Goal: Transaction & Acquisition: Purchase product/service

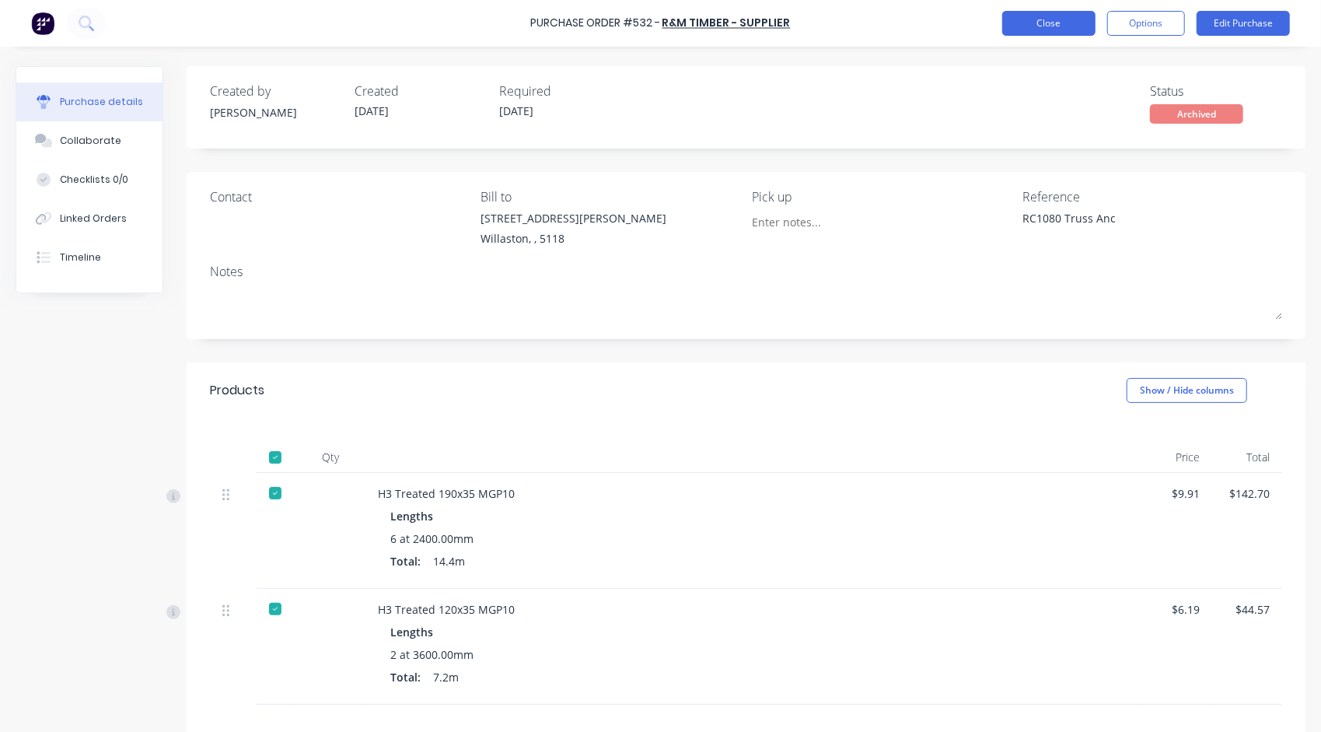
click at [1059, 26] on button "Close" at bounding box center [1048, 23] width 93 height 25
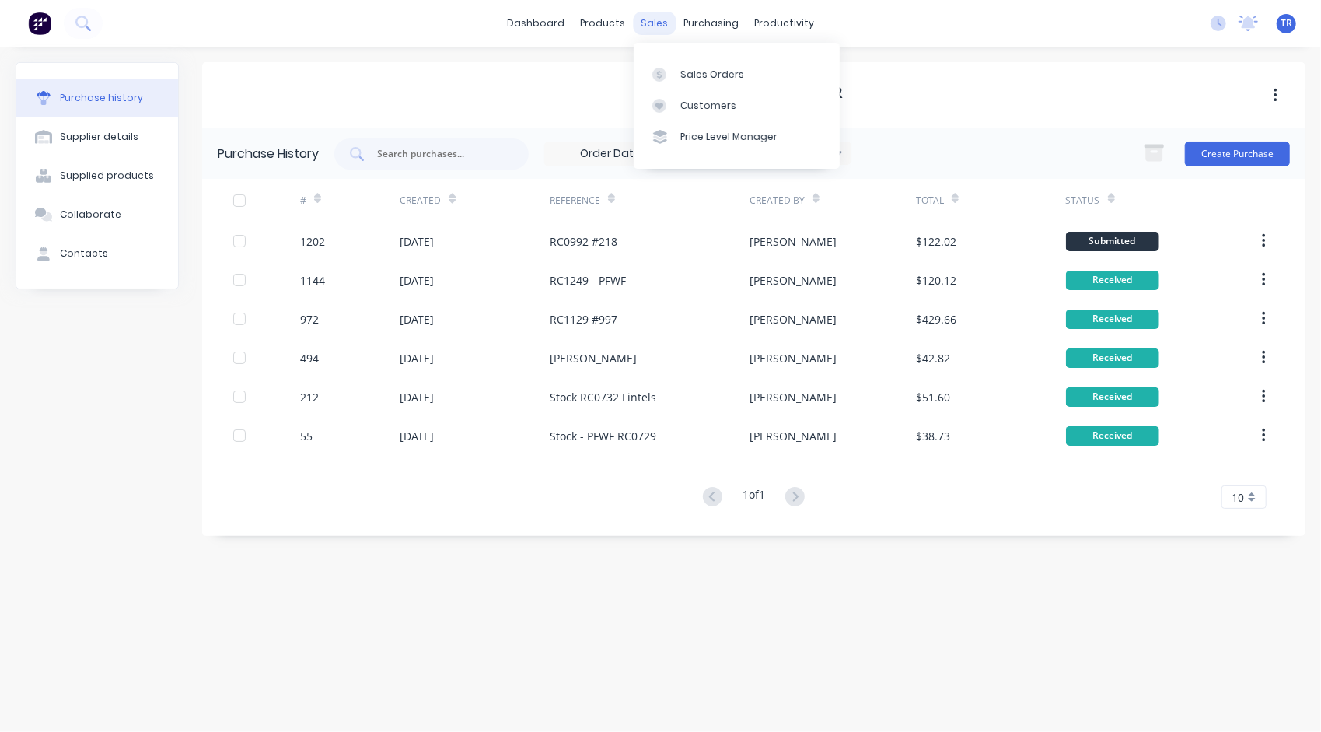
click at [654, 30] on div "sales" at bounding box center [654, 23] width 43 height 23
click at [683, 59] on link "Sales Orders" at bounding box center [737, 73] width 206 height 31
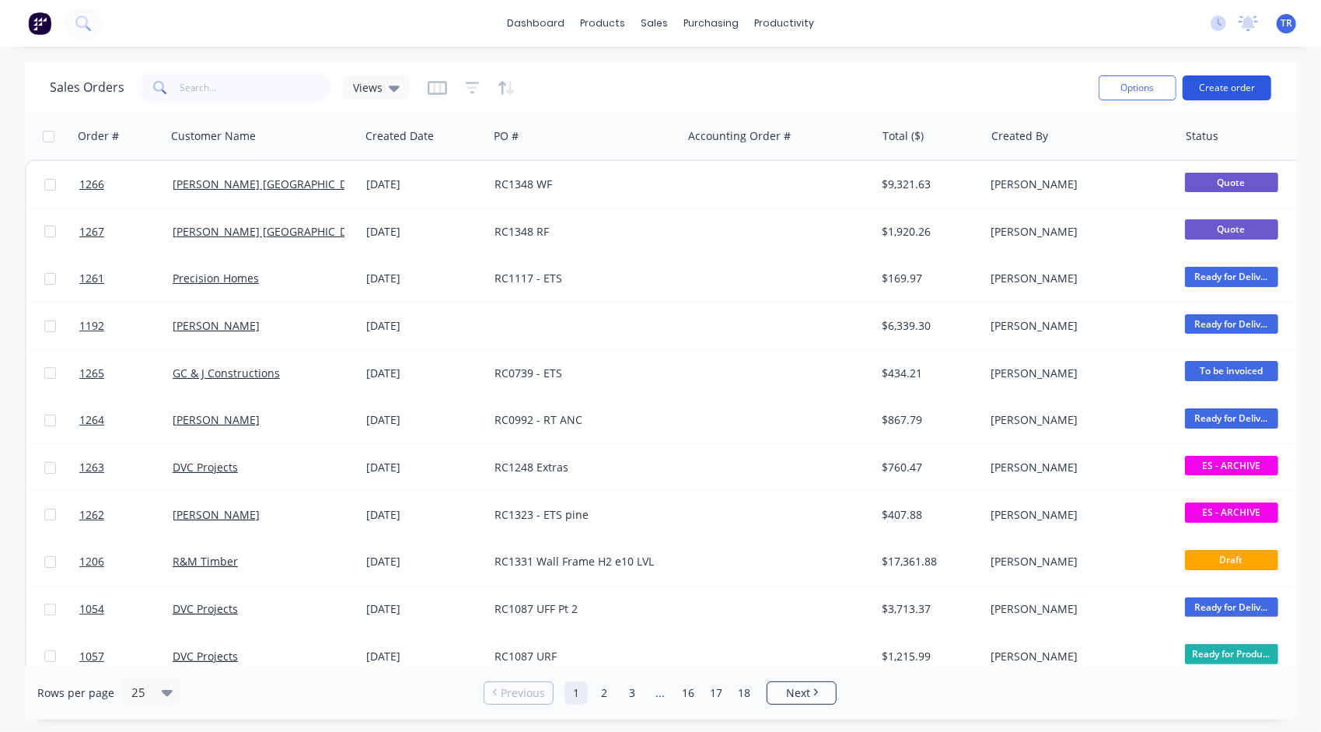
click at [1227, 92] on button "Create order" at bounding box center [1227, 87] width 89 height 25
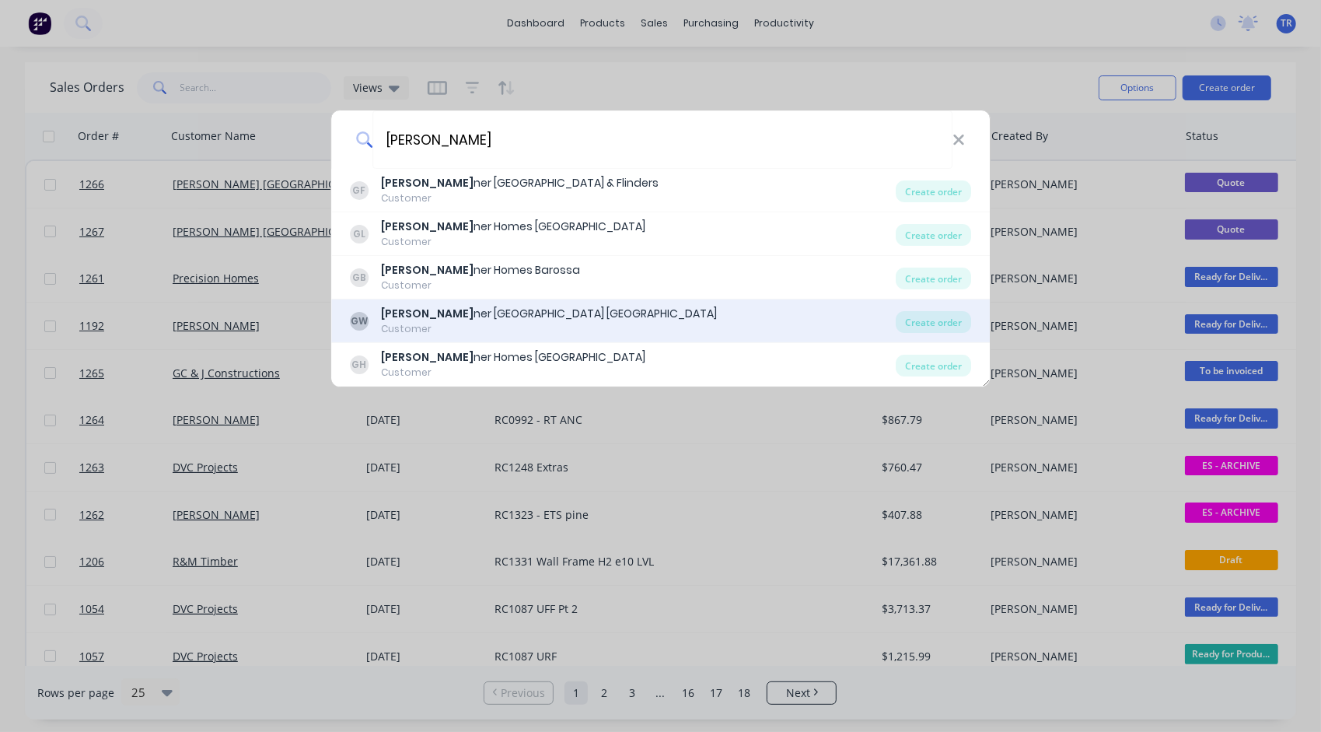
type input "[PERSON_NAME]"
click at [528, 309] on div "[PERSON_NAME] ner [GEOGRAPHIC_DATA] [GEOGRAPHIC_DATA]" at bounding box center [549, 314] width 336 height 16
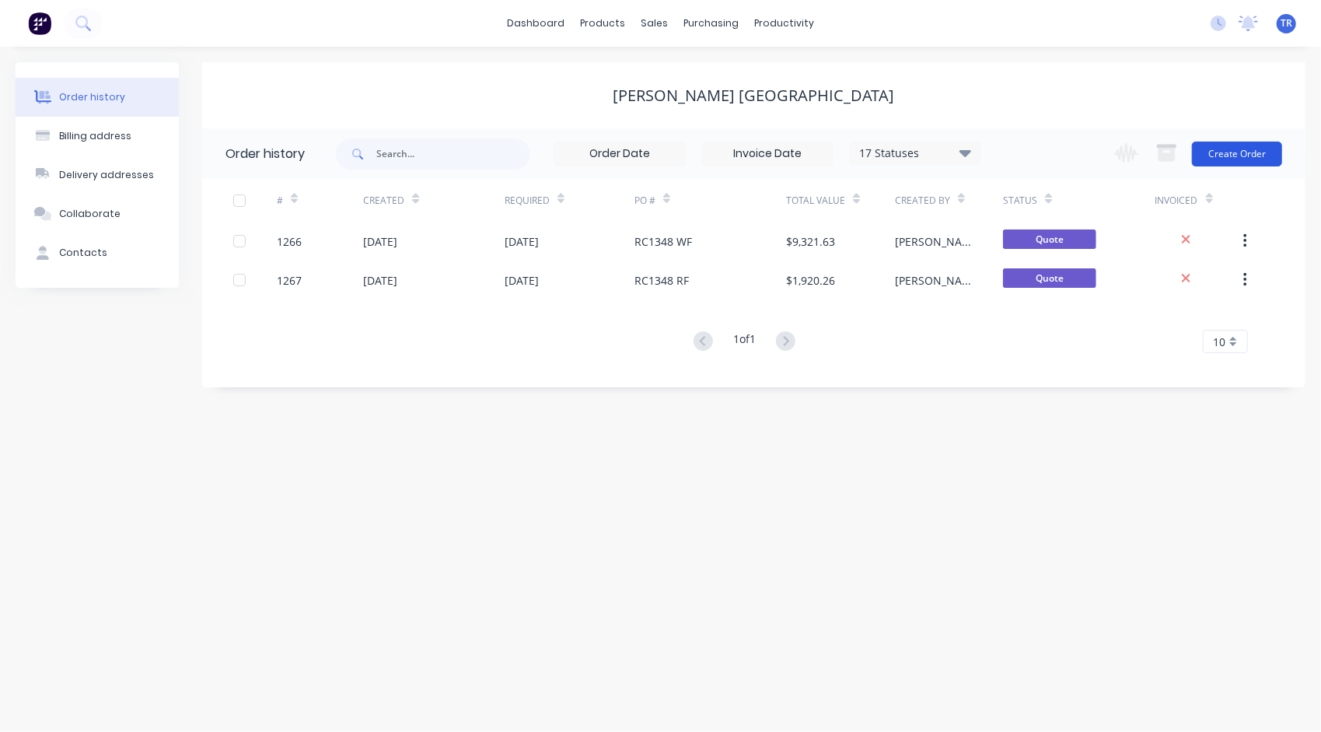
click at [1232, 145] on button "Create Order" at bounding box center [1237, 154] width 90 height 25
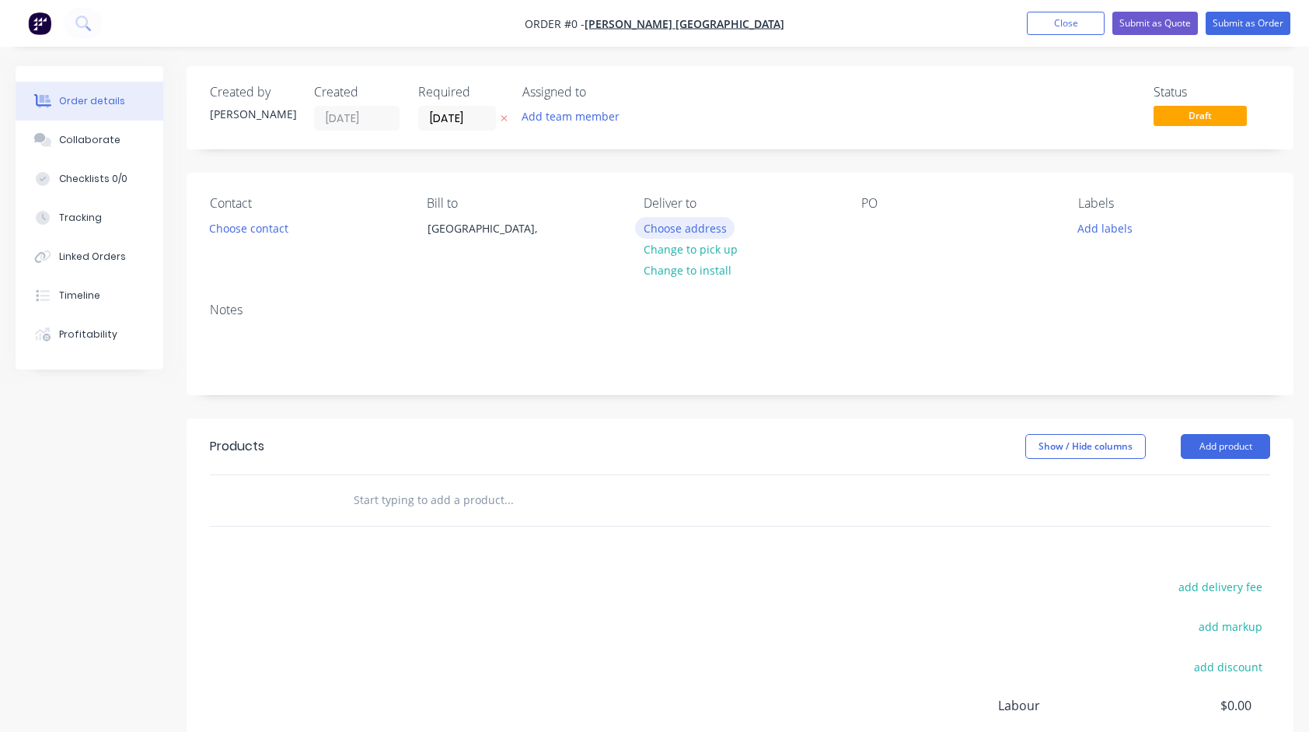
click at [696, 221] on button "Choose address" at bounding box center [685, 227] width 100 height 21
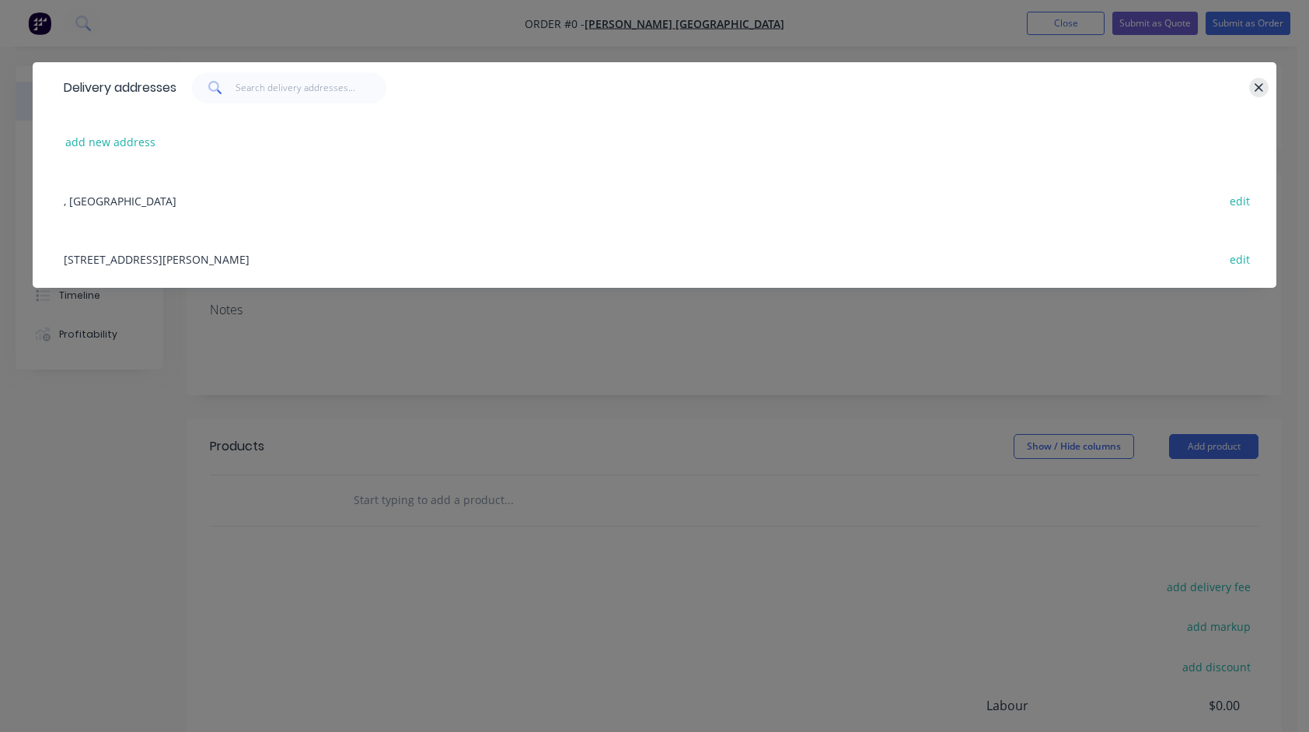
click at [1255, 87] on icon "button" at bounding box center [1259, 88] width 10 height 14
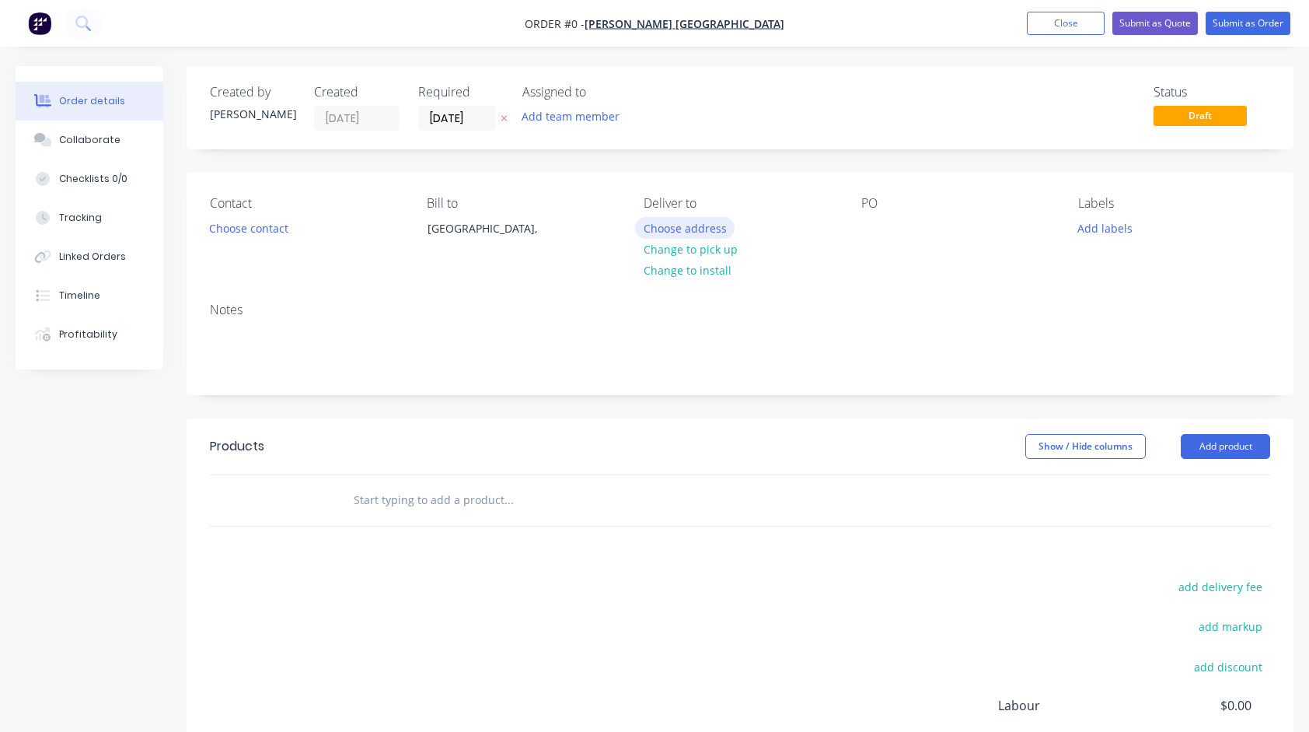
click at [689, 221] on button "Choose address" at bounding box center [685, 227] width 100 height 21
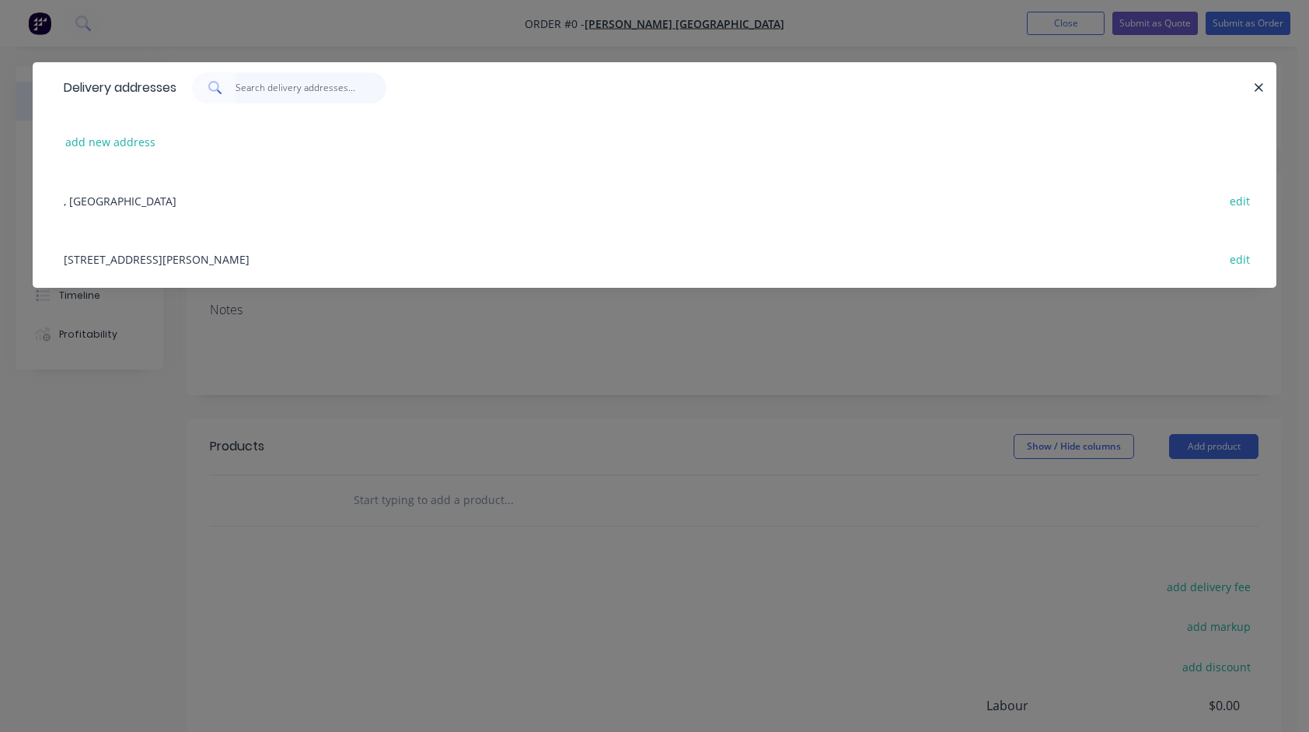
click at [282, 88] on input "text" at bounding box center [312, 87] width 152 height 31
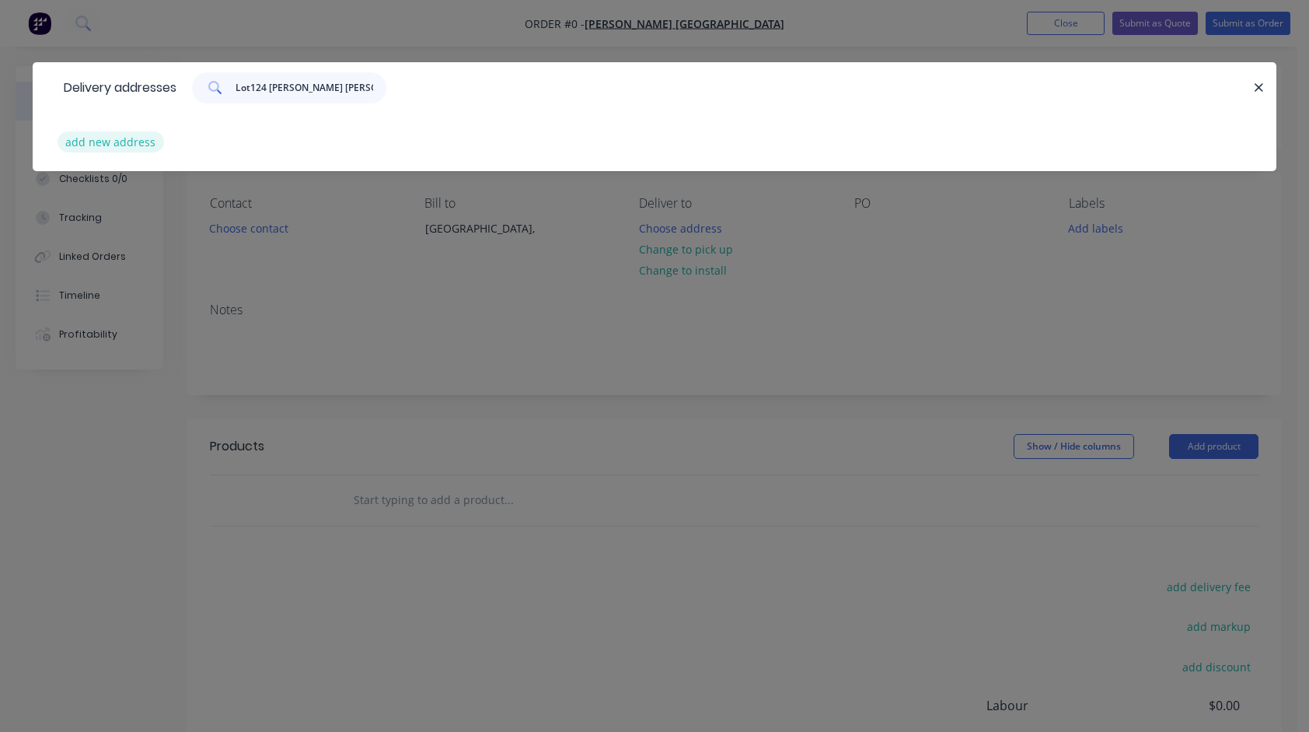
type input "Lot124 [PERSON_NAME] [PERSON_NAME] Vale"
click at [112, 139] on button "add new address" at bounding box center [111, 141] width 107 height 21
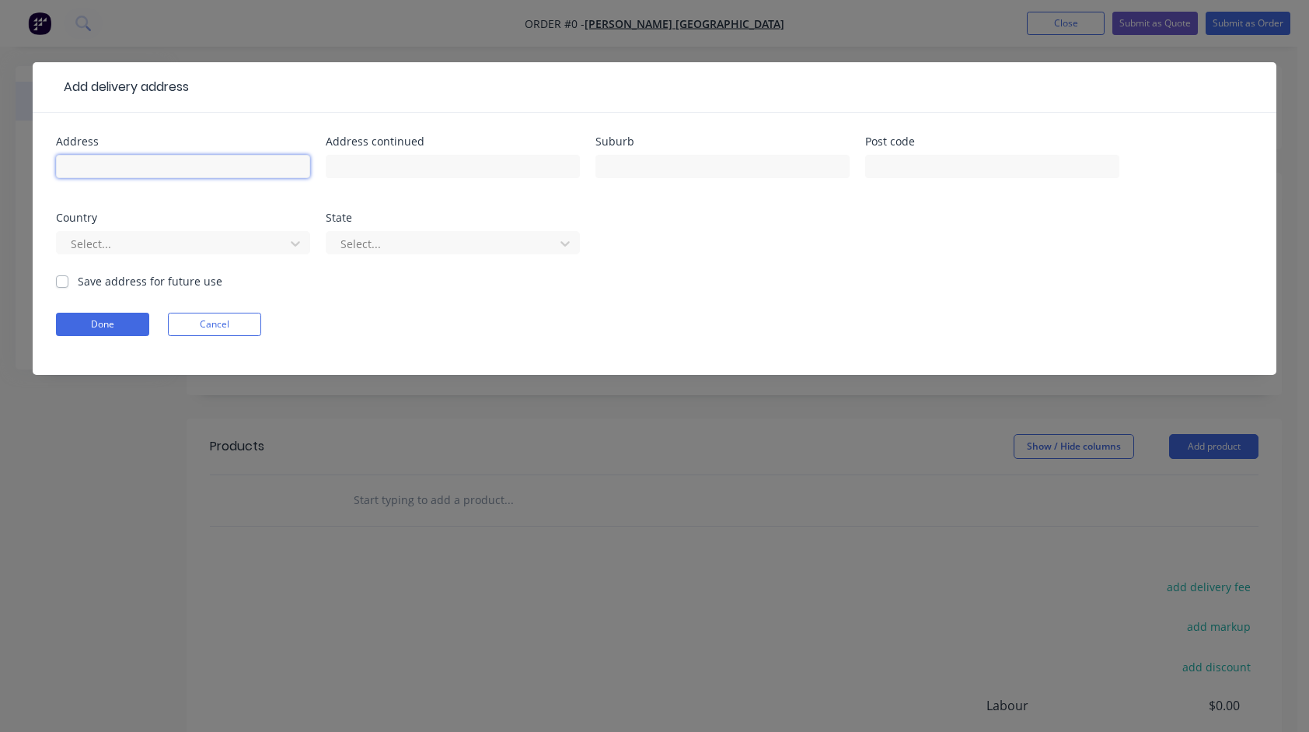
click at [180, 166] on input "text" at bounding box center [183, 166] width 254 height 23
type input "[STREET_ADDRESS][PERSON_NAME]"
click at [617, 160] on input "text" at bounding box center [723, 166] width 254 height 23
type input "Morphet Vale"
click at [78, 281] on label "Save address for future use" at bounding box center [150, 281] width 145 height 16
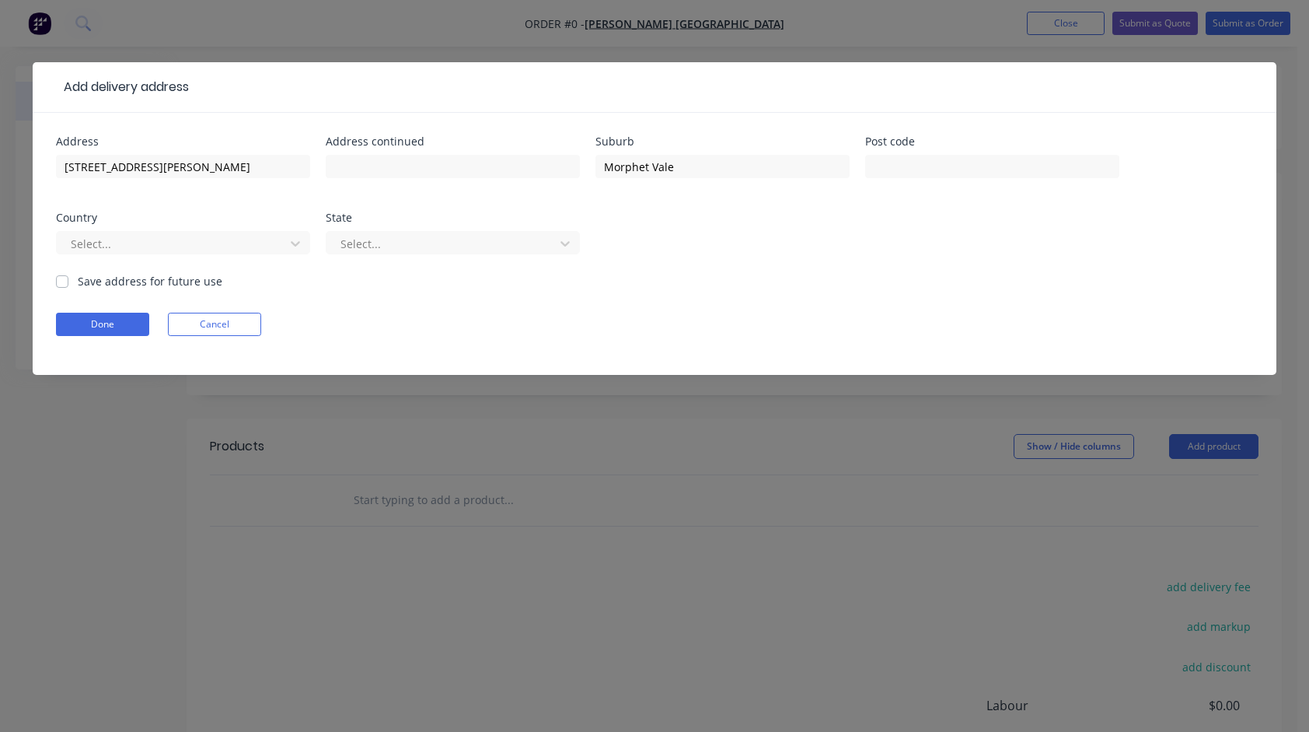
click at [67, 281] on input "Save address for future use" at bounding box center [62, 280] width 12 height 15
checkbox input "true"
click at [93, 320] on button "Done" at bounding box center [102, 324] width 93 height 23
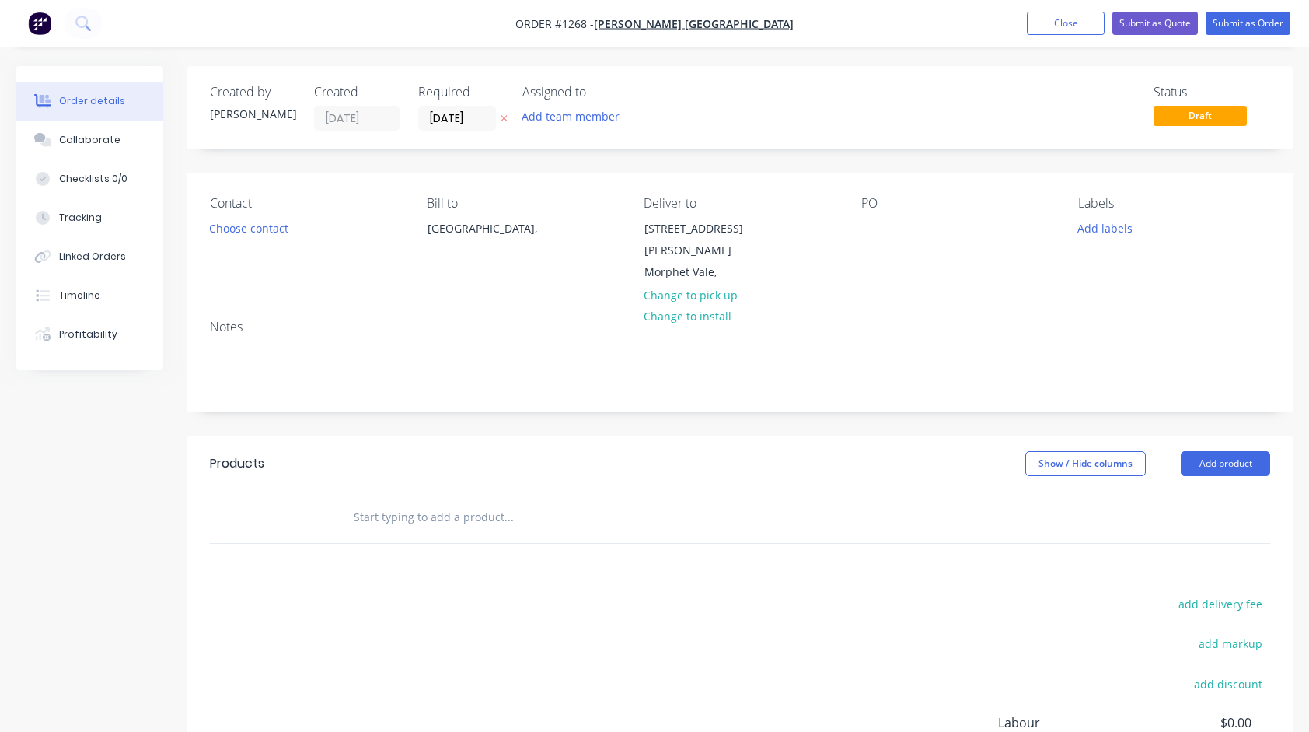
click at [879, 216] on div "PO" at bounding box center [958, 240] width 192 height 88
click at [869, 222] on div at bounding box center [874, 228] width 25 height 23
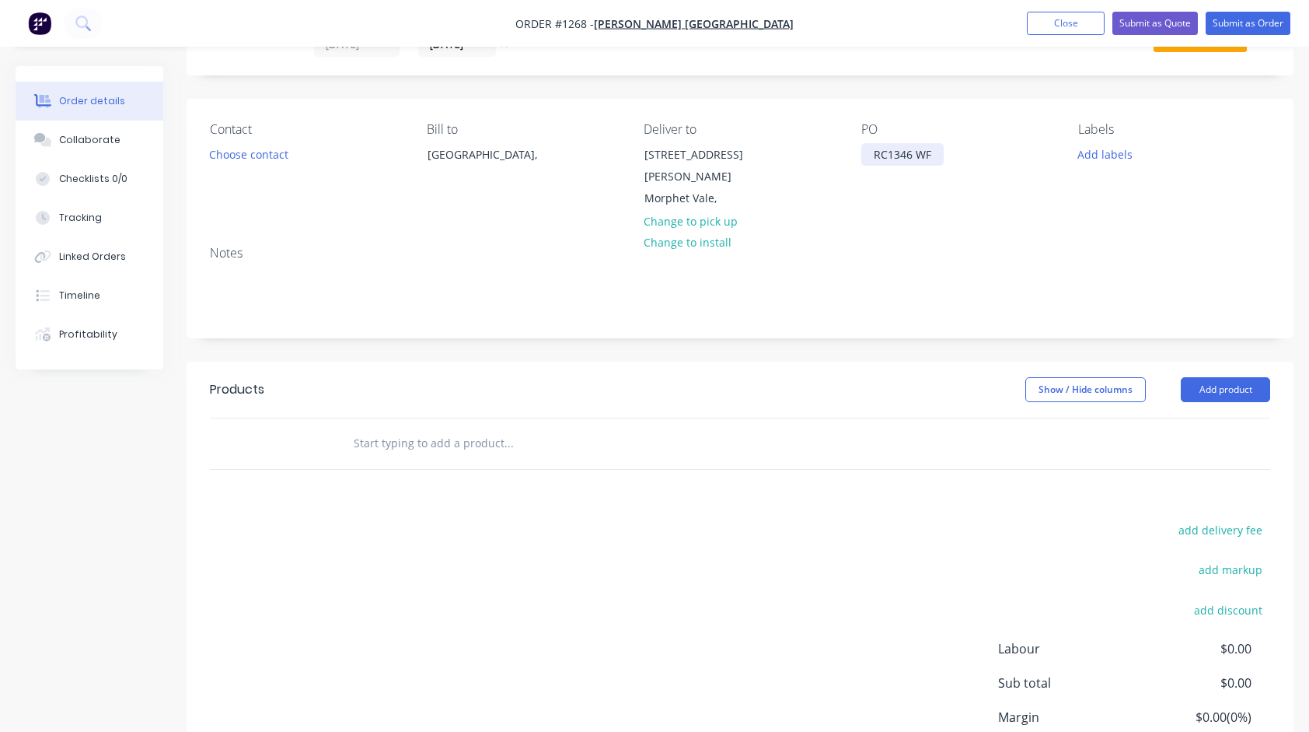
scroll to position [78, 0]
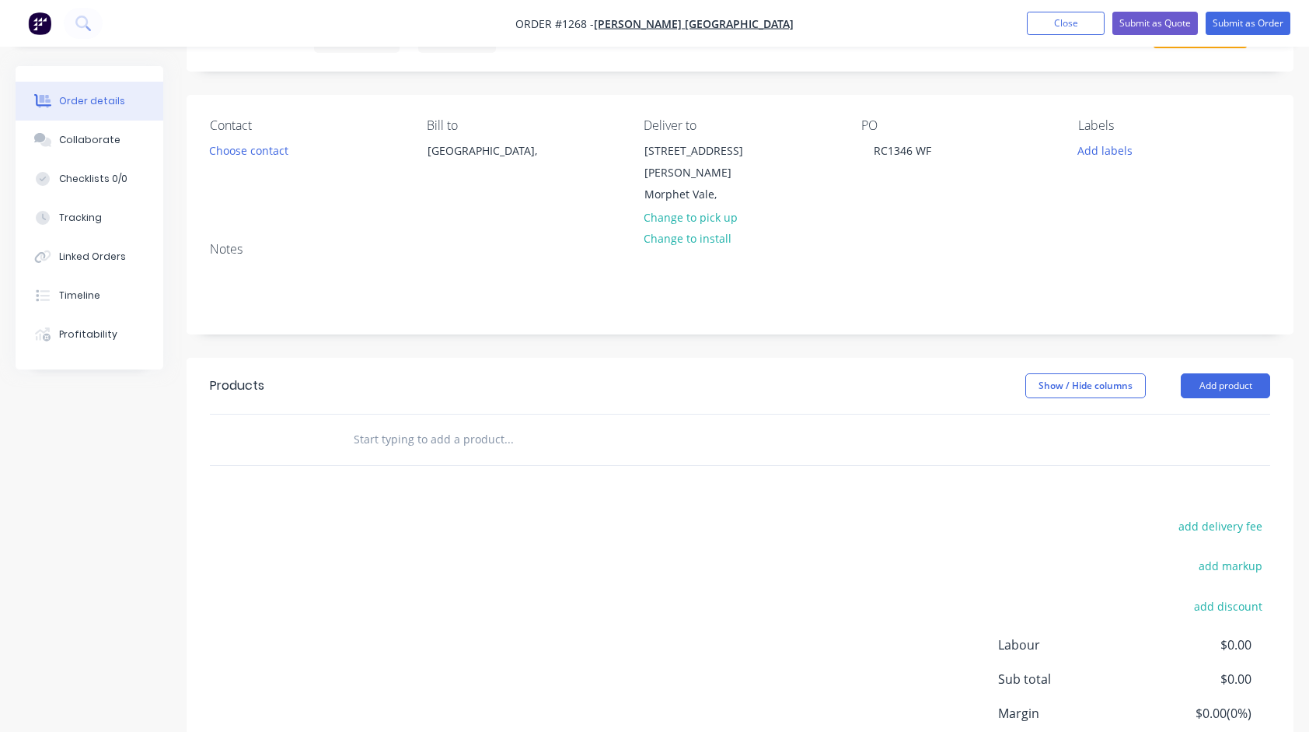
click at [421, 424] on input "text" at bounding box center [508, 439] width 311 height 31
click at [366, 424] on input "text" at bounding box center [508, 439] width 311 height 31
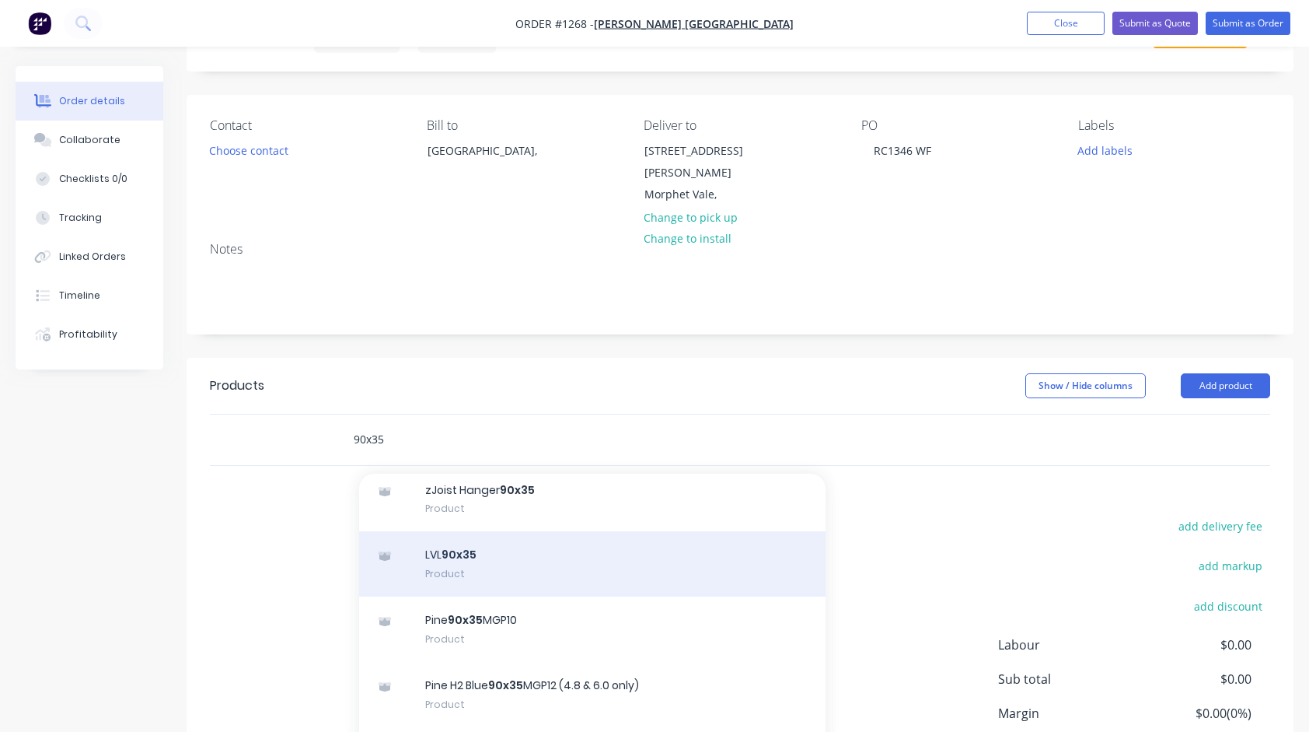
scroll to position [389, 0]
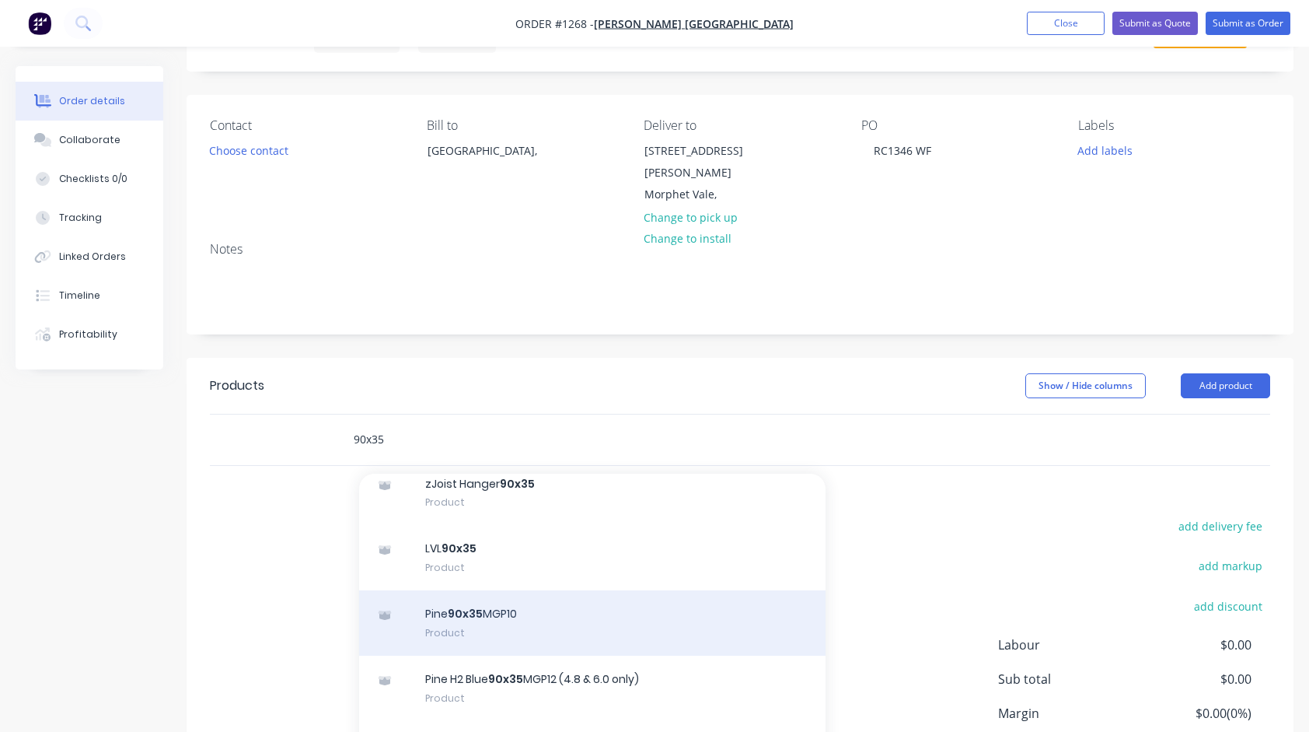
type input "90x35"
click at [494, 610] on div "Pine 90x35 MGP10 Product" at bounding box center [592, 622] width 467 height 65
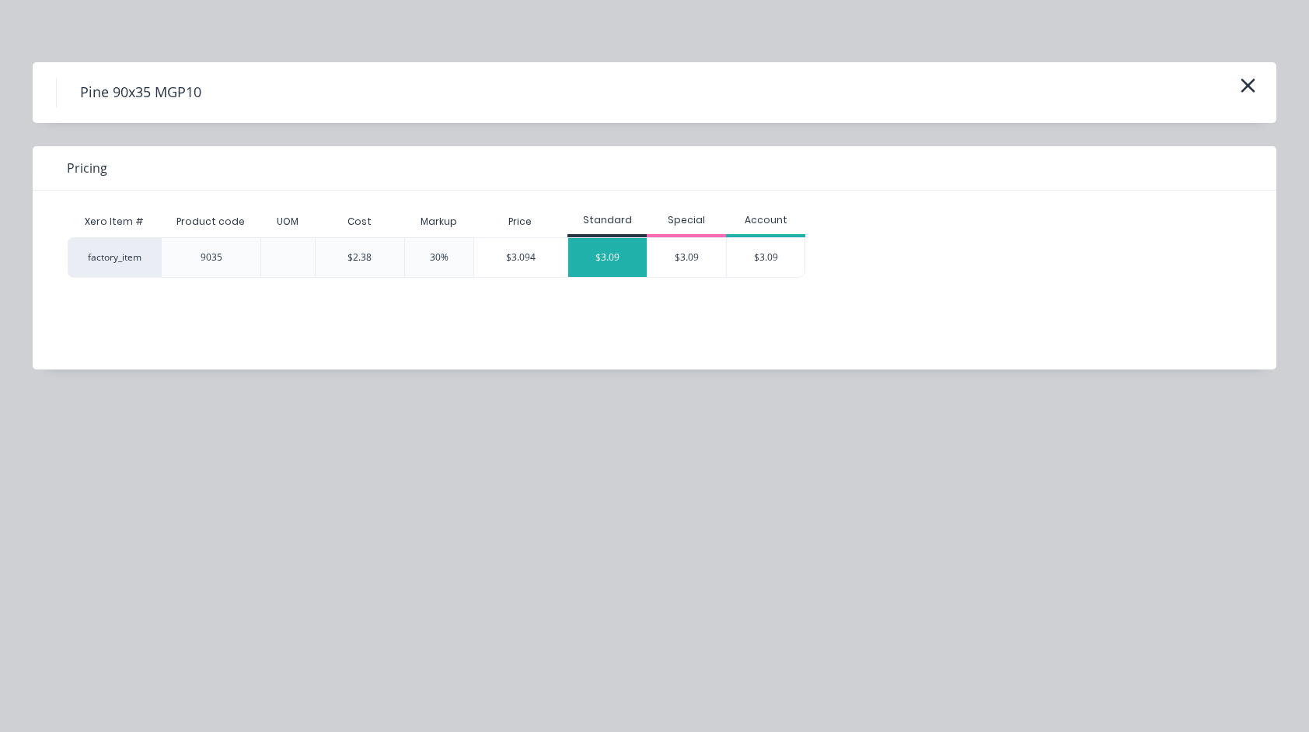
click at [610, 264] on div "$3.09" at bounding box center [607, 257] width 79 height 39
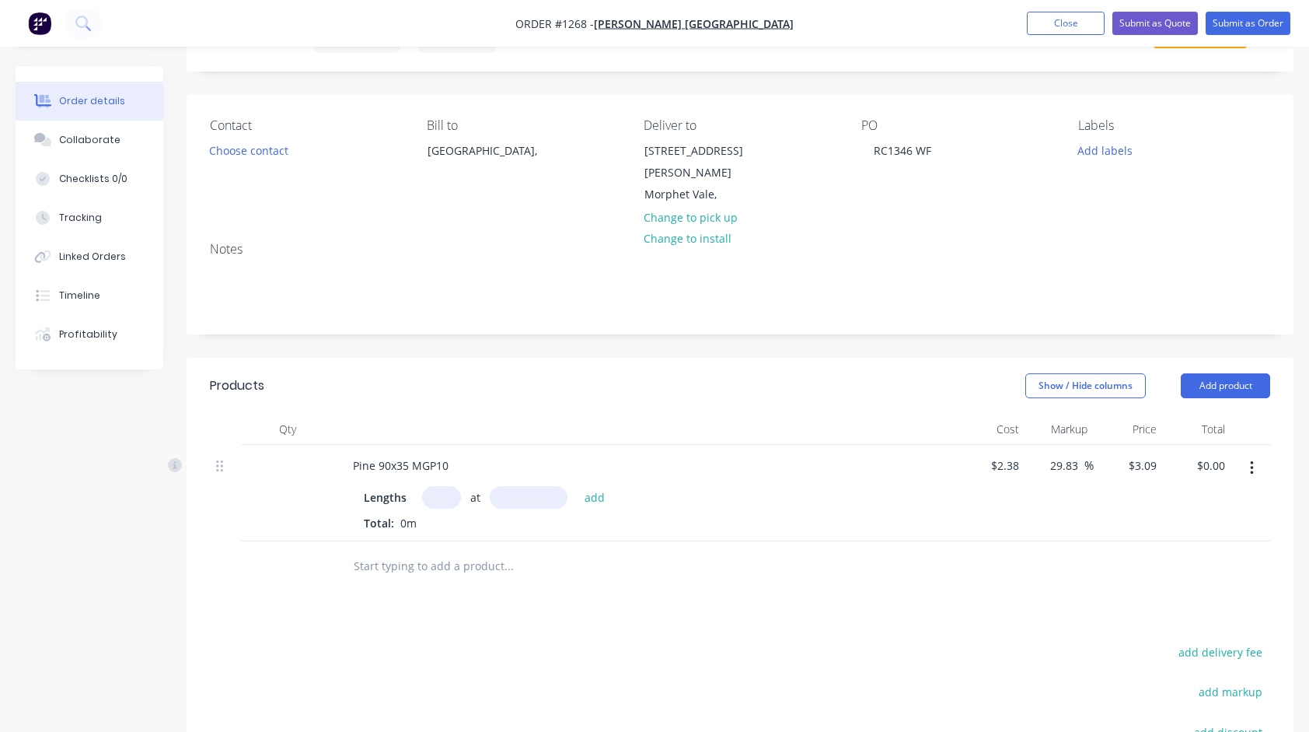
click at [439, 486] on input "text" at bounding box center [441, 497] width 39 height 23
type input "4"
type input "6000"
click at [577, 486] on button "add" at bounding box center [595, 496] width 37 height 21
type input "$74.16"
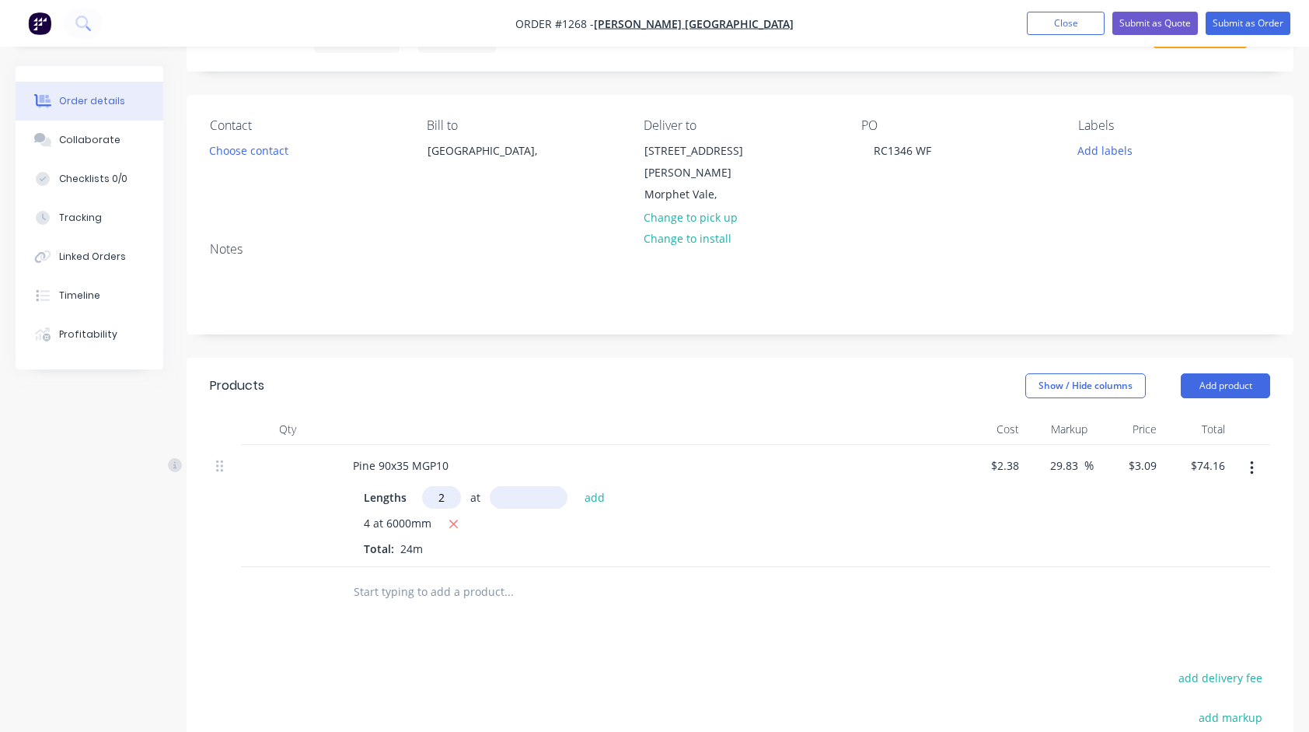
type input "2"
type input "4800"
click at [577, 486] on button "add" at bounding box center [595, 496] width 37 height 21
type input "$103.82"
type input "2"
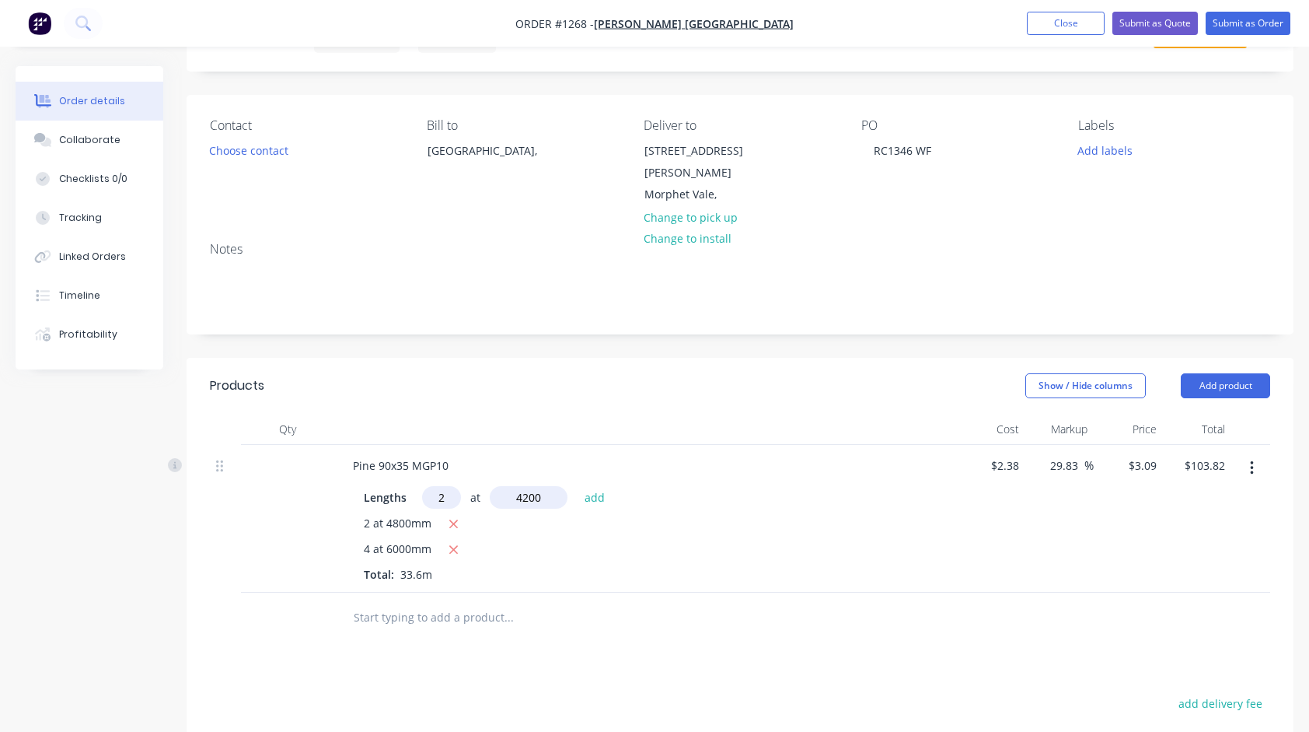
type input "4200"
click at [577, 486] on button "add" at bounding box center [595, 496] width 37 height 21
type input "$129.78"
type input "6"
type input "3600"
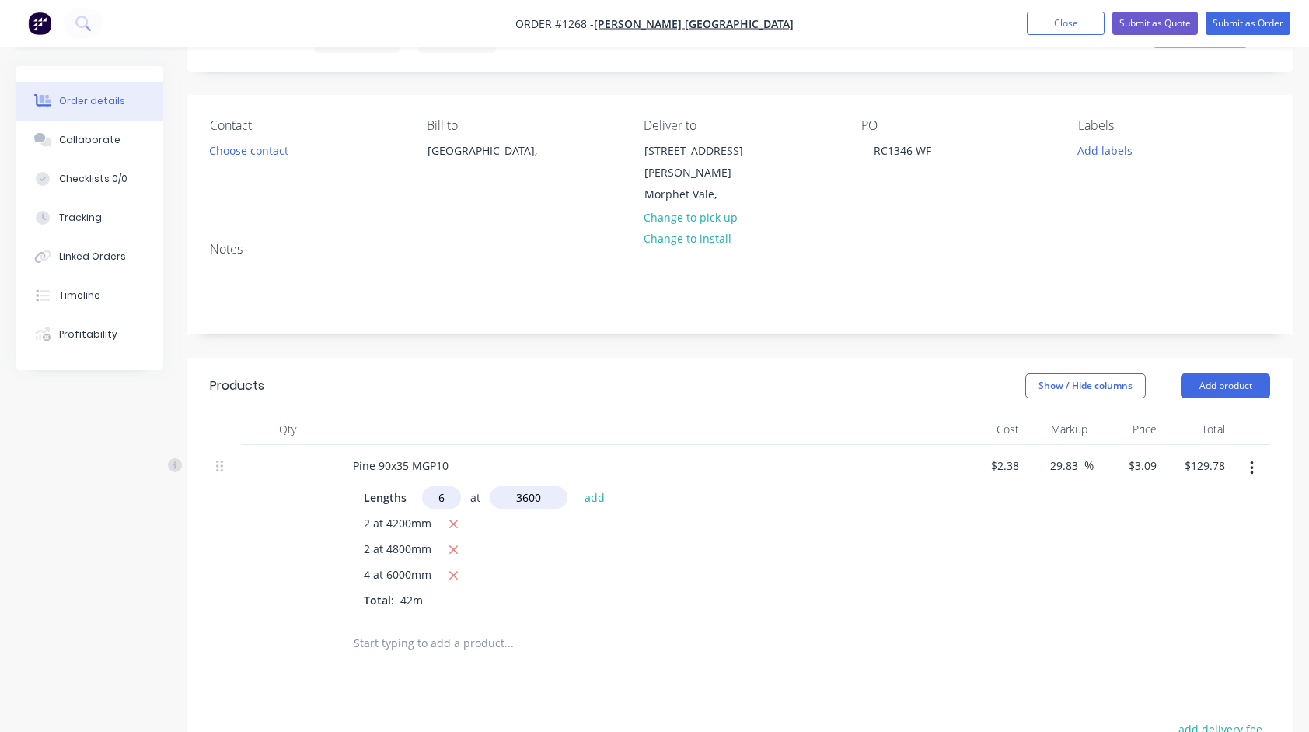
click at [577, 486] on button "add" at bounding box center [595, 496] width 37 height 21
type input "$196.52"
type input "6"
type input "3000"
click at [577, 486] on button "add" at bounding box center [595, 496] width 37 height 21
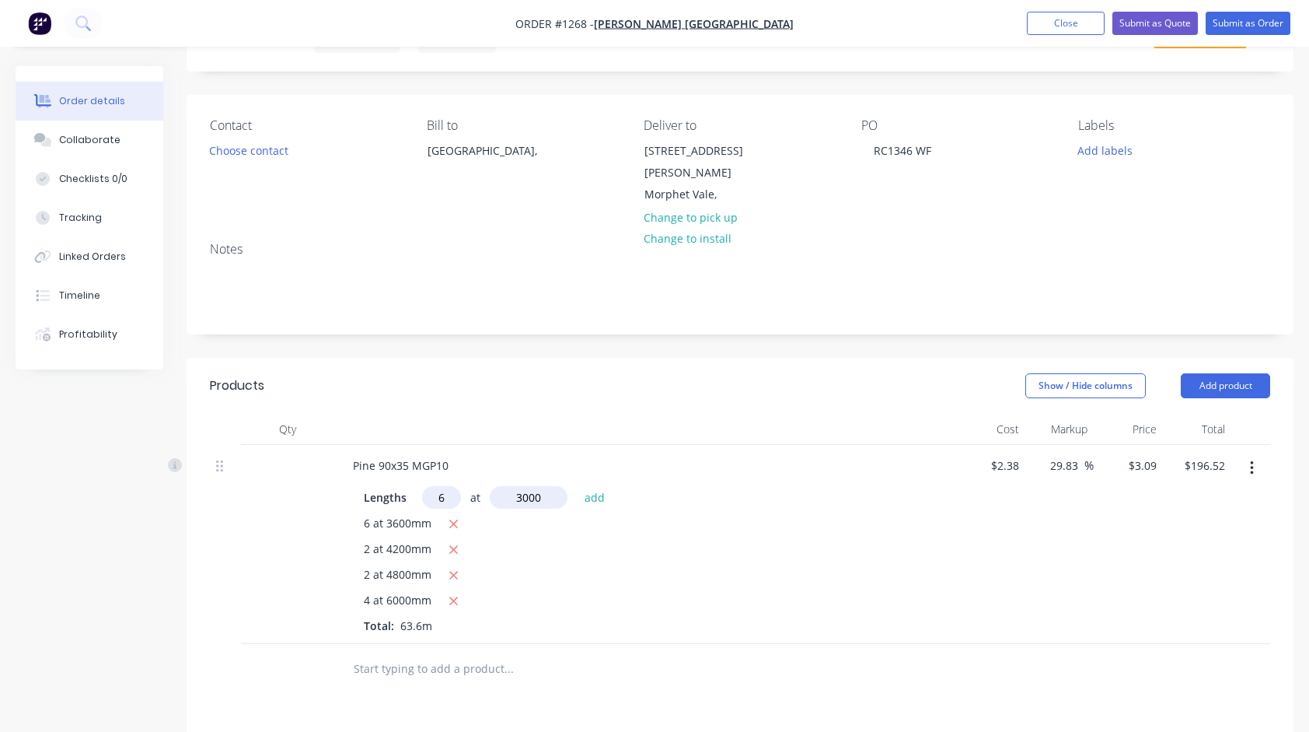
type input "$252.14"
type input "8"
type input "2700"
click at [577, 486] on button "add" at bounding box center [595, 496] width 37 height 21
type input "$318.89"
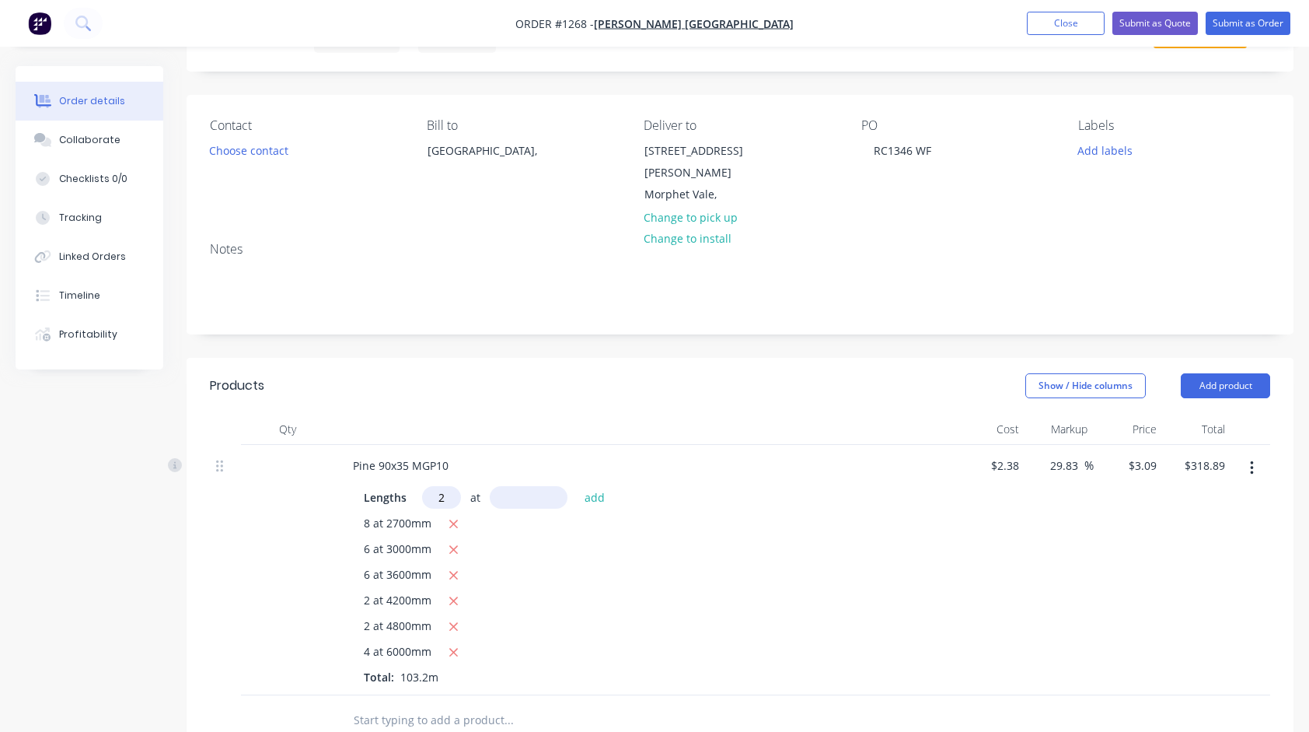
type input "2"
type input "2400"
click at [577, 486] on button "add" at bounding box center [595, 496] width 37 height 21
type input "$333.72"
type input "2"
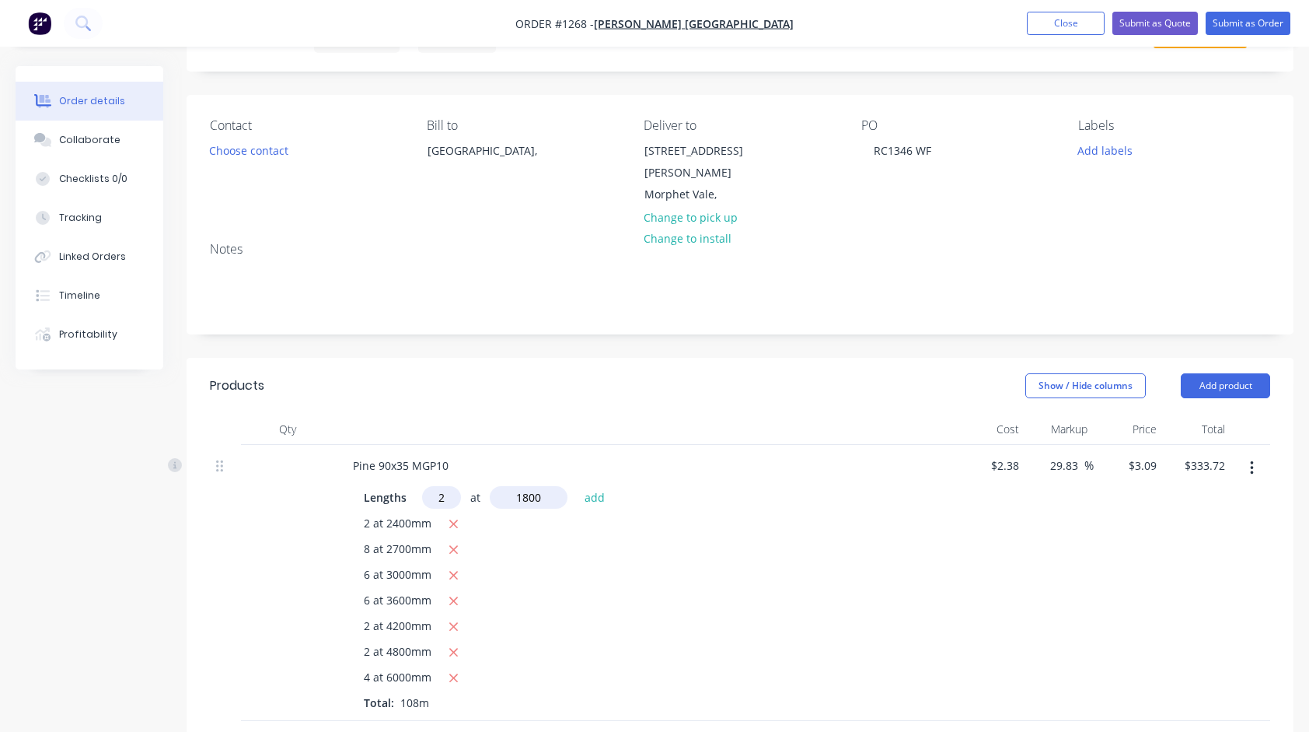
type input "1800"
click at [577, 486] on button "add" at bounding box center [595, 496] width 37 height 21
type input "$344.84"
type input "2"
type input "1500"
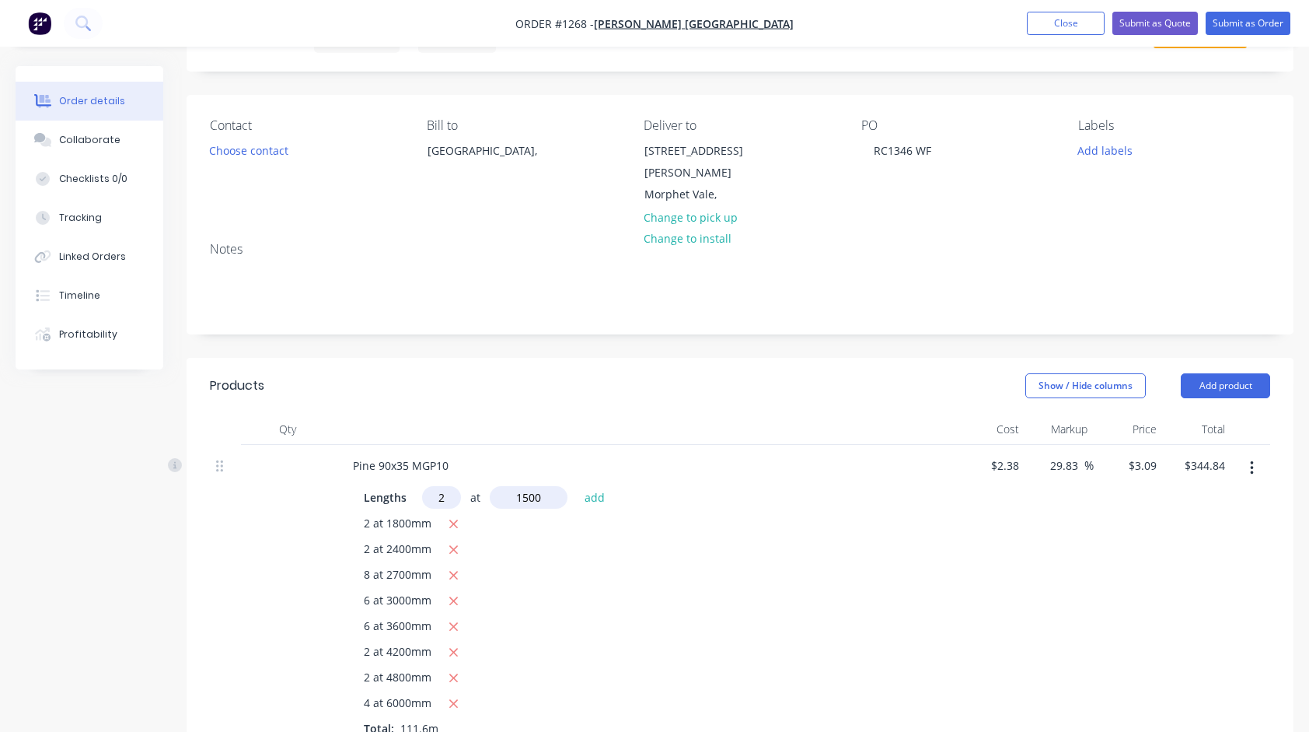
click at [577, 486] on button "add" at bounding box center [595, 496] width 37 height 21
type input "$354.11"
type input "271"
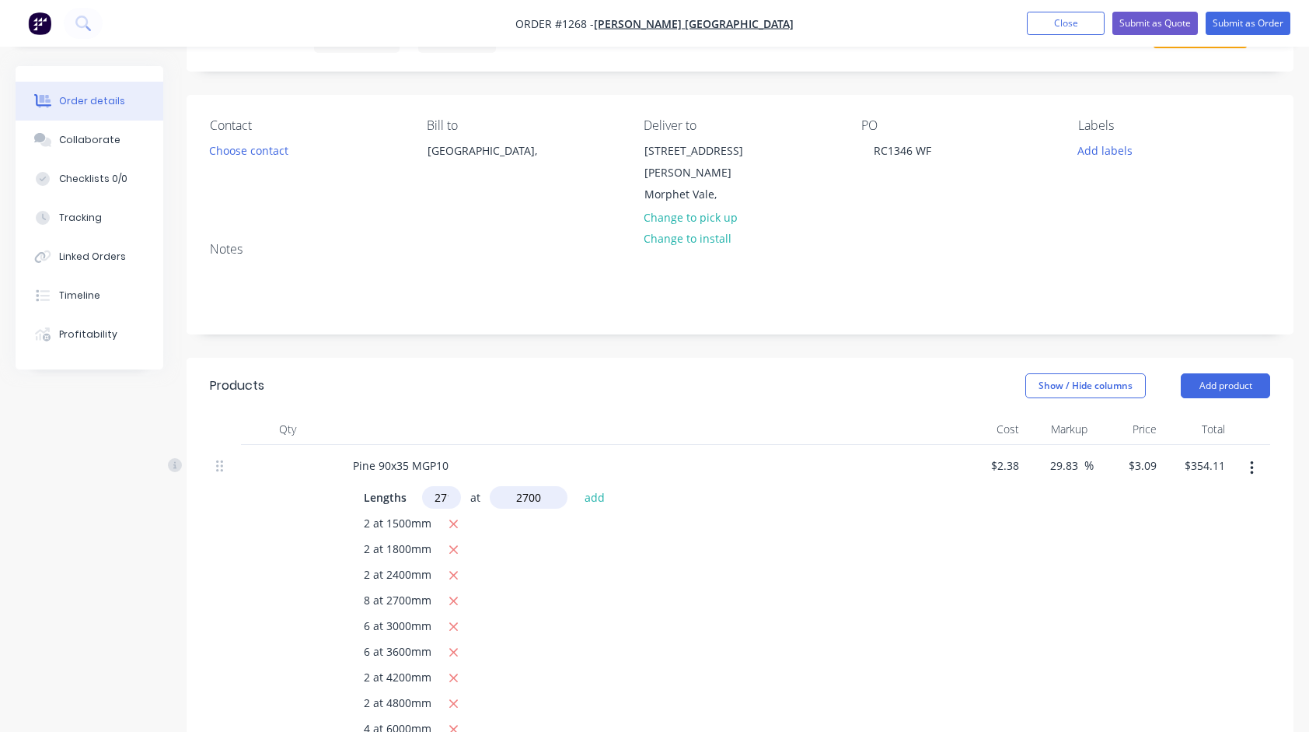
type input "2700"
click at [577, 486] on button "add" at bounding box center [595, 496] width 37 height 21
type input "$2,615.07"
type input "88"
type input "2700"
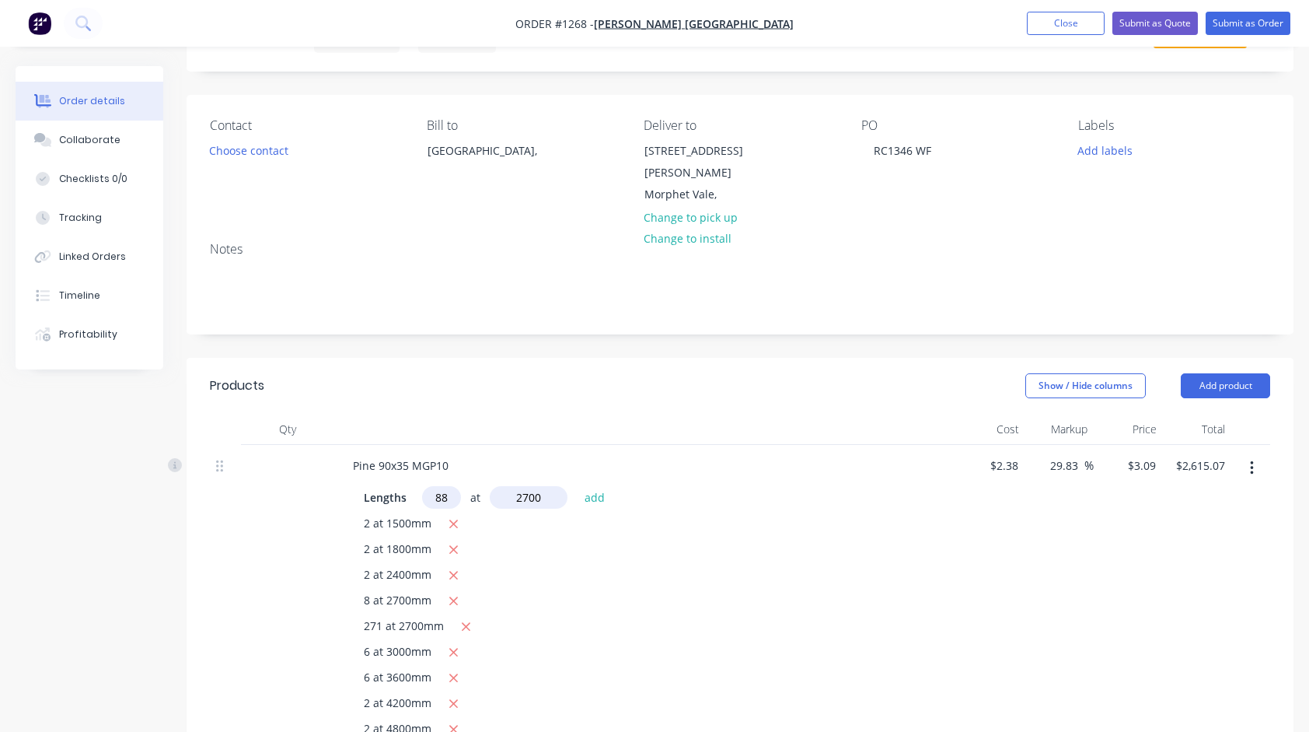
click at [577, 486] on button "add" at bounding box center [595, 496] width 37 height 21
type input "$3,349.25"
type input "16"
type input "6000"
click at [577, 486] on button "add" at bounding box center [595, 496] width 37 height 21
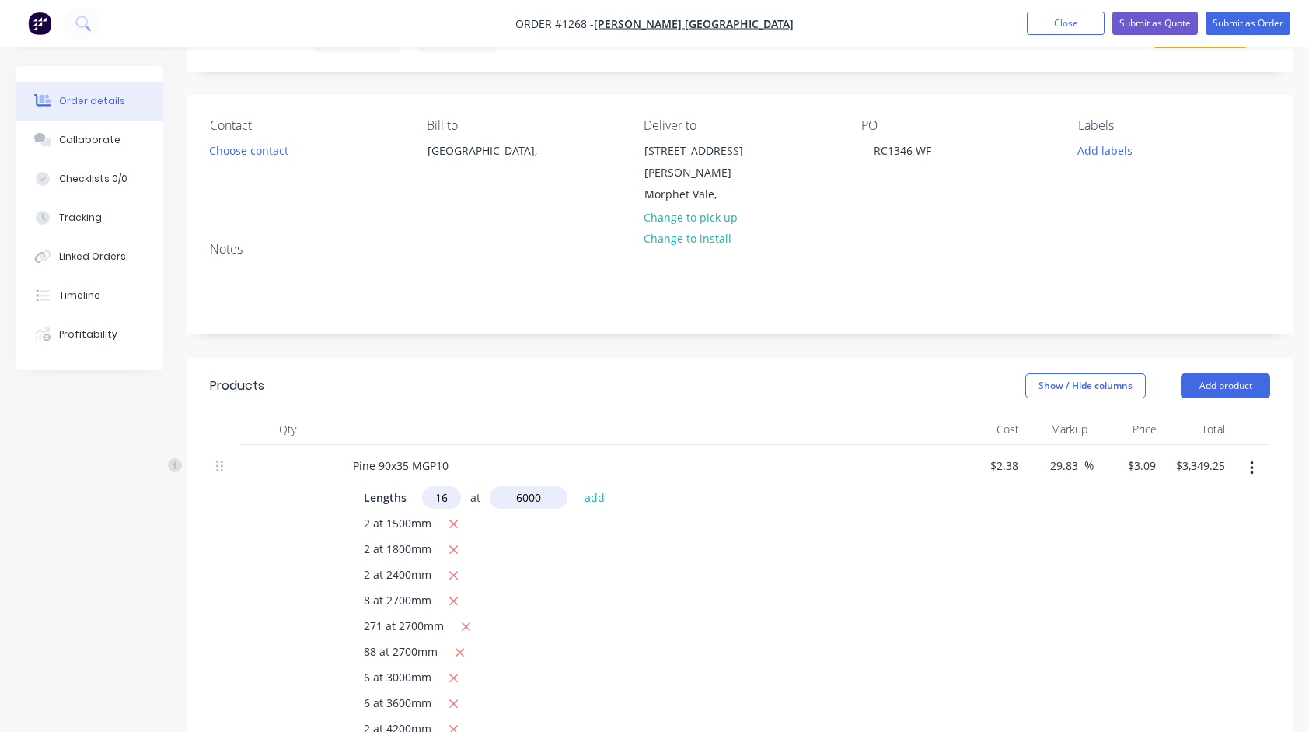
type input "$3,645.89"
type input "8"
type input "2700"
click at [577, 486] on button "add" at bounding box center [595, 496] width 37 height 21
type input "$3,712.64"
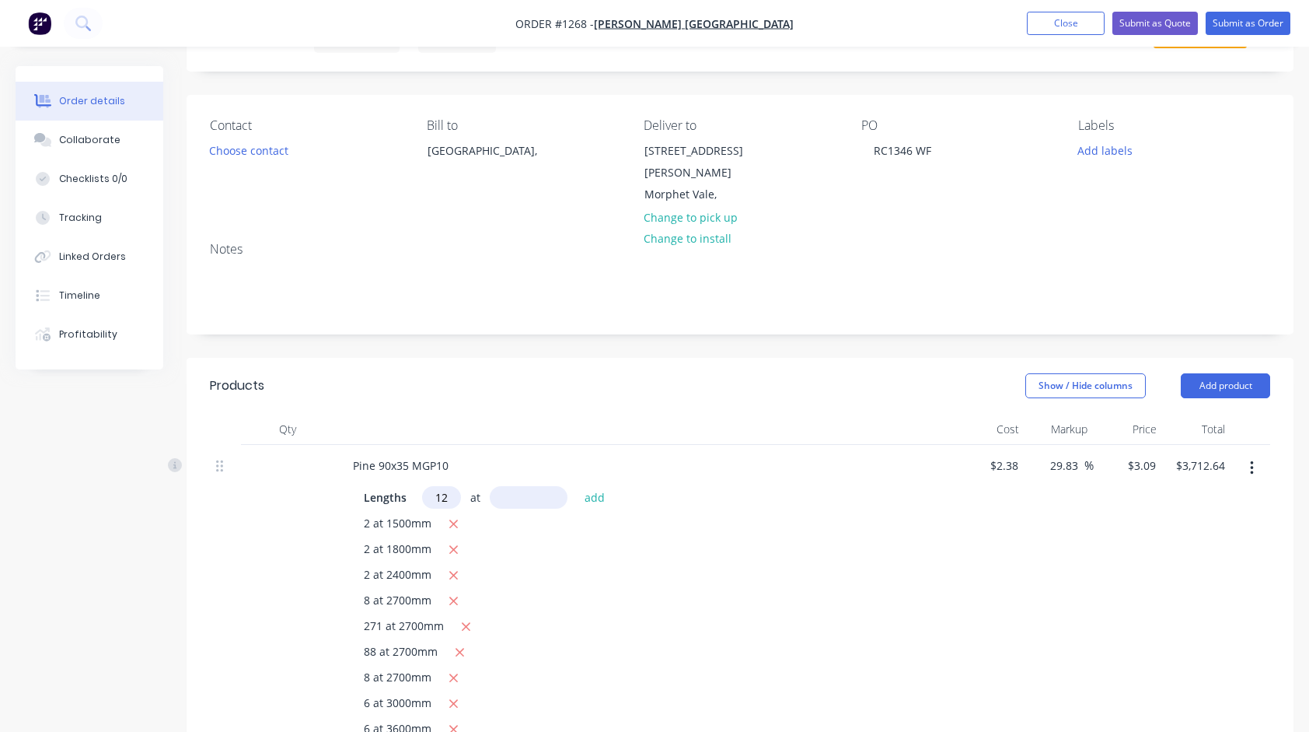
type input "12"
type input "4800"
click at [577, 486] on button "add" at bounding box center [595, 496] width 37 height 21
type input "$3,890.62"
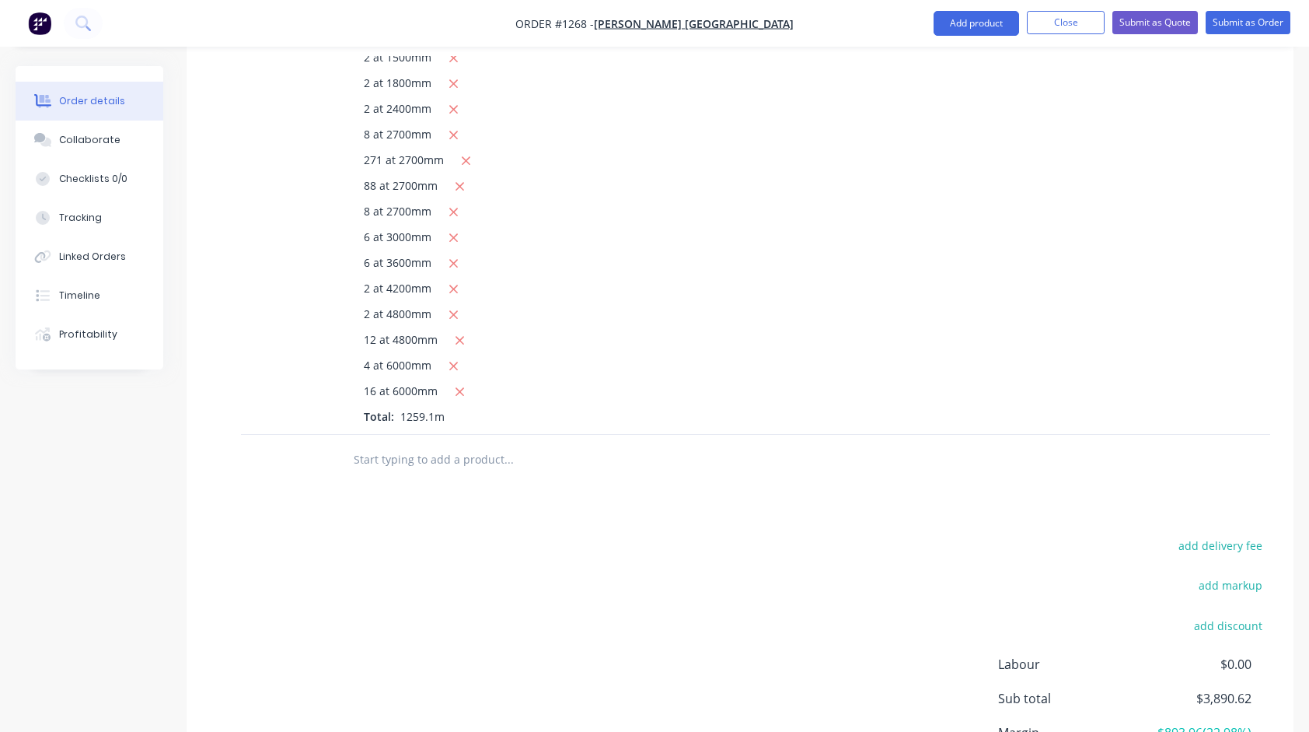
scroll to position [544, 0]
click at [505, 443] on input "text" at bounding box center [508, 458] width 311 height 31
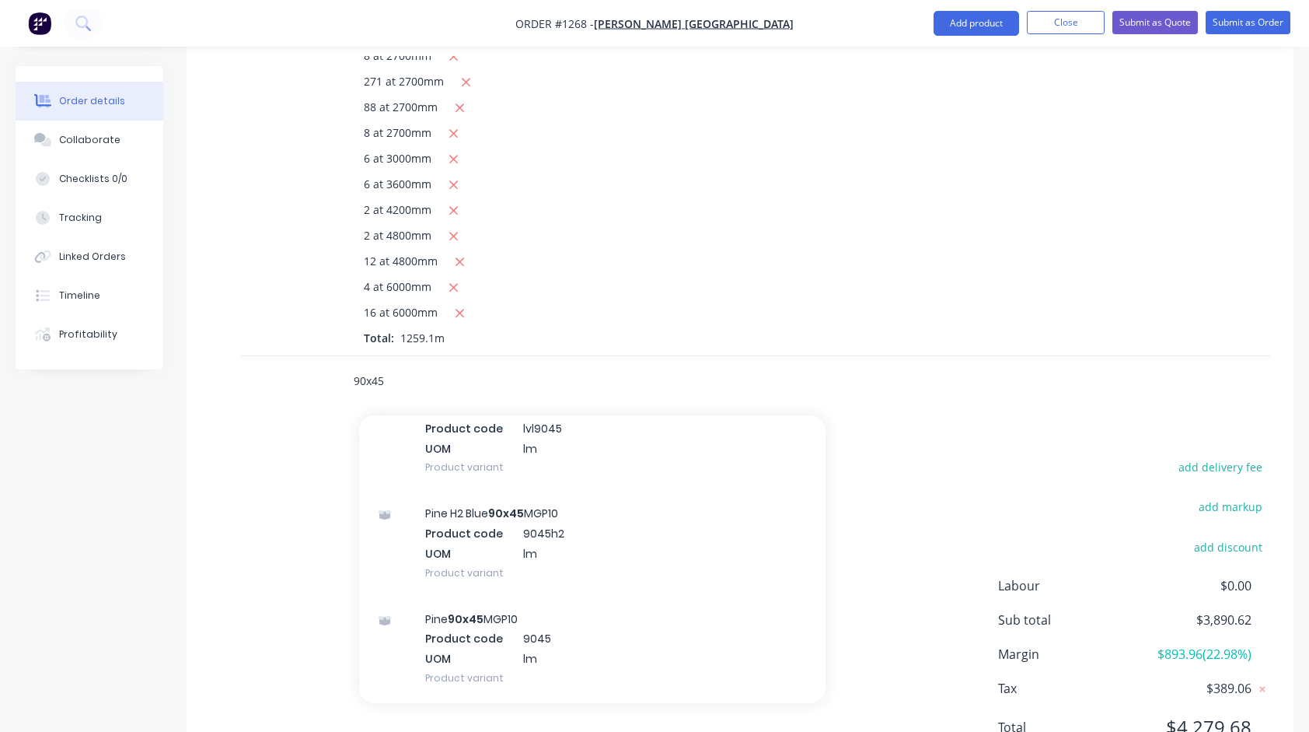
scroll to position [1166, 0]
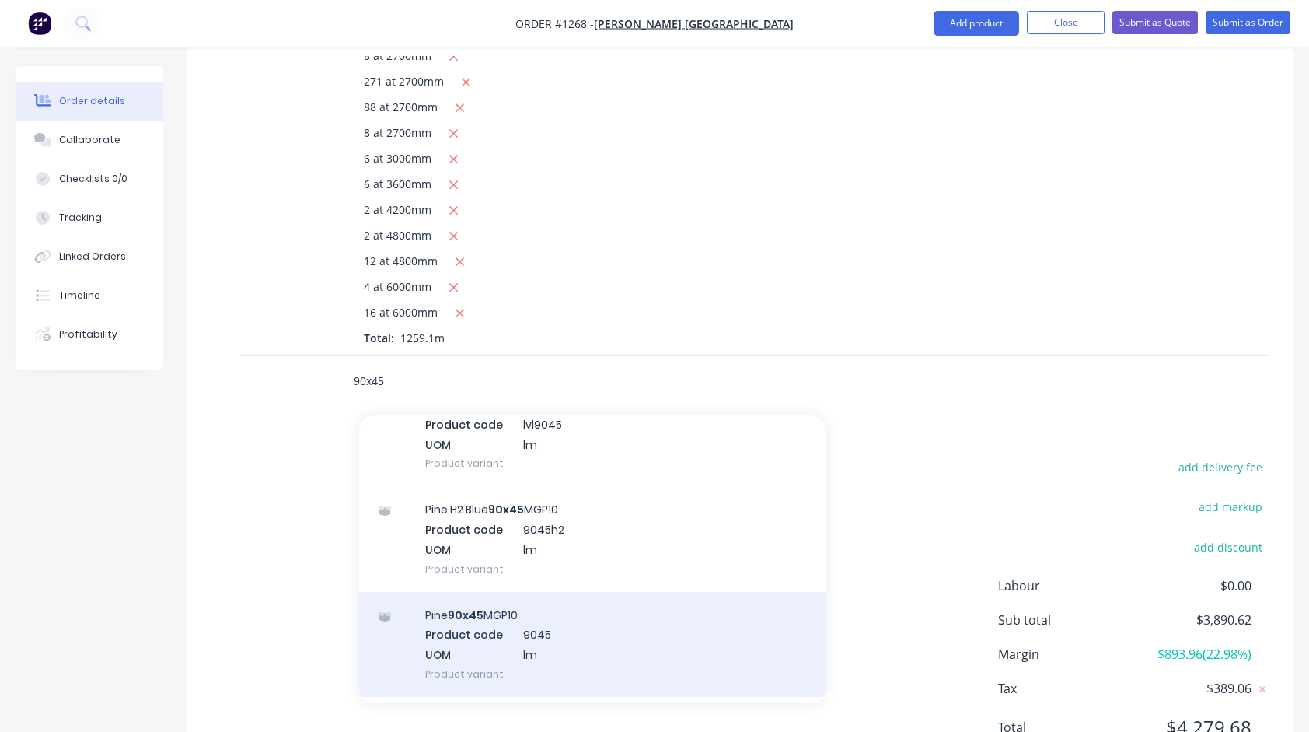
type input "90x45"
click at [484, 597] on div "Pine 90x45 MGP10 Product code 9045 UOM lm Product variant" at bounding box center [592, 644] width 467 height 105
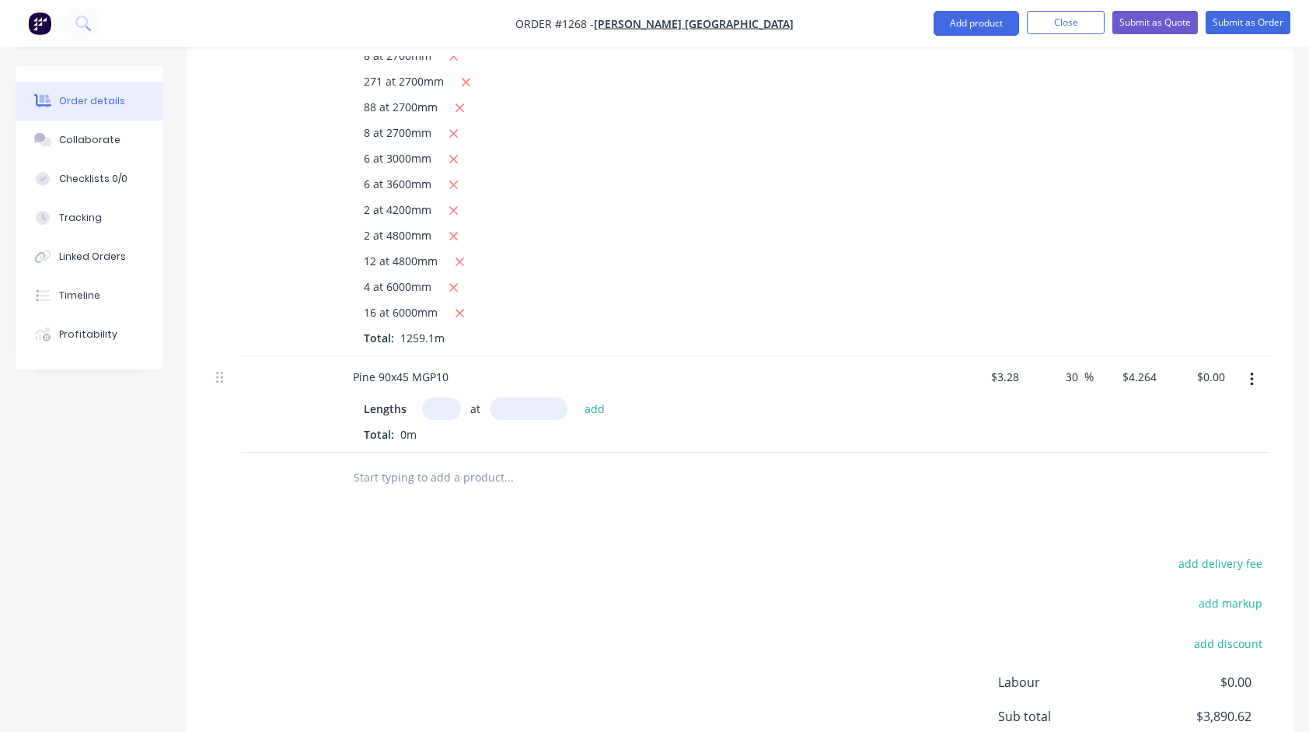
click at [442, 397] on input "text" at bounding box center [441, 408] width 39 height 23
type input "1"
type input "11"
type input "2700"
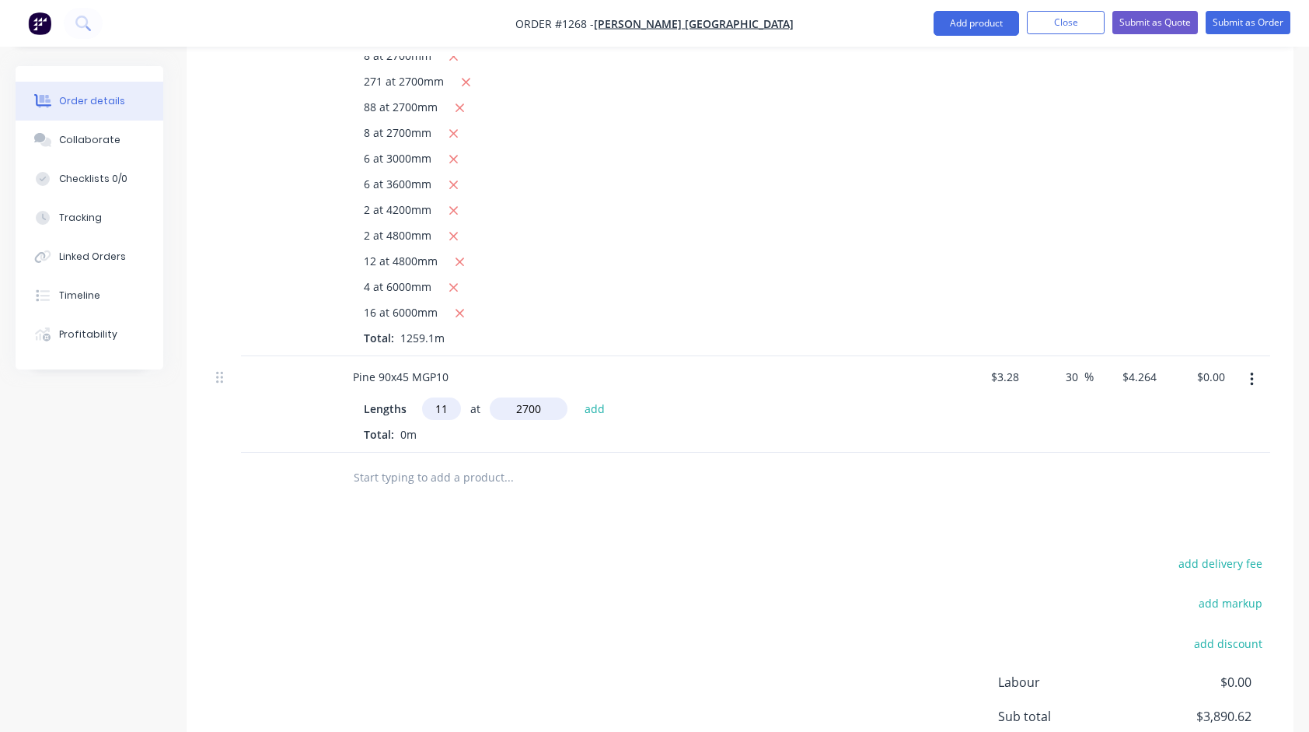
click at [577, 397] on button "add" at bounding box center [595, 407] width 37 height 21
type input "$126.64"
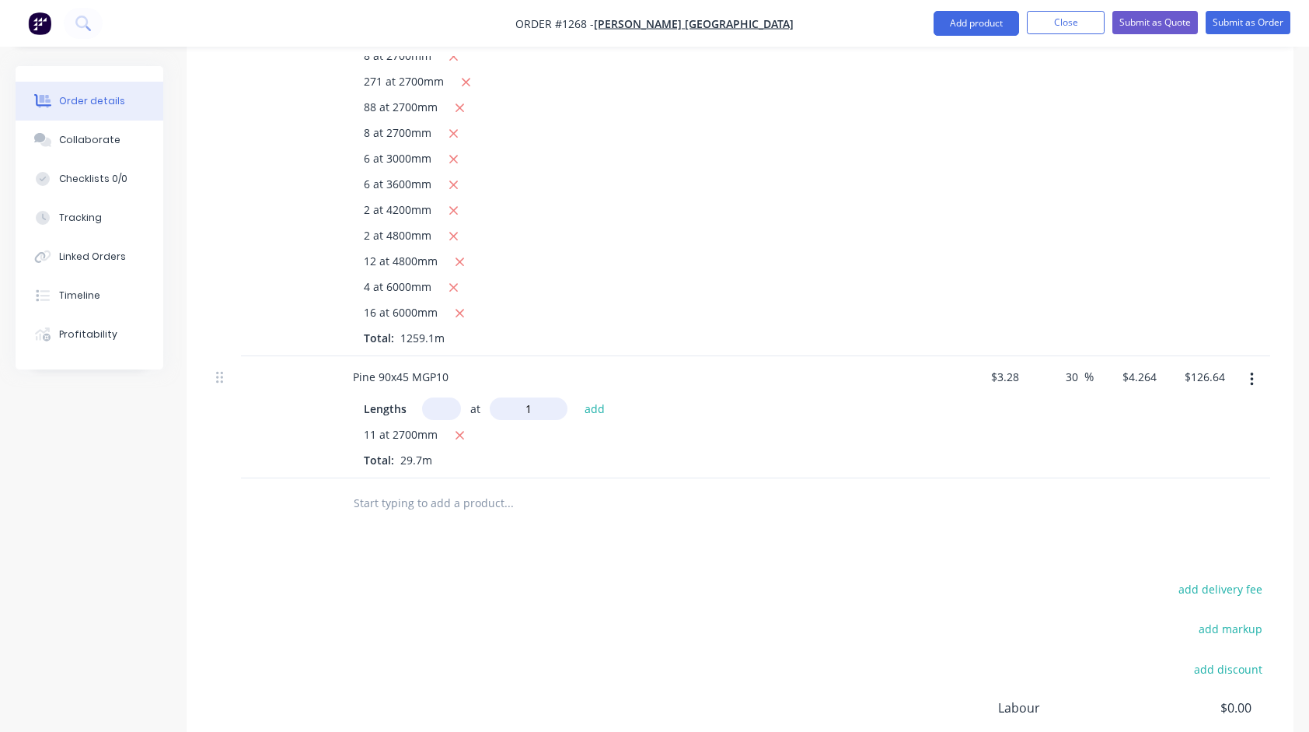
type input "1mm"
click at [554, 397] on input "1mm" at bounding box center [529, 408] width 78 height 23
type input "1"
click at [440, 397] on input "text" at bounding box center [441, 408] width 39 height 23
type input "1"
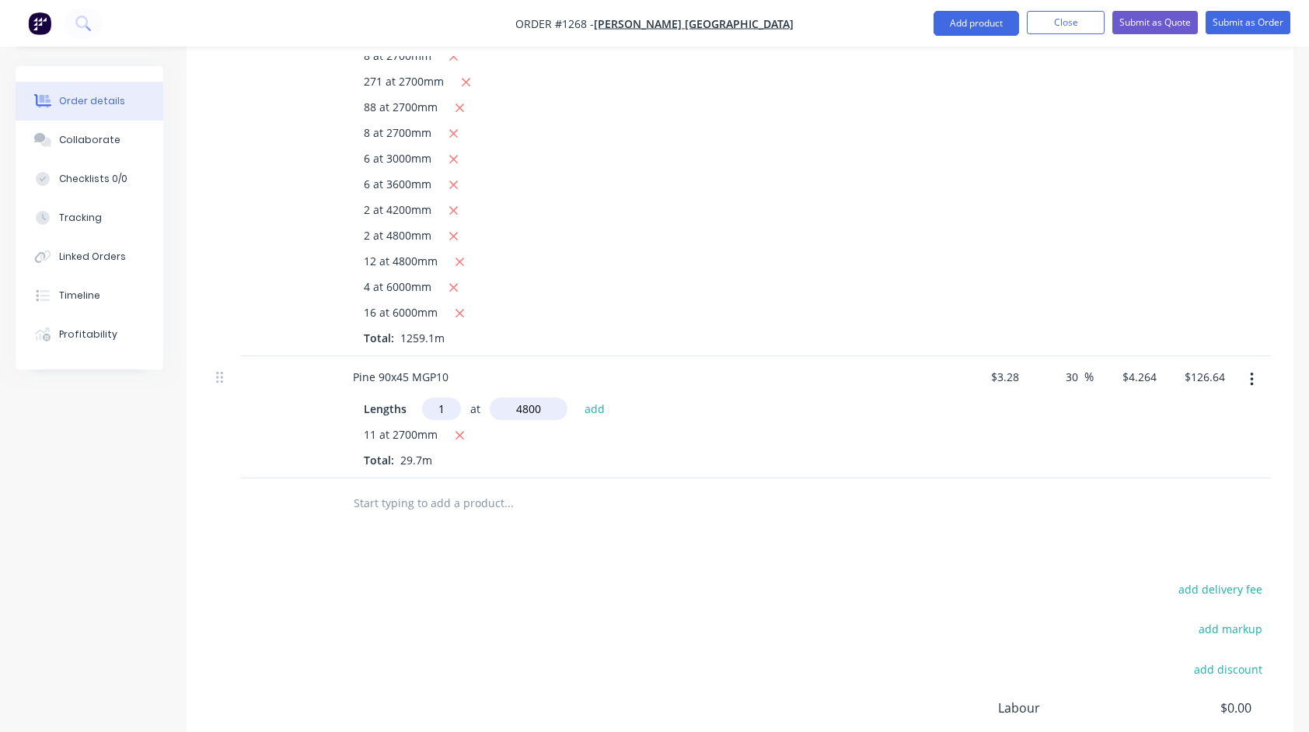
type input "4800"
click at [577, 397] on button "add" at bounding box center [595, 407] width 37 height 21
type input "$147.11"
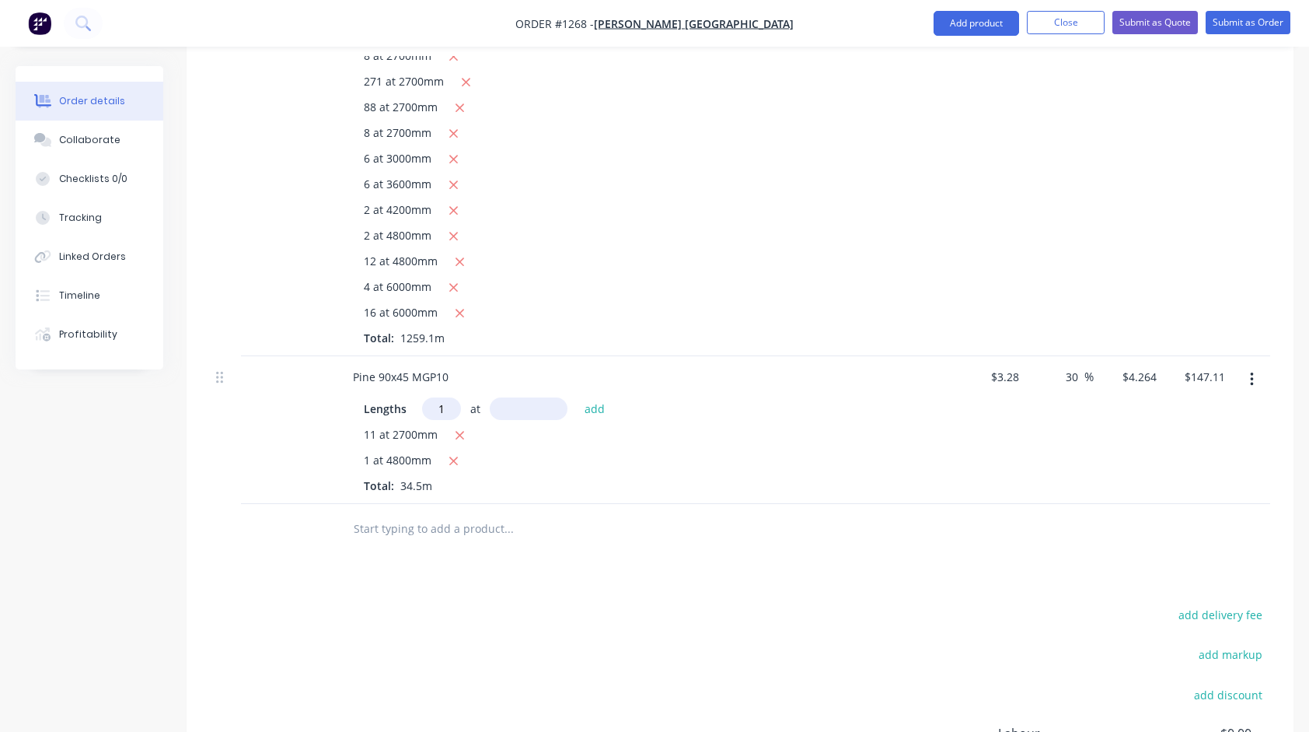
type input "1"
type input "4200"
click at [577, 397] on button "add" at bounding box center [595, 407] width 37 height 21
type input "$165.02"
type input "2"
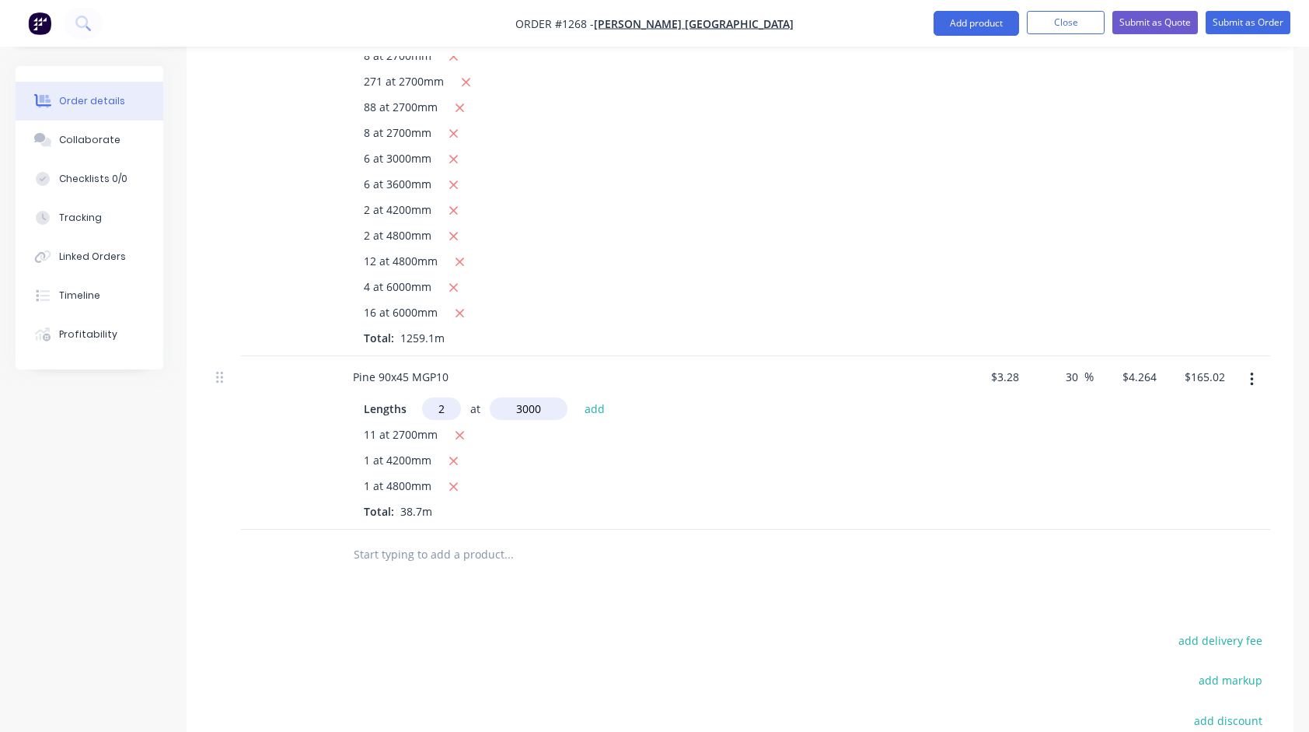
type input "3000"
click at [577, 397] on button "add" at bounding box center [595, 407] width 37 height 21
type input "$190.60"
type input "1"
type input "2700"
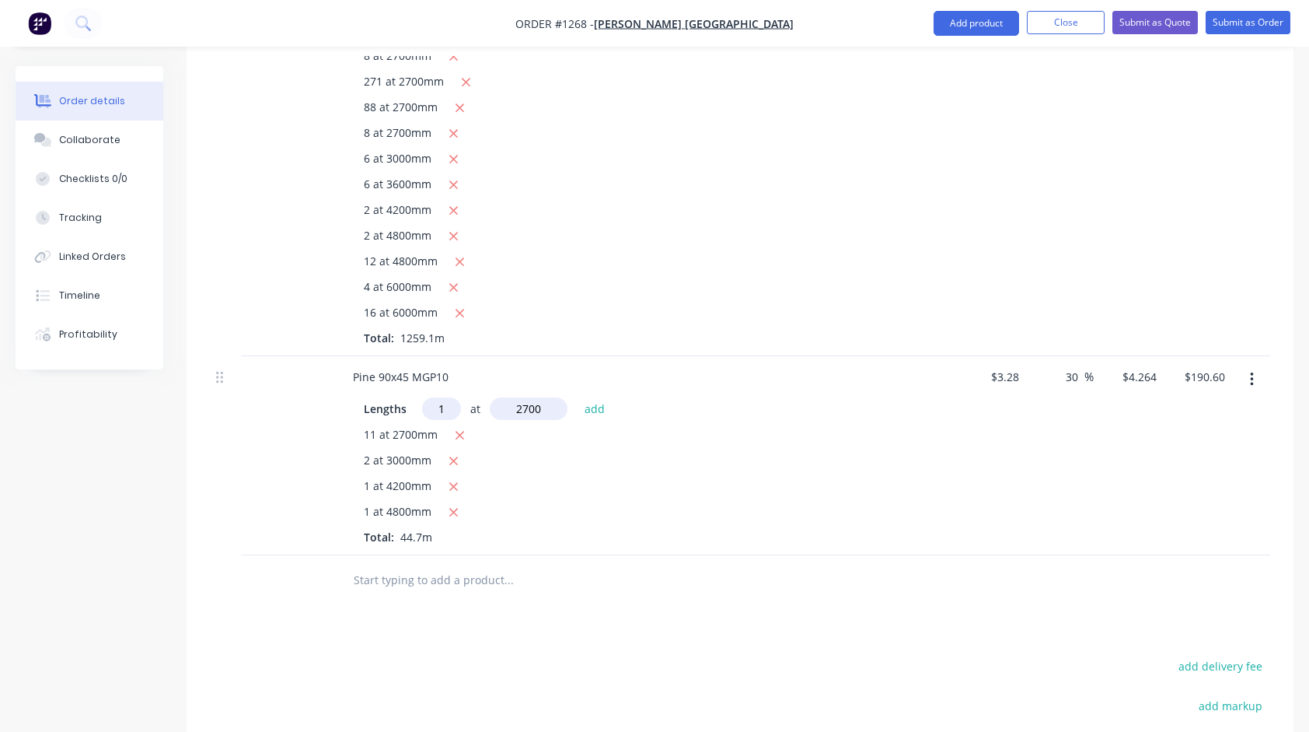
click at [577, 397] on button "add" at bounding box center [595, 407] width 37 height 21
type input "$202.11"
type input "2"
type input "1800"
click at [577, 397] on button "add" at bounding box center [595, 407] width 37 height 21
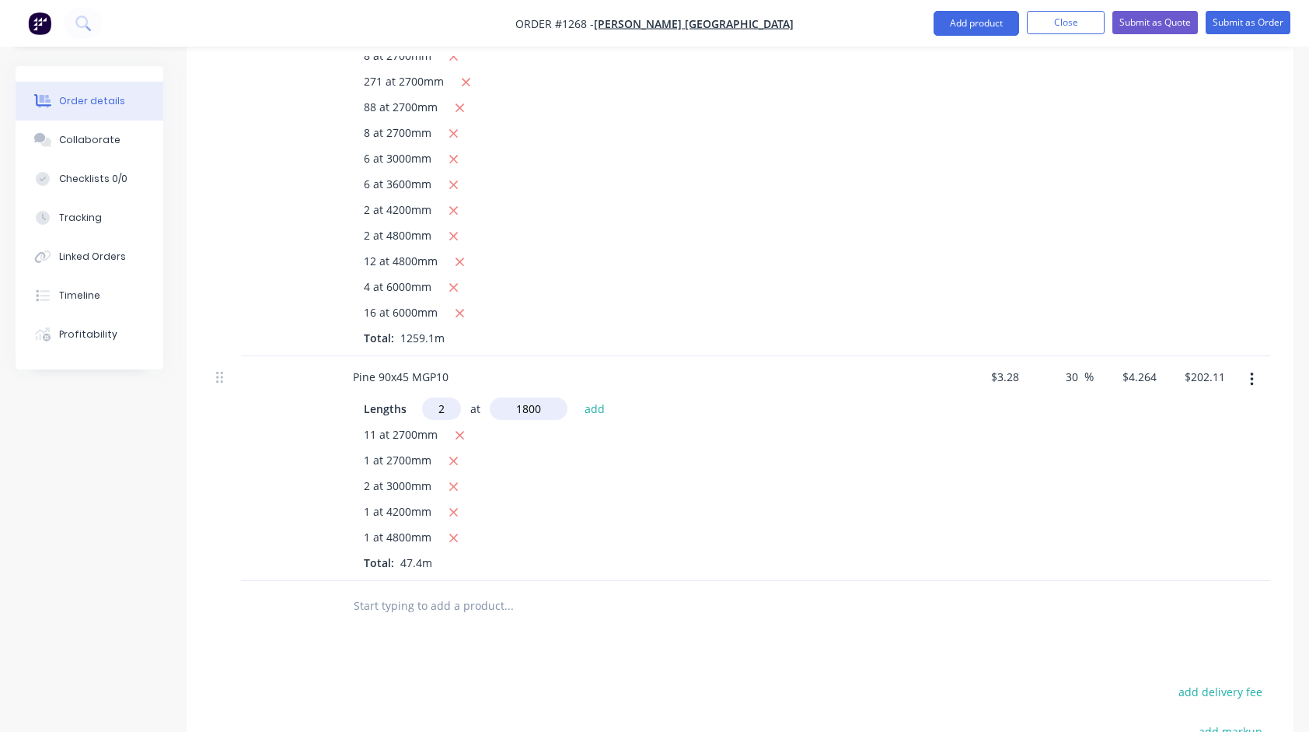
type input "$217.46"
type input "4"
type input "1500"
click at [577, 397] on button "add" at bounding box center [595, 407] width 37 height 21
type input "$243.05"
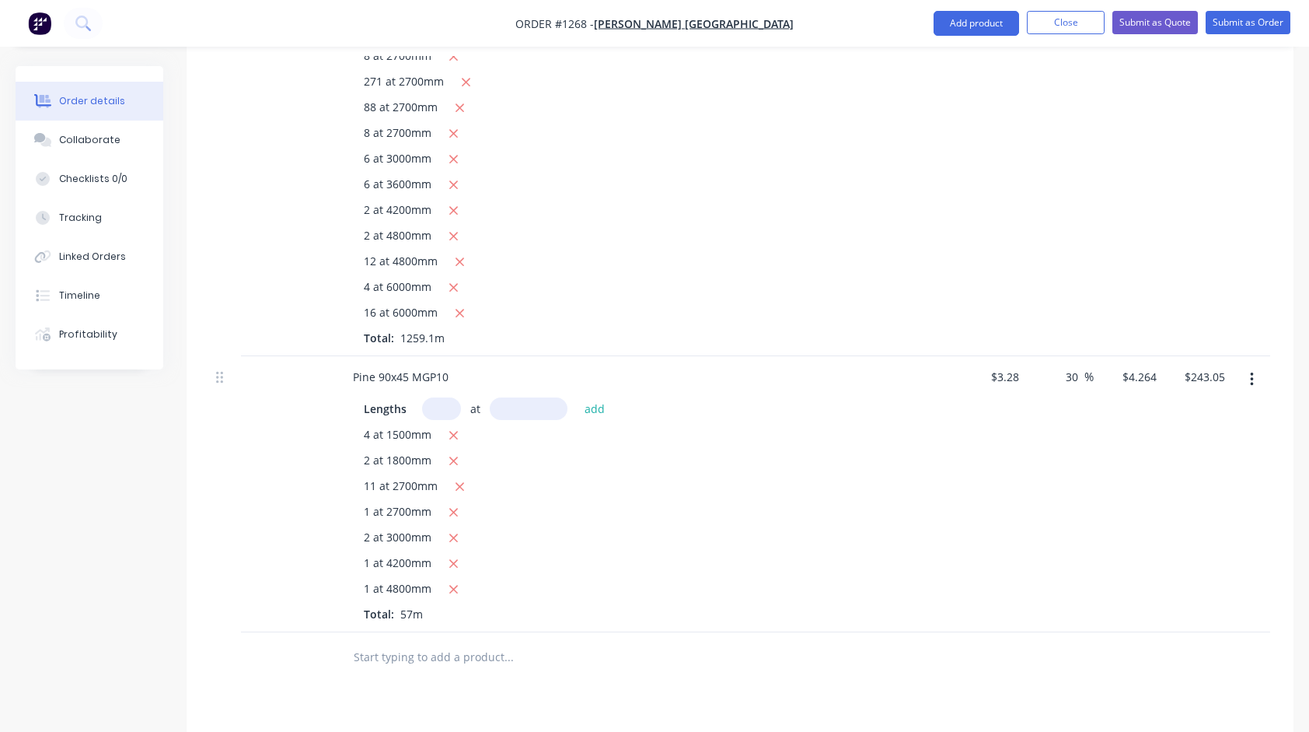
click at [498, 647] on input "text" at bounding box center [508, 657] width 311 height 31
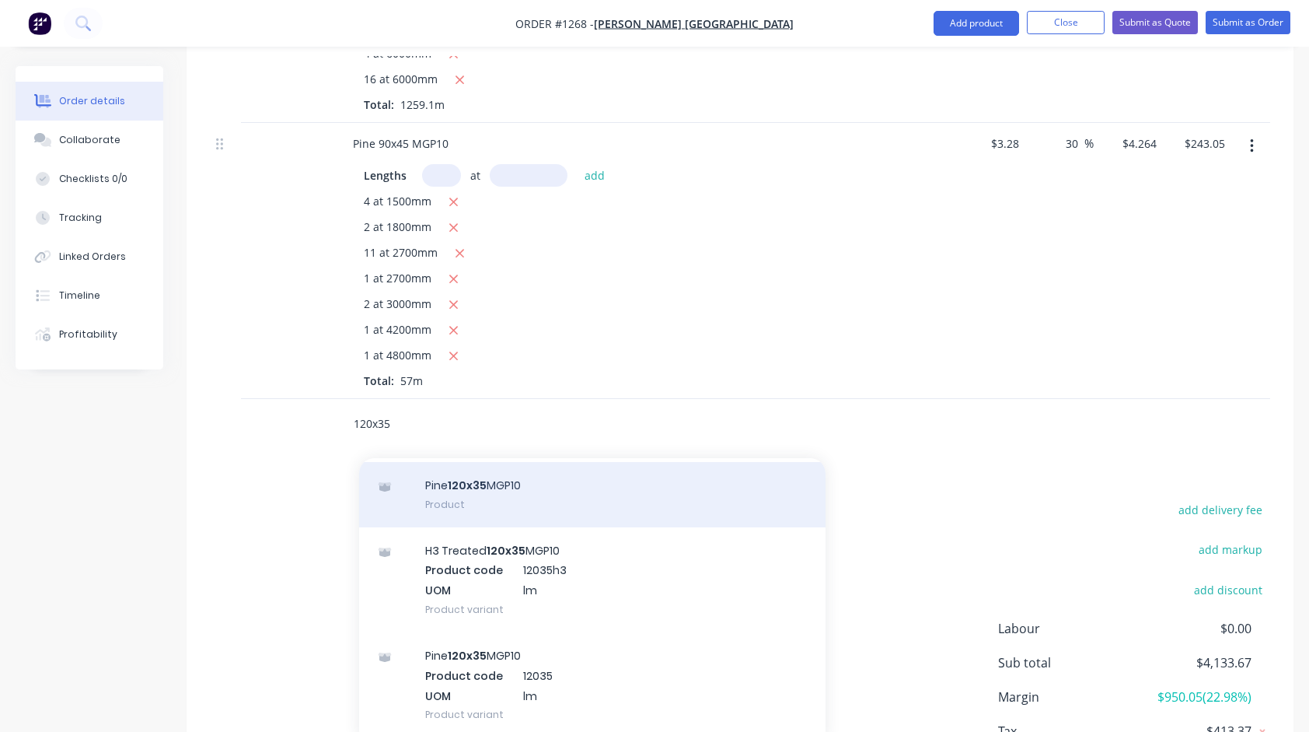
scroll to position [311, 0]
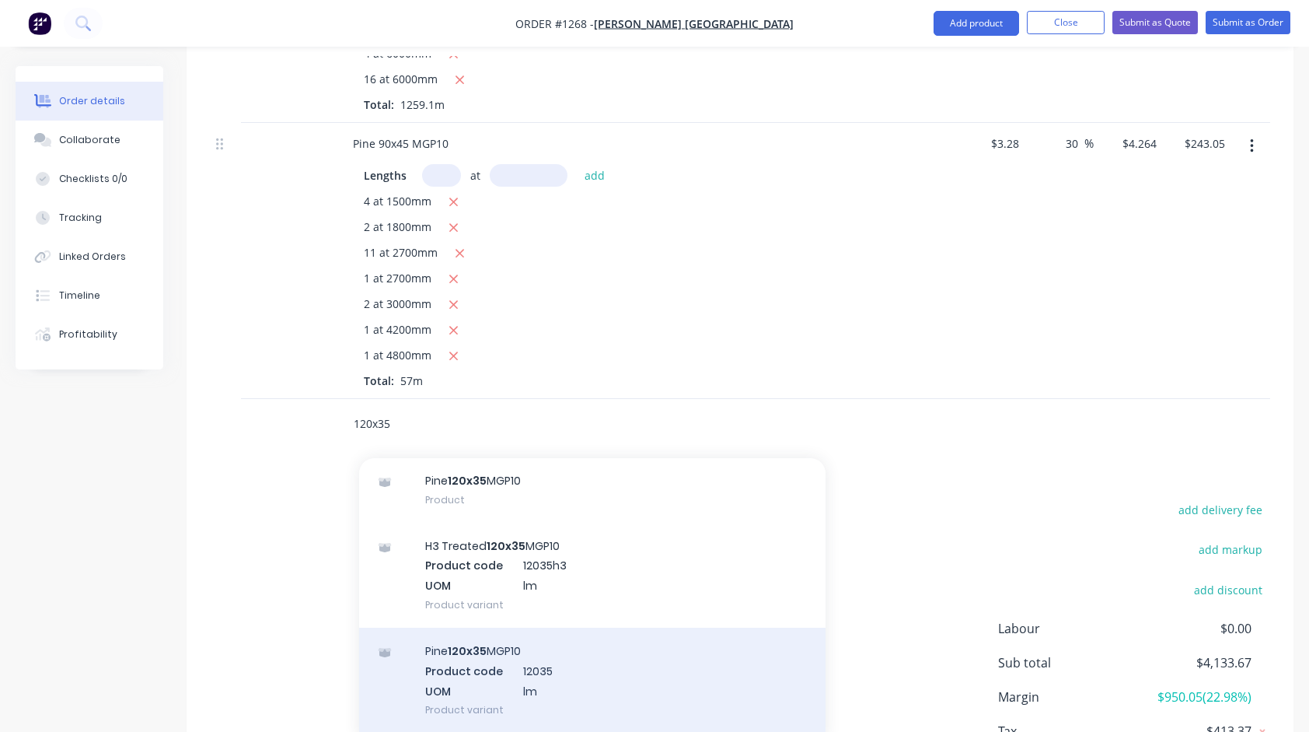
type input "120x35"
click at [470, 638] on div "Pine 120x35 MGP10 Product code 12035 UOM lm Product variant" at bounding box center [592, 680] width 467 height 105
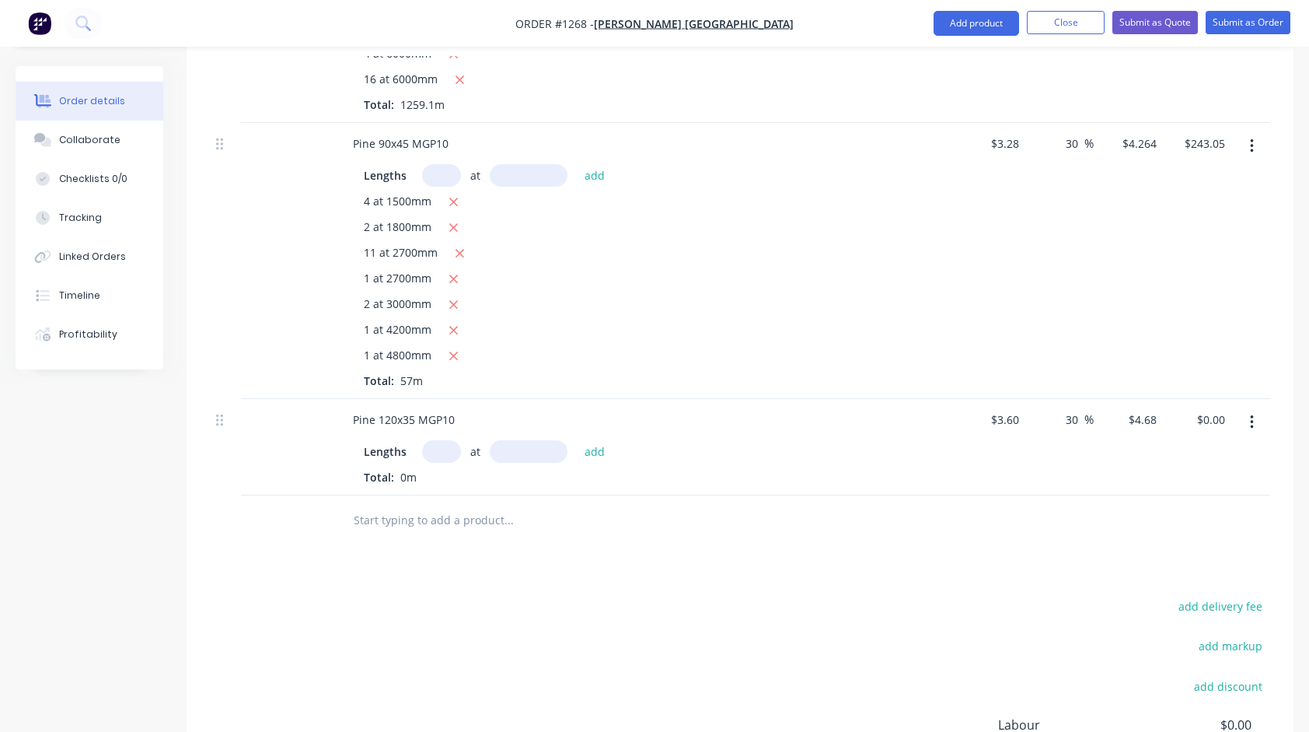
click at [448, 440] on input "text" at bounding box center [441, 451] width 39 height 23
type input "1"
type input "6000"
click at [577, 440] on button "add" at bounding box center [595, 450] width 37 height 21
type input "$28.08"
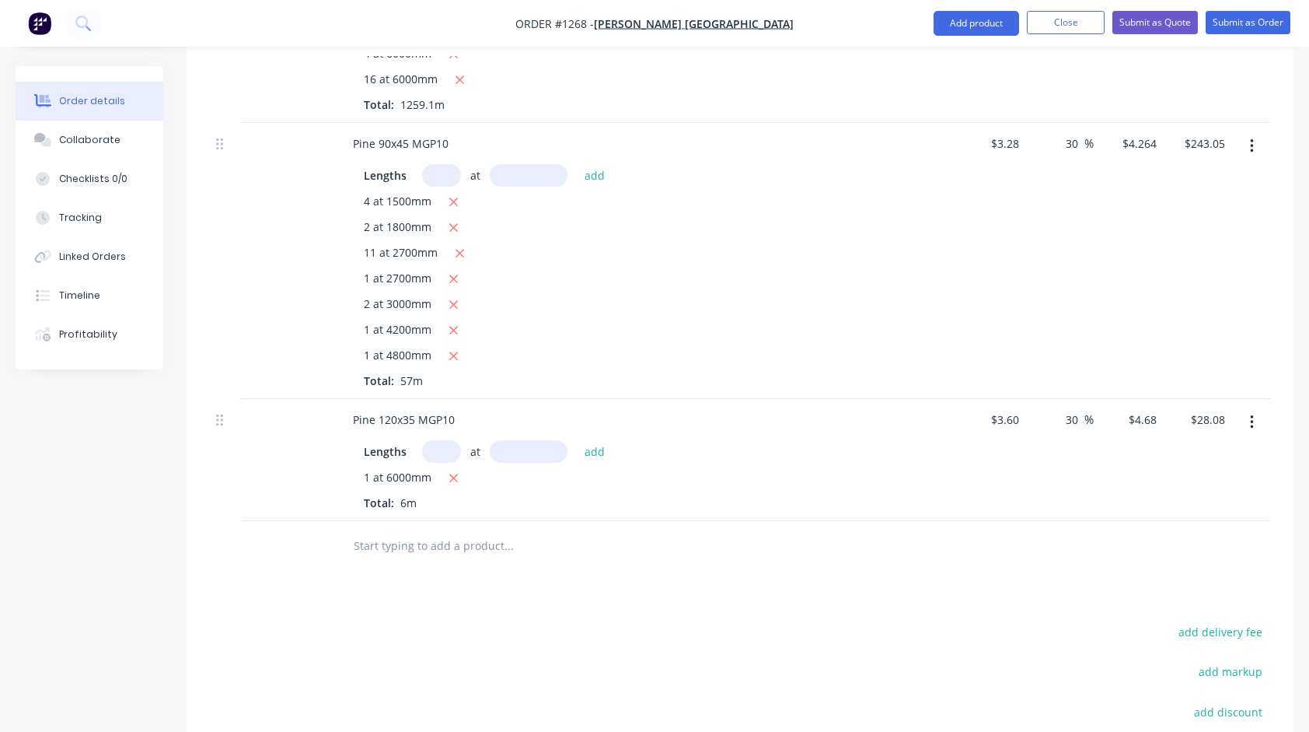
click at [445, 530] on input "text" at bounding box center [508, 545] width 311 height 31
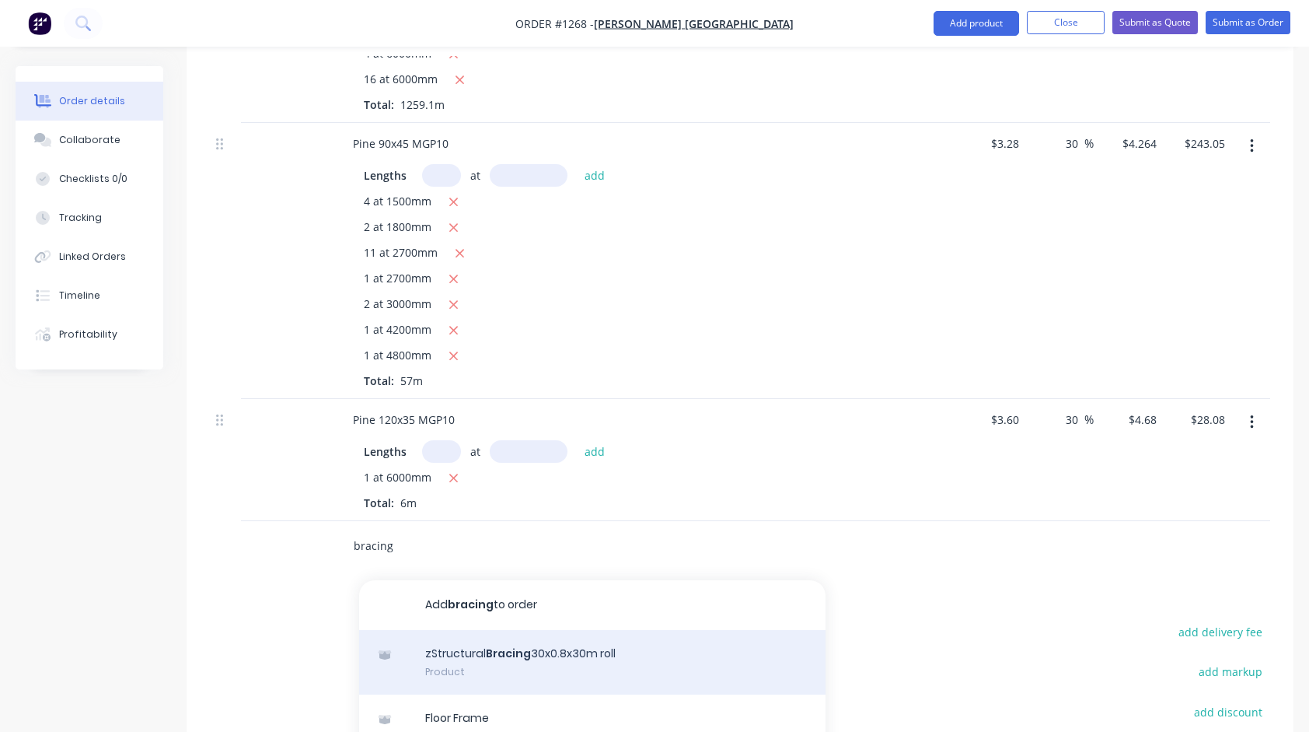
type input "bracing"
click at [616, 631] on div "zStructural Bracing 30x0.8x30m roll Product" at bounding box center [592, 662] width 467 height 65
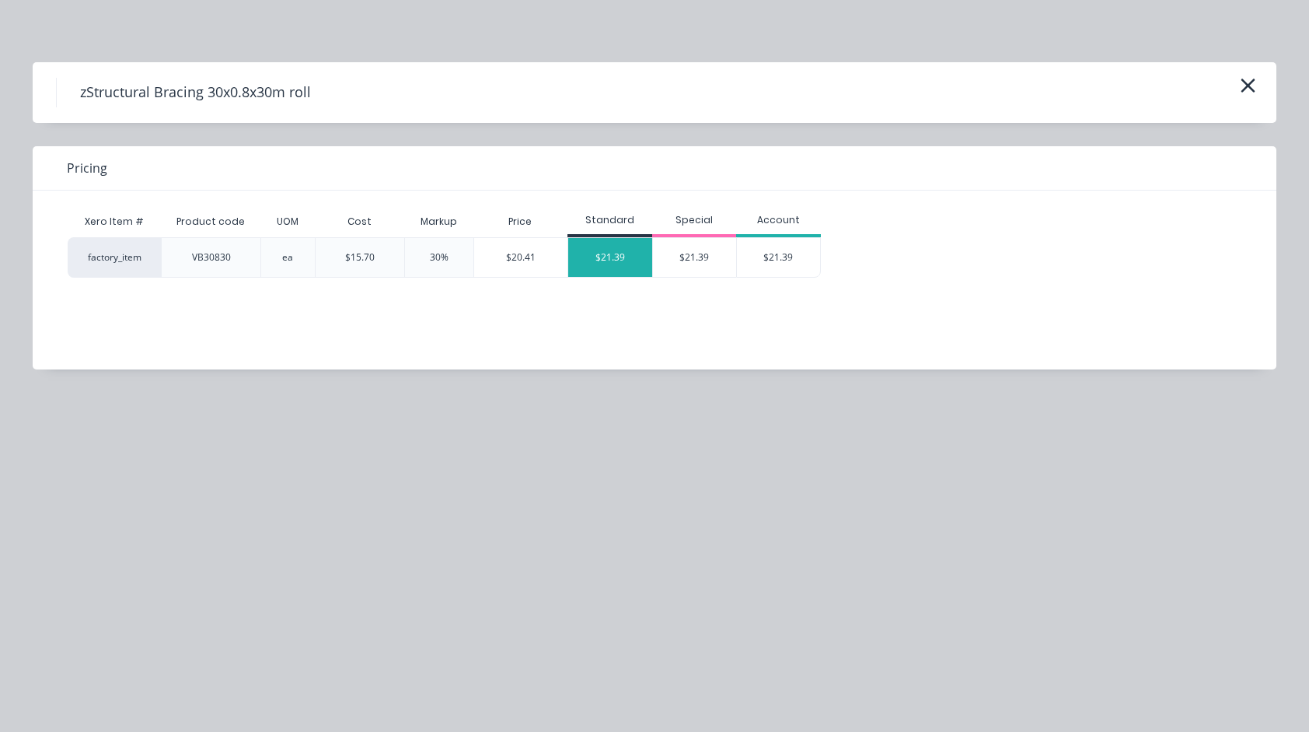
click at [605, 253] on div "$21.39" at bounding box center [610, 257] width 84 height 39
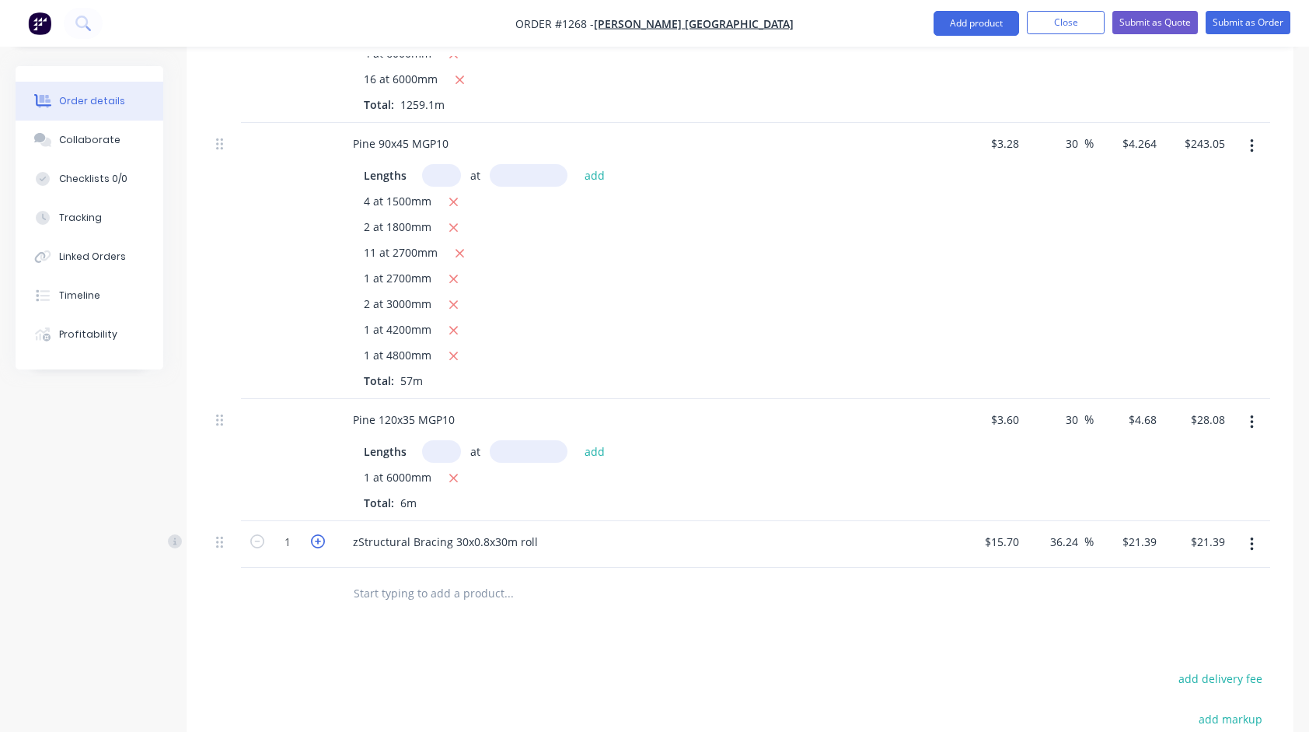
click at [322, 534] on icon "button" at bounding box center [318, 541] width 14 height 14
type input "2"
type input "$42.78"
click at [322, 534] on icon "button" at bounding box center [318, 541] width 14 height 14
type input "3"
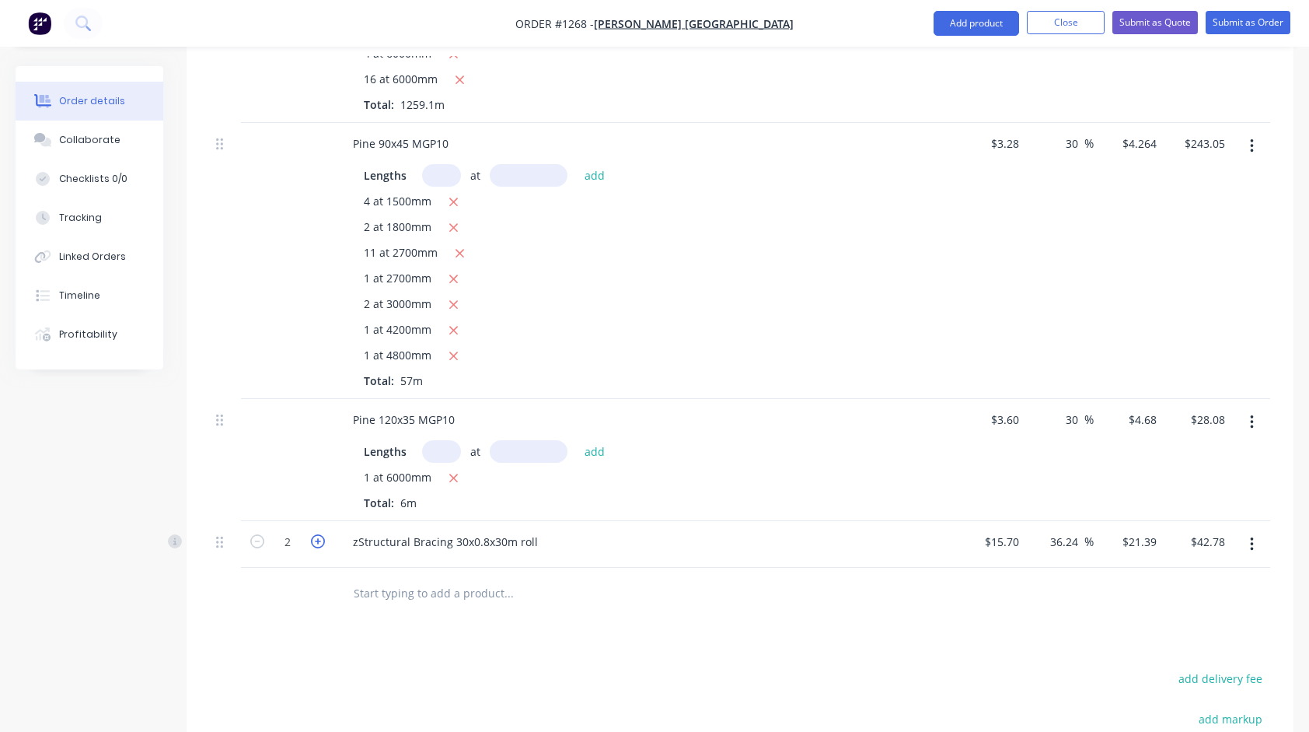
type input "$64.17"
click at [322, 534] on icon "button" at bounding box center [318, 541] width 14 height 14
type input "4"
type input "$85.56"
click at [322, 534] on icon "button" at bounding box center [318, 541] width 14 height 14
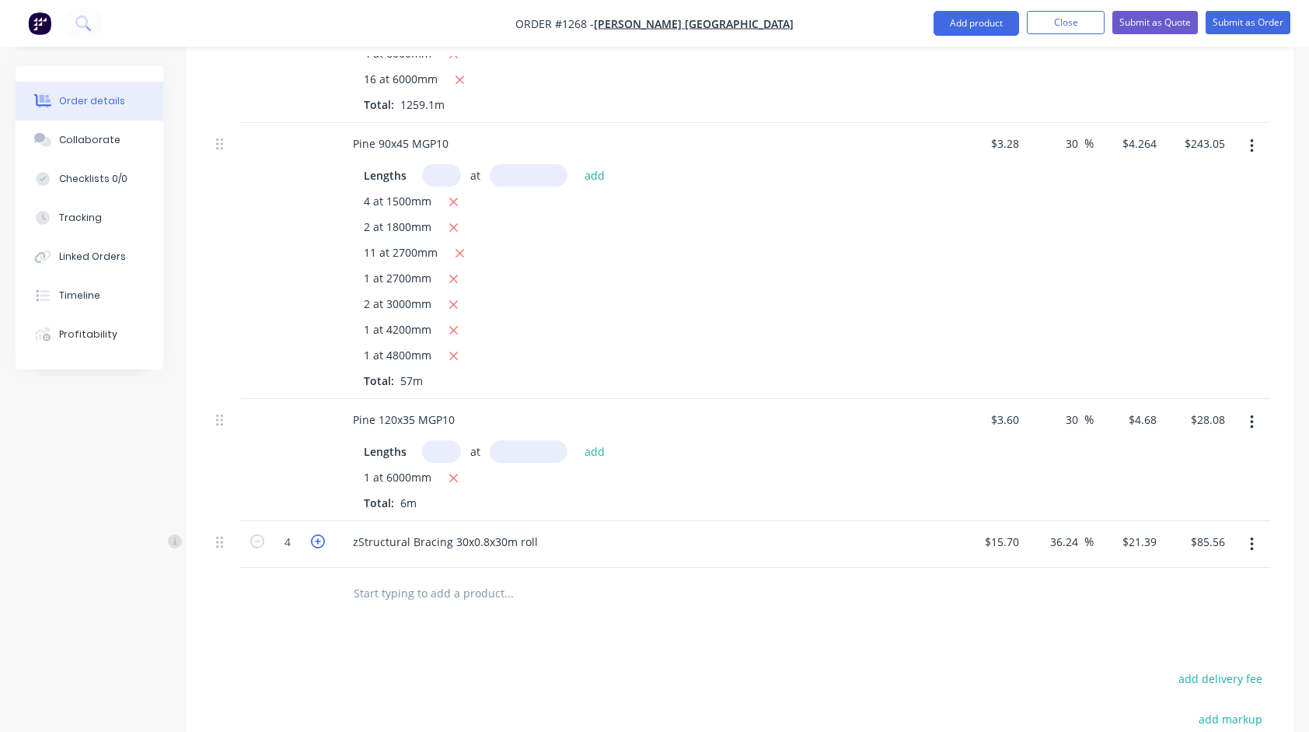
type input "5"
type input "$106.95"
click at [435, 577] on input "text" at bounding box center [508, 592] width 311 height 31
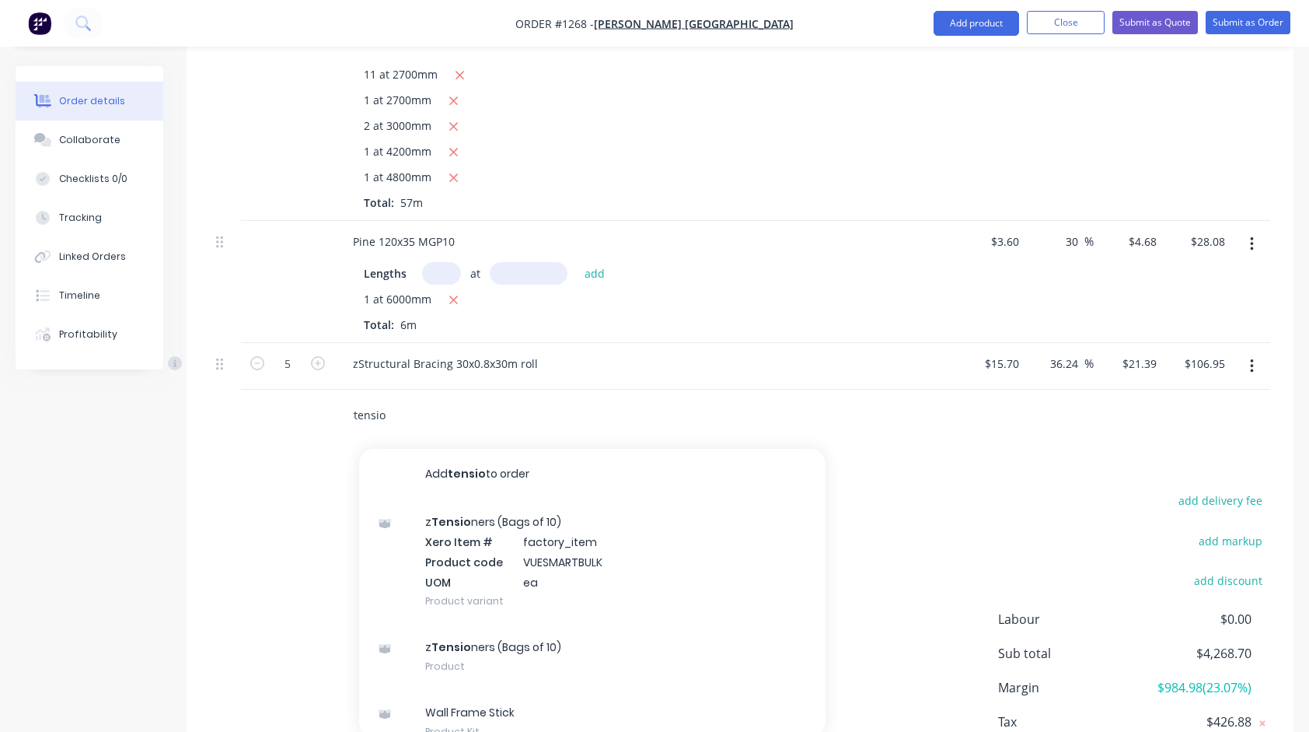
scroll to position [1089, 0]
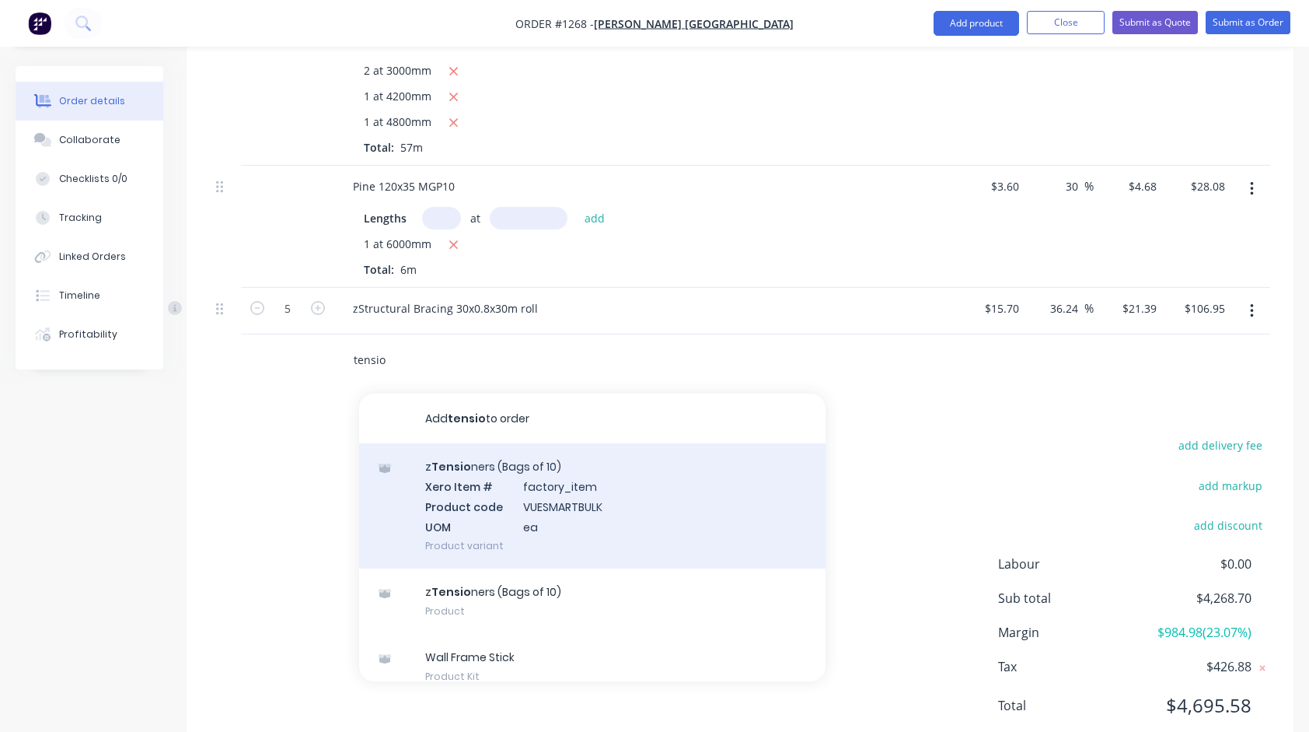
type input "tensio"
click at [479, 462] on div "z Tensio ners (Bags of 10) Xero Item # factory_item Product code VUESMARTBULK U…" at bounding box center [592, 505] width 467 height 125
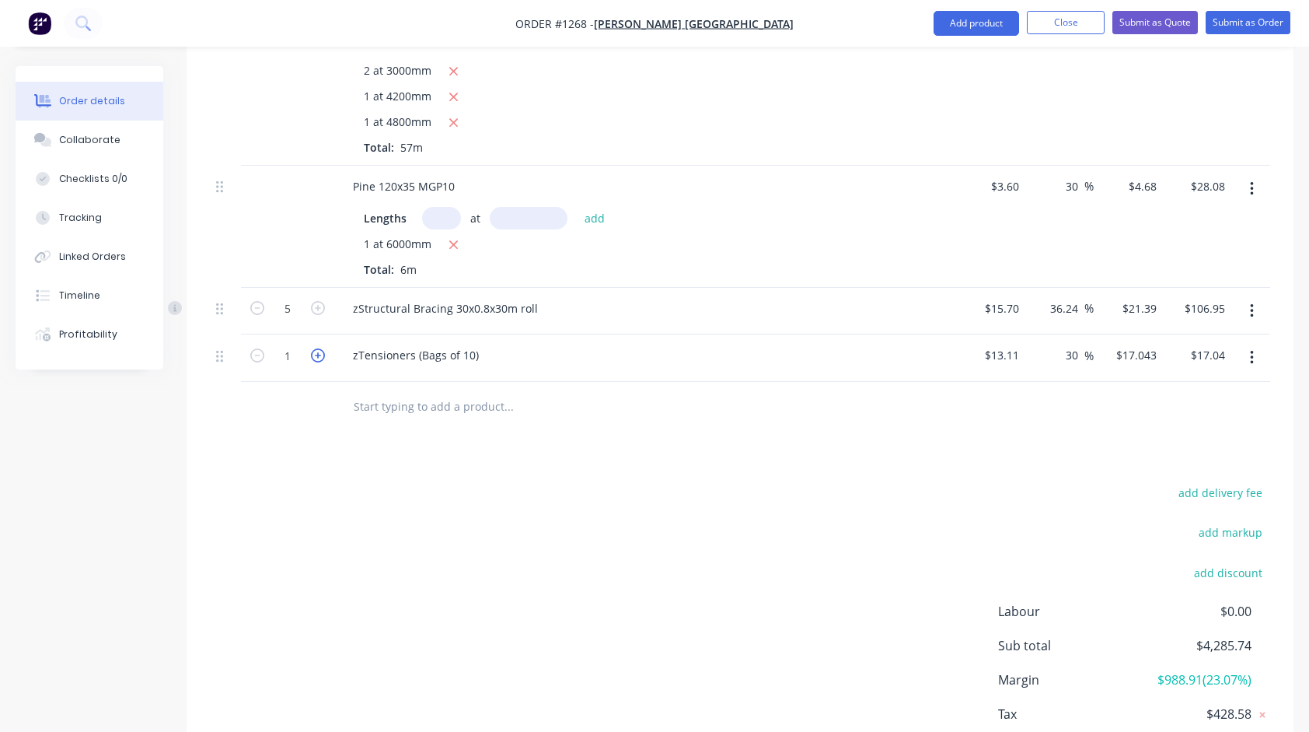
click at [318, 348] on icon "button" at bounding box center [318, 355] width 14 height 14
type input "2"
type input "$34.09"
click at [318, 348] on icon "button" at bounding box center [318, 355] width 14 height 14
type input "3"
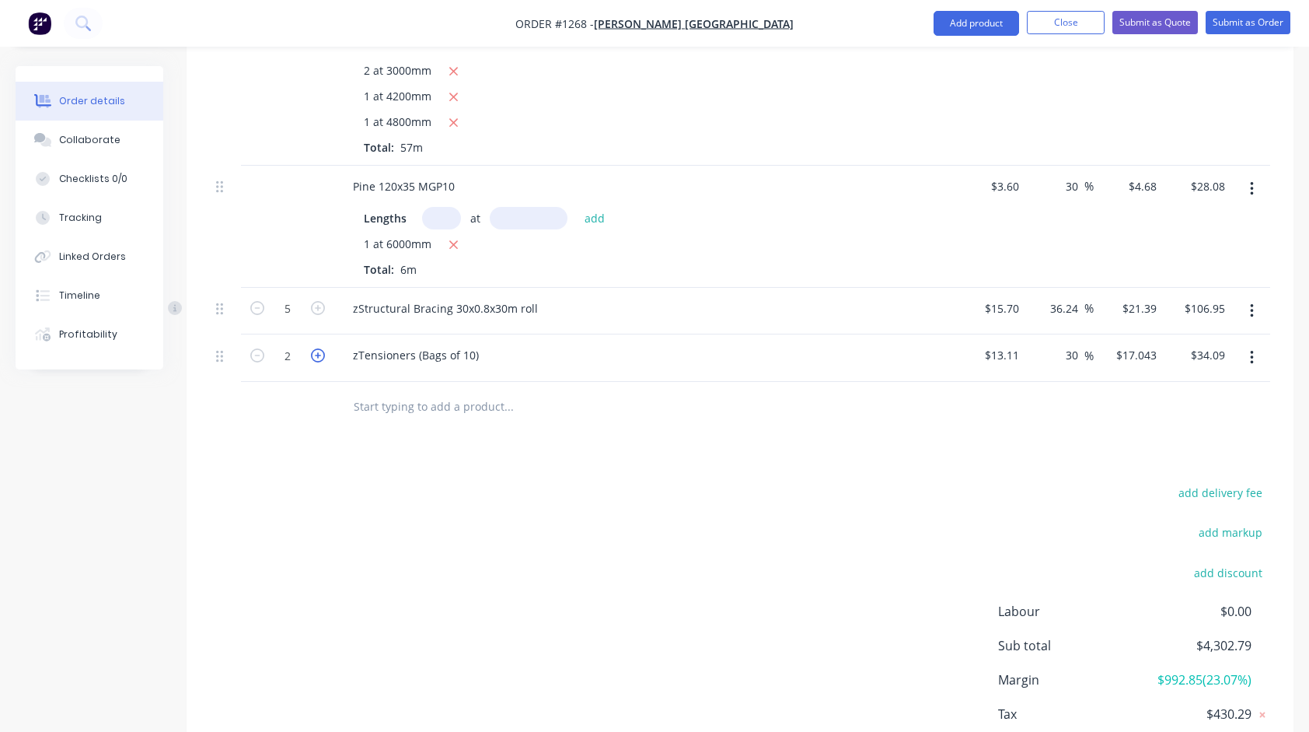
type input "$51.13"
click at [318, 348] on icon "button" at bounding box center [318, 355] width 14 height 14
type input "4"
type input "$68.17"
click at [318, 348] on icon "button" at bounding box center [318, 355] width 14 height 14
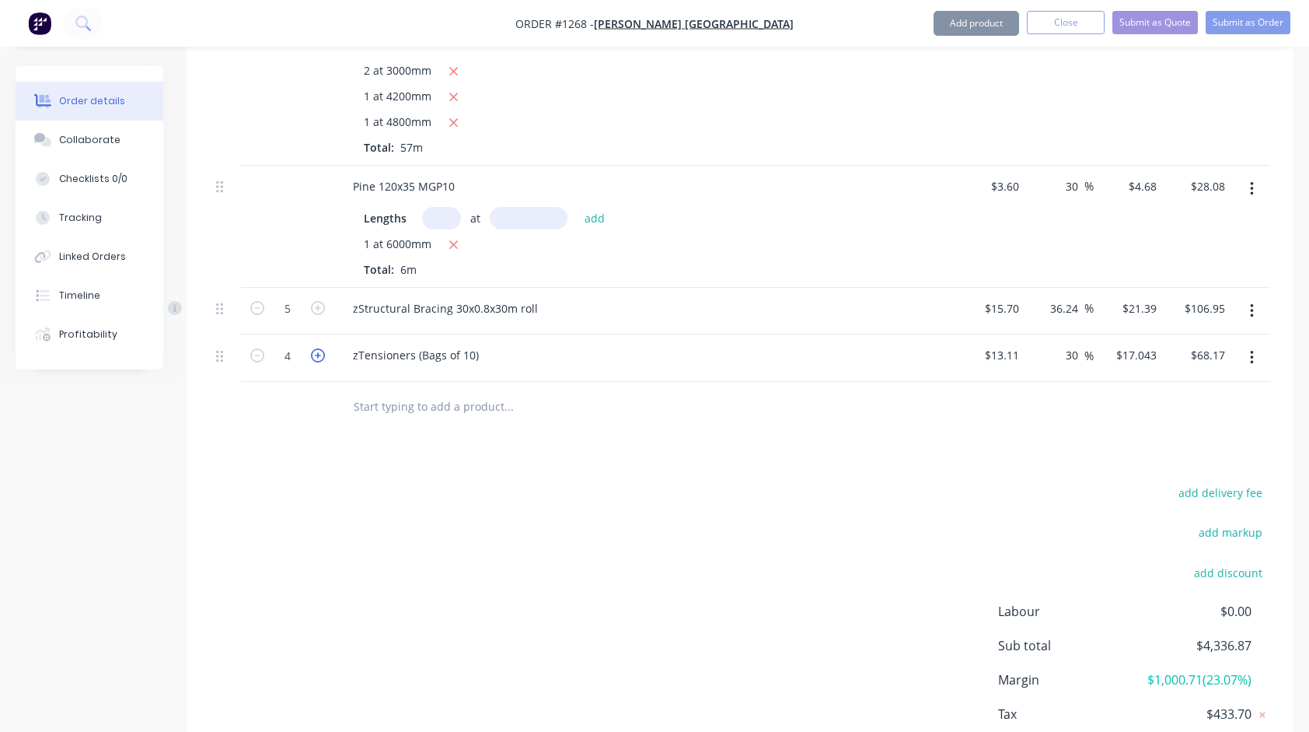
type input "5"
type input "$85.22"
click at [420, 391] on input "text" at bounding box center [508, 406] width 311 height 31
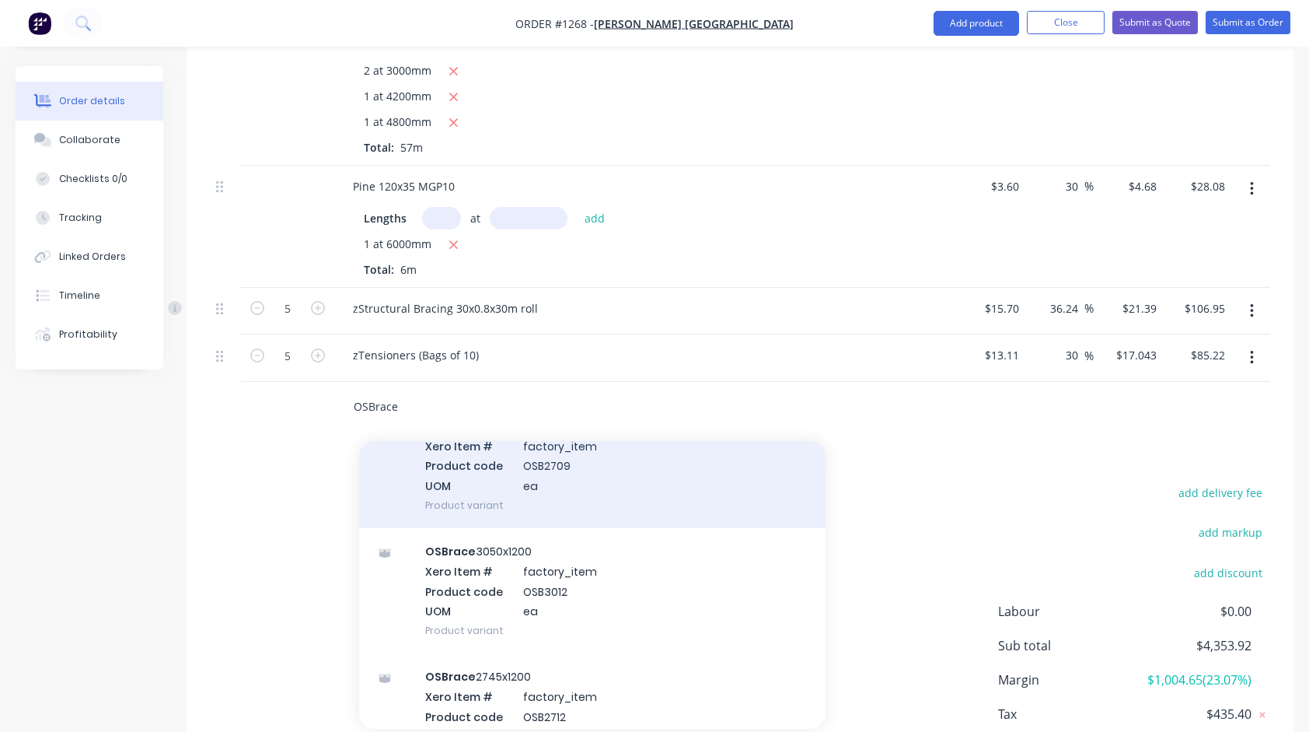
scroll to position [156, 0]
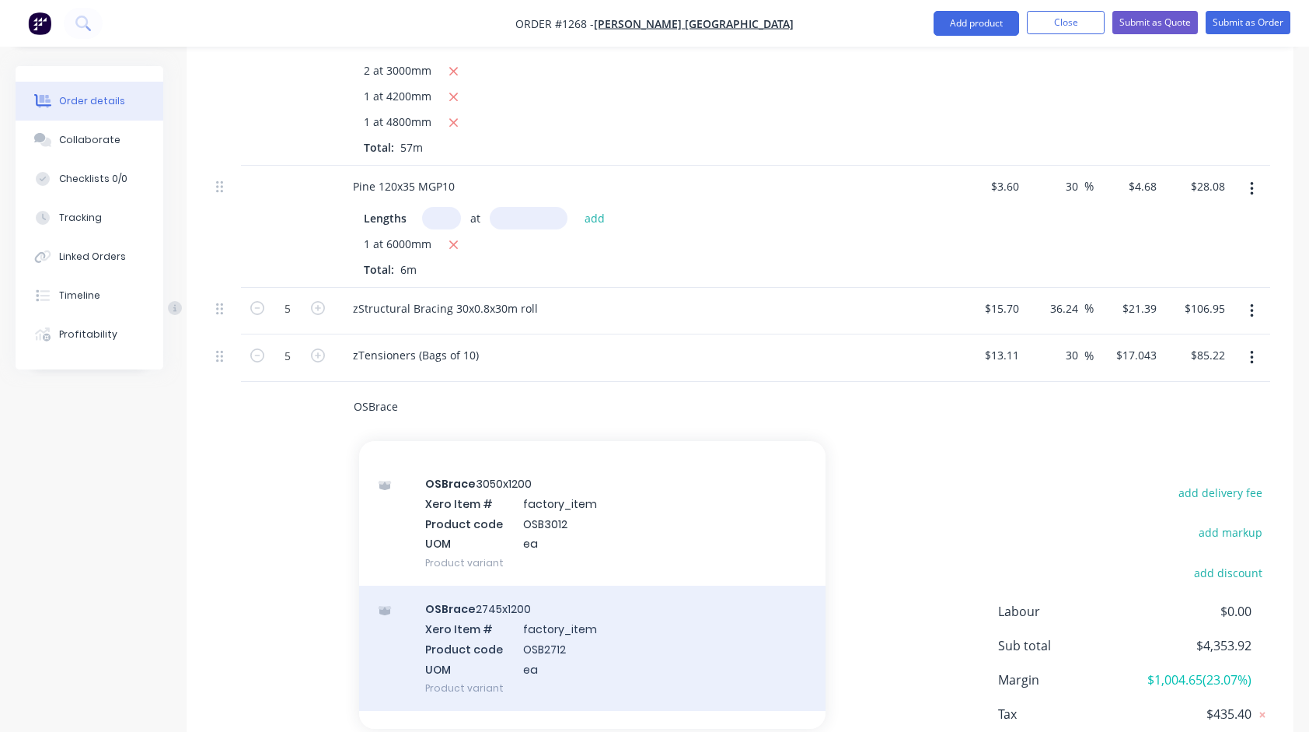
type input "OSBrace"
click at [488, 615] on div "OSBrace 2745x1200 Xero Item # factory_item Product code OSB2712 UOM ea Product …" at bounding box center [592, 648] width 467 height 125
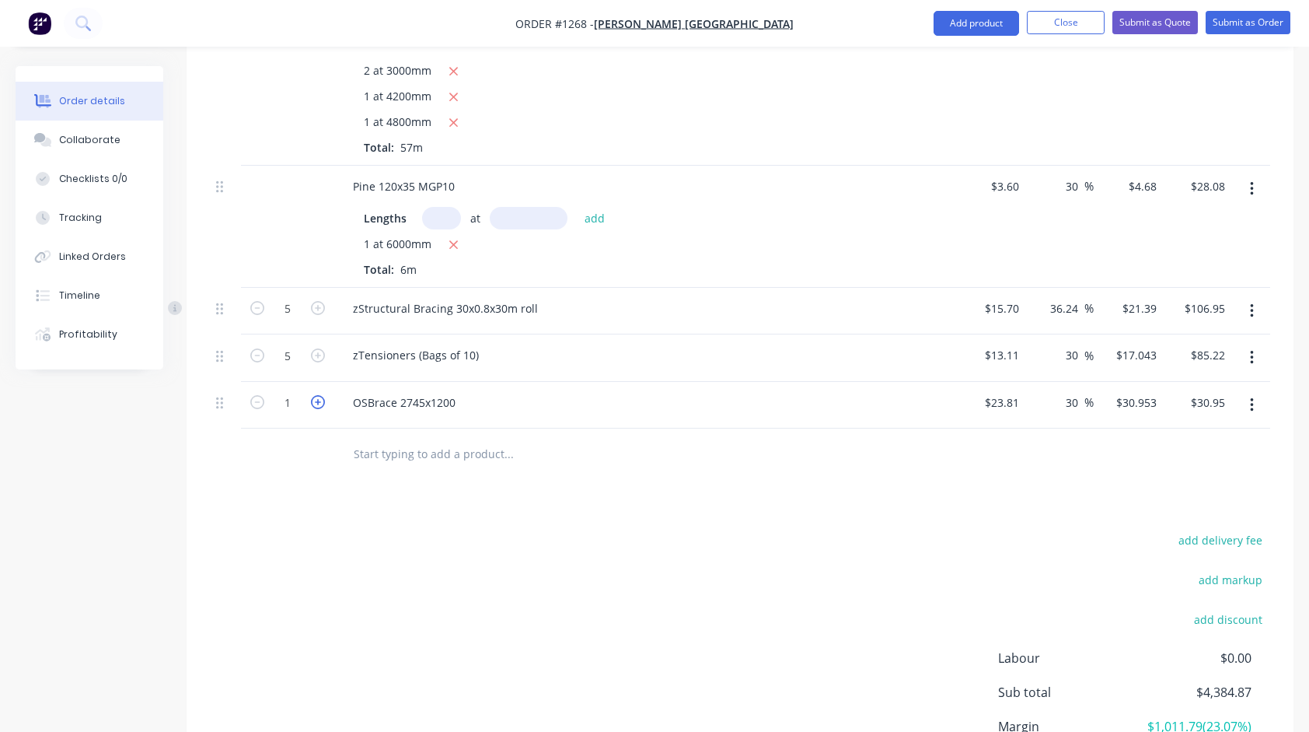
click at [320, 395] on icon "button" at bounding box center [318, 402] width 14 height 14
type input "2"
type input "$61.91"
click at [320, 395] on icon "button" at bounding box center [318, 402] width 14 height 14
type input "3"
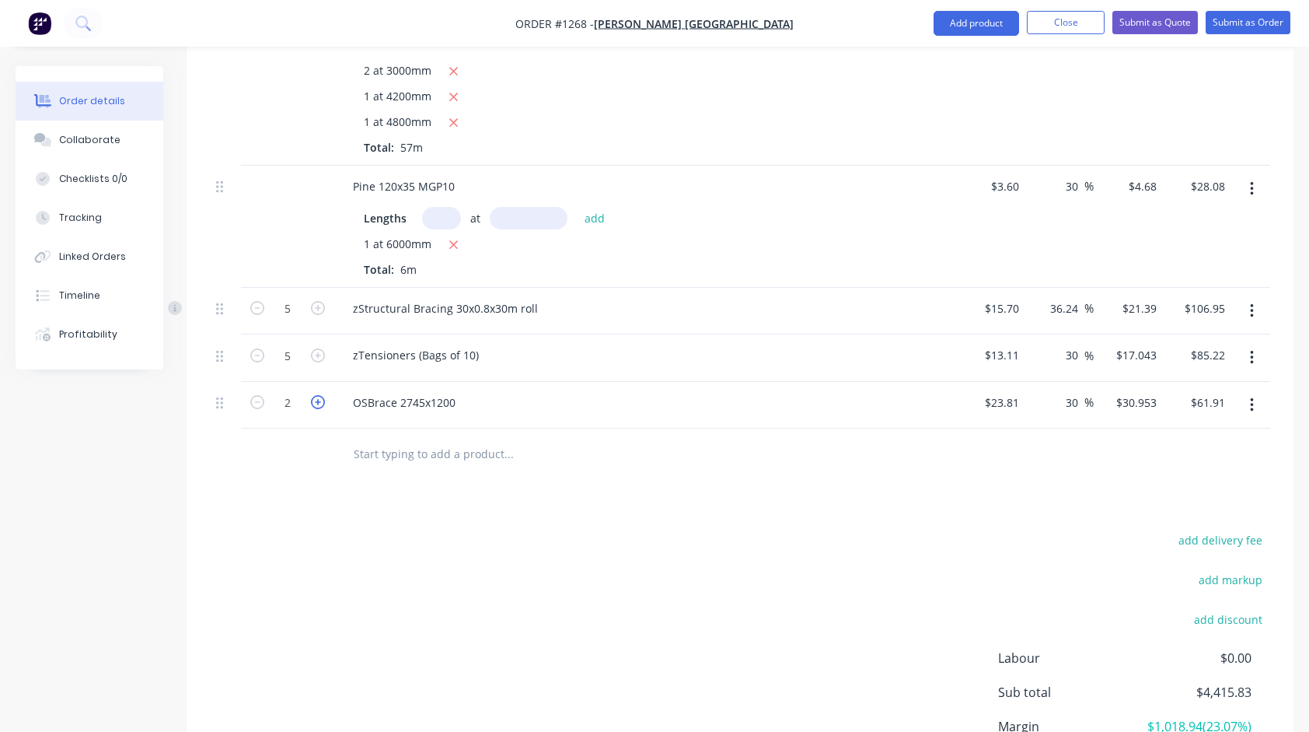
type input "$92.86"
click at [320, 395] on icon "button" at bounding box center [318, 402] width 14 height 14
type input "4"
type input "$123.81"
click at [455, 438] on input "text" at bounding box center [508, 453] width 311 height 31
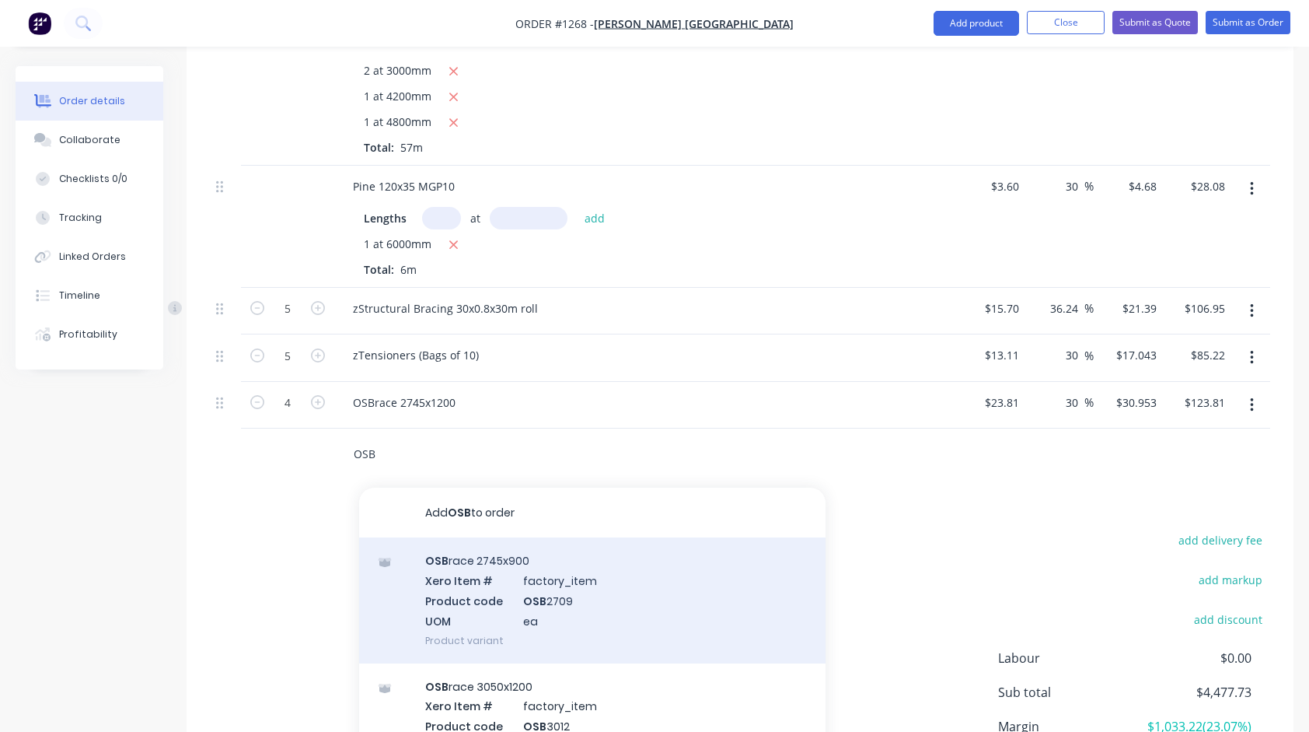
type input "OSB"
click at [502, 550] on div "OSB race 2745x900 Xero Item # factory_item Product code OSB 2709 UOM ea Product…" at bounding box center [592, 599] width 467 height 125
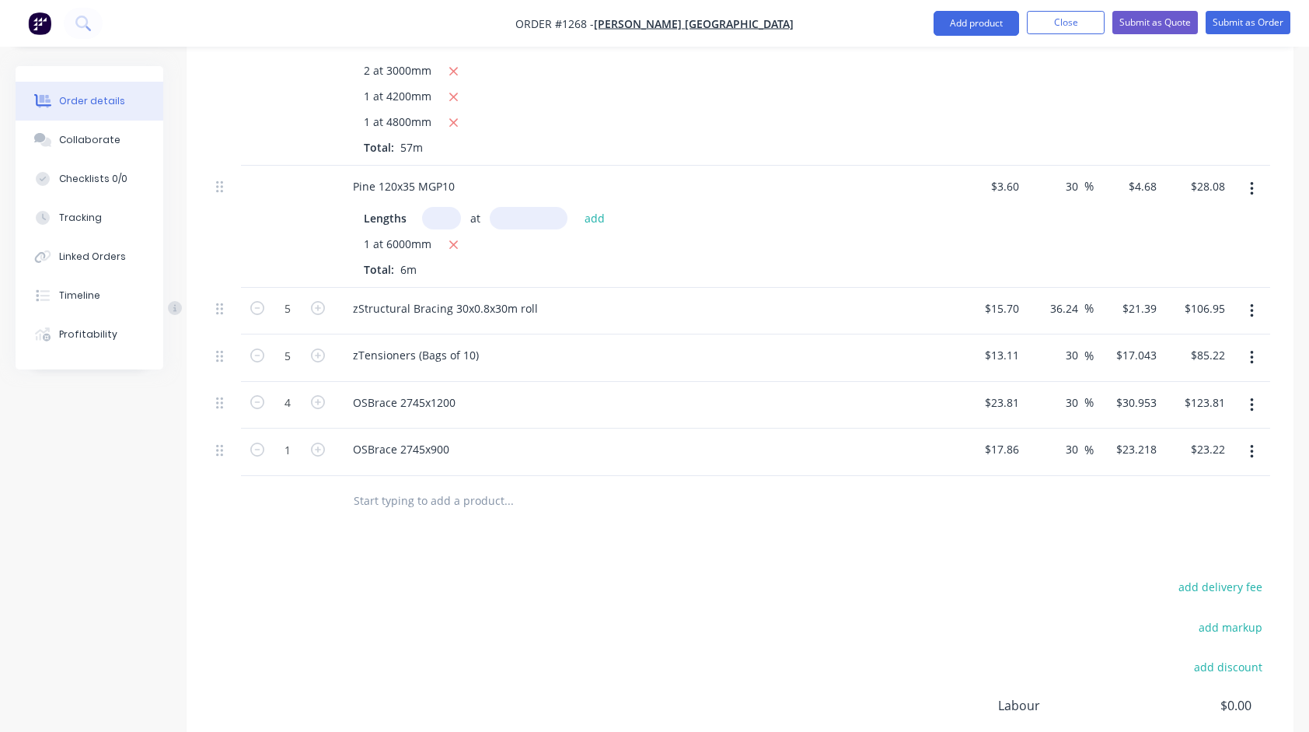
click at [407, 485] on input "text" at bounding box center [508, 500] width 311 height 31
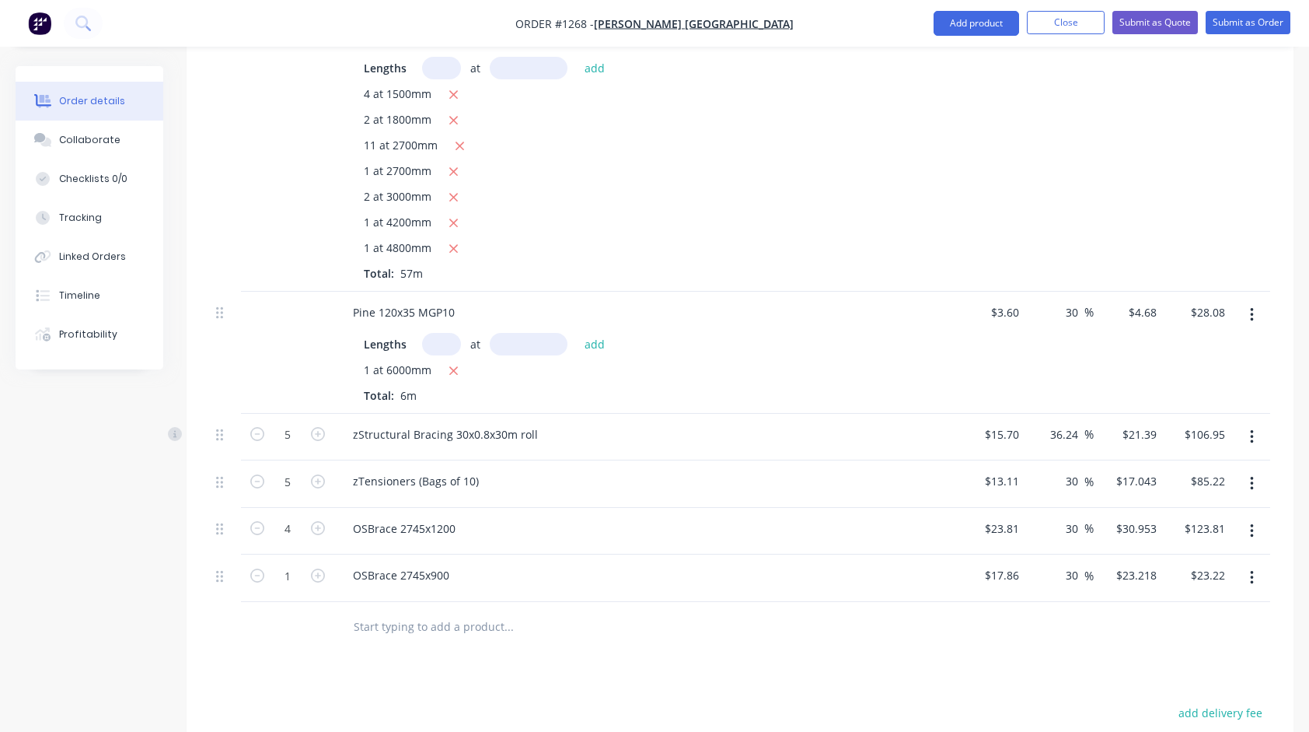
scroll to position [1180, 0]
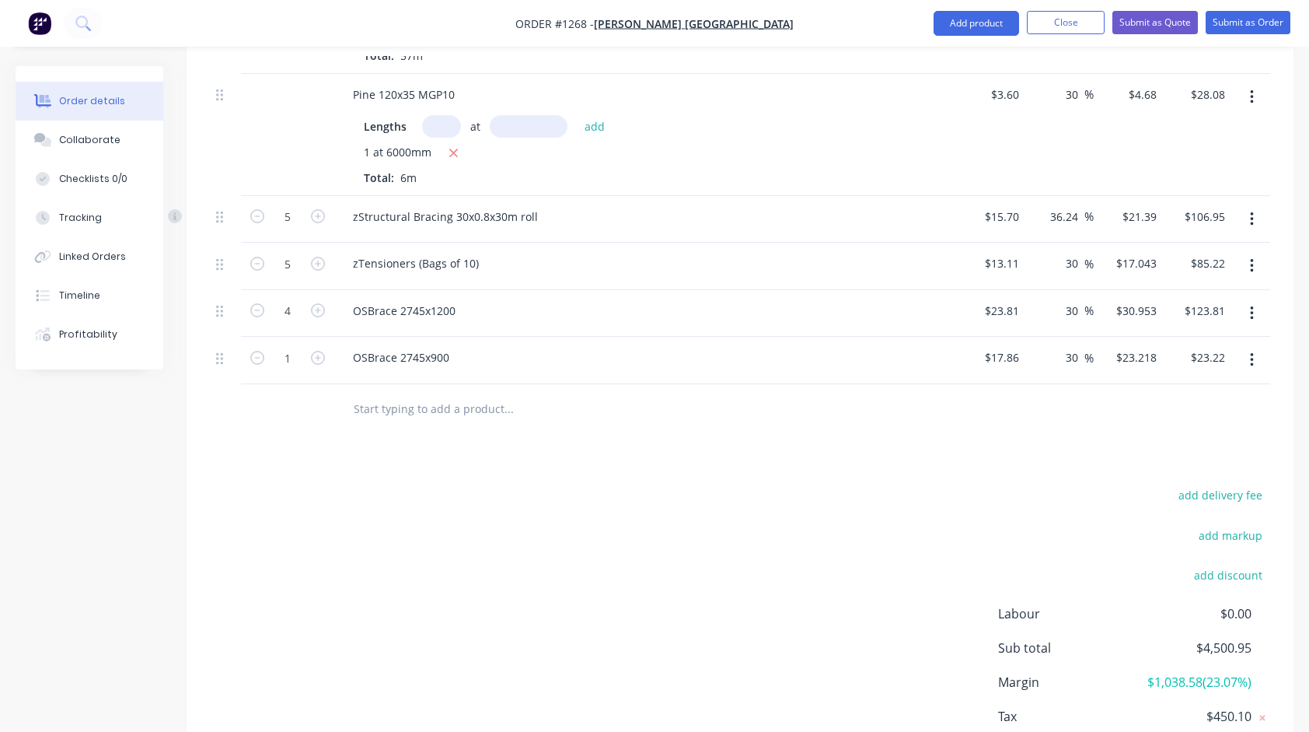
click at [473, 393] on input "text" at bounding box center [508, 408] width 311 height 31
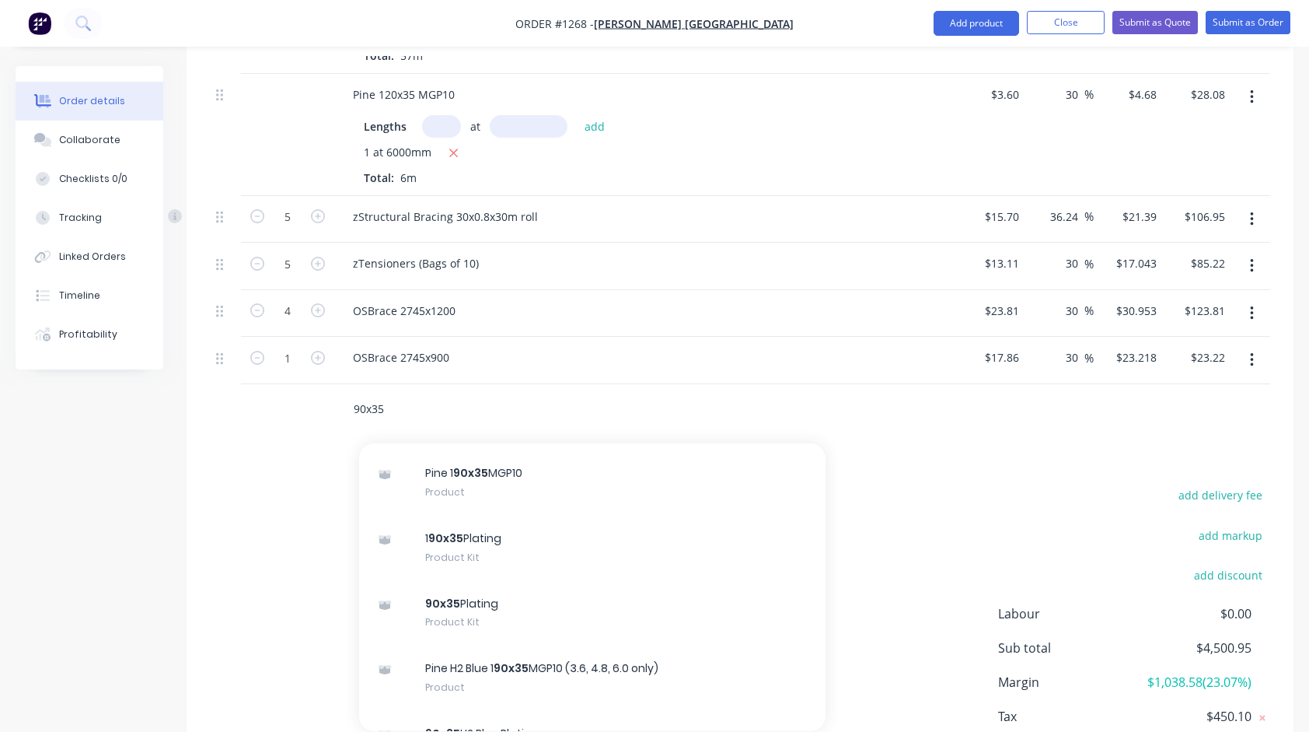
scroll to position [700, 0]
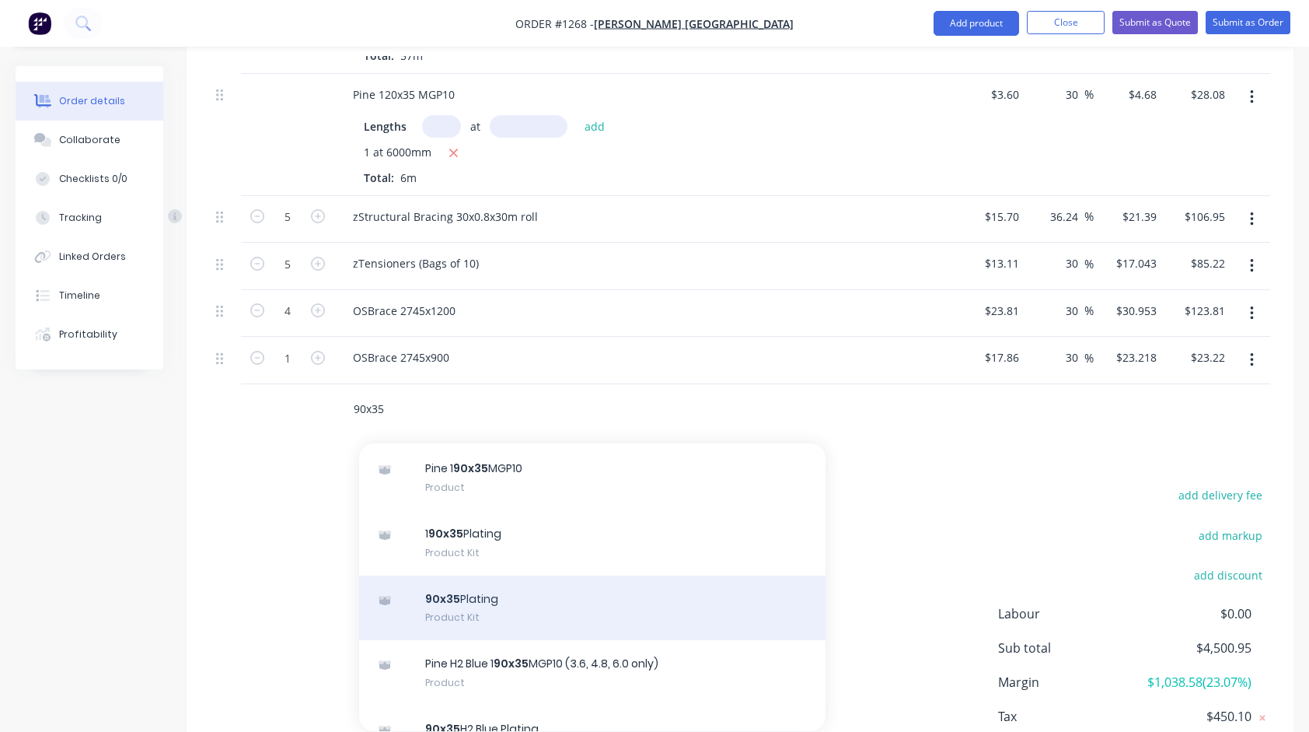
type input "90x35"
click at [467, 588] on div "90x35 Plating Product Kit" at bounding box center [592, 607] width 467 height 65
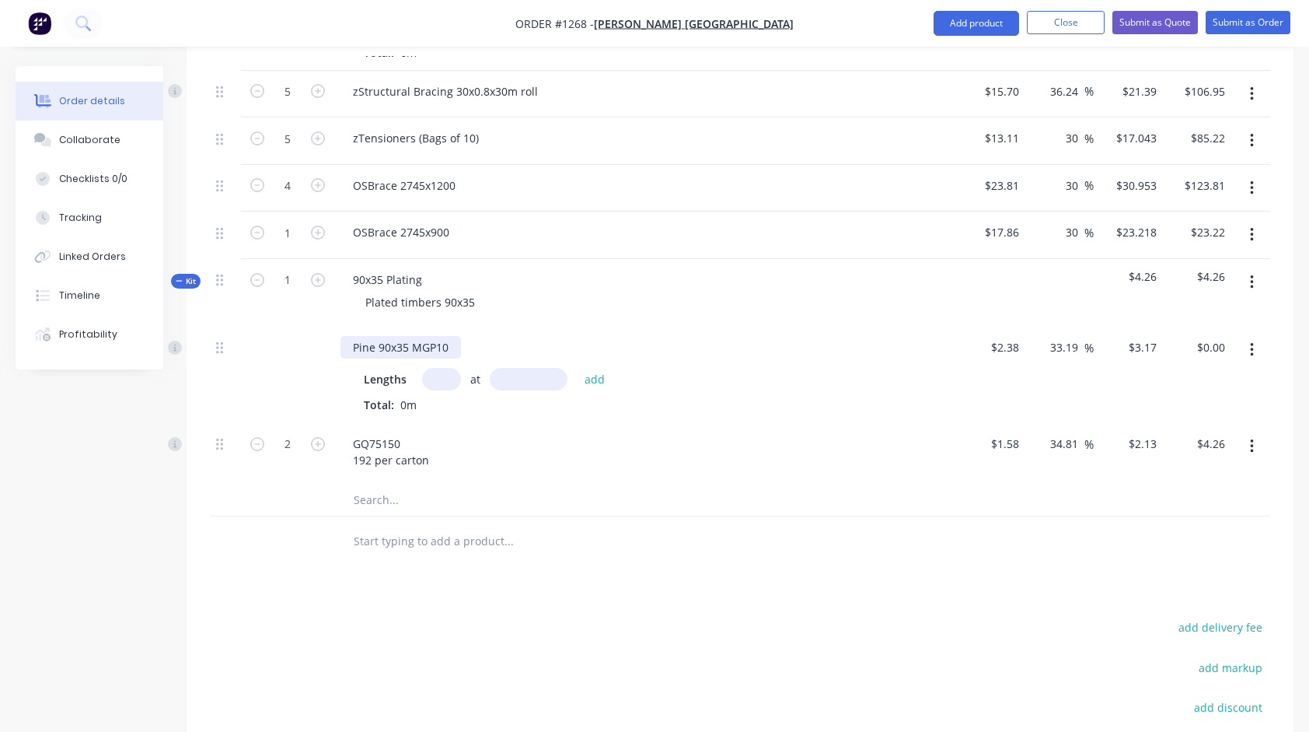
scroll to position [1336, 0]
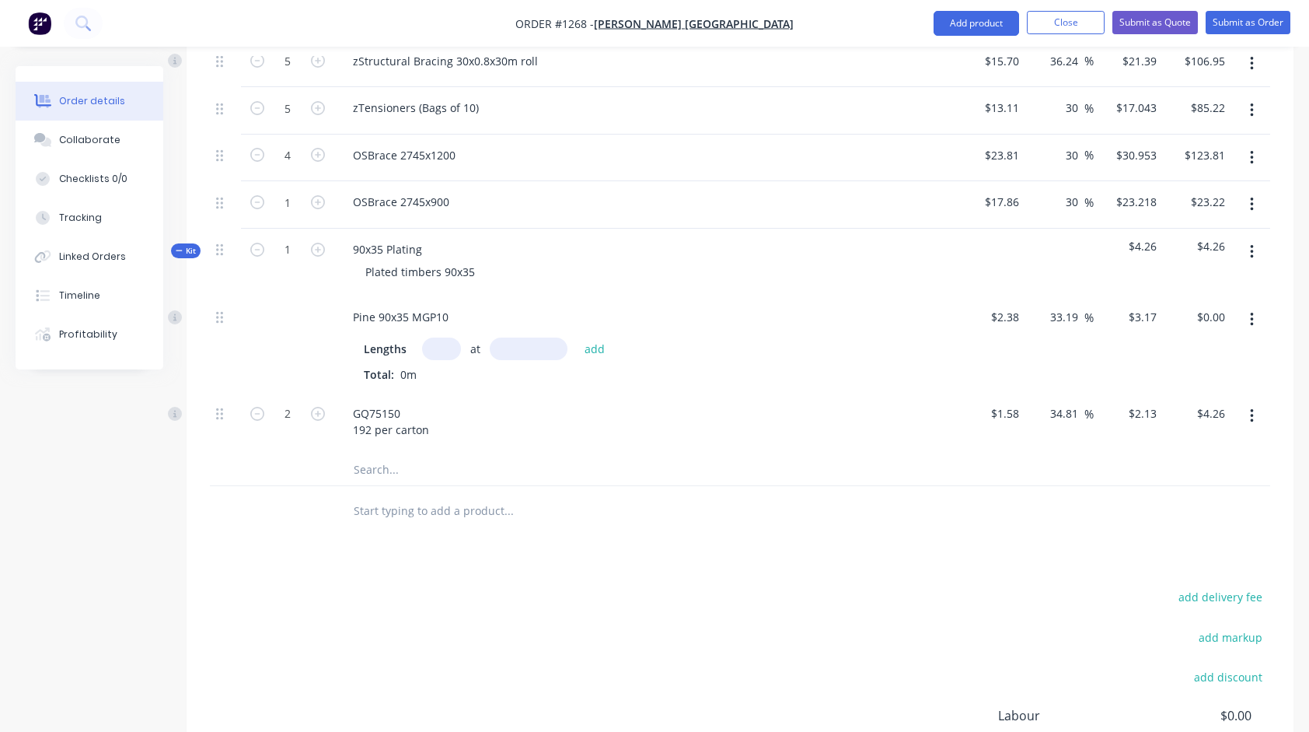
click at [432, 337] on input "text" at bounding box center [441, 348] width 39 height 23
type input "4"
type input "8100"
click at [577, 338] on button "add" at bounding box center [595, 348] width 37 height 21
type input "$102.71"
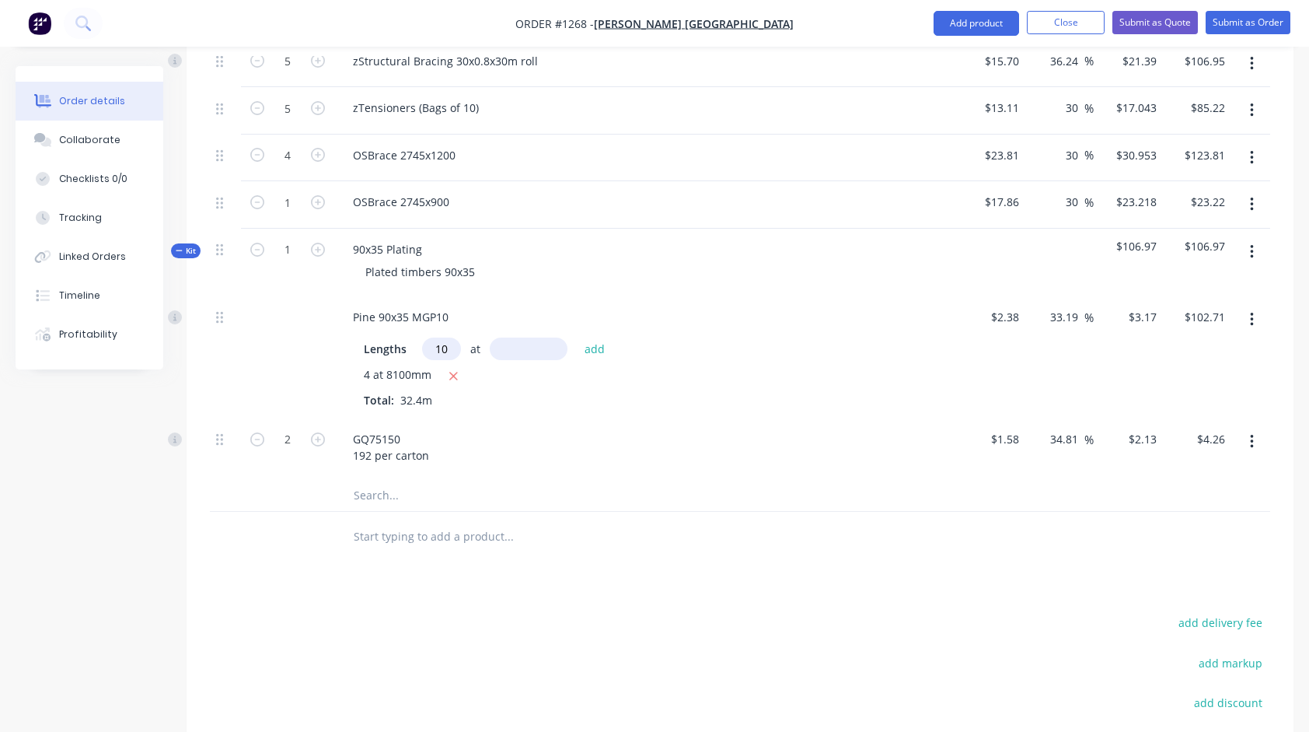
type input "10"
type input "7200"
click at [577, 338] on button "add" at bounding box center [595, 348] width 37 height 21
type input "$330.95"
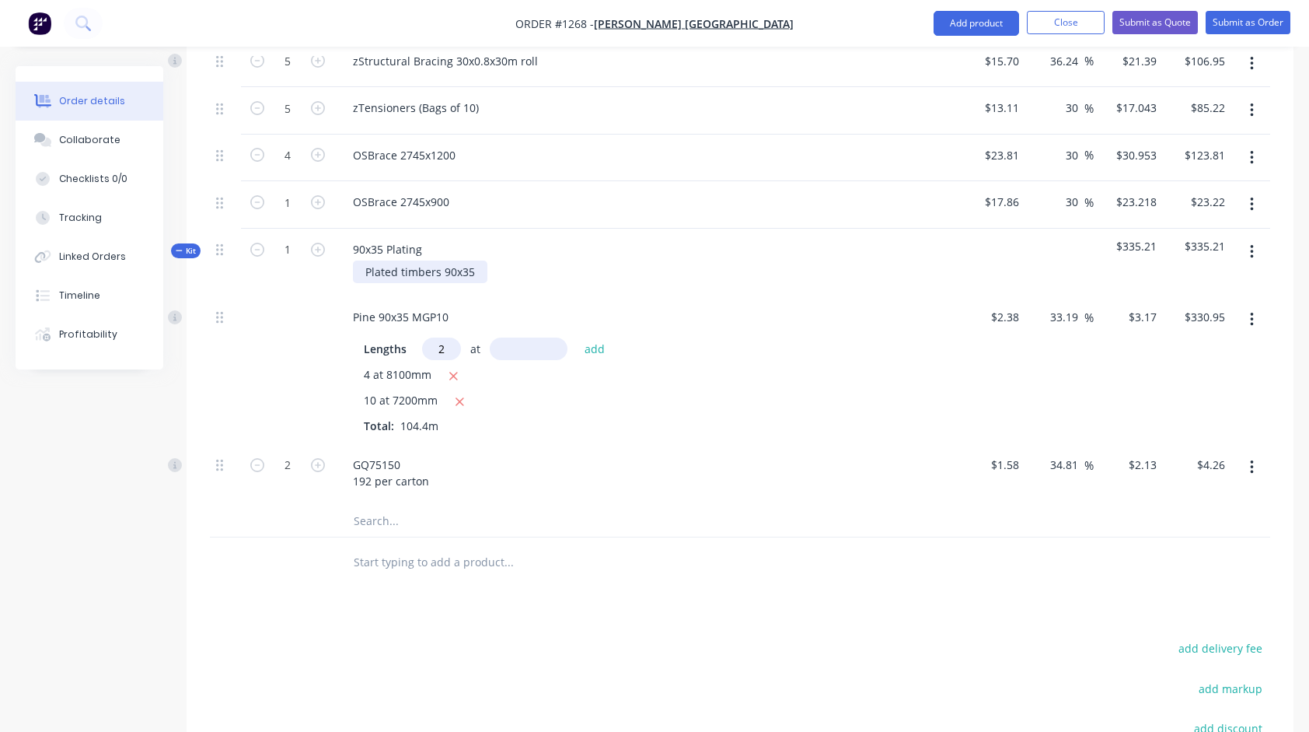
type input "2"
type input "6900"
click at [577, 338] on button "add" at bounding box center [595, 348] width 37 height 21
type input "$374.69"
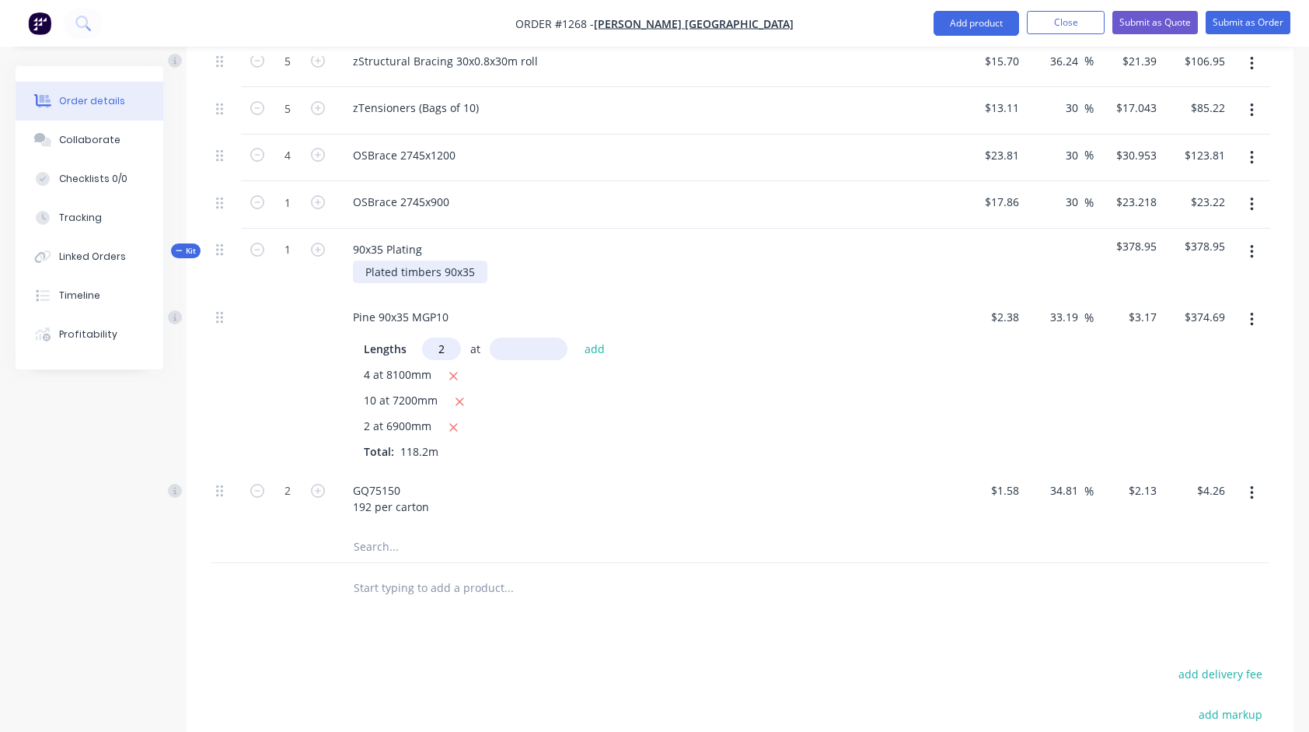
type input "2"
type input "6600"
click at [577, 338] on button "add" at bounding box center [595, 348] width 37 height 21
type input "$416.54"
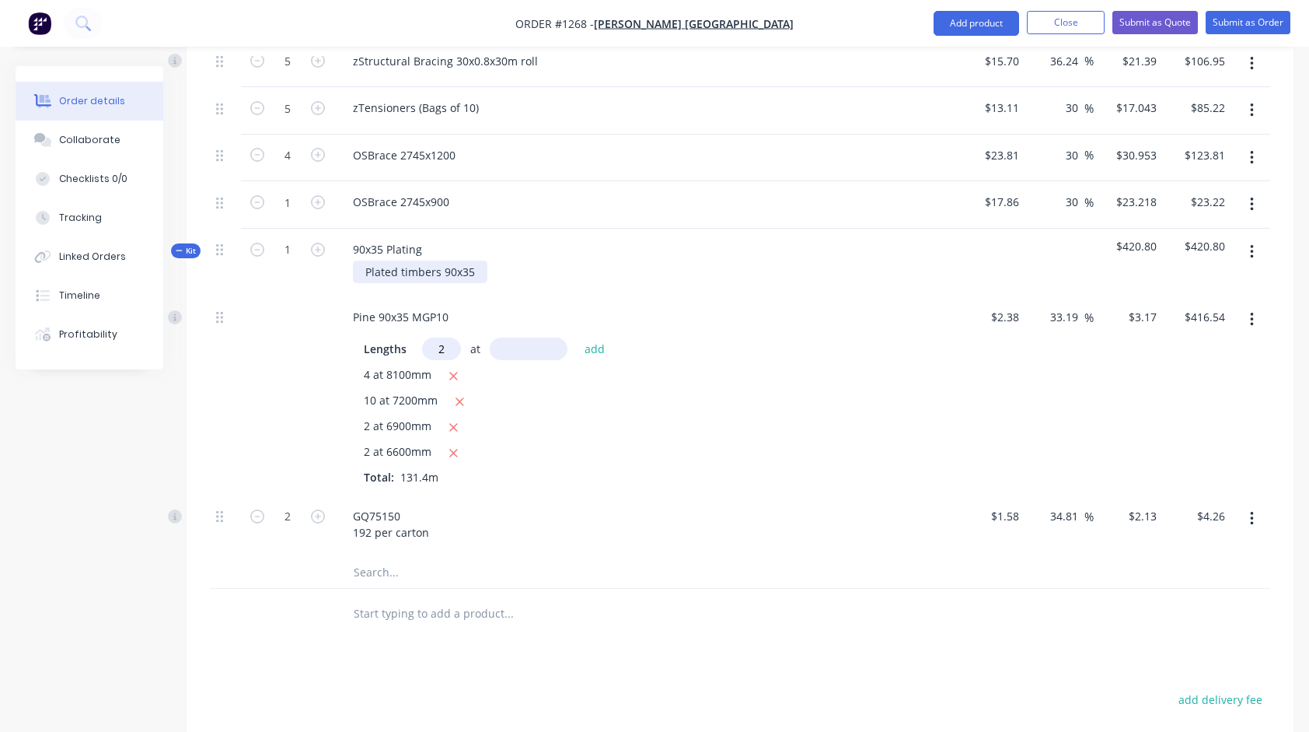
type input "2"
type input "6300"
click at [577, 338] on button "add" at bounding box center [595, 348] width 37 height 21
type input "$456.48"
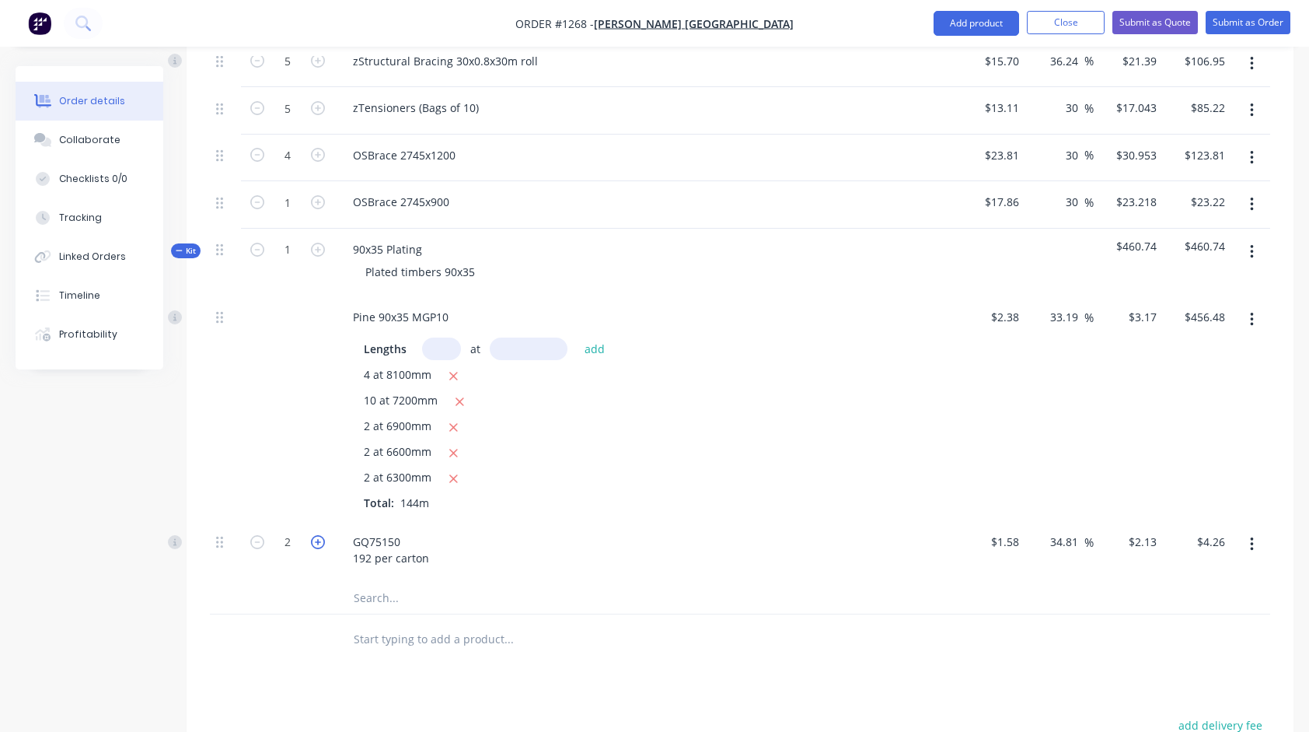
click at [314, 535] on icon "button" at bounding box center [318, 542] width 14 height 14
type input "3"
type input "$6.39"
click at [314, 535] on icon "button" at bounding box center [318, 542] width 14 height 14
type input "4"
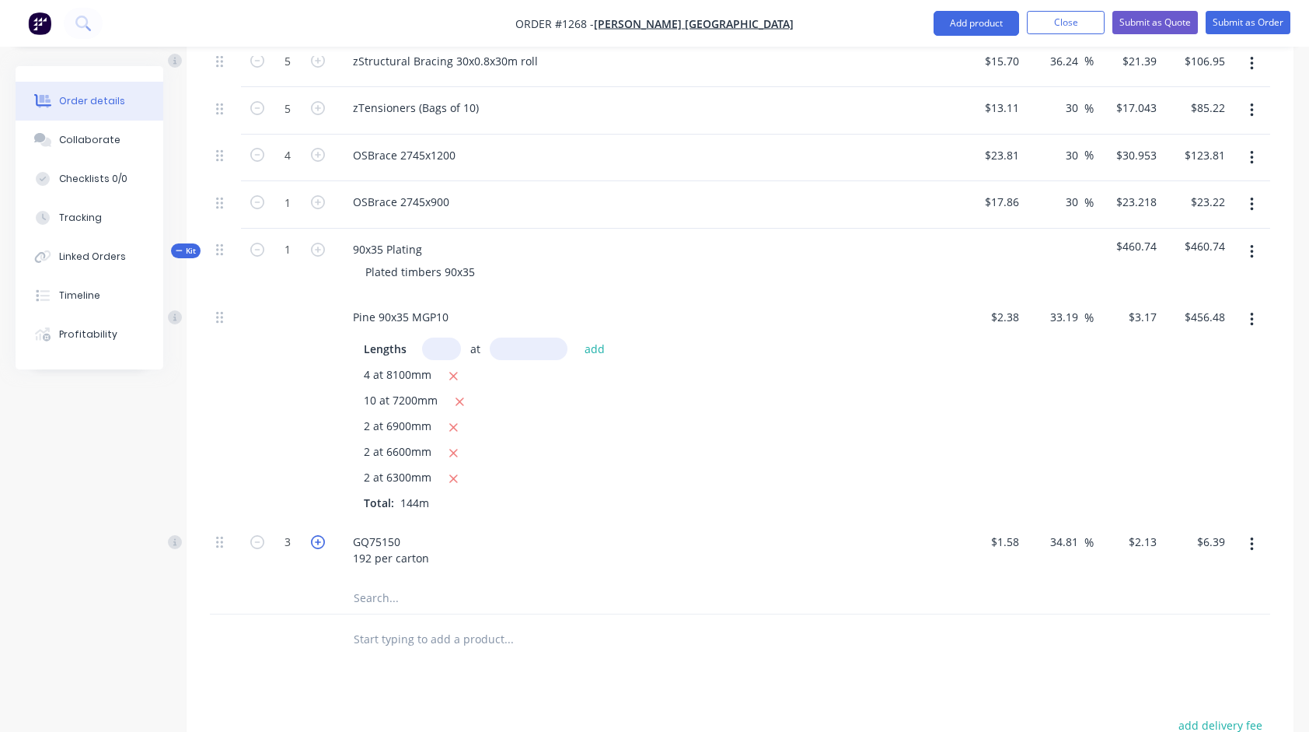
type input "$8.52"
click at [314, 535] on icon "button" at bounding box center [318, 542] width 14 height 14
type input "5"
type input "$10.65"
click at [314, 535] on icon "button" at bounding box center [318, 542] width 14 height 14
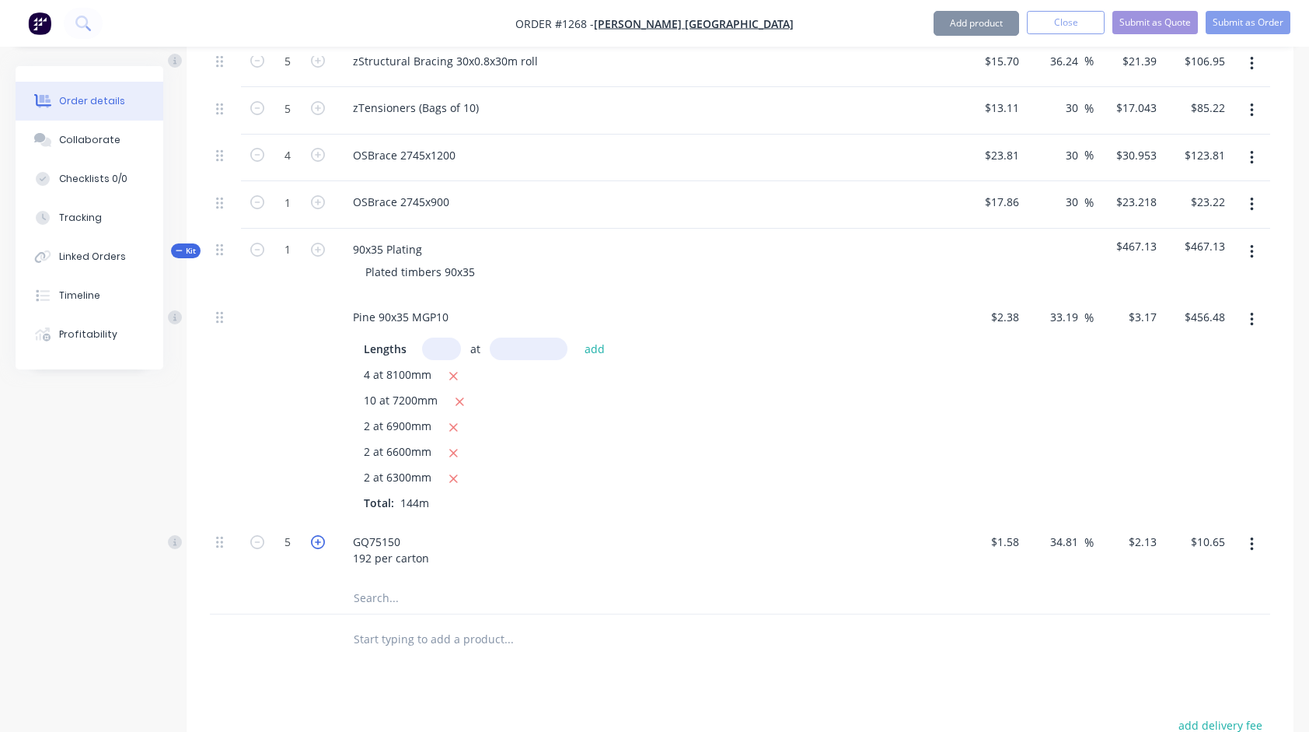
type input "6"
type input "$12.78"
click at [314, 535] on icon "button" at bounding box center [318, 542] width 14 height 14
type input "7"
type input "$14.91"
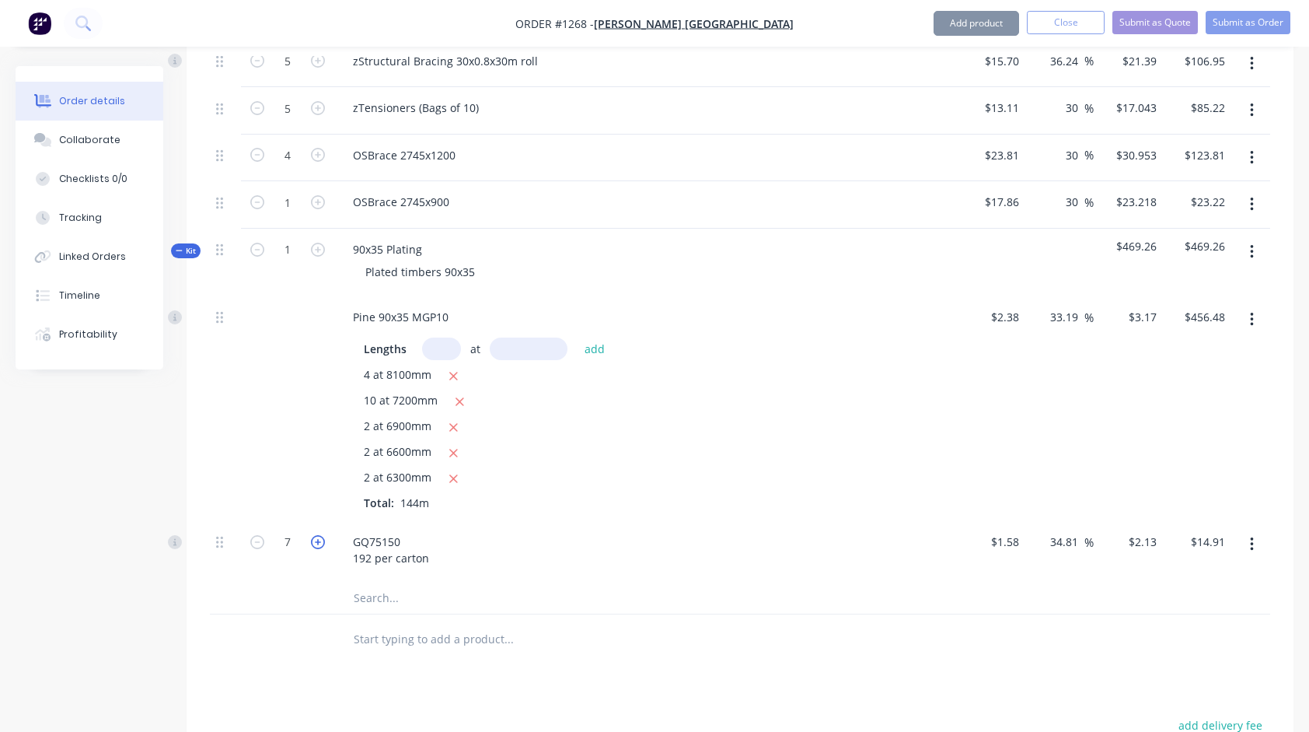
click at [314, 535] on icon "button" at bounding box center [318, 542] width 14 height 14
type input "8"
type input "$17.04"
click at [298, 530] on input "8" at bounding box center [287, 541] width 40 height 23
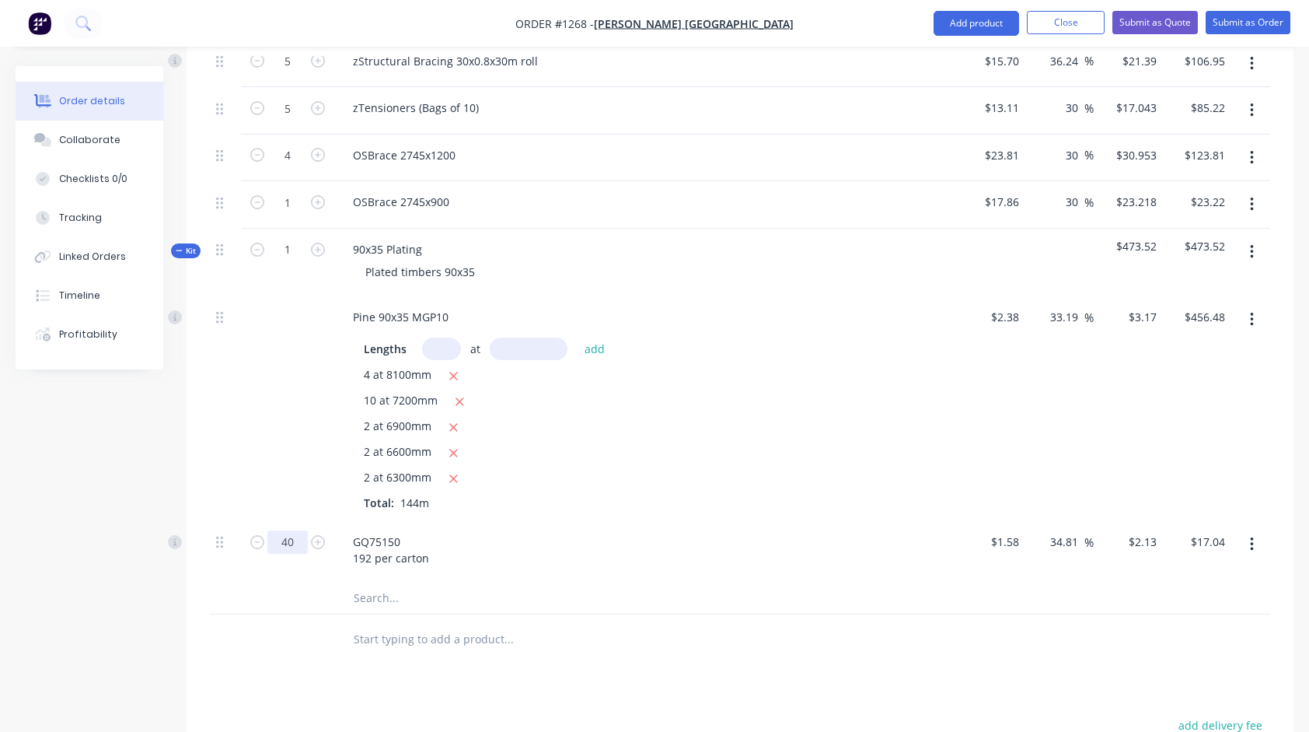
type input "40"
type input "$85.20"
click at [726, 624] on div at bounding box center [574, 639] width 467 height 31
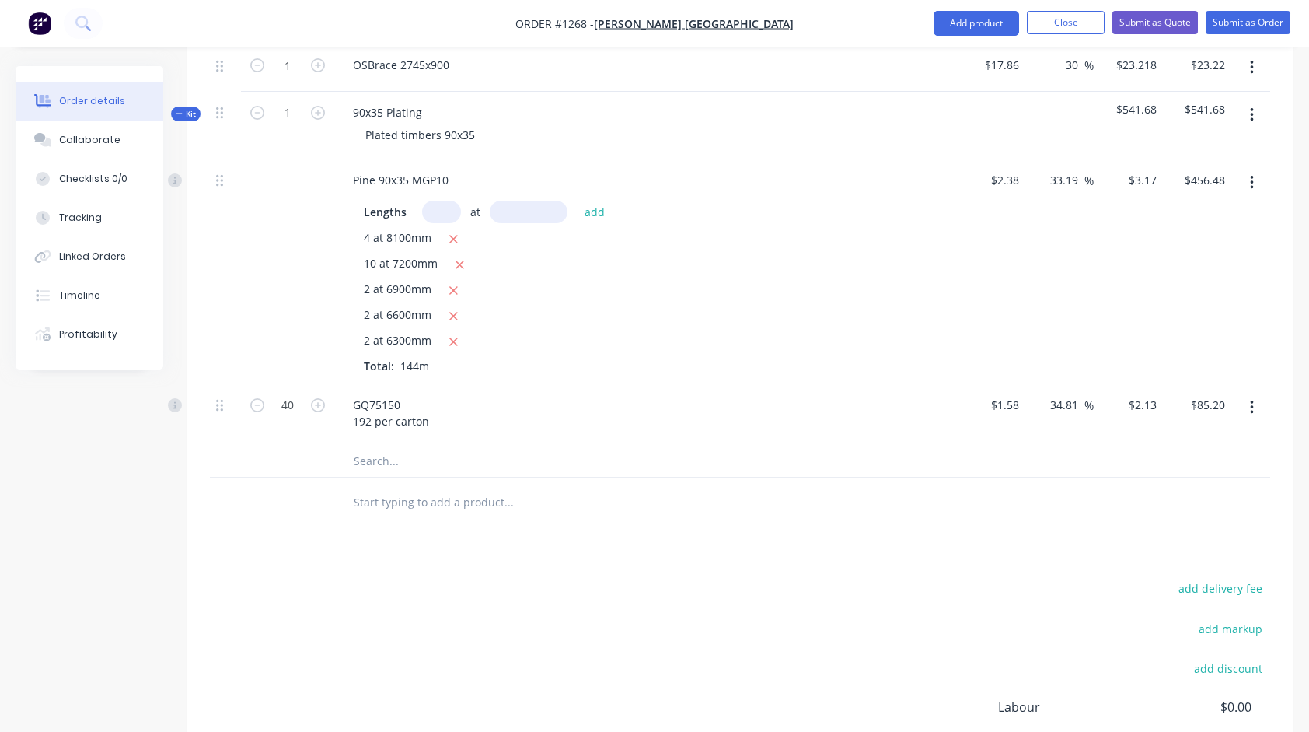
scroll to position [1491, 0]
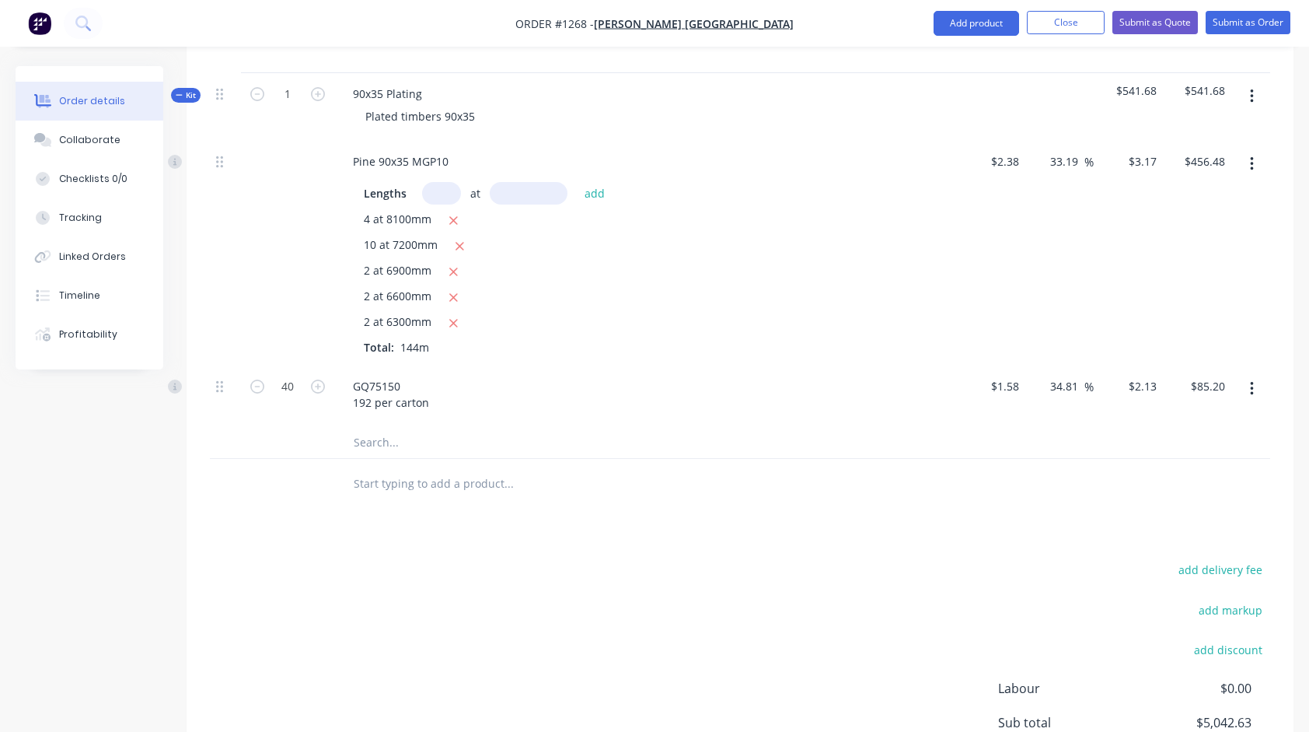
click at [456, 468] on input "text" at bounding box center [508, 483] width 311 height 31
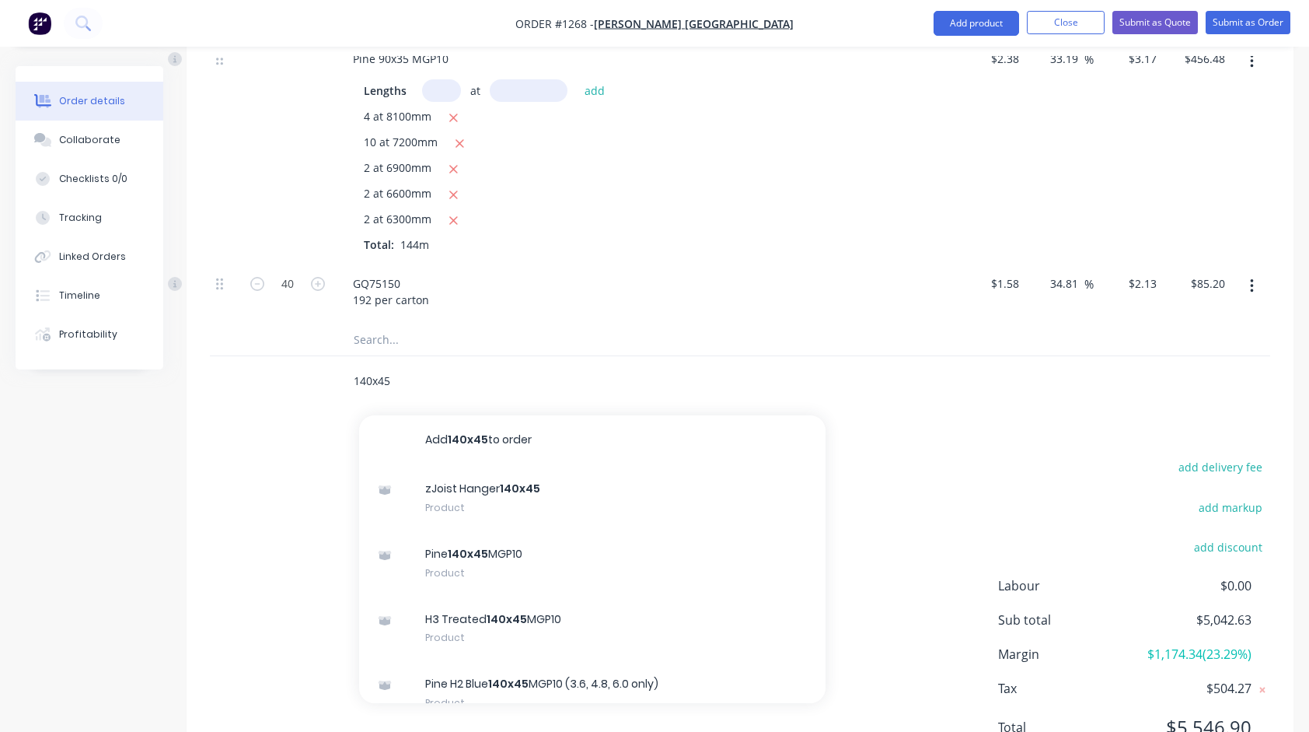
scroll to position [1642, 0]
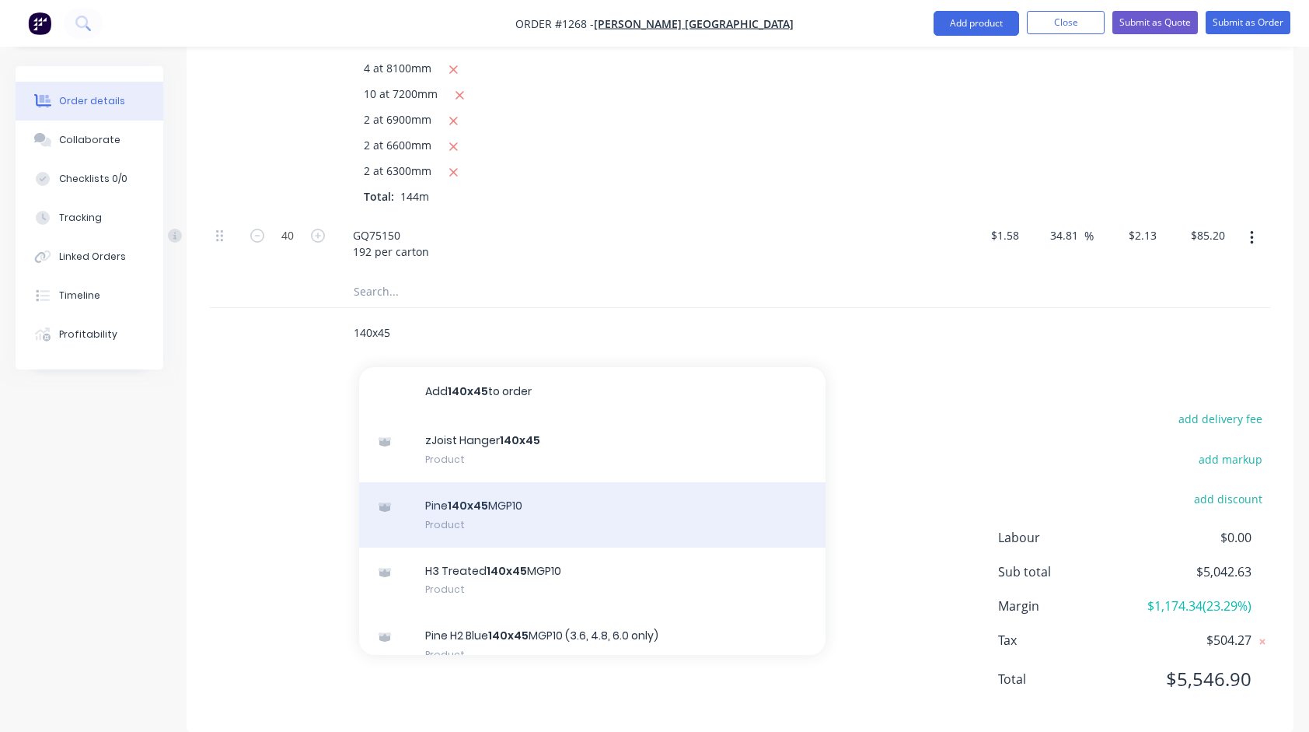
type input "140x45"
click at [502, 482] on div "Pine 140x45 MGP10 Product" at bounding box center [592, 514] width 467 height 65
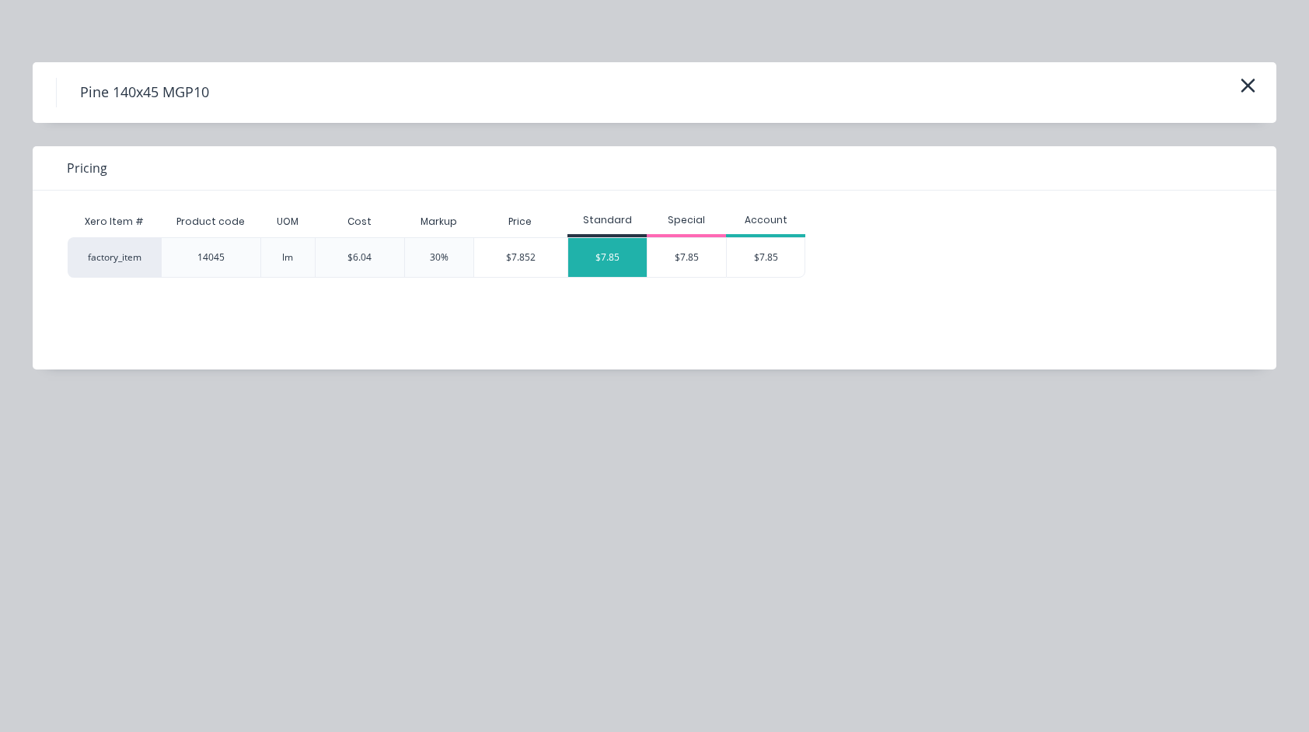
click at [589, 250] on div "$7.85" at bounding box center [607, 257] width 79 height 39
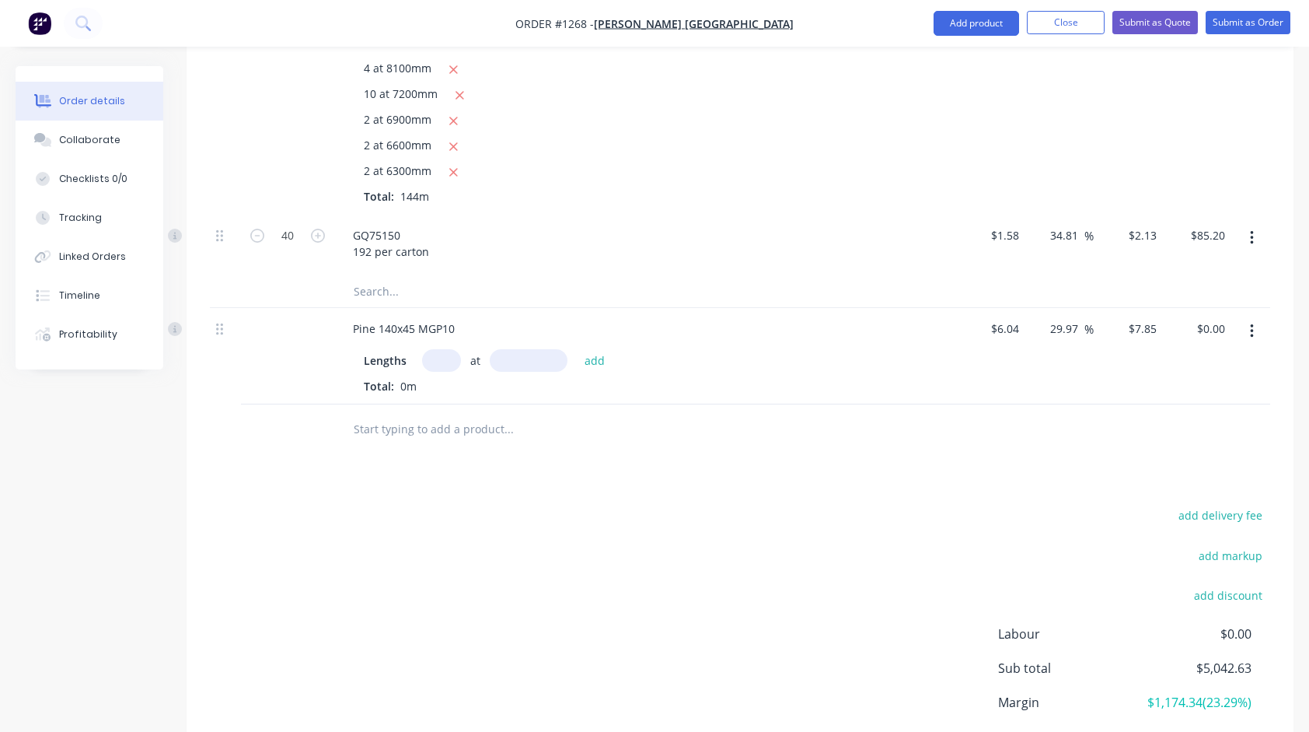
click at [447, 349] on input "text" at bounding box center [441, 360] width 39 height 23
type input "2"
click at [577, 350] on button "add" at bounding box center [595, 360] width 37 height 21
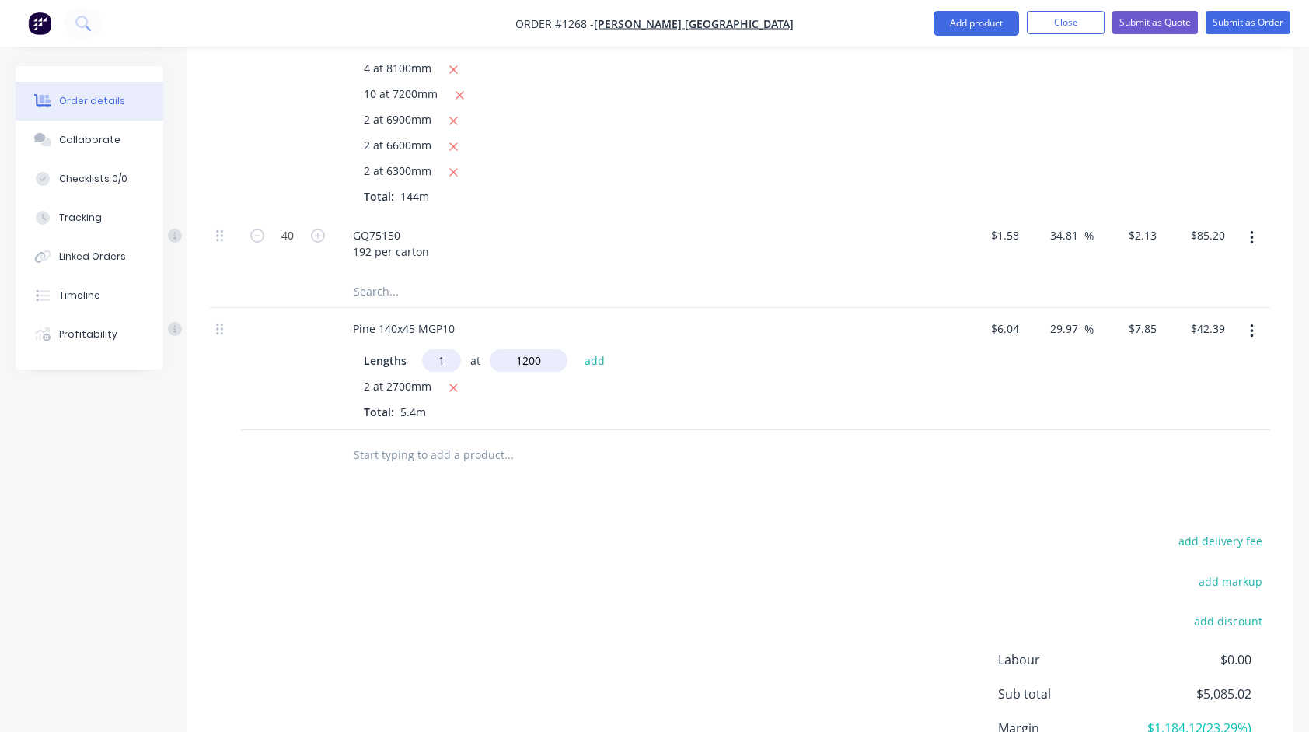
click at [577, 350] on button "add" at bounding box center [595, 360] width 37 height 21
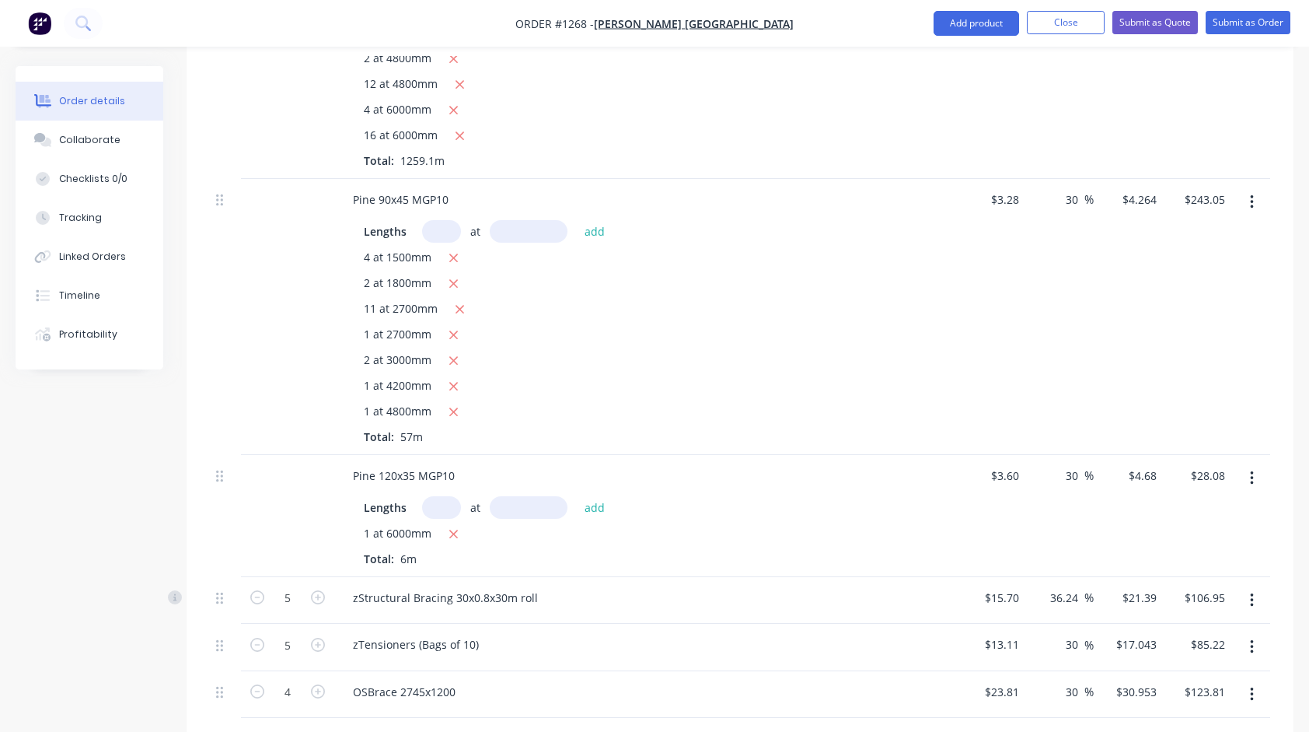
scroll to position [787, 0]
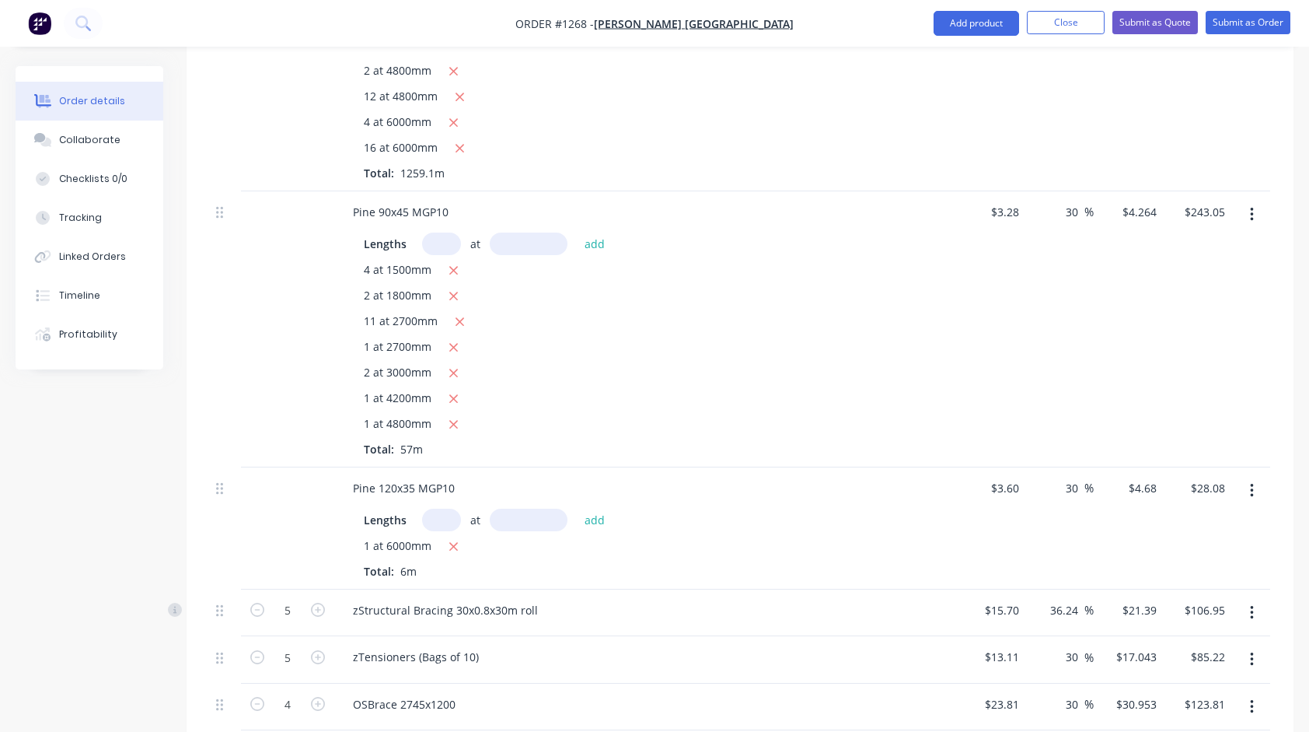
click at [442, 232] on input "text" at bounding box center [441, 243] width 39 height 23
click at [577, 232] on button "add" at bounding box center [595, 242] width 37 height 21
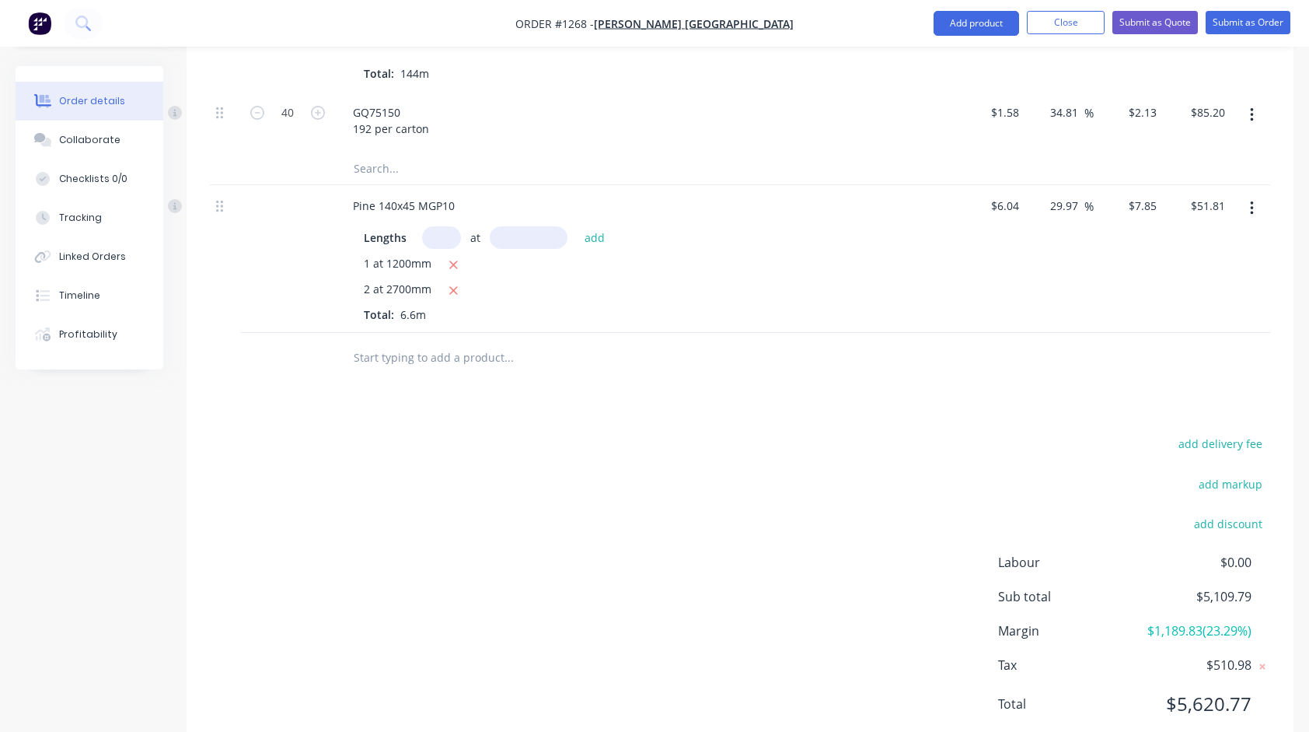
scroll to position [1816, 0]
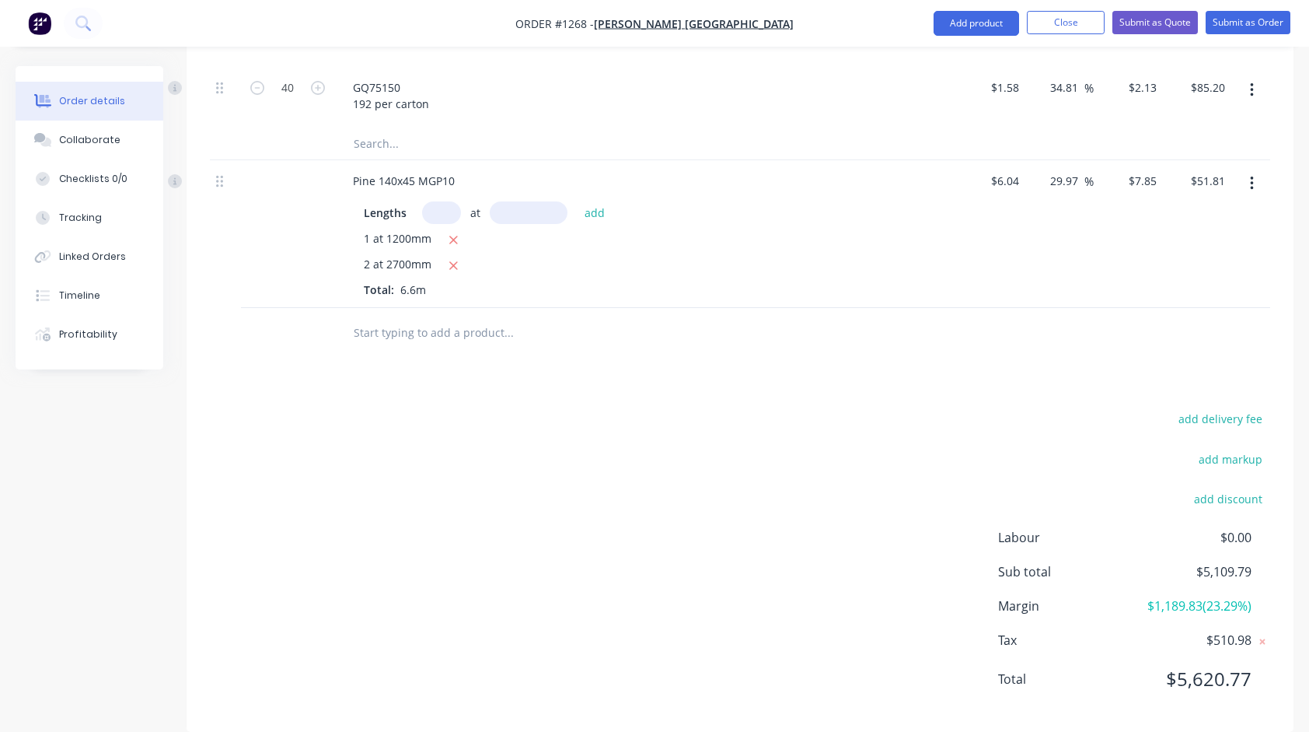
click at [486, 317] on input "text" at bounding box center [508, 332] width 311 height 31
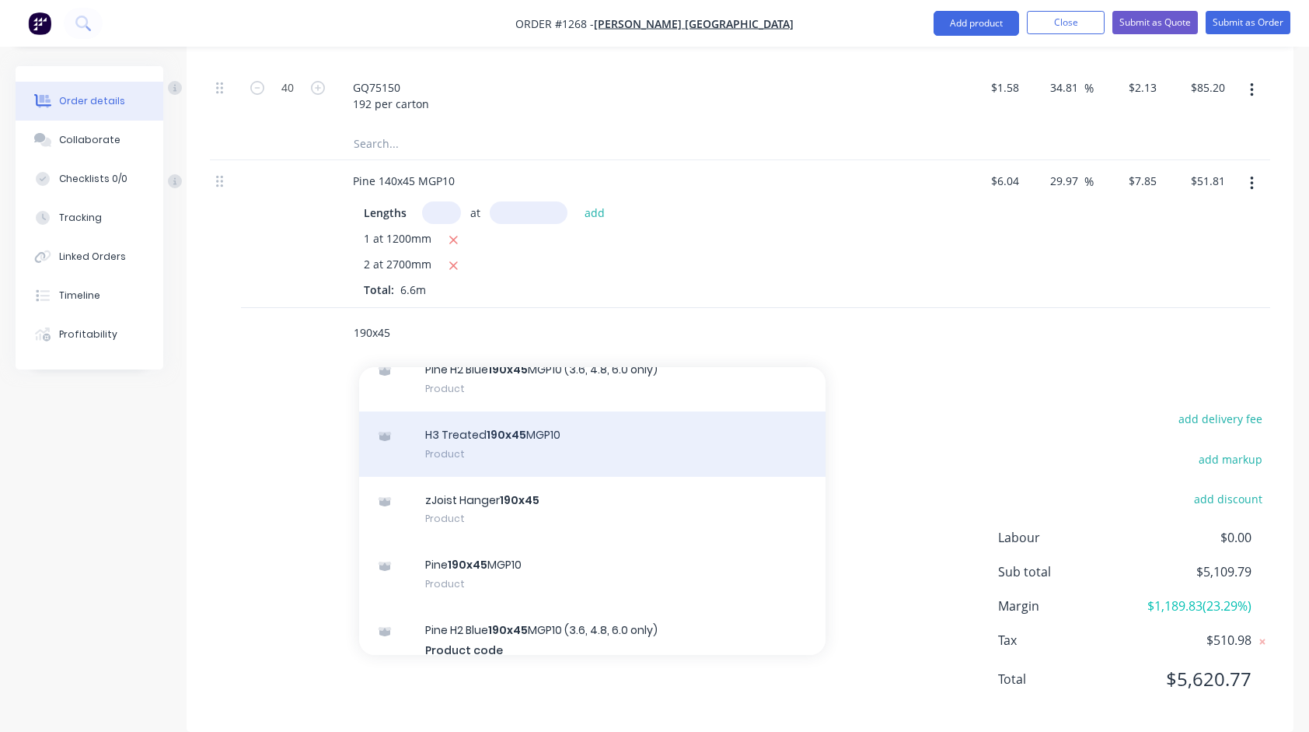
scroll to position [78, 0]
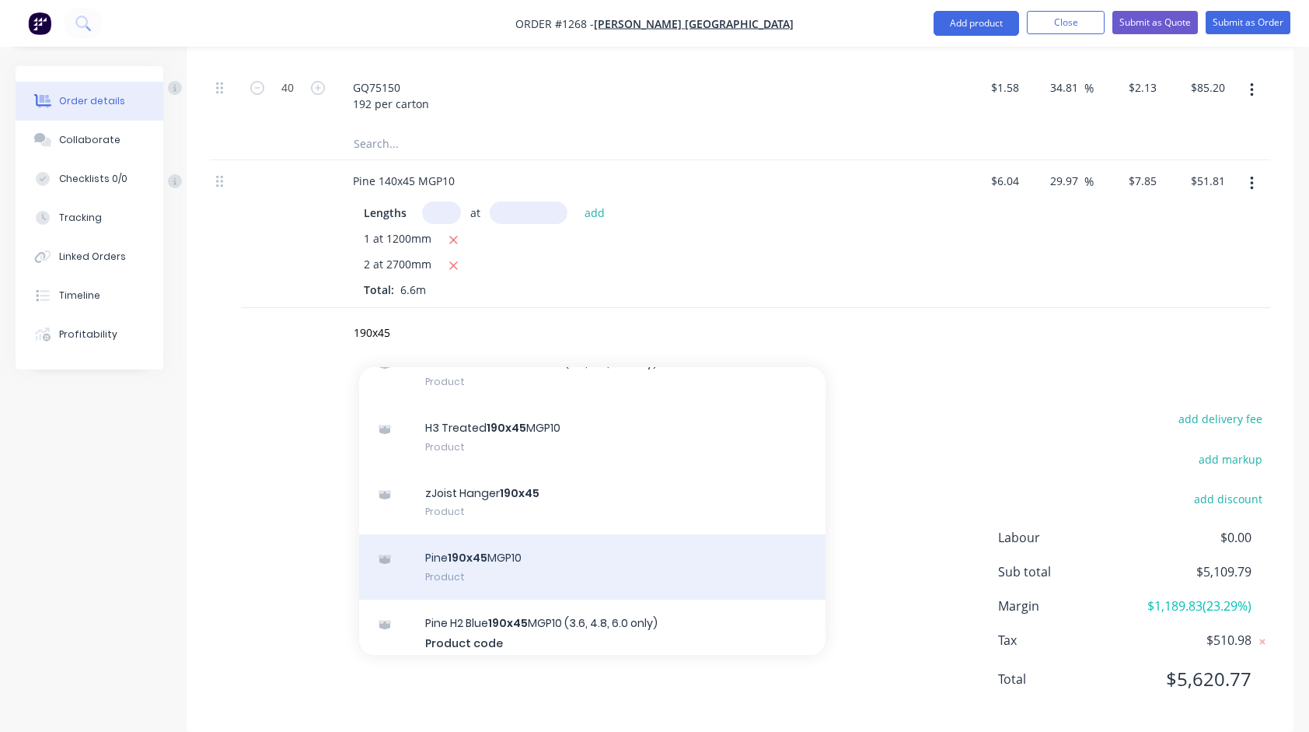
click at [470, 535] on div "Pine 190x45 MGP10 Product" at bounding box center [592, 566] width 467 height 65
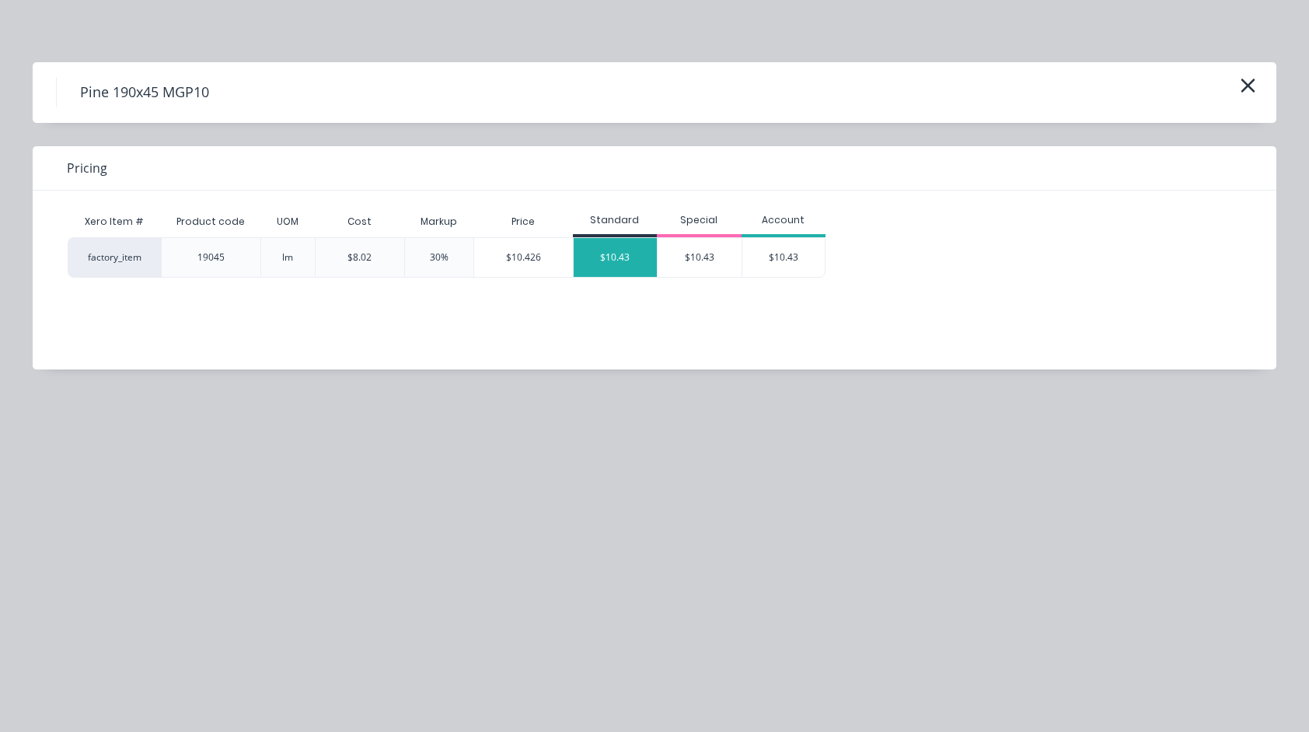
click at [603, 259] on div "$10.43" at bounding box center [616, 257] width 84 height 39
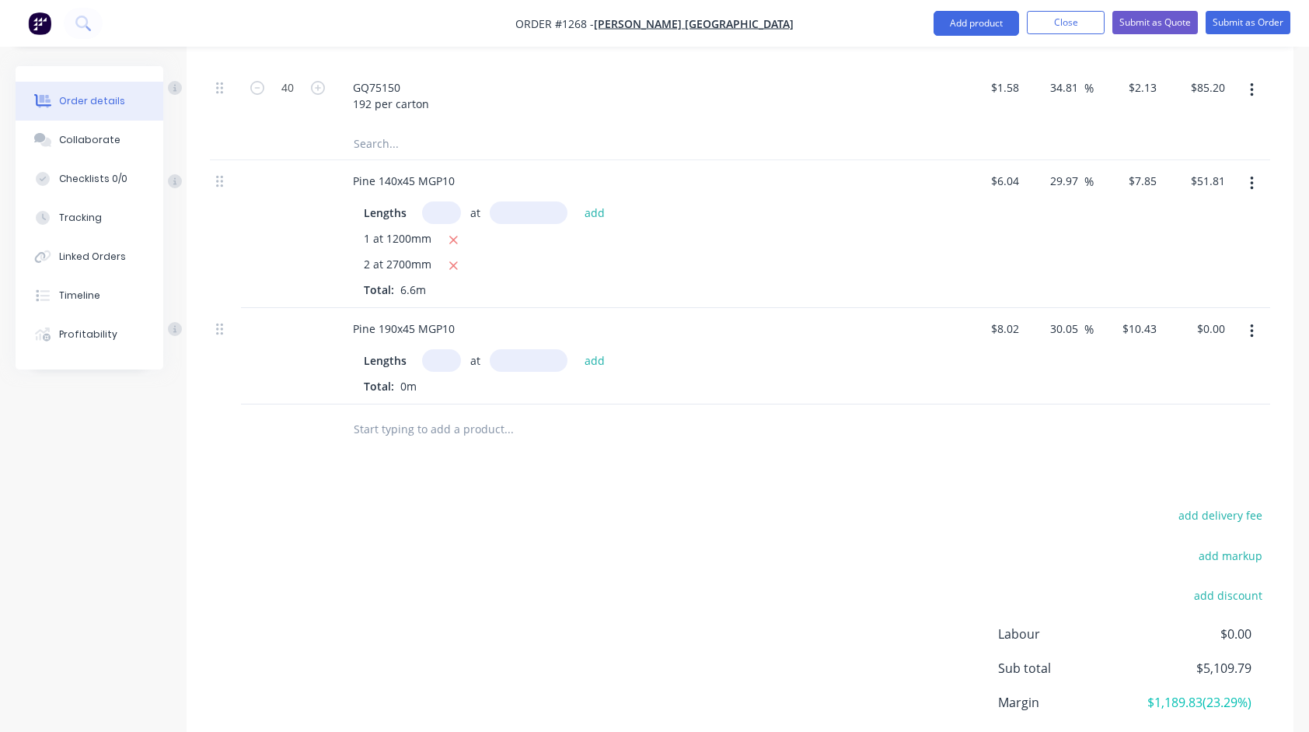
click at [446, 349] on input "text" at bounding box center [441, 360] width 39 height 23
click at [577, 350] on button "add" at bounding box center [595, 360] width 37 height 21
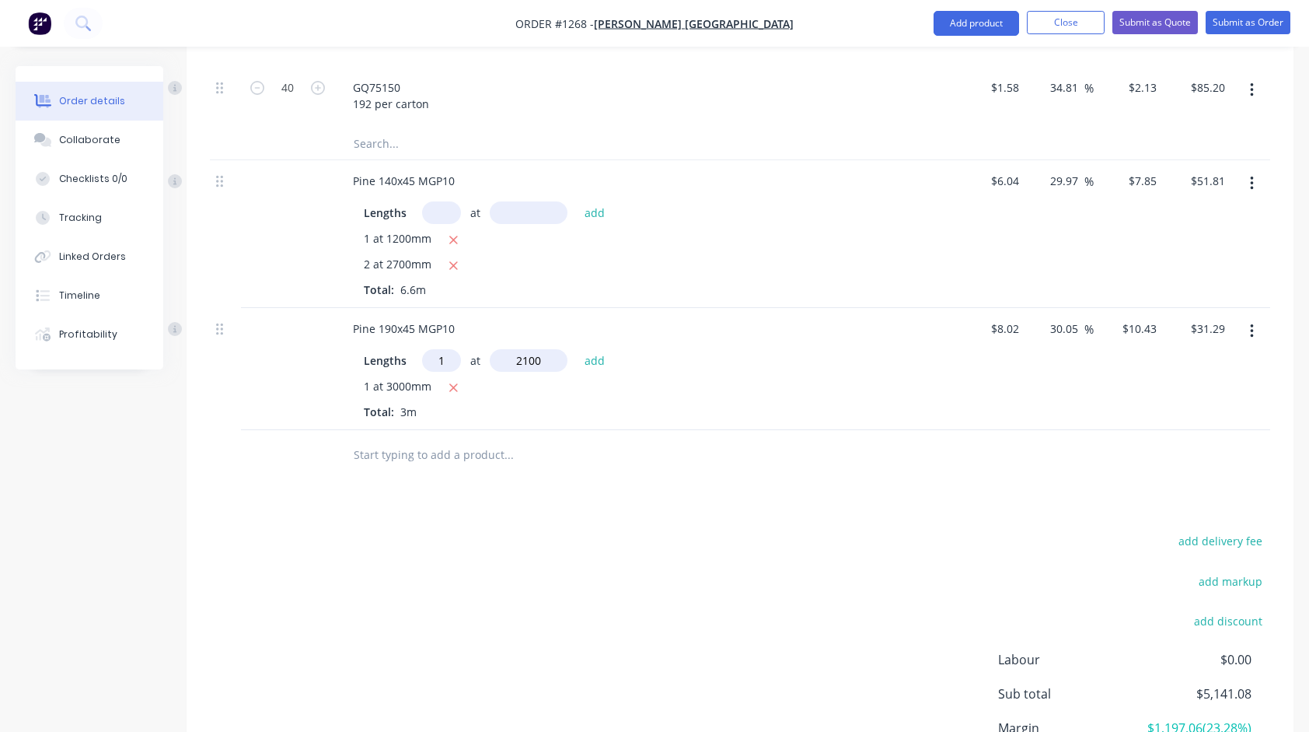
click at [577, 350] on button "add" at bounding box center [595, 360] width 37 height 21
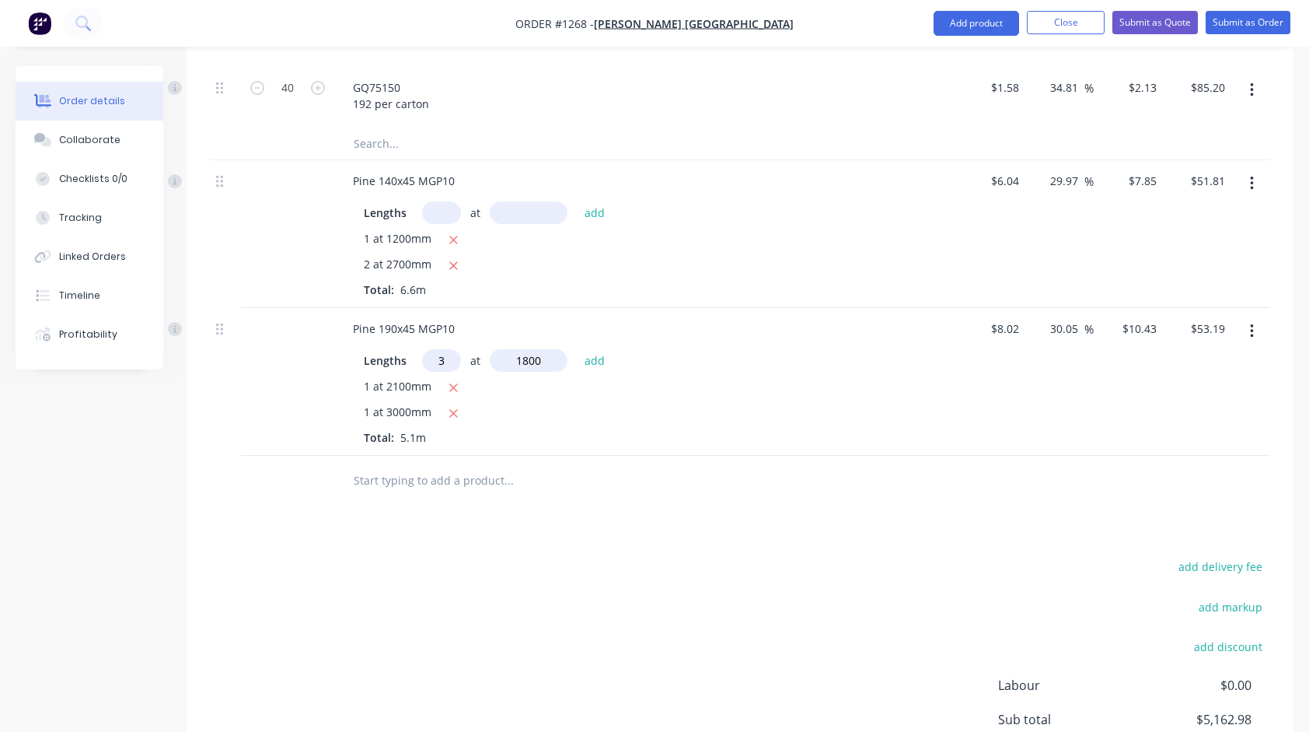
click at [577, 350] on button "add" at bounding box center [595, 360] width 37 height 21
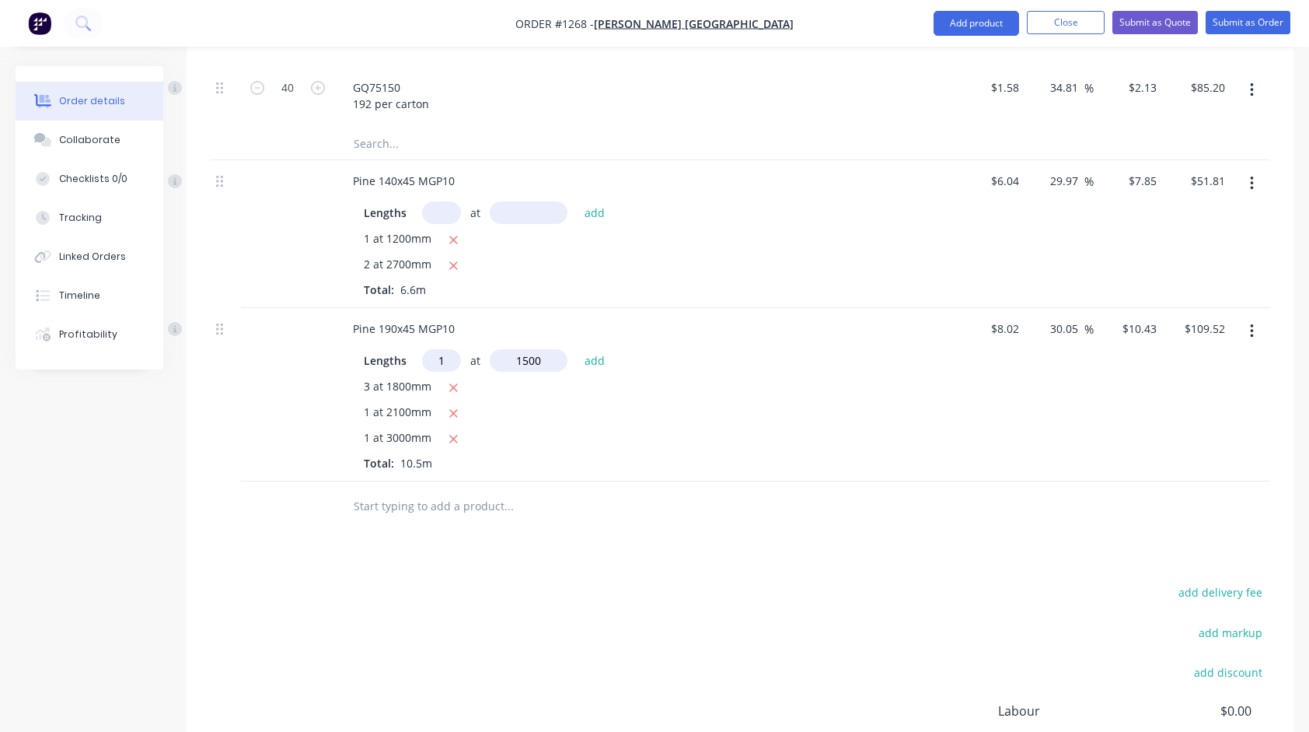
click at [577, 350] on button "add" at bounding box center [595, 360] width 37 height 21
click at [457, 516] on input "text" at bounding box center [508, 531] width 311 height 31
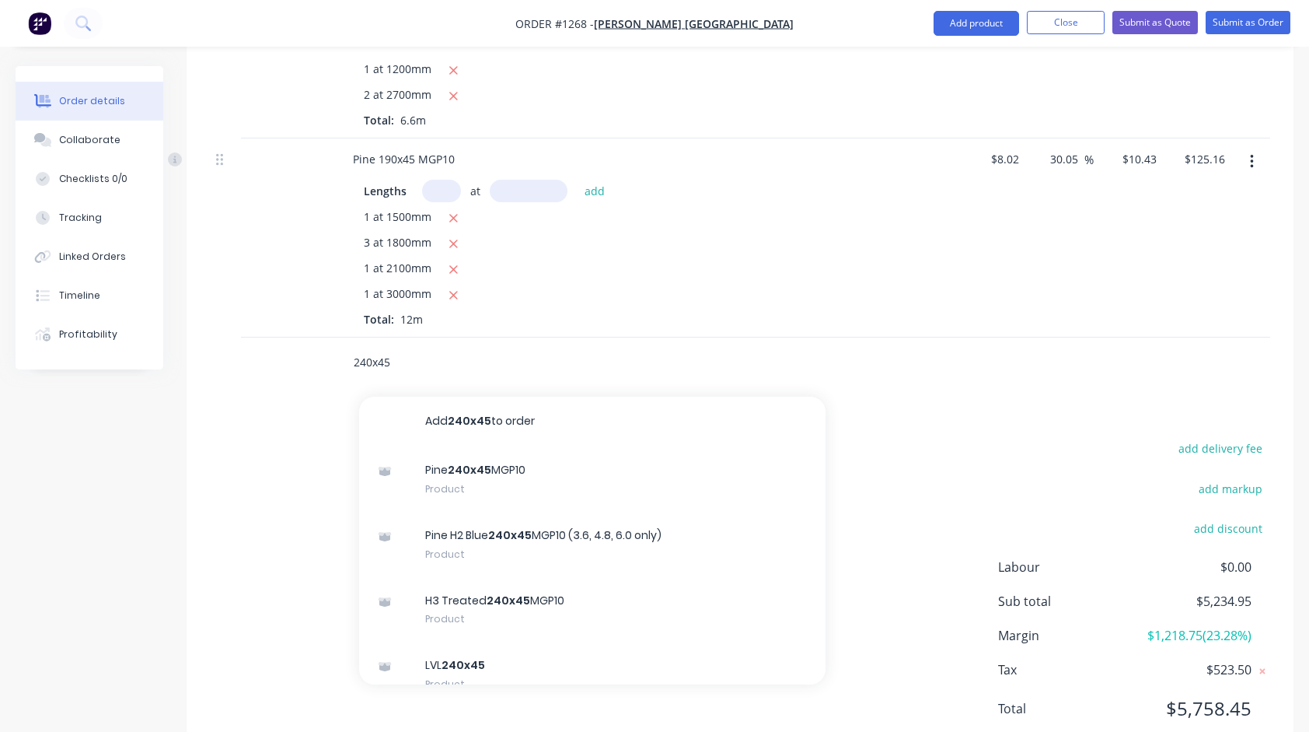
scroll to position [2014, 0]
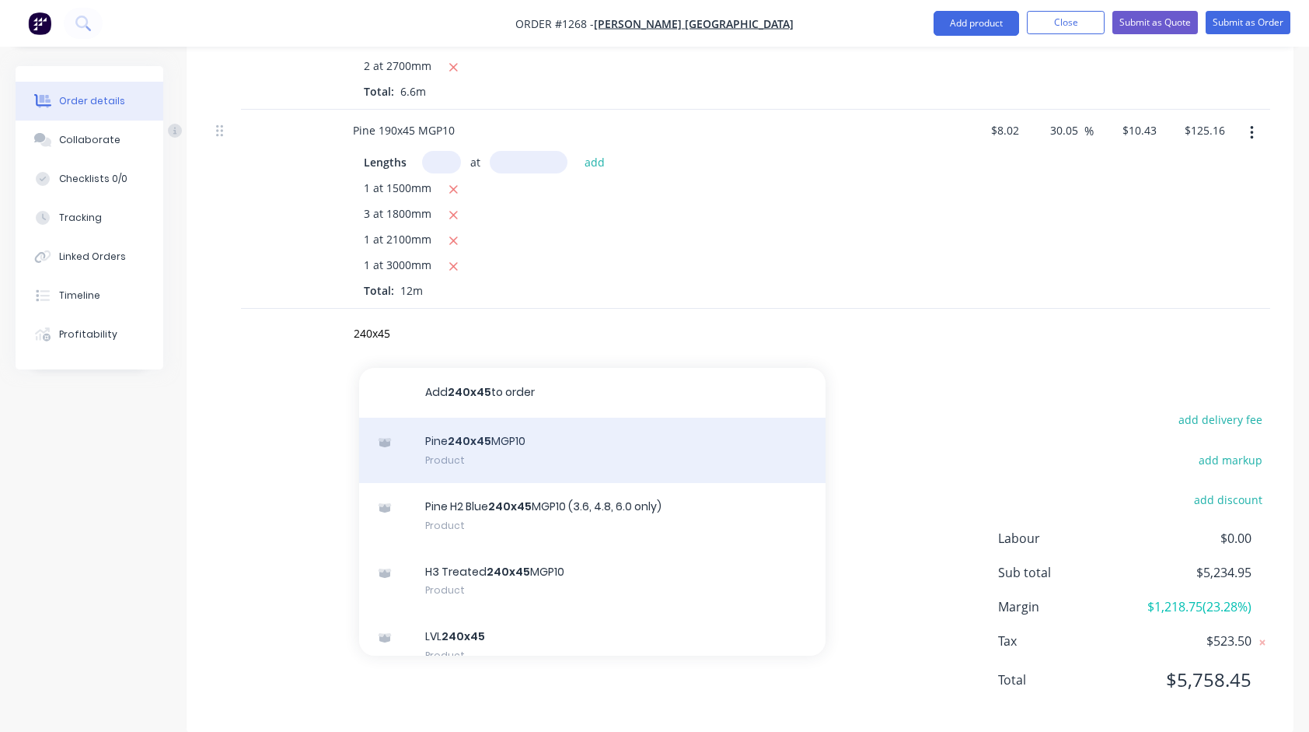
click at [499, 421] on div "Pine 240x45 MGP10 Product" at bounding box center [592, 450] width 467 height 65
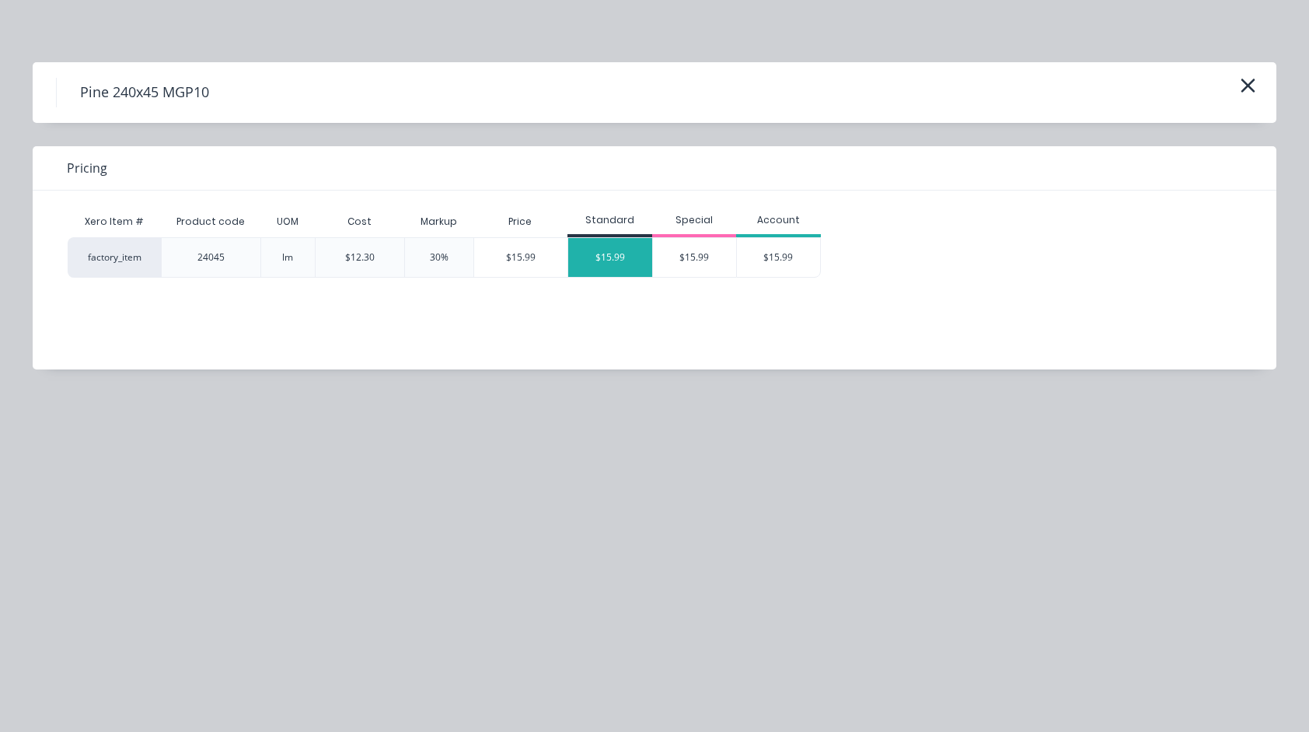
click at [599, 264] on div "$15.99" at bounding box center [610, 257] width 84 height 39
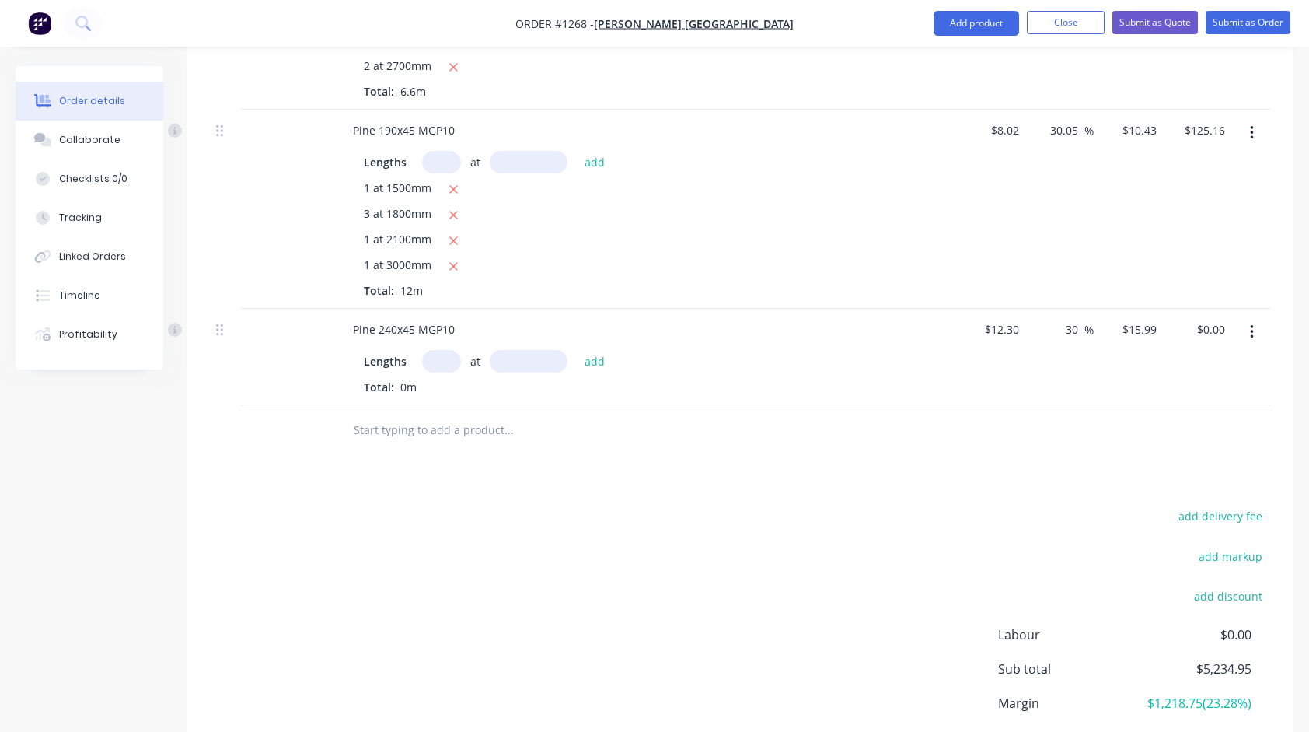
click at [439, 350] on input "text" at bounding box center [441, 361] width 39 height 23
click at [577, 351] on button "add" at bounding box center [595, 361] width 37 height 21
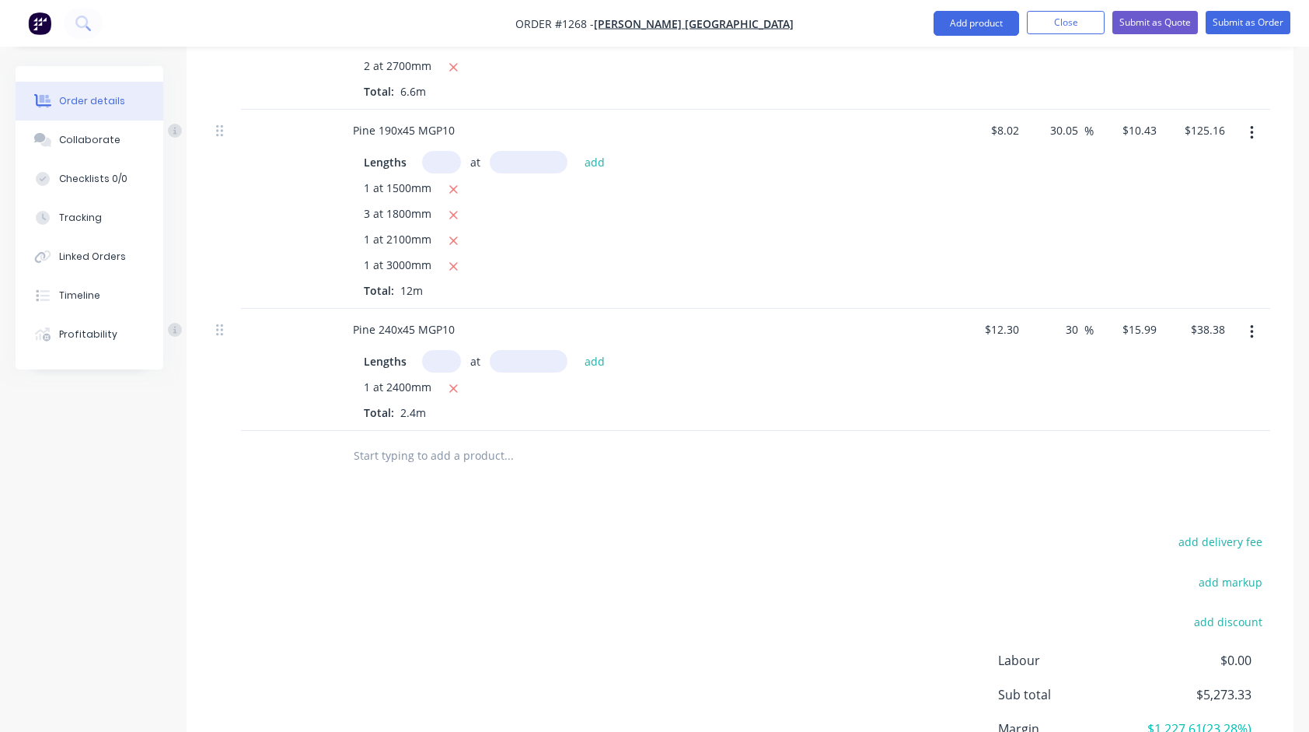
click at [409, 440] on input "text" at bounding box center [508, 455] width 311 height 31
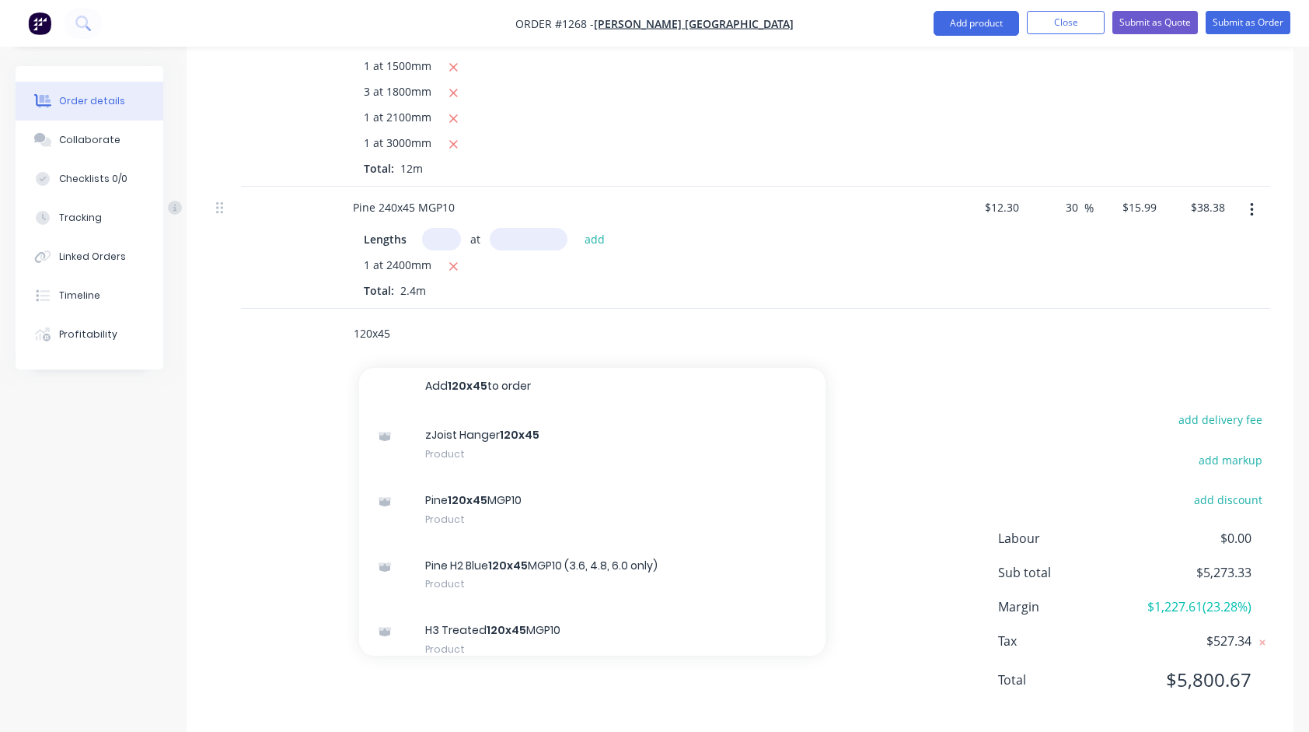
scroll to position [0, 0]
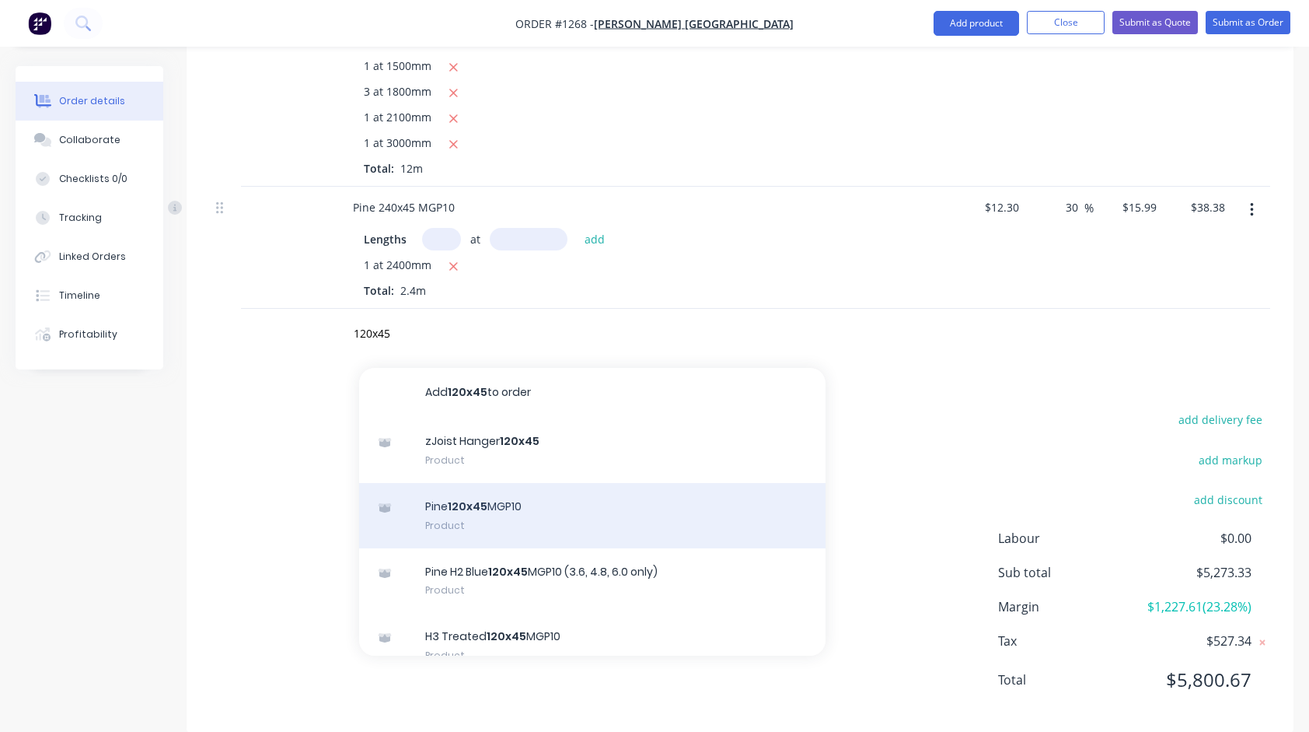
click at [484, 493] on div "Pine 120x45 MGP10 Product" at bounding box center [592, 515] width 467 height 65
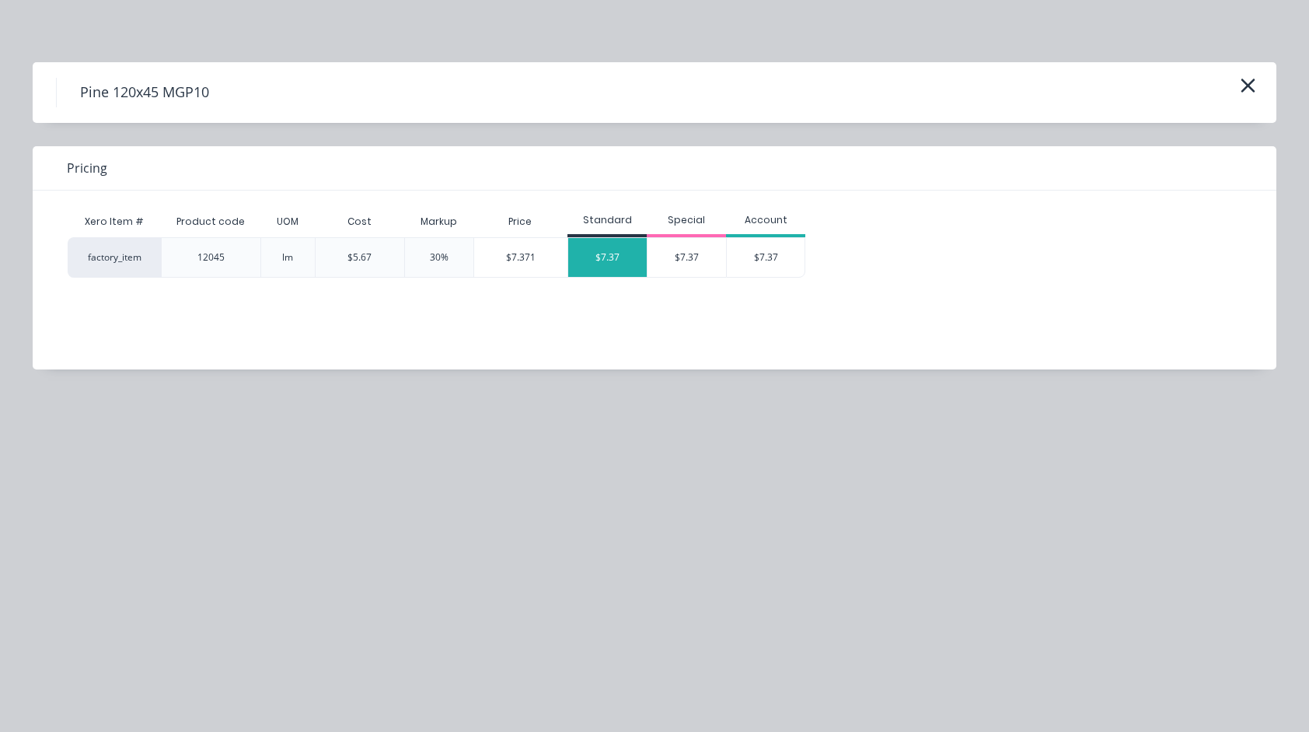
click at [591, 253] on div "$7.37" at bounding box center [607, 257] width 79 height 39
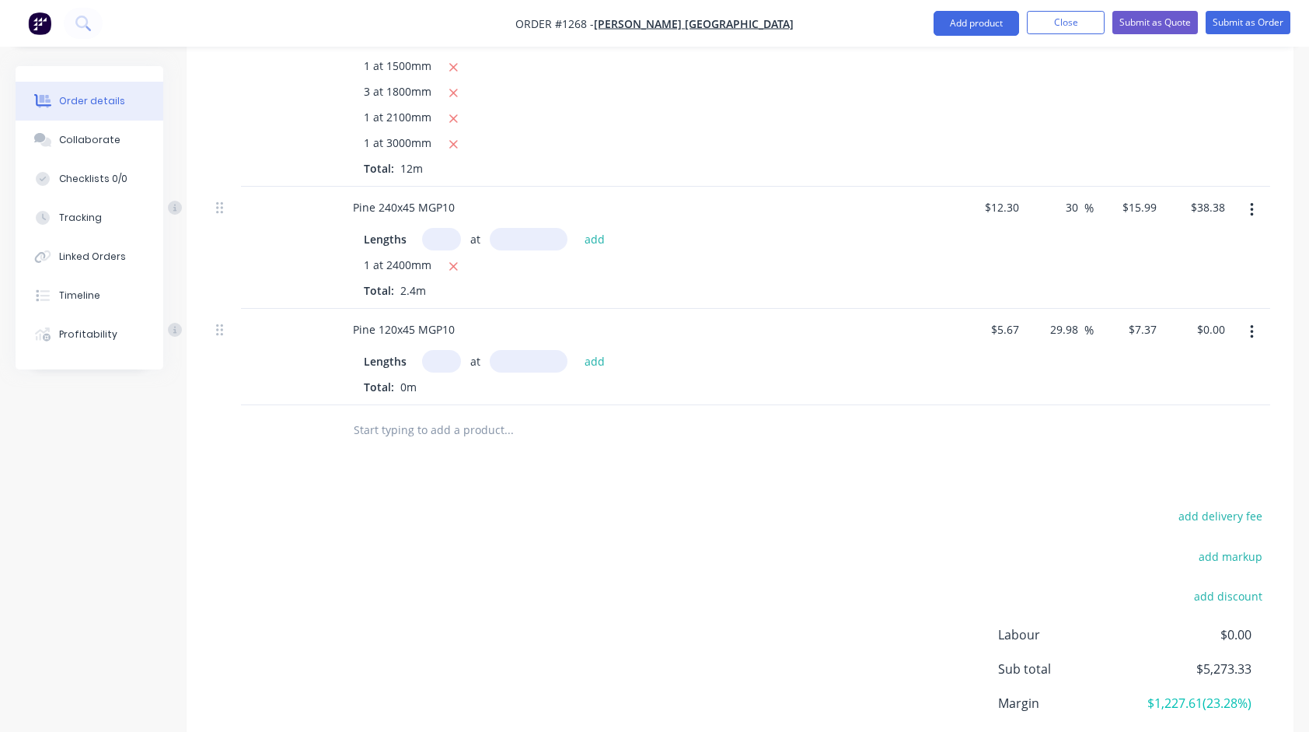
click at [440, 350] on input "text" at bounding box center [441, 361] width 39 height 23
click at [577, 351] on button "add" at bounding box center [595, 361] width 37 height 21
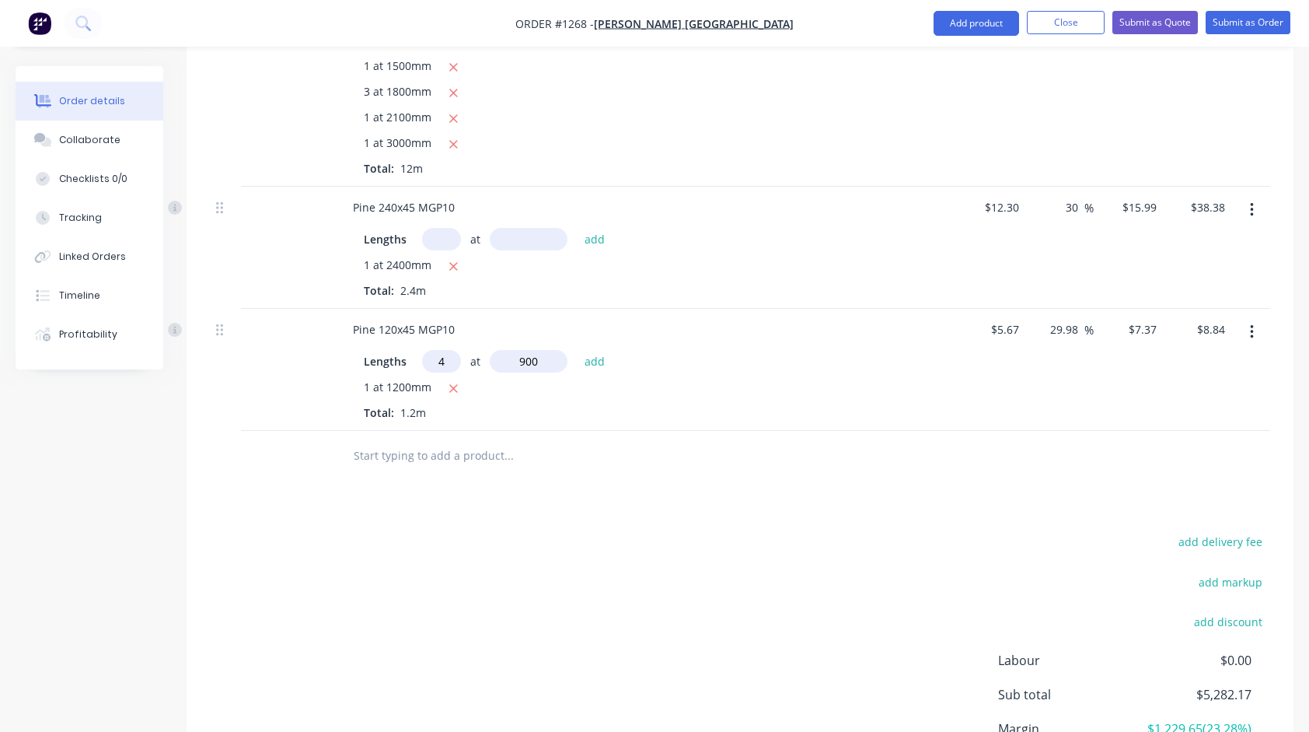
click at [577, 351] on button "add" at bounding box center [595, 361] width 37 height 21
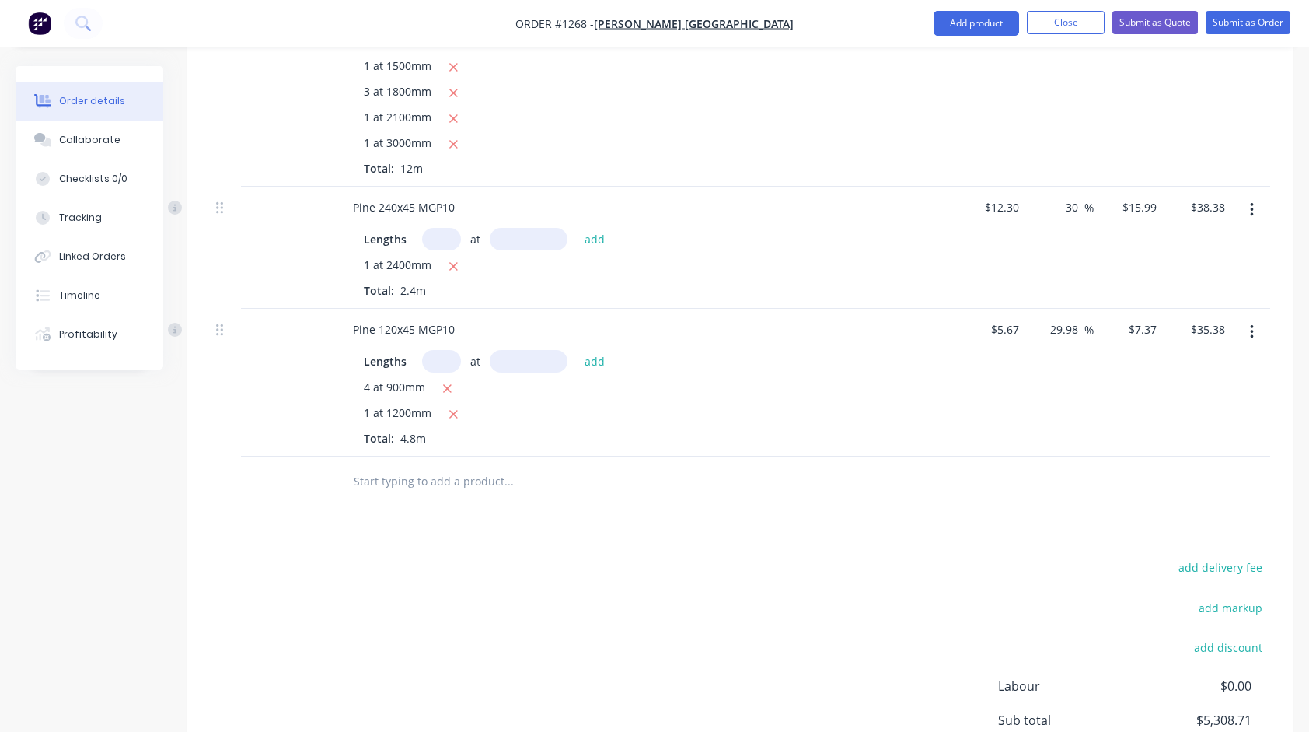
click at [461, 466] on input "text" at bounding box center [508, 481] width 311 height 31
drag, startPoint x: 446, startPoint y: 456, endPoint x: 306, endPoint y: 453, distance: 140.0
click at [306, 456] on div "870x204 Add 870x204 to order No results found" at bounding box center [740, 481] width 1061 height 51
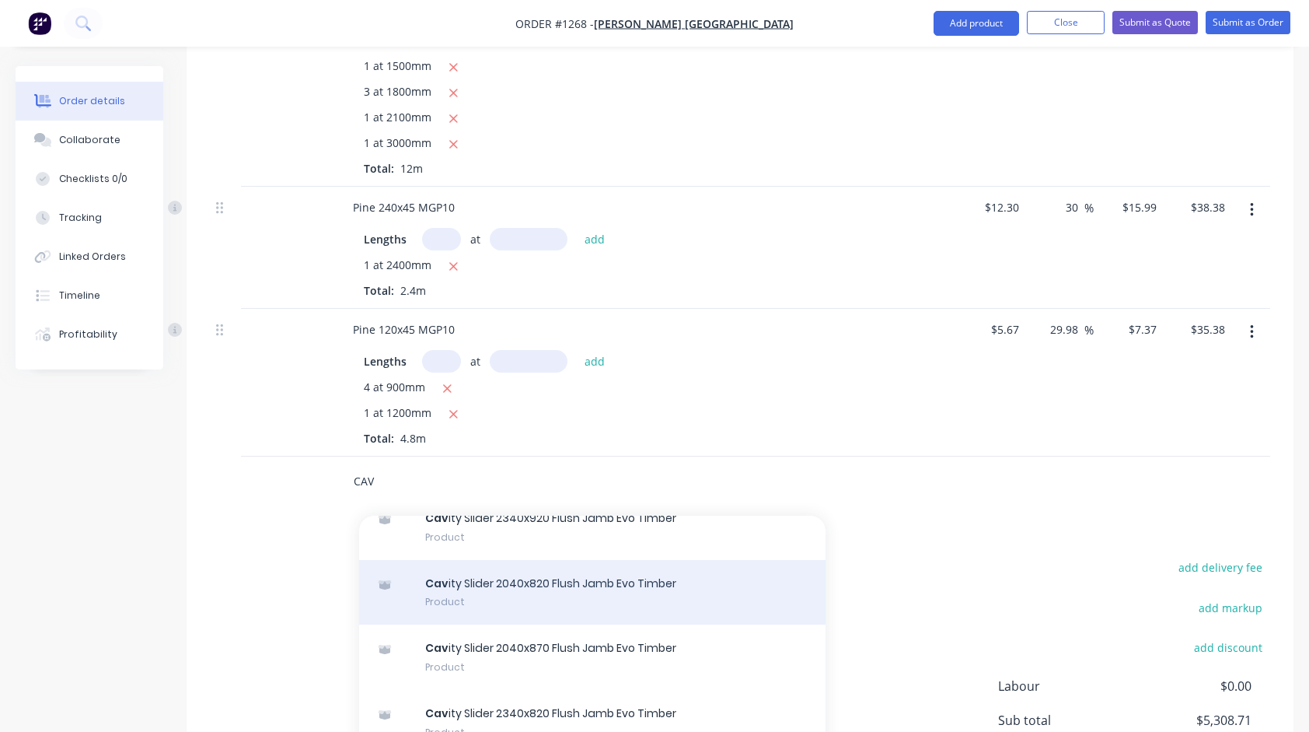
scroll to position [467, 0]
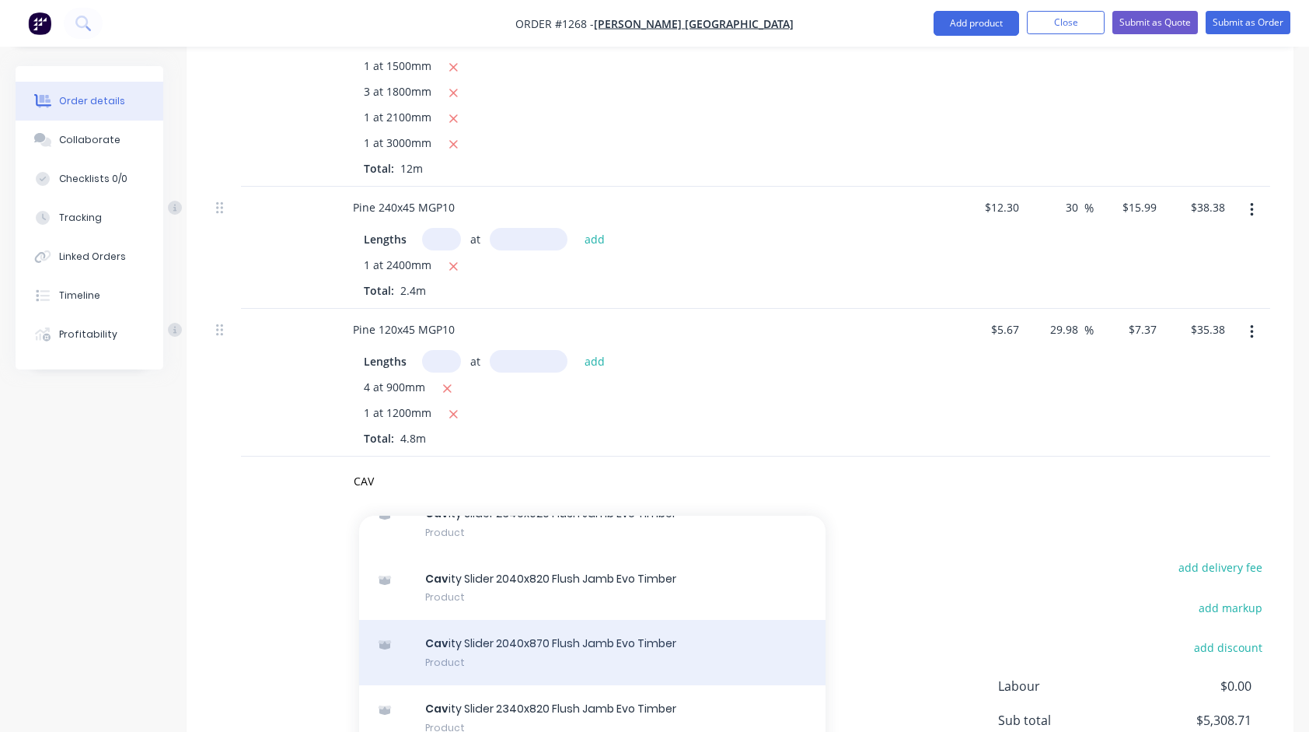
click at [516, 626] on div "Cav ity Slider 2040x870 Flush Jamb Evo Timber Product" at bounding box center [592, 652] width 467 height 65
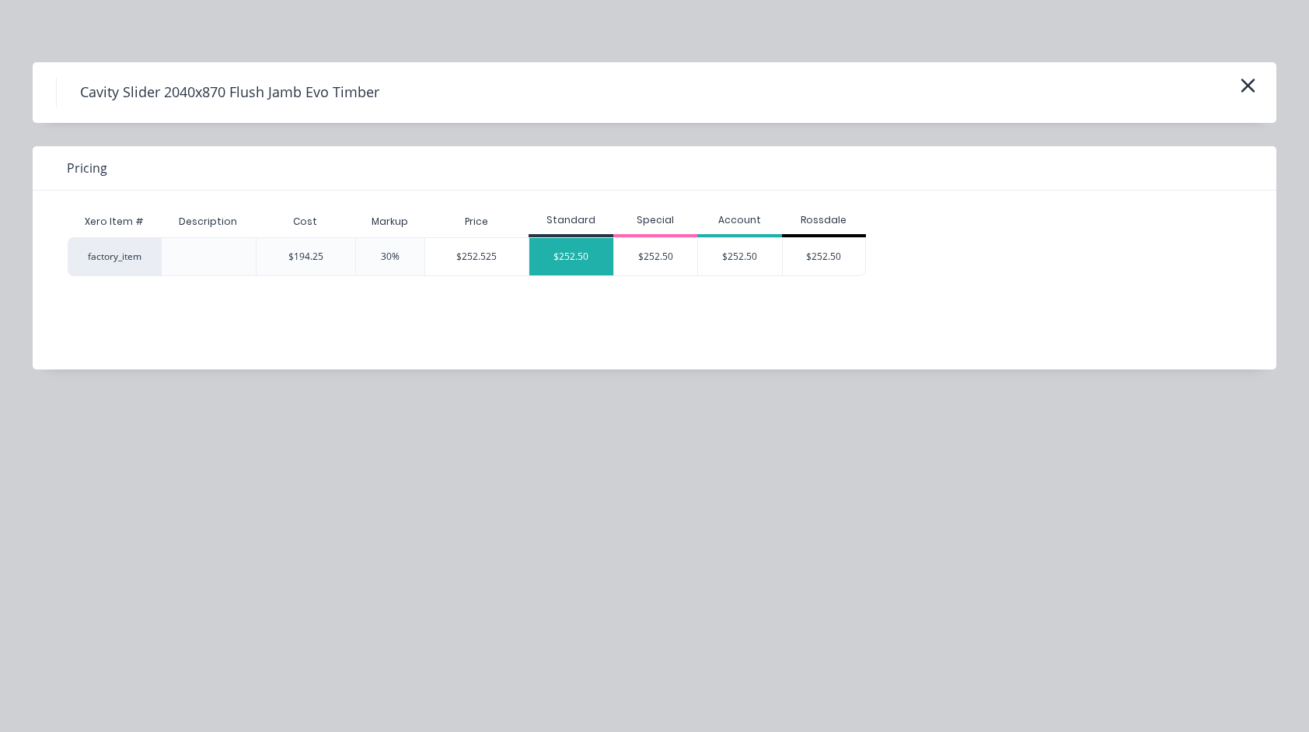
click at [566, 257] on div "$252.50" at bounding box center [572, 256] width 84 height 37
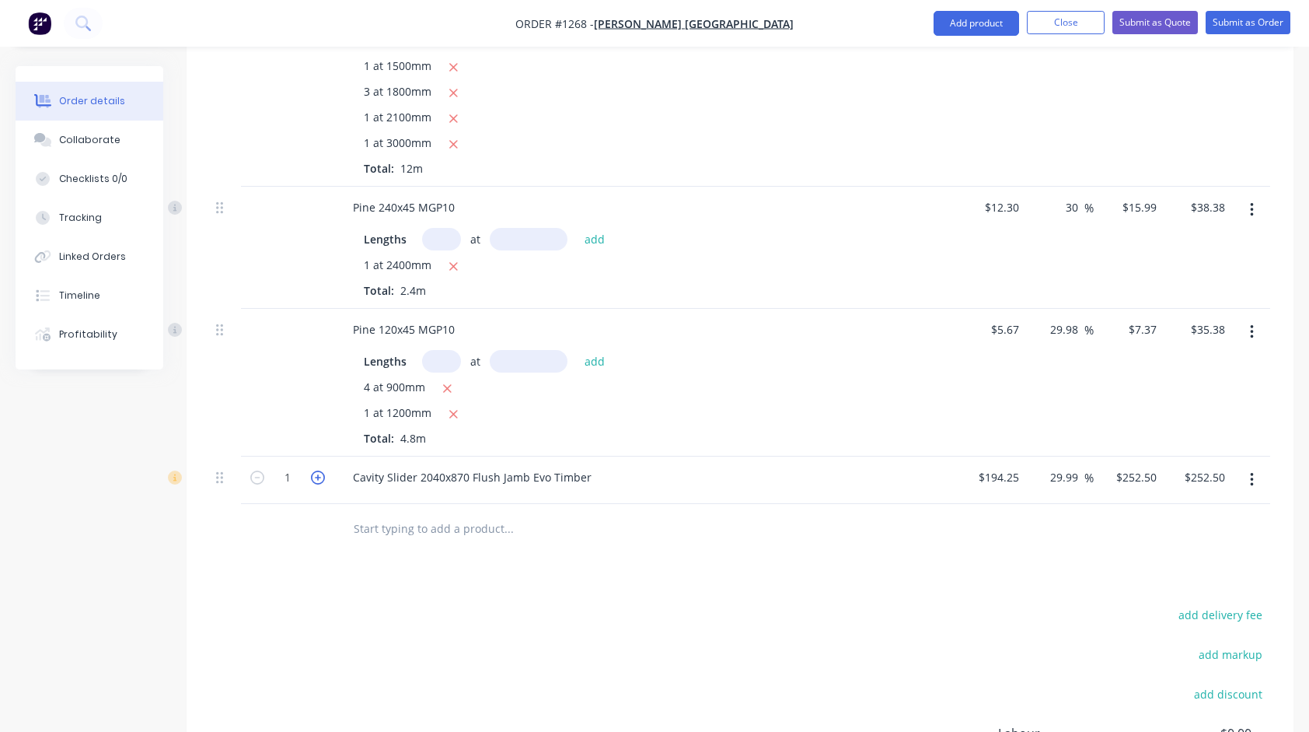
click at [320, 470] on icon "button" at bounding box center [318, 477] width 14 height 14
click at [459, 513] on input "text" at bounding box center [508, 528] width 311 height 31
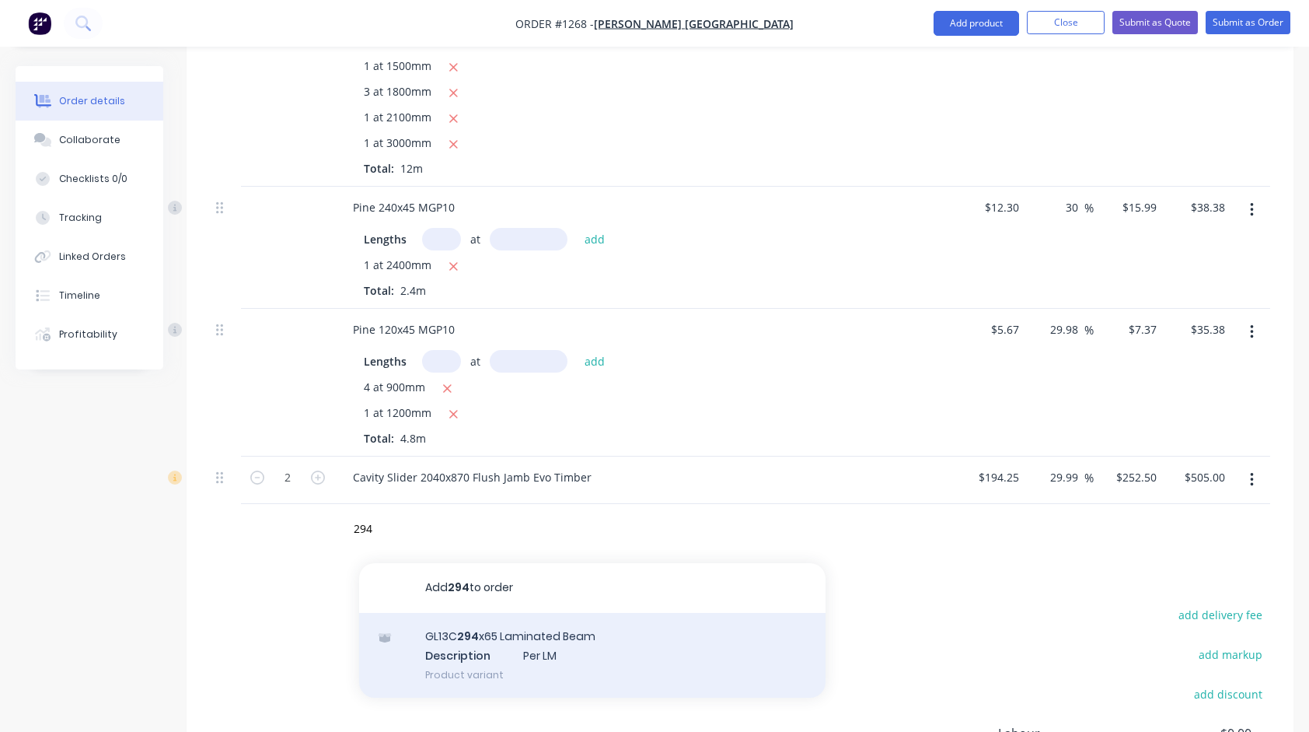
click at [449, 621] on div "GL13C 294 x65 Laminated Beam Description Per LM Product variant" at bounding box center [592, 656] width 467 height 86
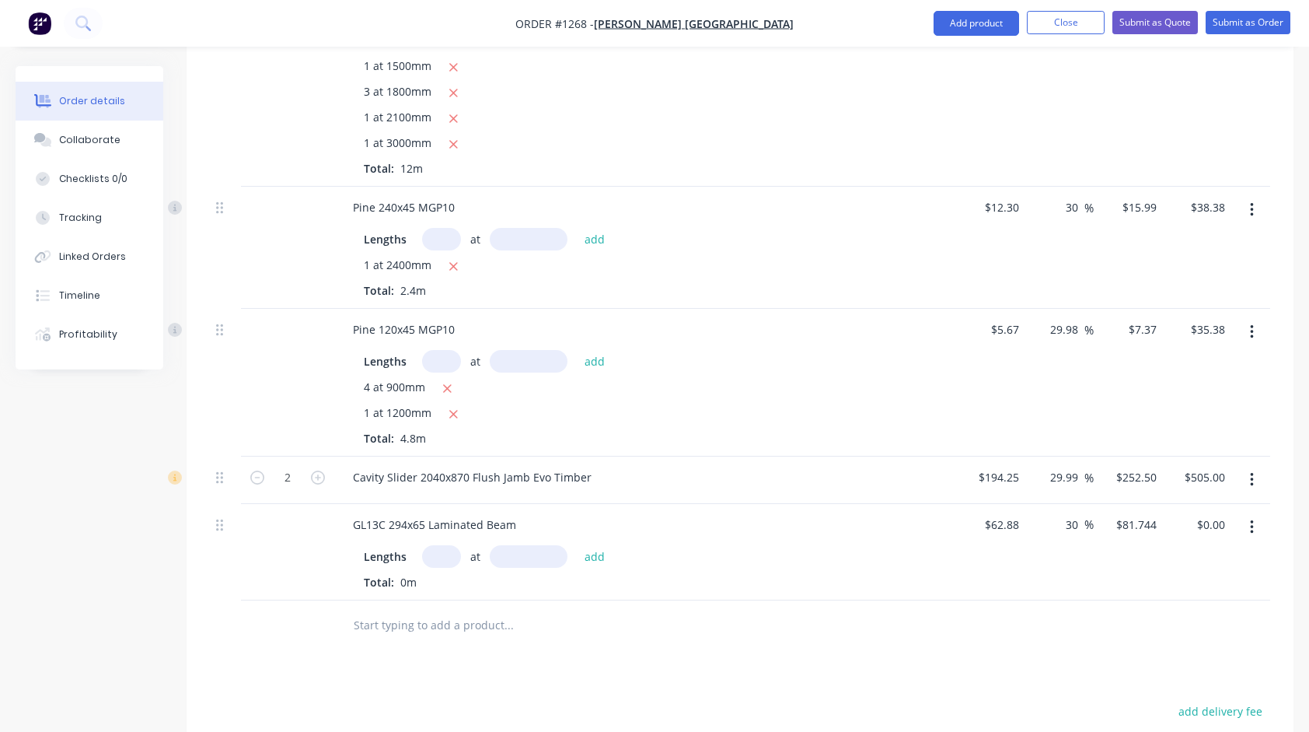
click at [435, 545] on input "text" at bounding box center [441, 556] width 39 height 23
click at [577, 545] on button "add" at bounding box center [595, 555] width 37 height 21
click at [450, 661] on input "text" at bounding box center [508, 676] width 311 height 31
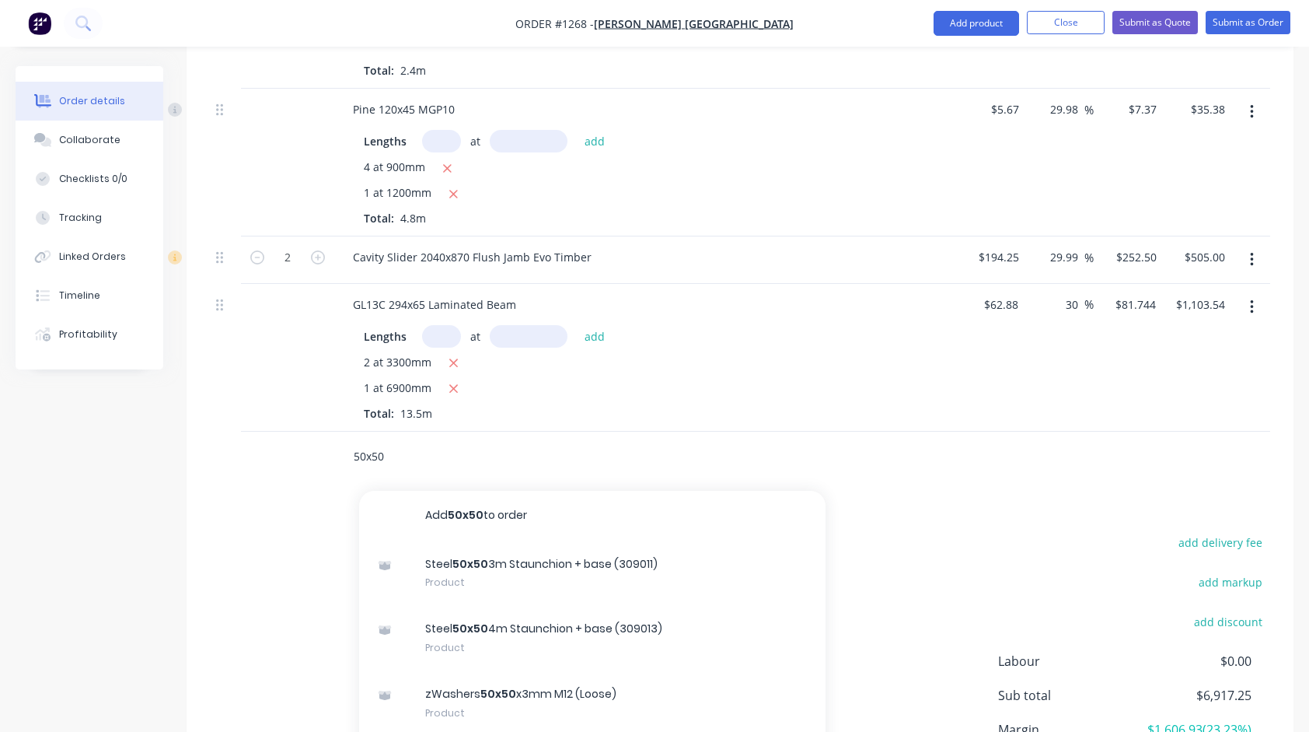
scroll to position [2369, 0]
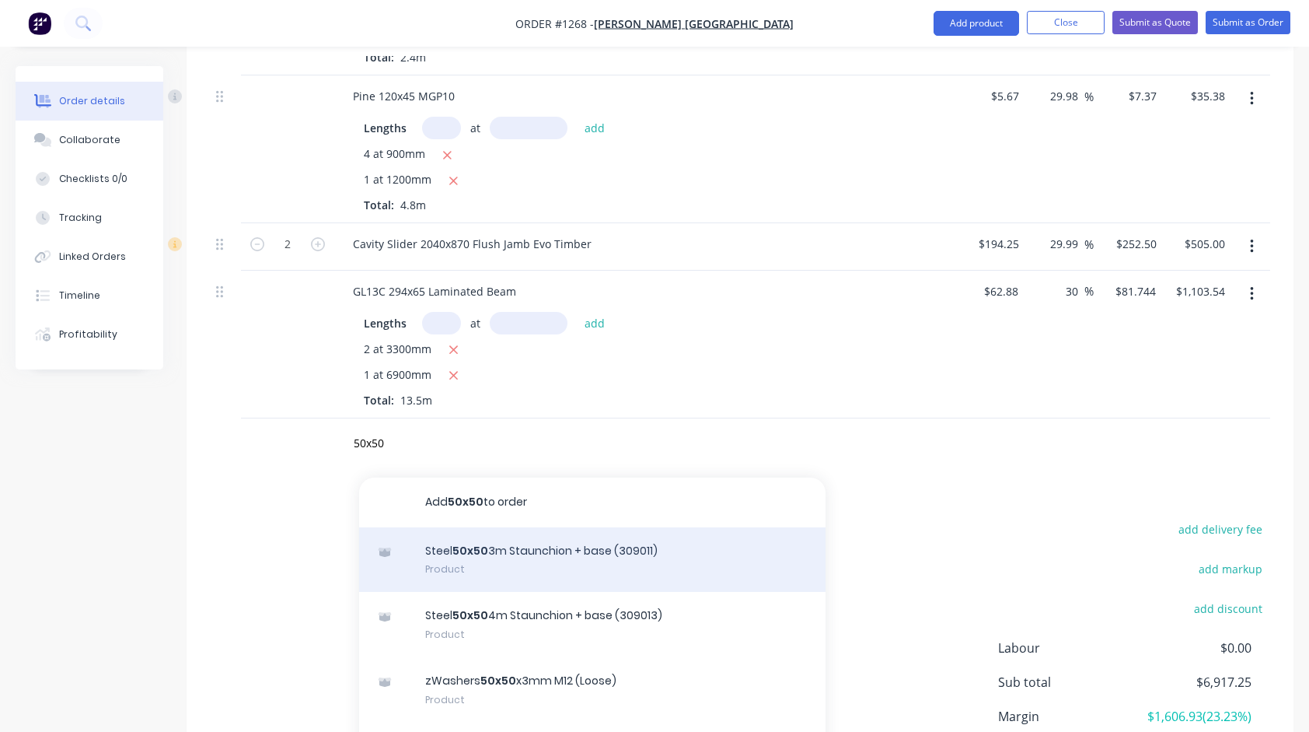
click at [494, 528] on div "Steel 50x50 3m Staunchion + base (309011) Product" at bounding box center [592, 559] width 467 height 65
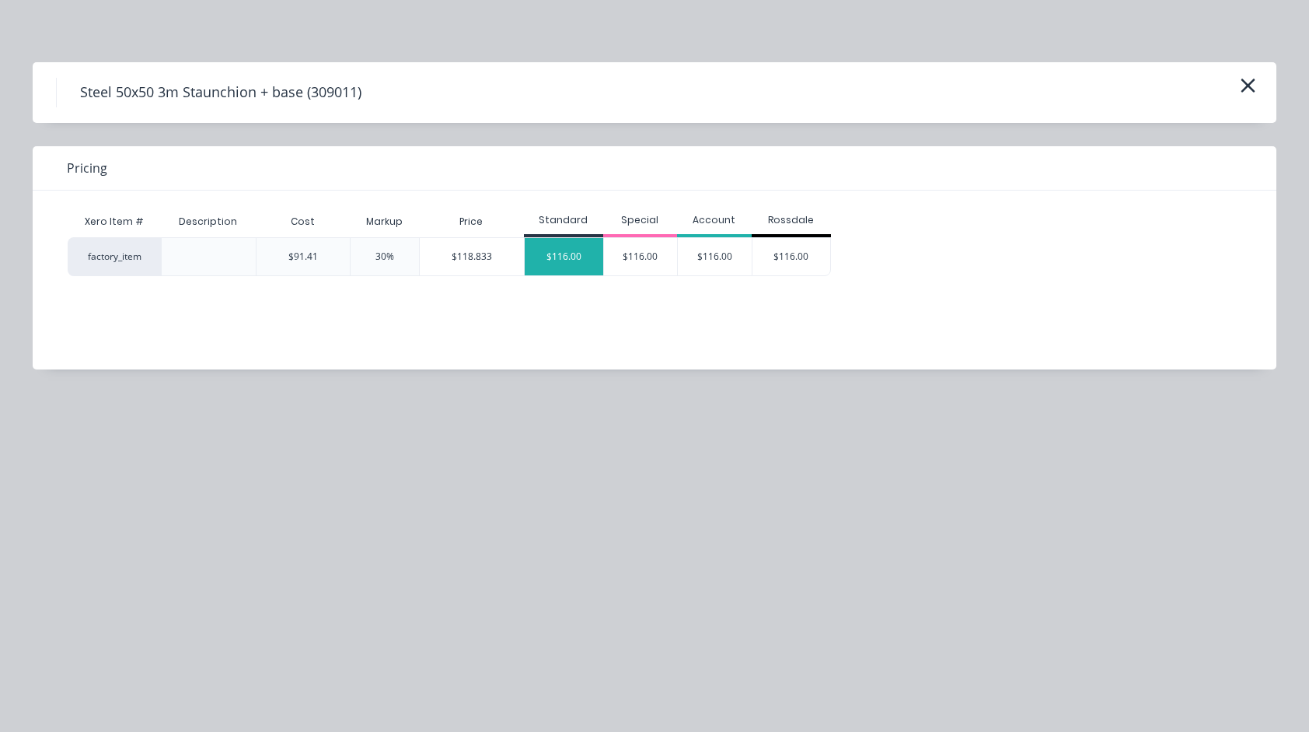
click at [562, 271] on div "$116.00" at bounding box center [564, 256] width 79 height 37
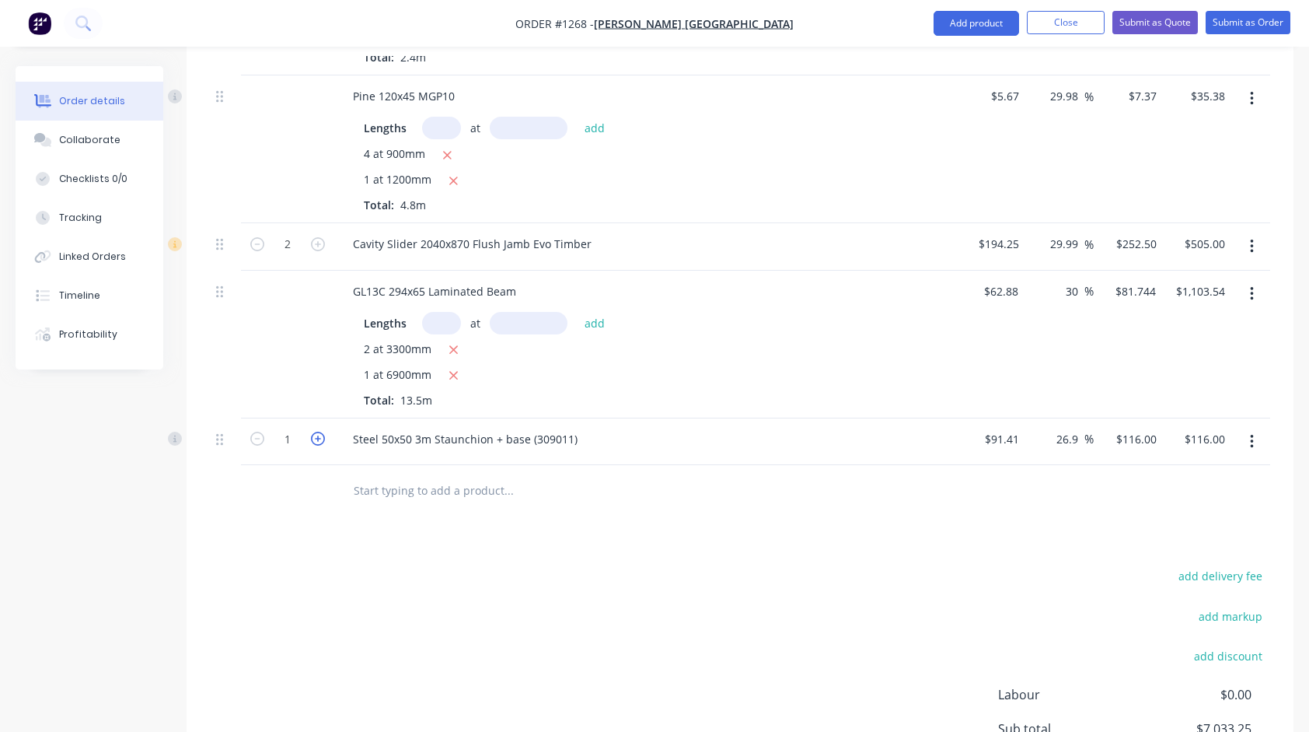
click at [319, 432] on icon "button" at bounding box center [318, 439] width 14 height 14
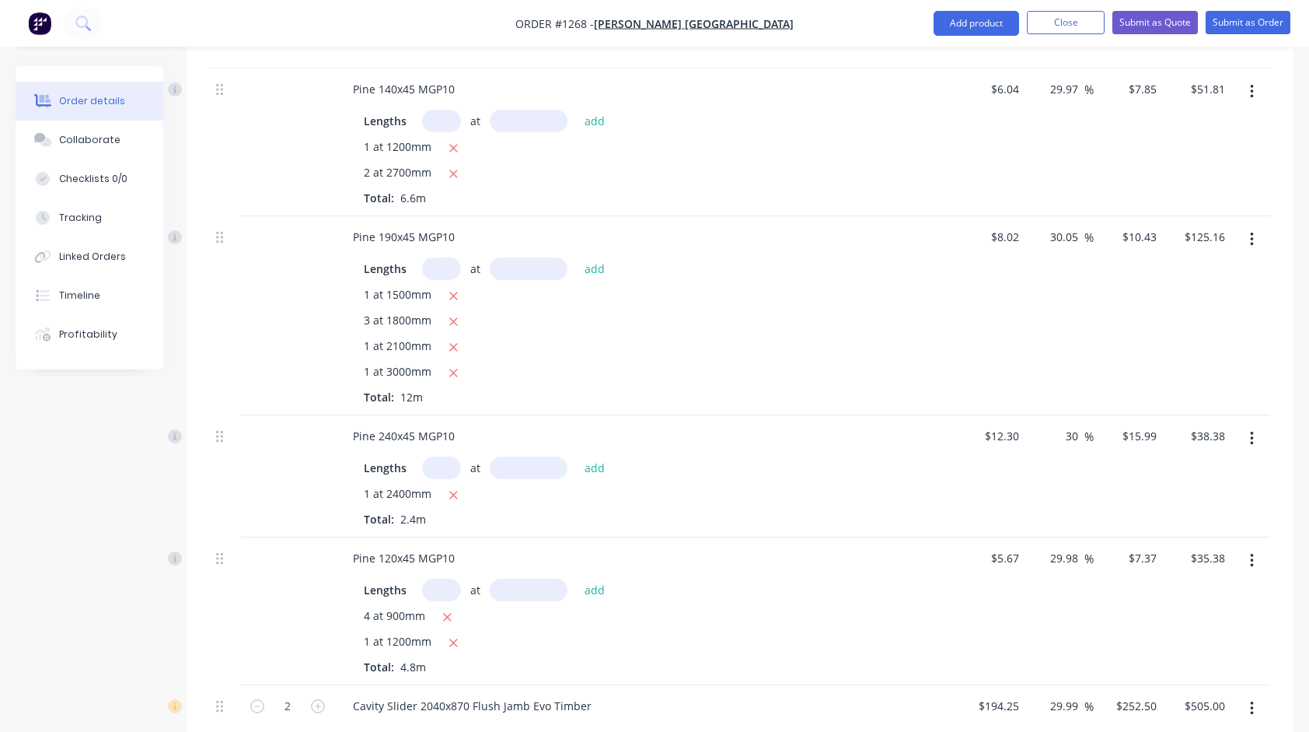
scroll to position [1903, 0]
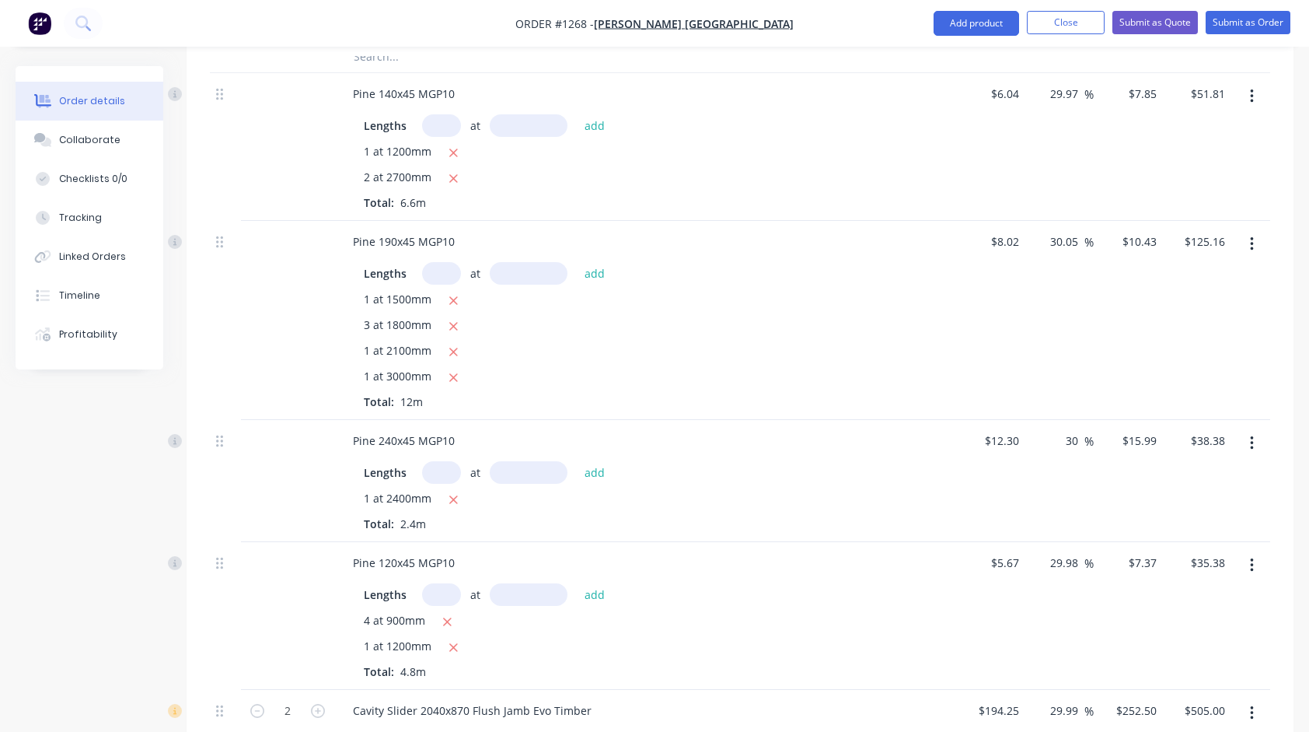
click at [437, 262] on input "text" at bounding box center [441, 273] width 39 height 23
click at [577, 263] on button "add" at bounding box center [595, 273] width 37 height 21
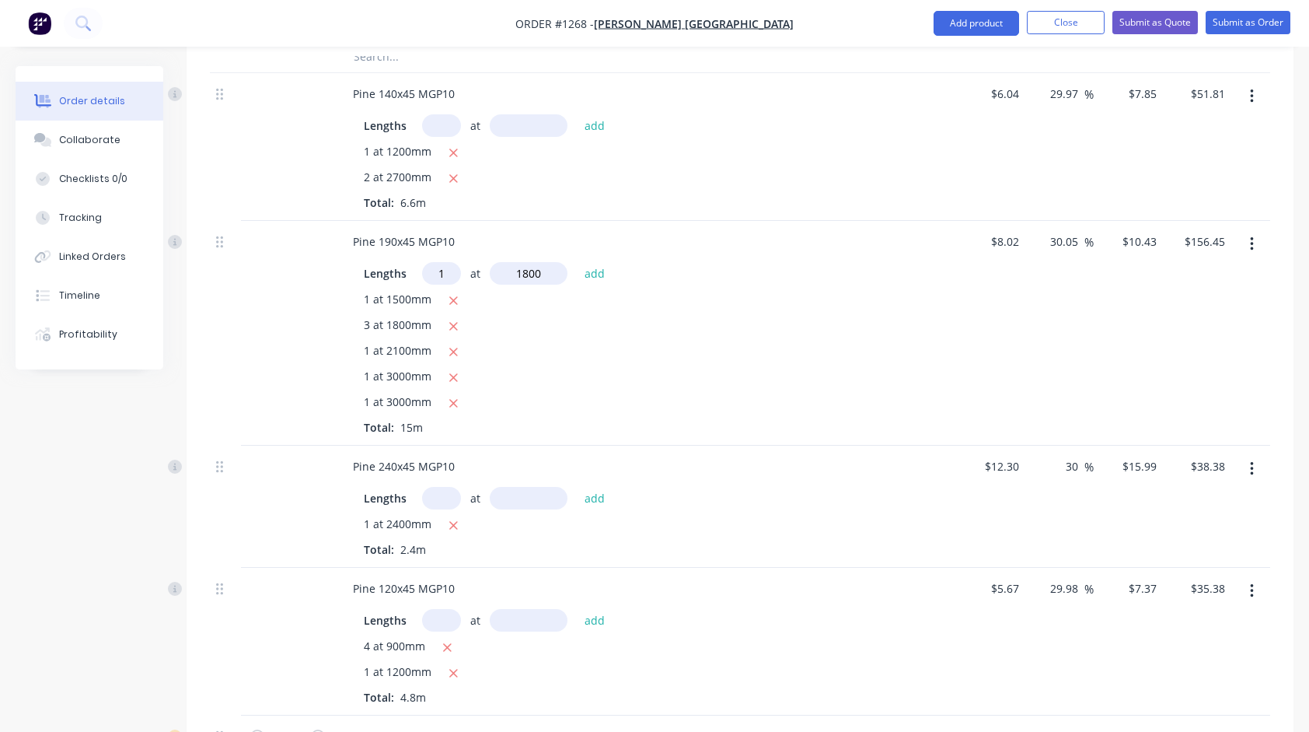
click at [577, 263] on button "add" at bounding box center [595, 273] width 37 height 21
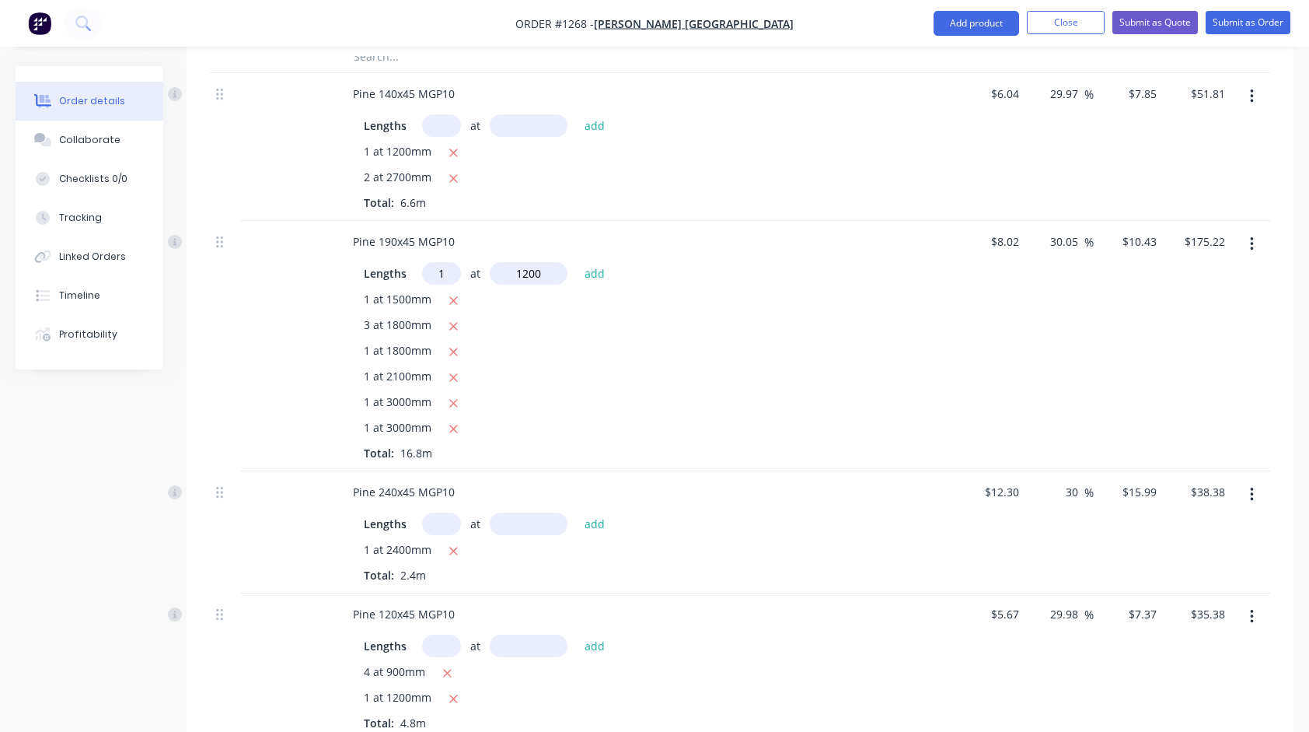
click at [577, 263] on button "add" at bounding box center [595, 273] width 37 height 21
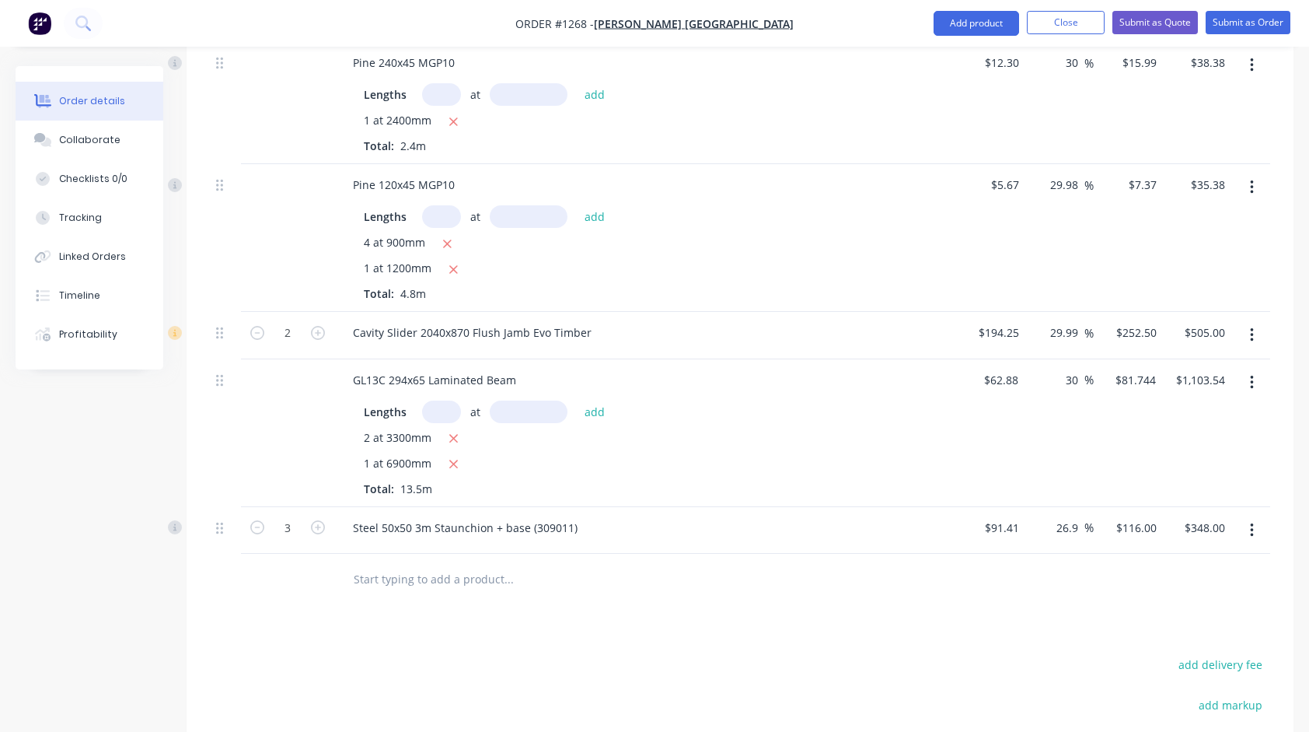
scroll to position [2369, 0]
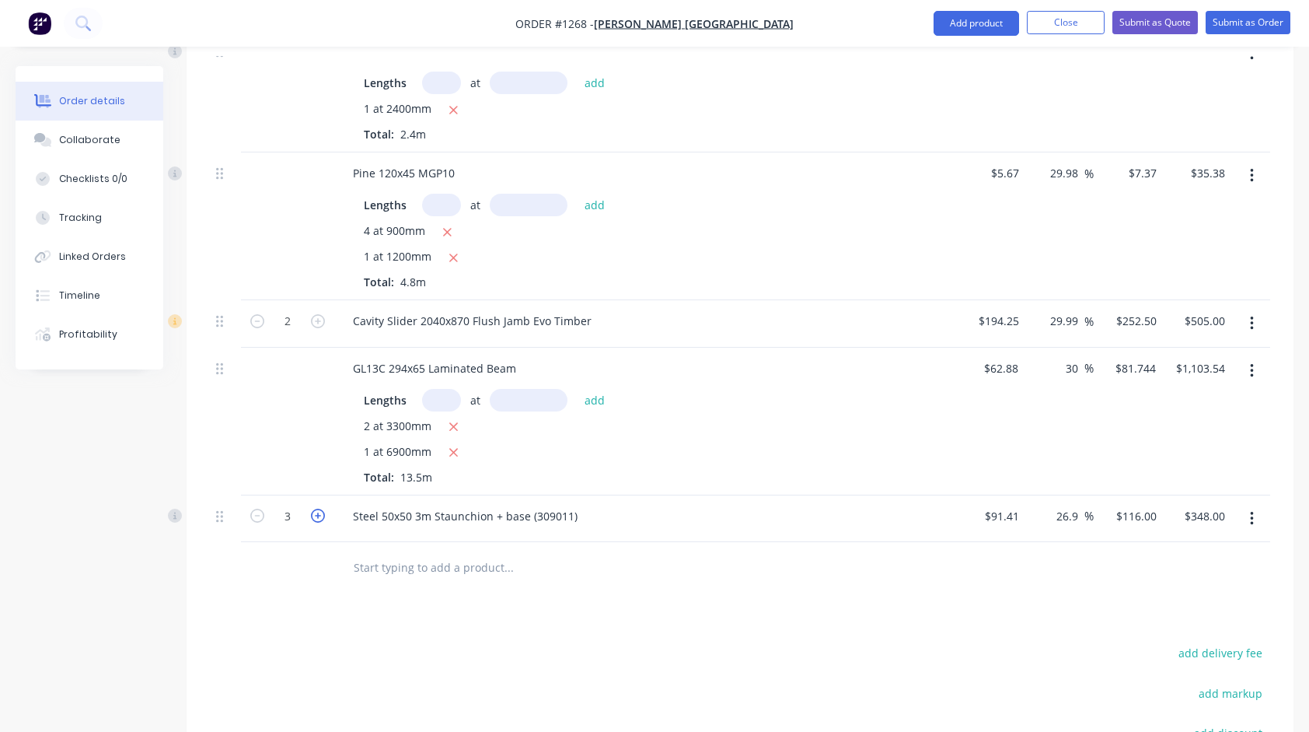
click at [323, 509] on icon "button" at bounding box center [318, 516] width 14 height 14
click at [467, 551] on input "text" at bounding box center [508, 566] width 311 height 31
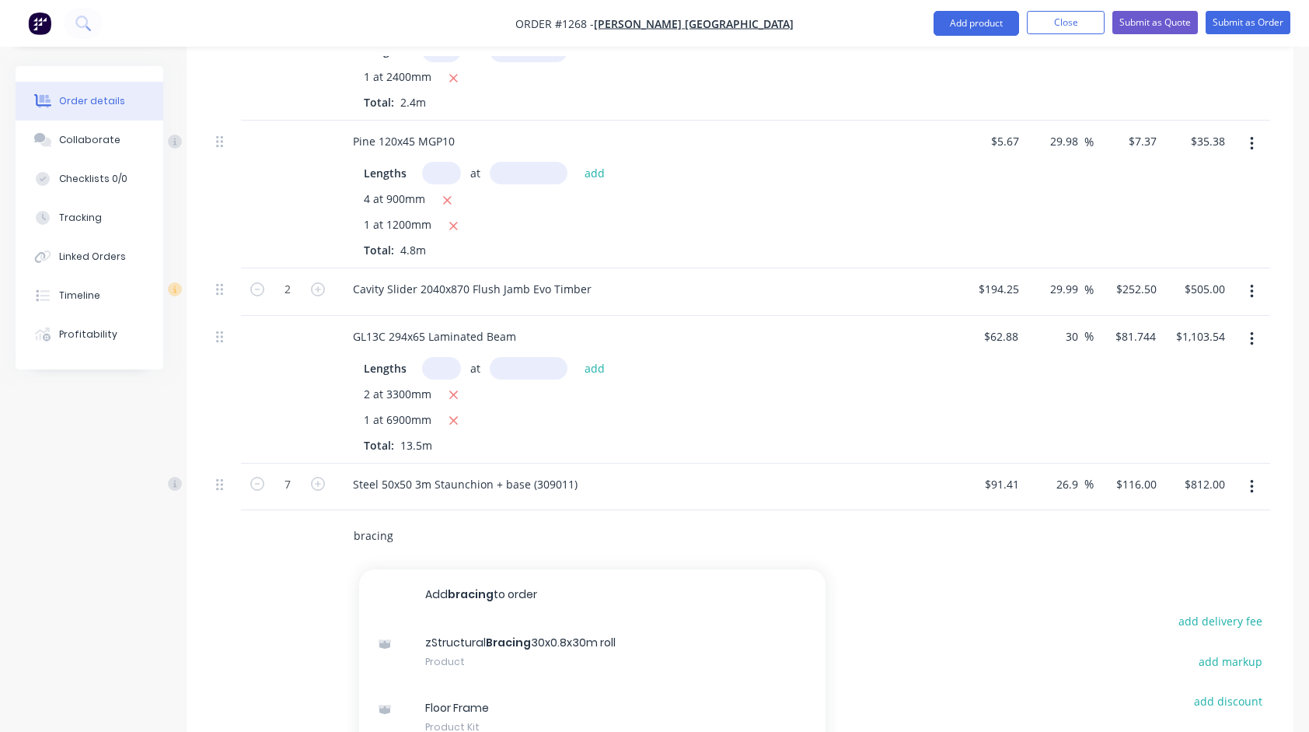
scroll to position [2601, 0]
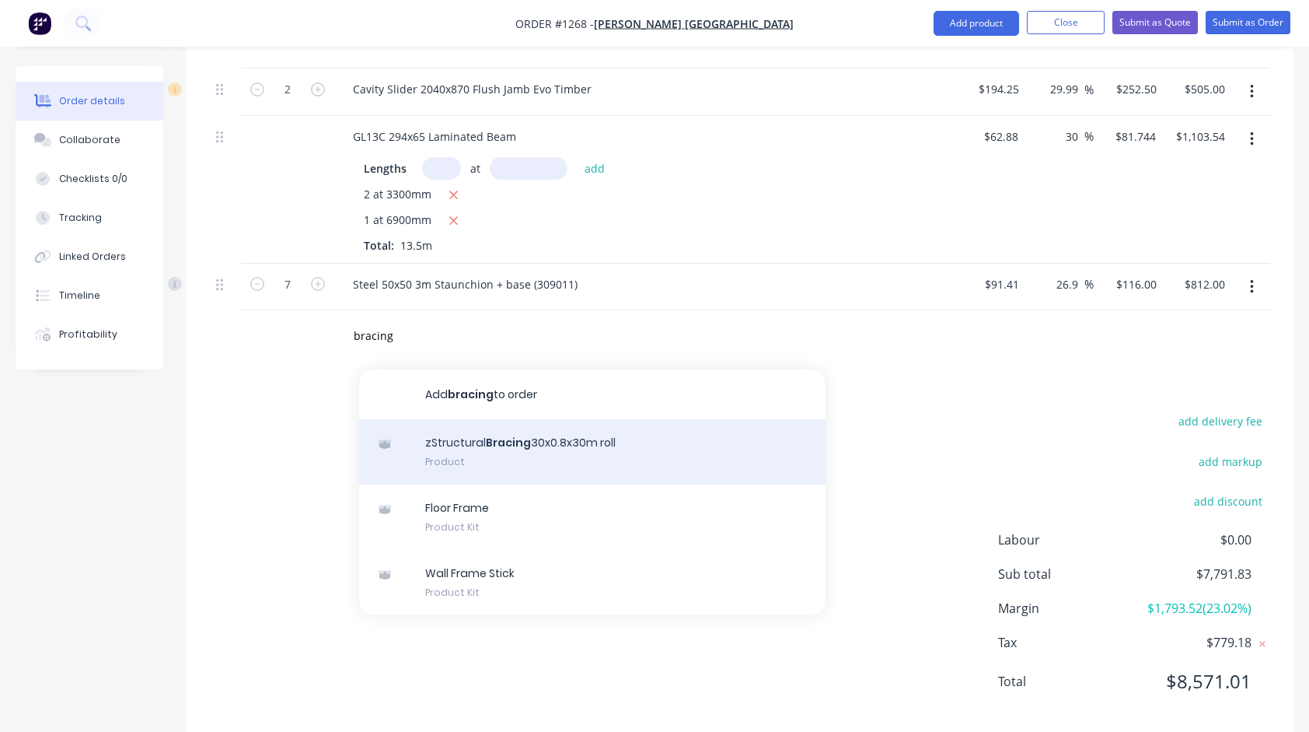
click at [616, 426] on div "zStructural Bracing 30x0.8x30m roll Product" at bounding box center [592, 451] width 467 height 65
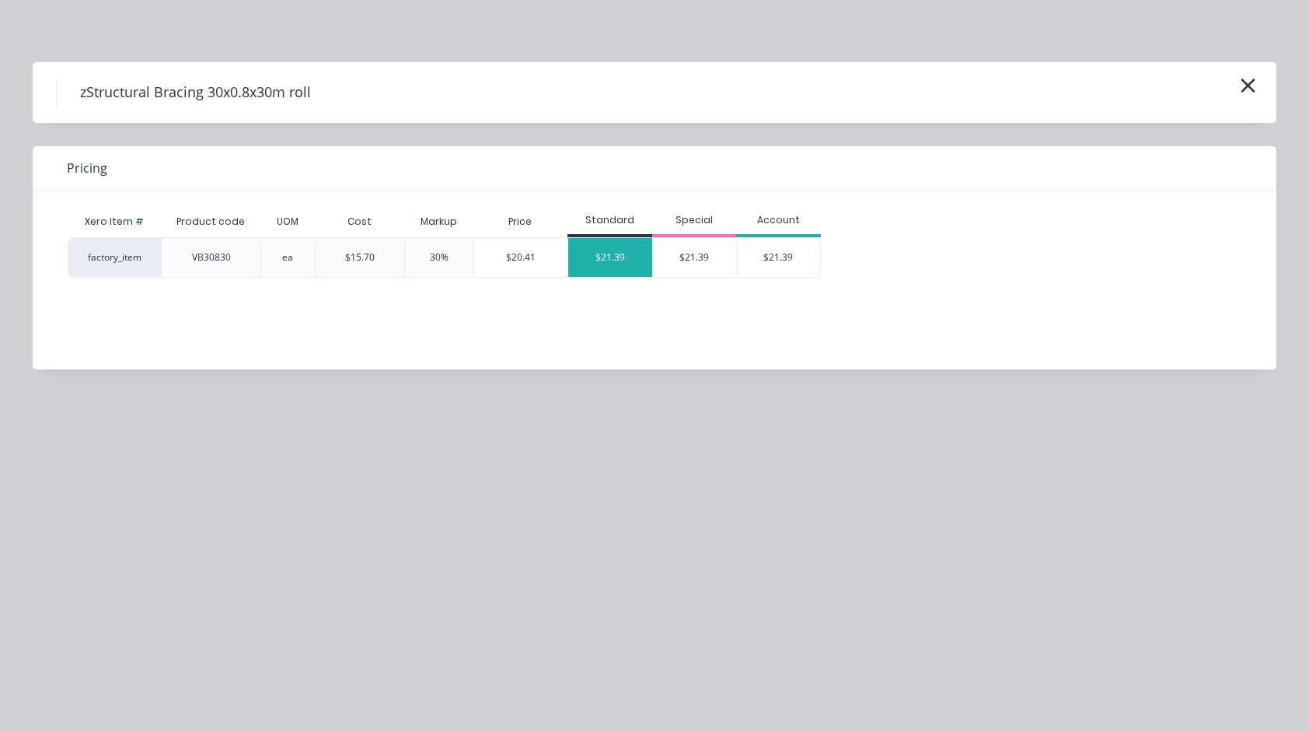
click at [619, 267] on div "$21.39" at bounding box center [610, 257] width 84 height 39
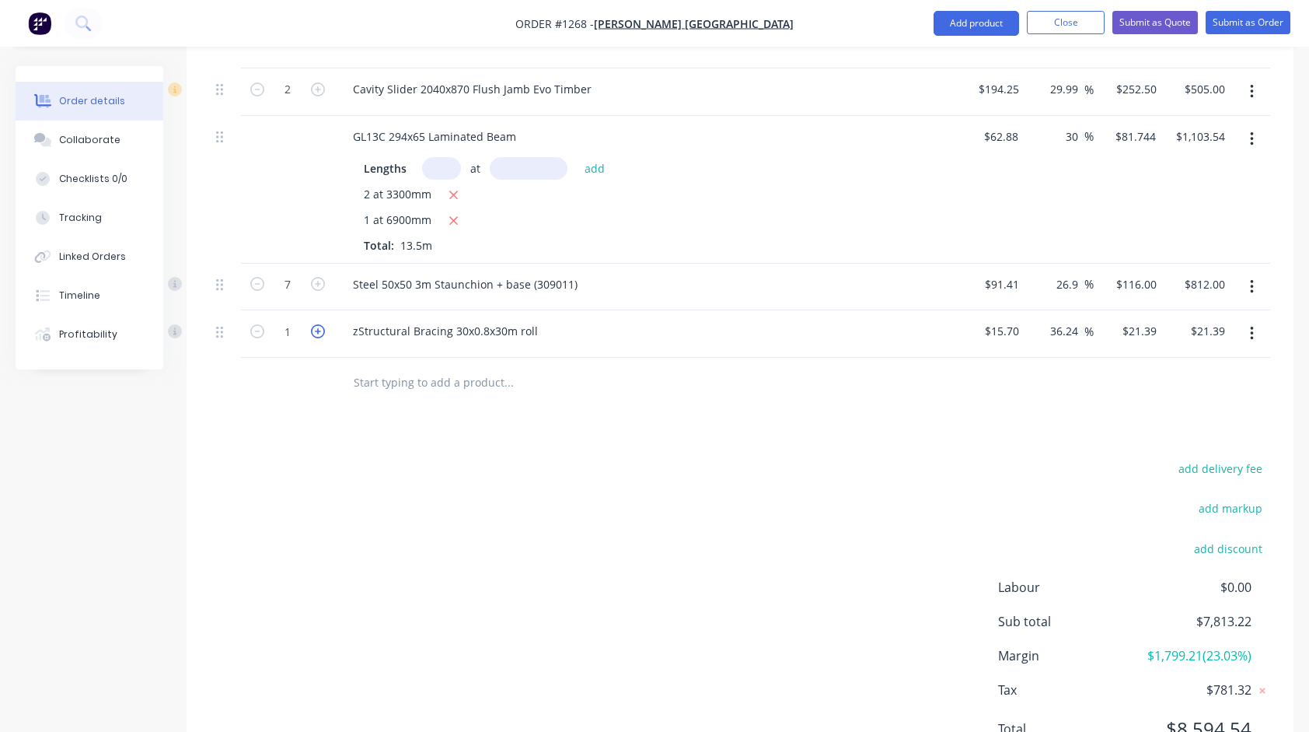
click at [320, 324] on icon "button" at bounding box center [318, 331] width 14 height 14
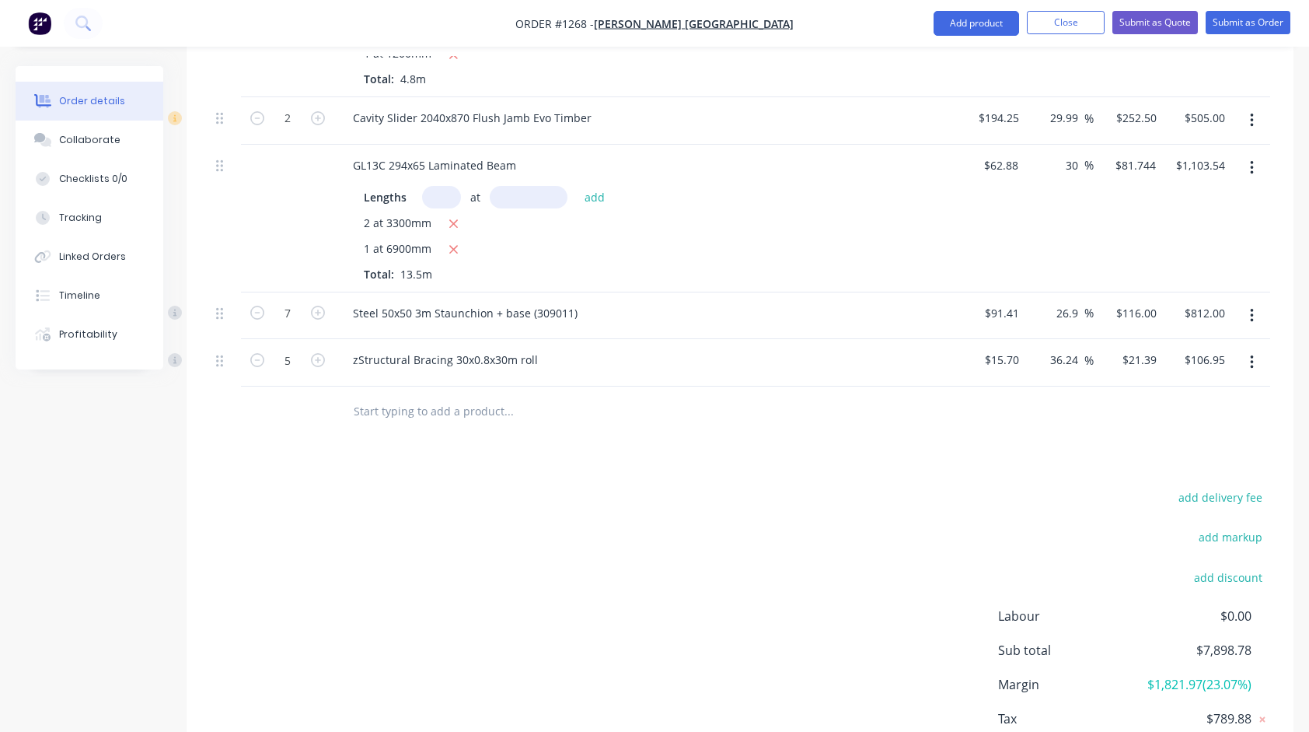
scroll to position [2523, 0]
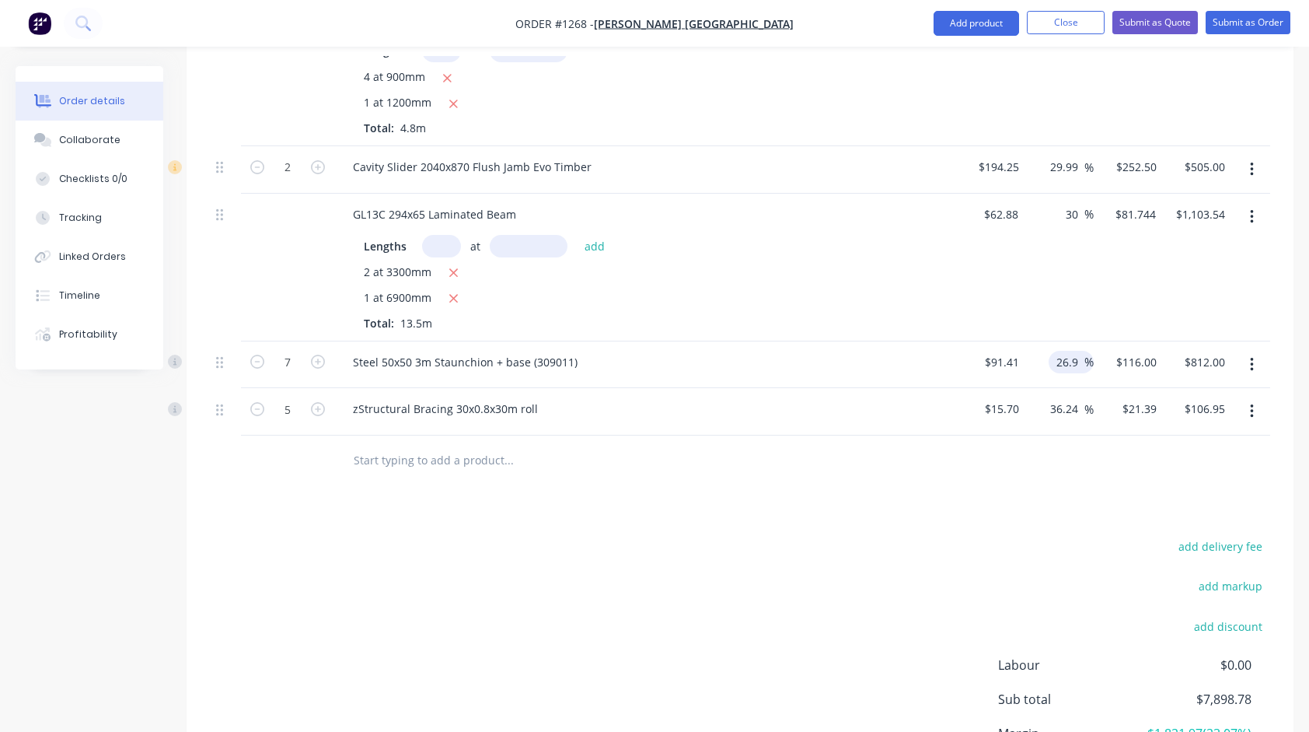
click at [1071, 351] on input "26.9" at bounding box center [1070, 362] width 30 height 23
click at [953, 258] on div "GL13C 294x65 Laminated Beam Lengths at add 2 at 3300mm 1 at 6900mm Total: 13.5m" at bounding box center [645, 268] width 622 height 148
click at [1079, 203] on input "30" at bounding box center [1075, 214] width 20 height 23
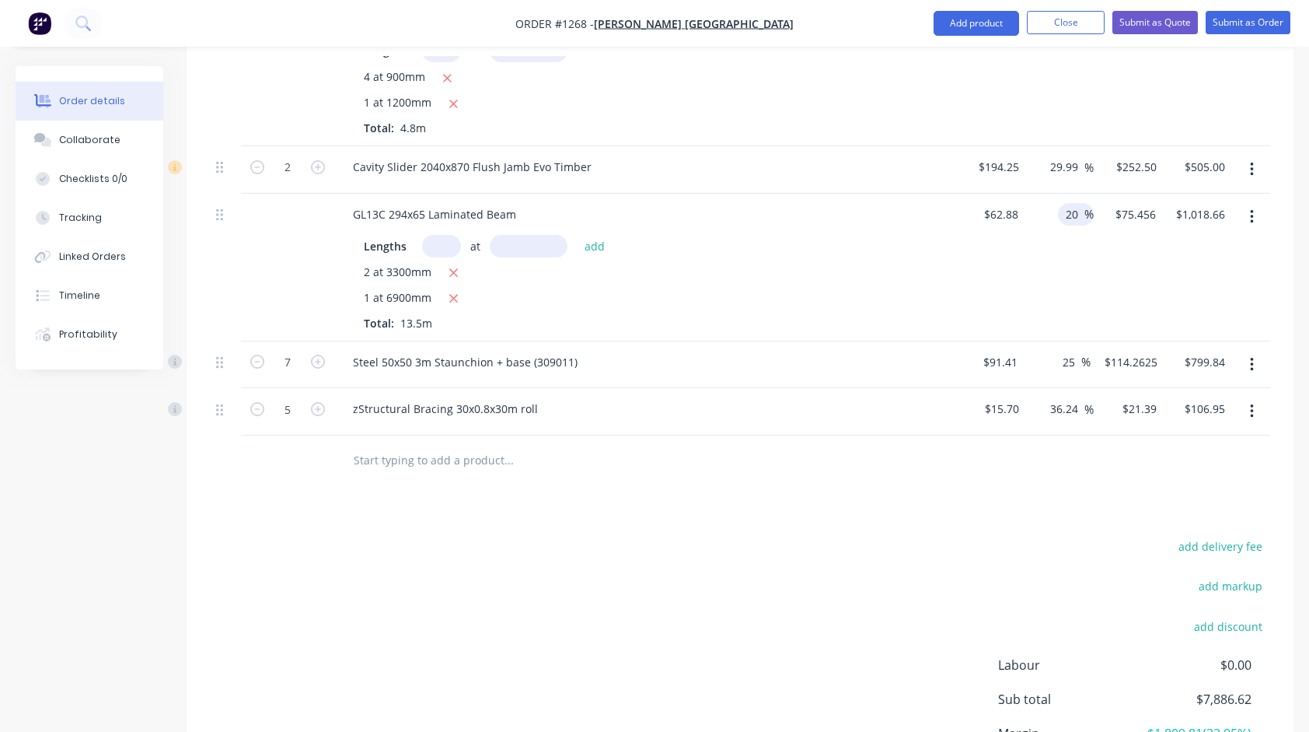
click at [1035, 238] on div "20 20 %" at bounding box center [1059, 268] width 68 height 148
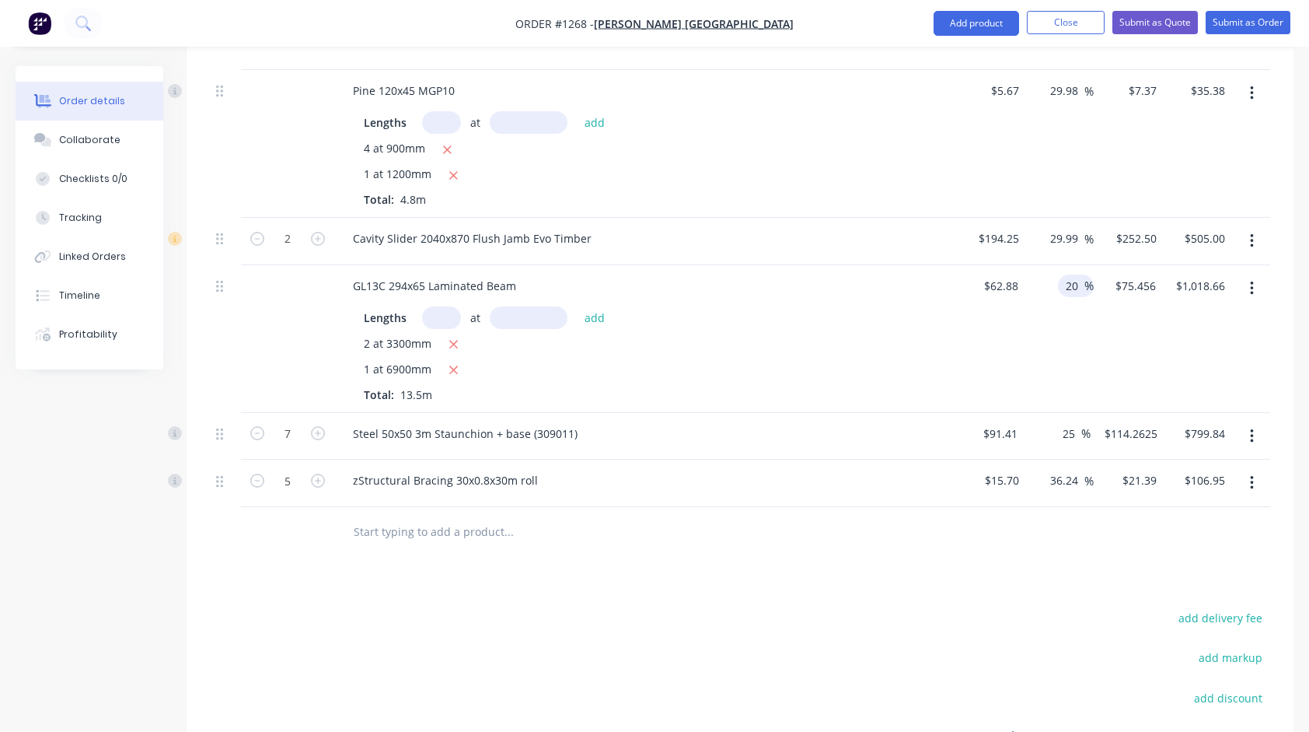
scroll to position [2445, 0]
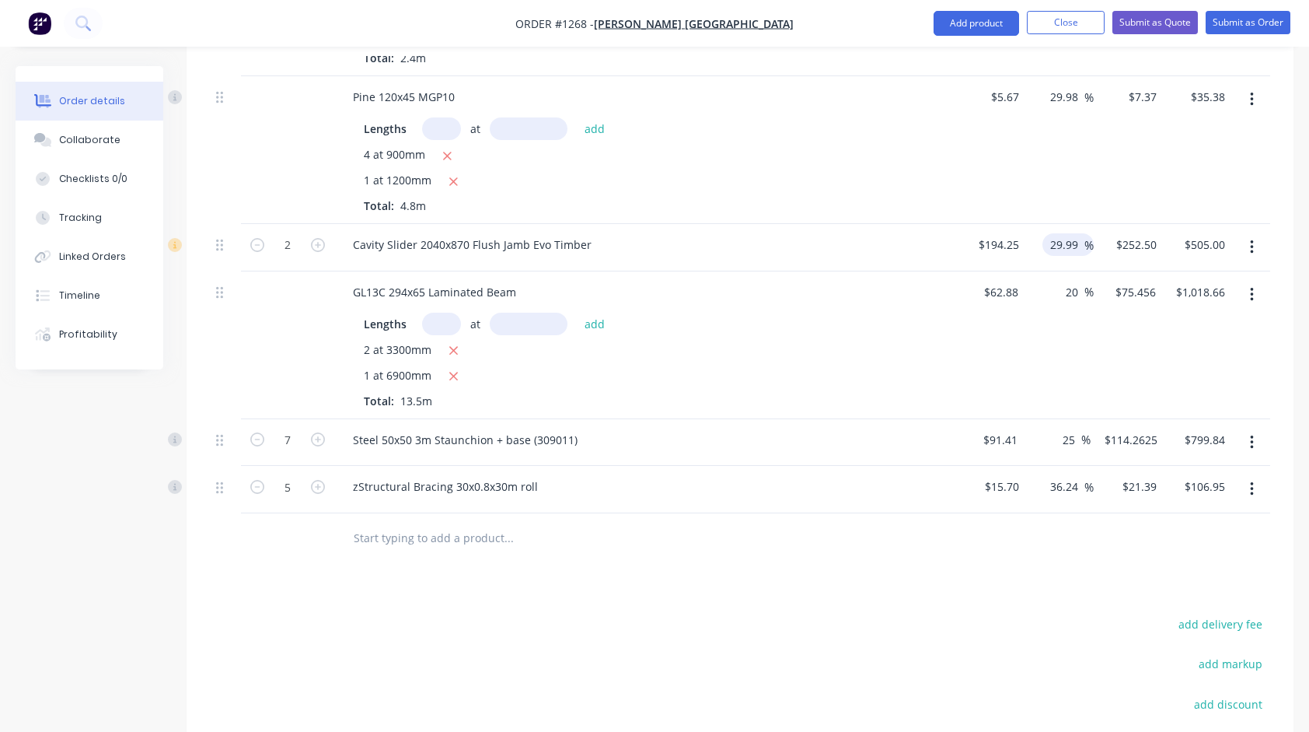
click at [1067, 233] on input "29.99" at bounding box center [1067, 244] width 36 height 23
click at [998, 149] on div "$5.67 $5.67" at bounding box center [990, 150] width 69 height 148
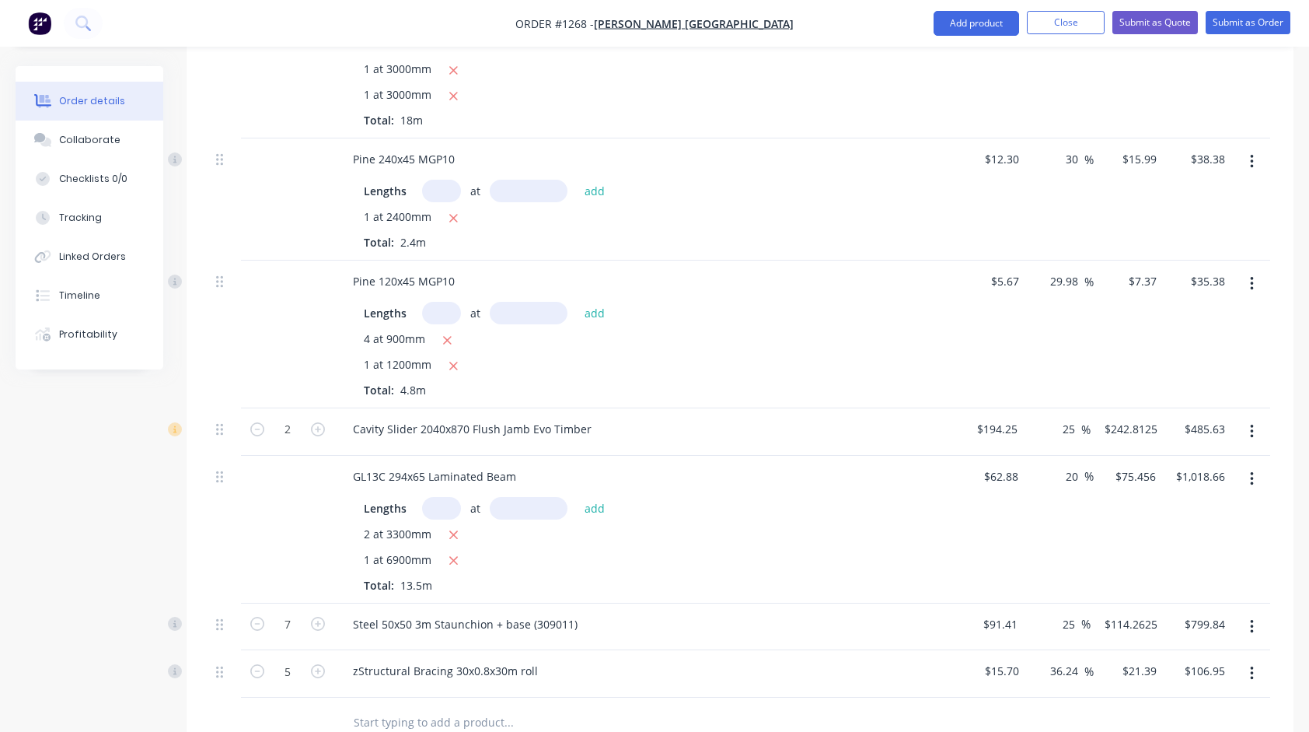
scroll to position [2212, 0]
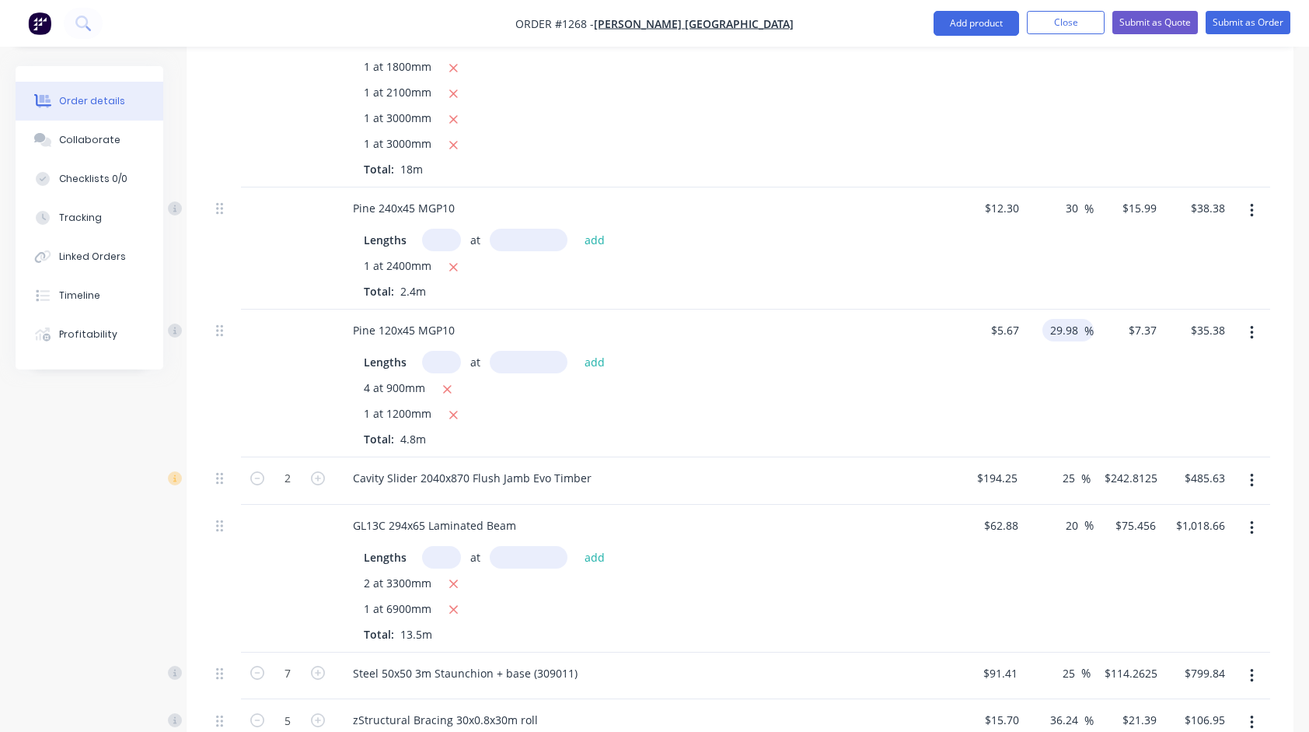
click at [1058, 319] on input "29.98" at bounding box center [1067, 330] width 36 height 23
click at [935, 344] on div "Lengths at add 4 at 900mm 1 at 1200mm Total: 4.8m" at bounding box center [646, 395] width 610 height 103
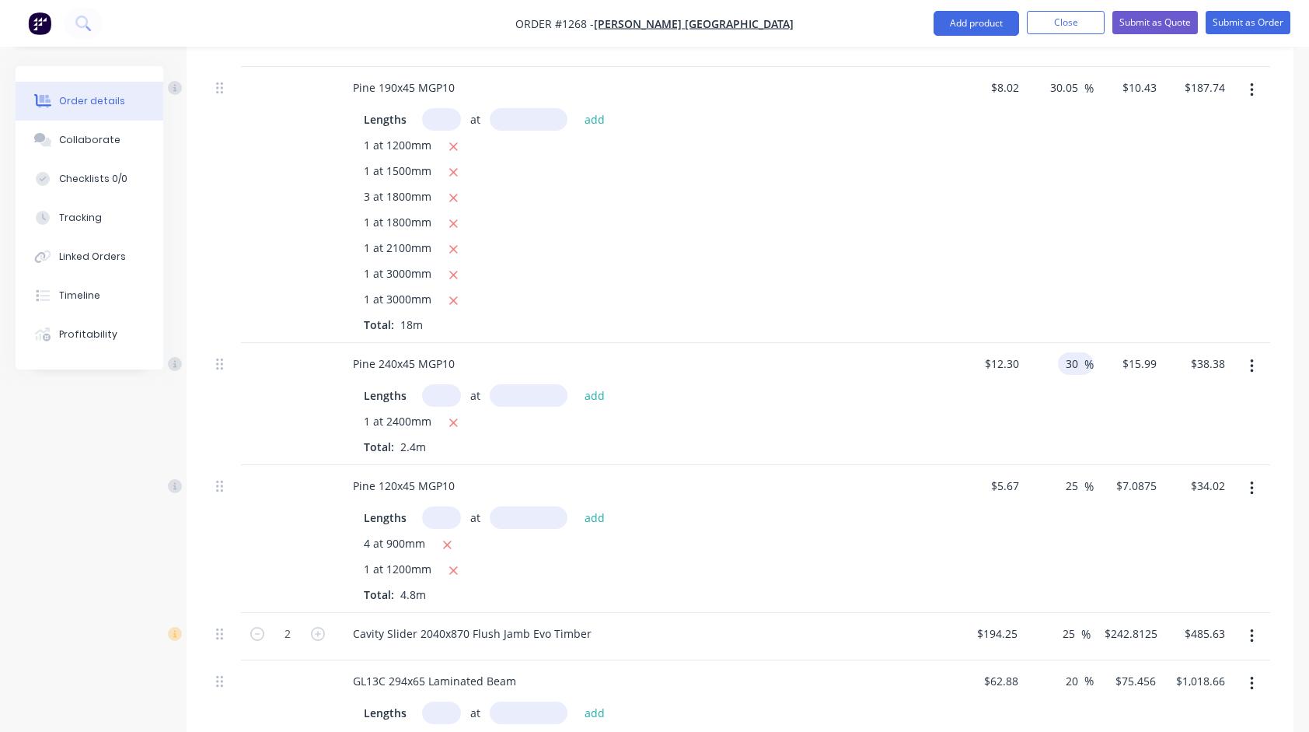
click at [1076, 352] on input "30" at bounding box center [1075, 363] width 20 height 23
click at [1041, 258] on div "30.05 30.05 %" at bounding box center [1060, 205] width 69 height 276
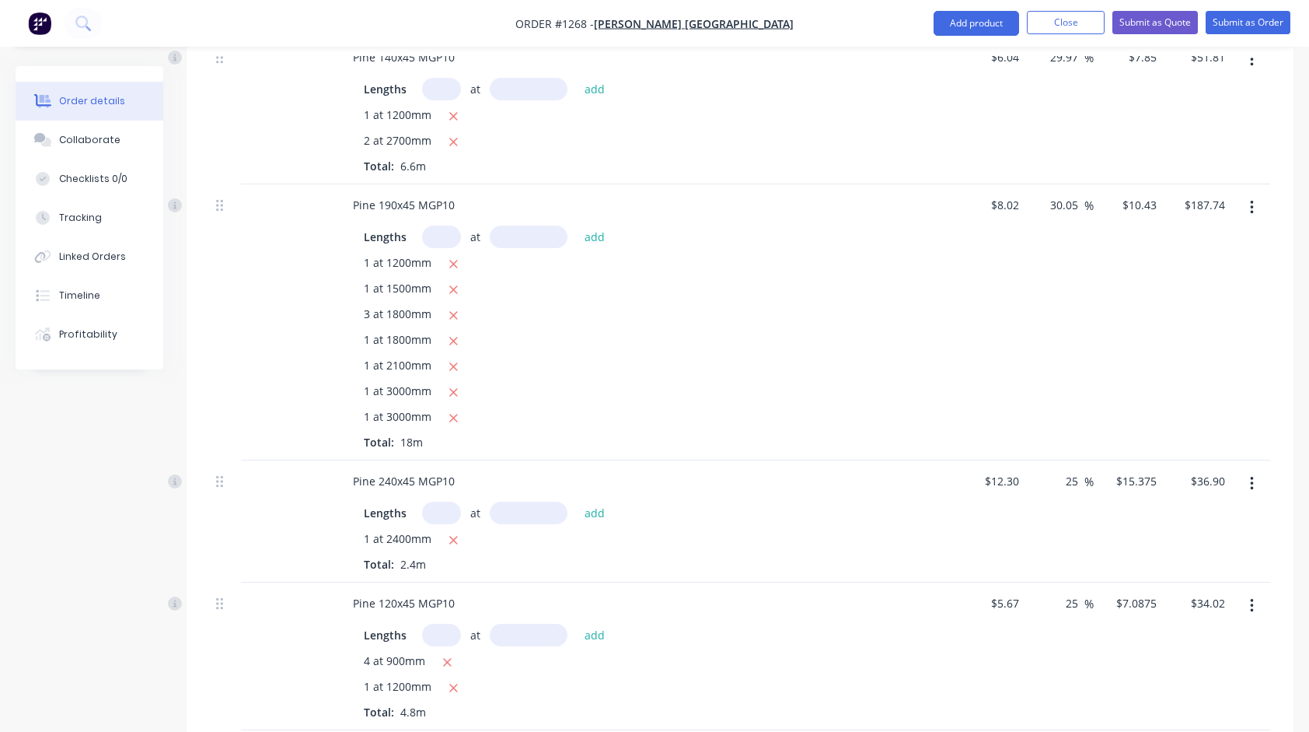
scroll to position [1901, 0]
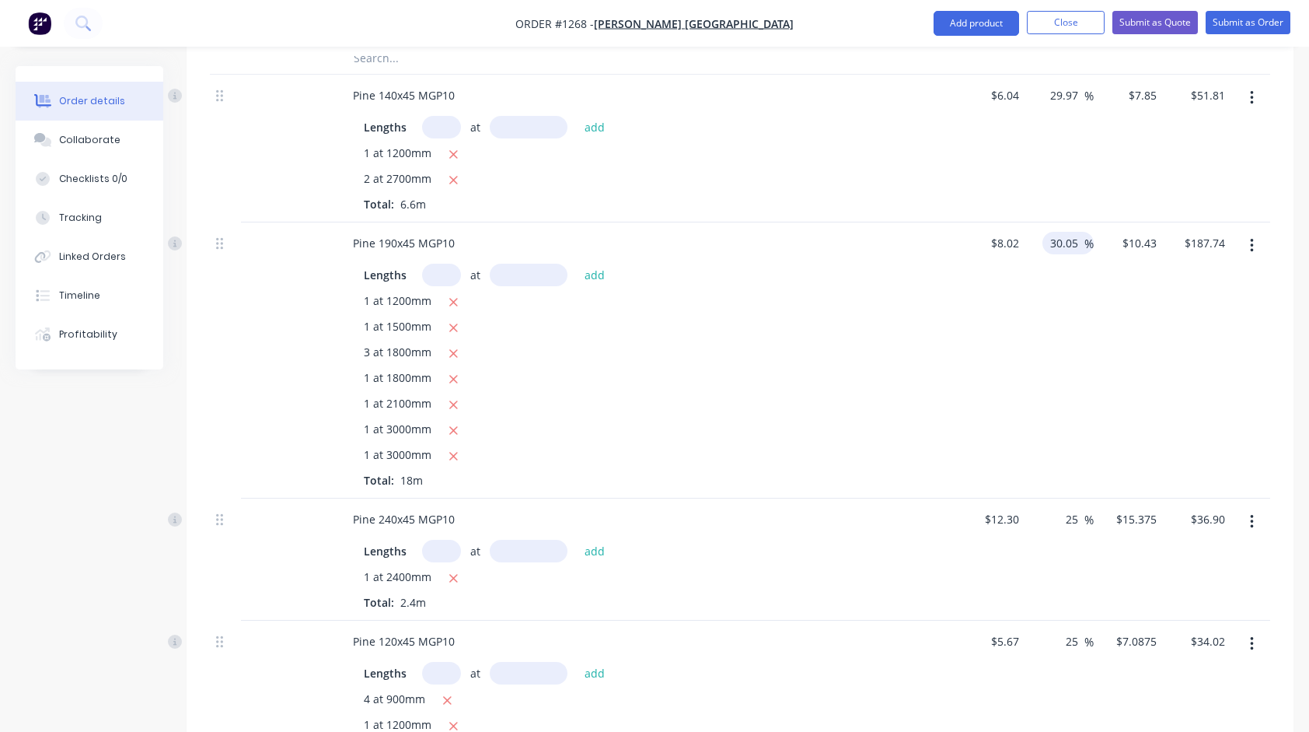
click at [1071, 232] on input "30.05" at bounding box center [1067, 243] width 36 height 23
click at [1054, 313] on div "25 25 %" at bounding box center [1060, 360] width 69 height 276
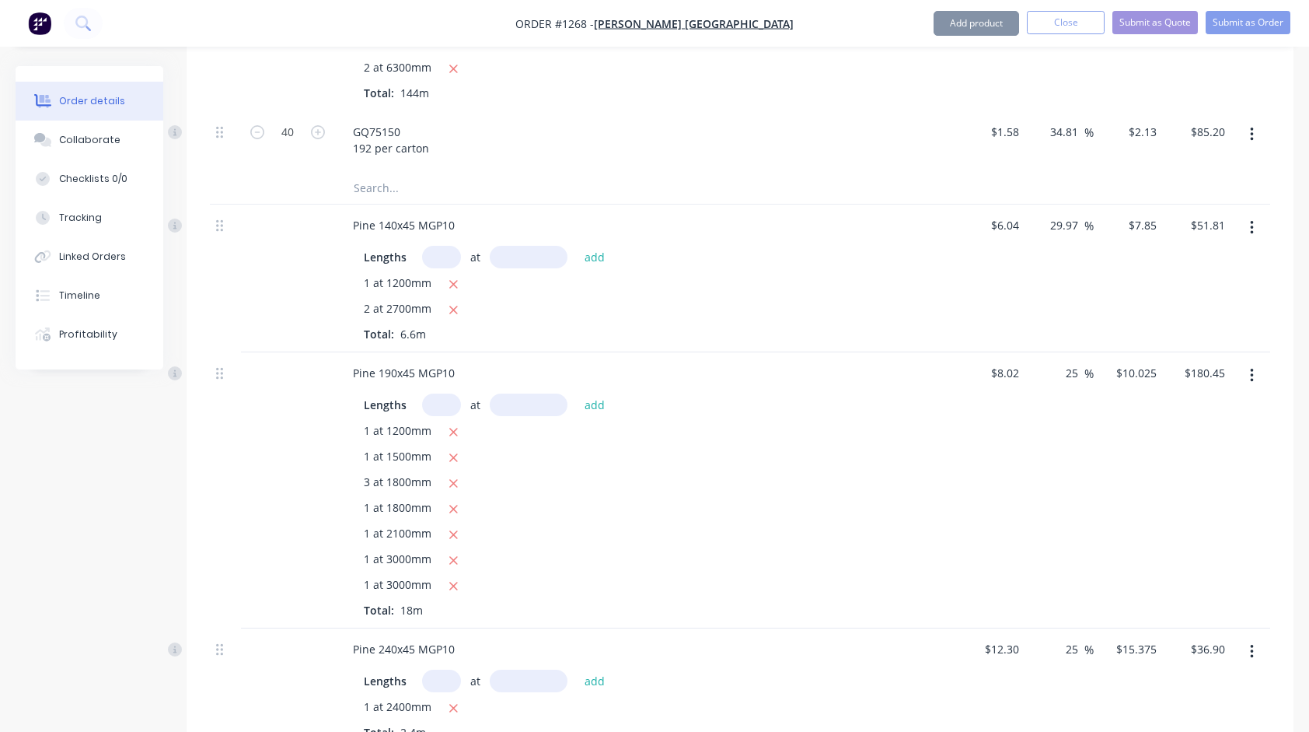
scroll to position [1746, 0]
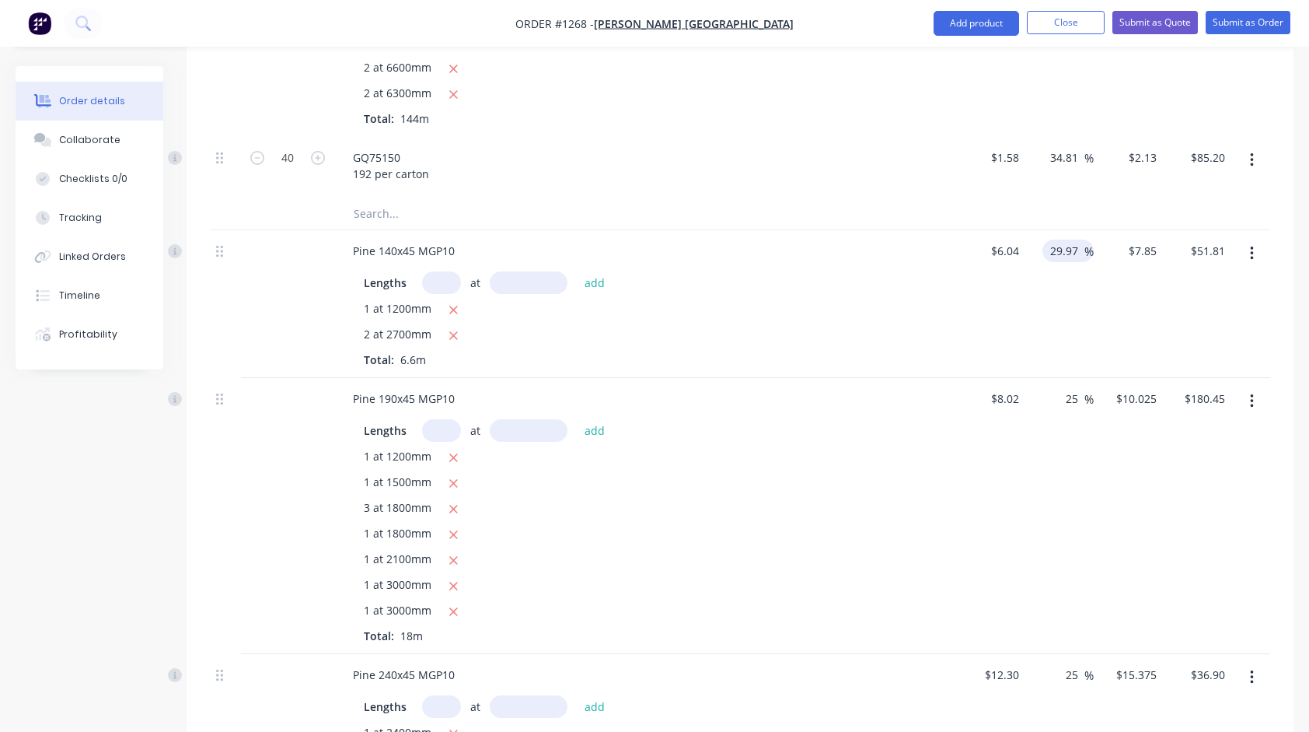
click at [1060, 239] on input "29.97" at bounding box center [1067, 250] width 36 height 23
click at [1051, 306] on div "25 25 %" at bounding box center [1060, 304] width 69 height 148
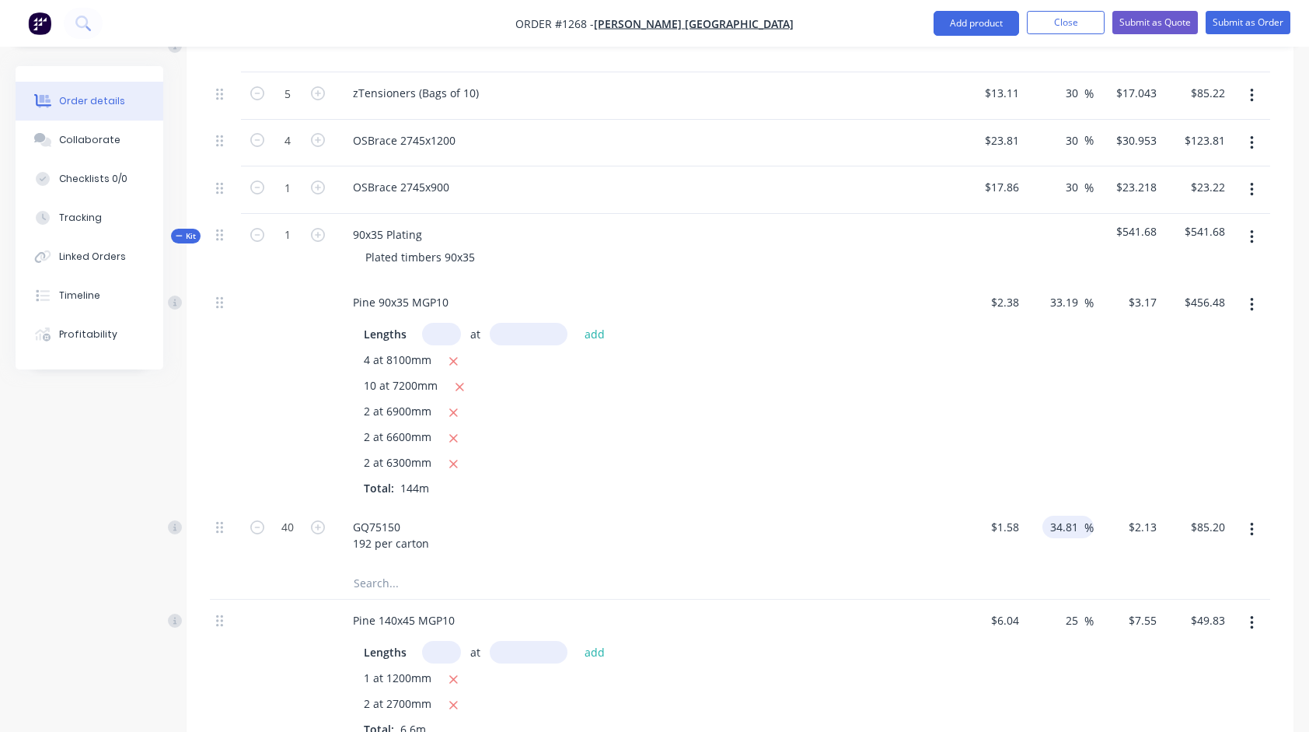
scroll to position [1357, 0]
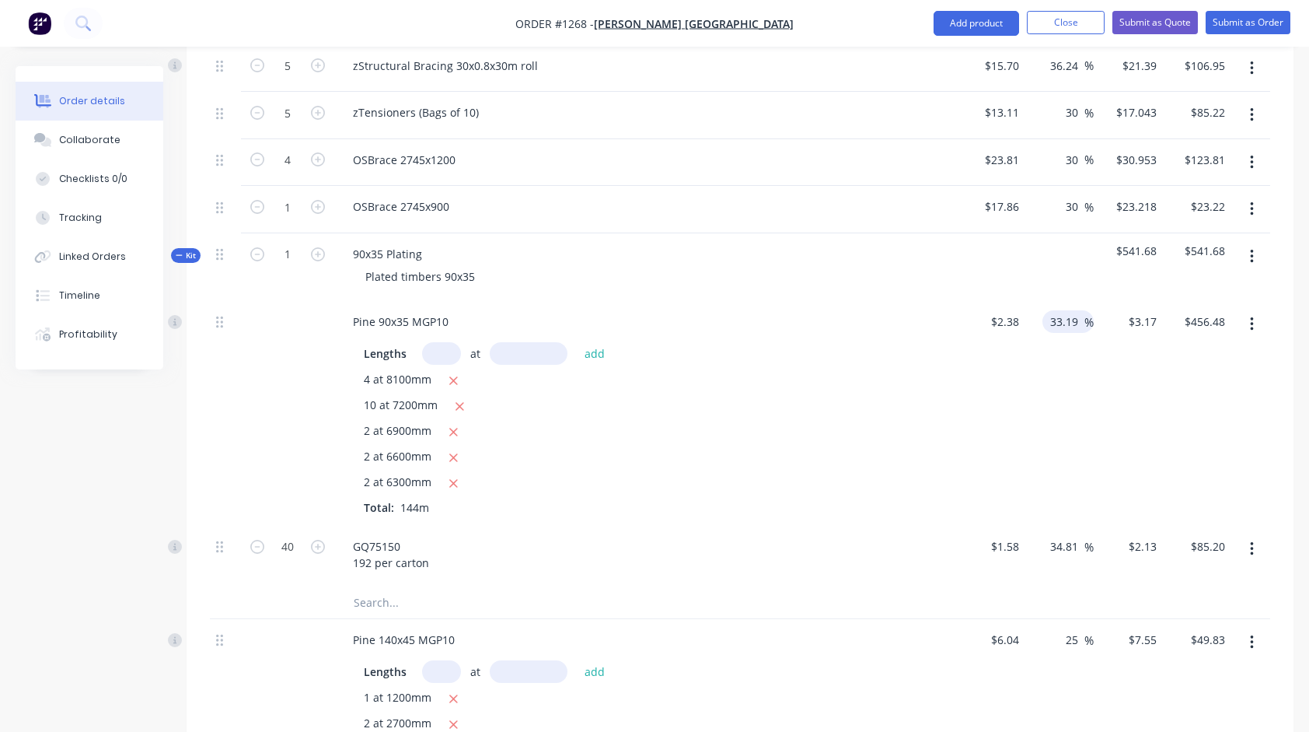
click at [1067, 310] on input "33.19" at bounding box center [1067, 321] width 36 height 23
click at [1061, 391] on div "30 30 %" at bounding box center [1060, 413] width 69 height 225
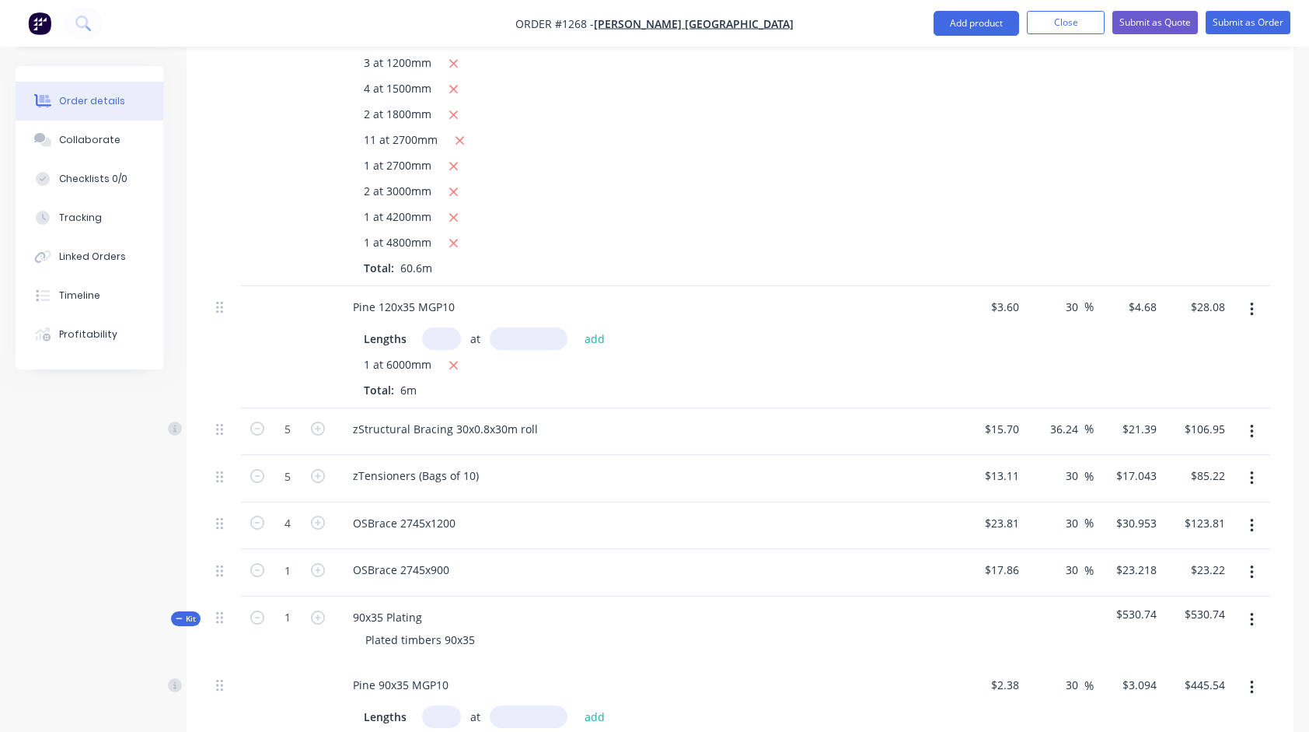
scroll to position [968, 0]
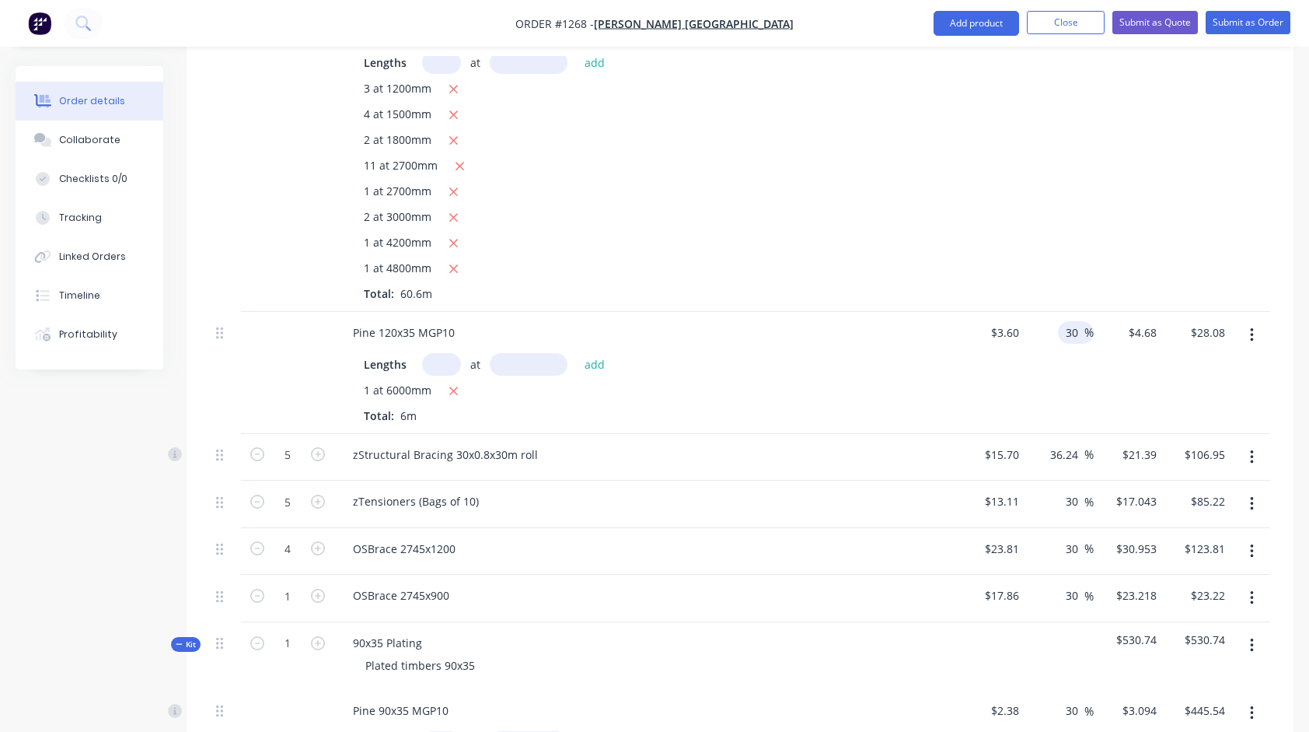
click at [1073, 321] on input "30" at bounding box center [1075, 332] width 20 height 23
click at [1059, 230] on div "30 30 %" at bounding box center [1060, 161] width 69 height 302
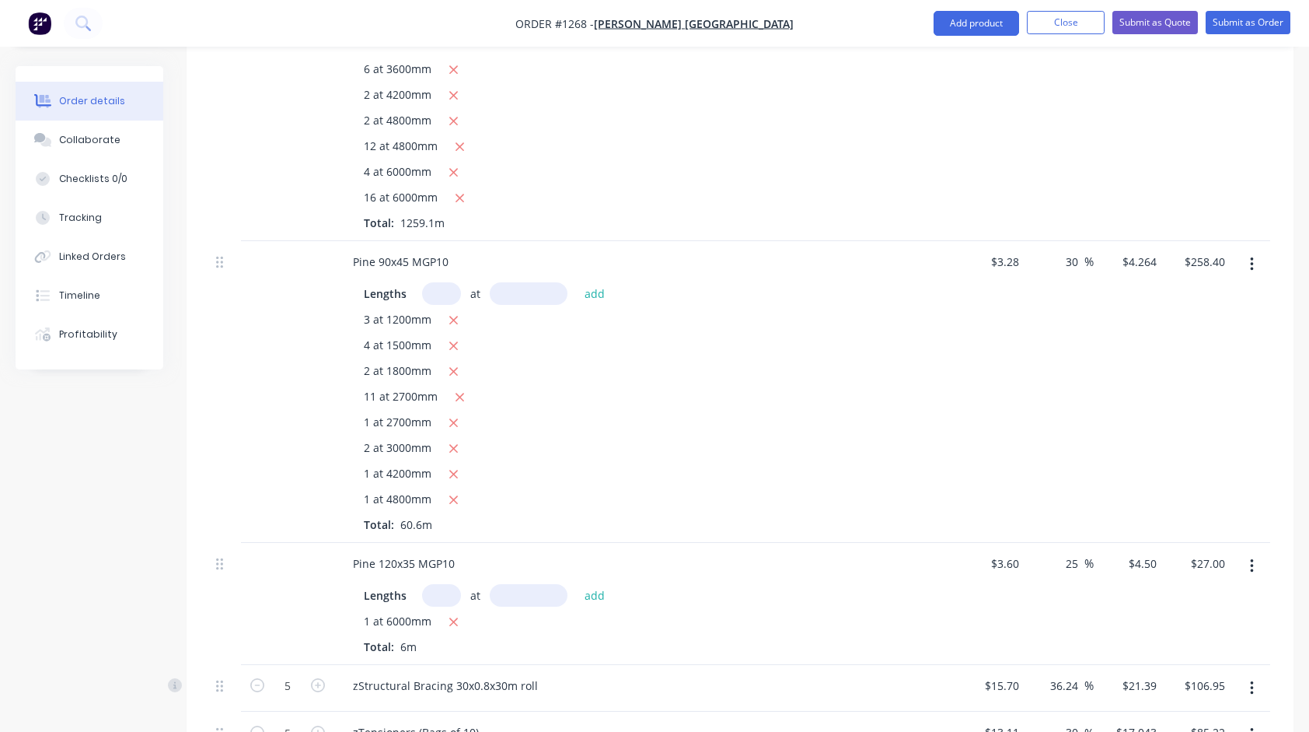
scroll to position [735, 0]
click at [1072, 253] on input "30" at bounding box center [1075, 264] width 20 height 23
click at [984, 343] on div "$3.28 $3.28" at bounding box center [990, 394] width 69 height 302
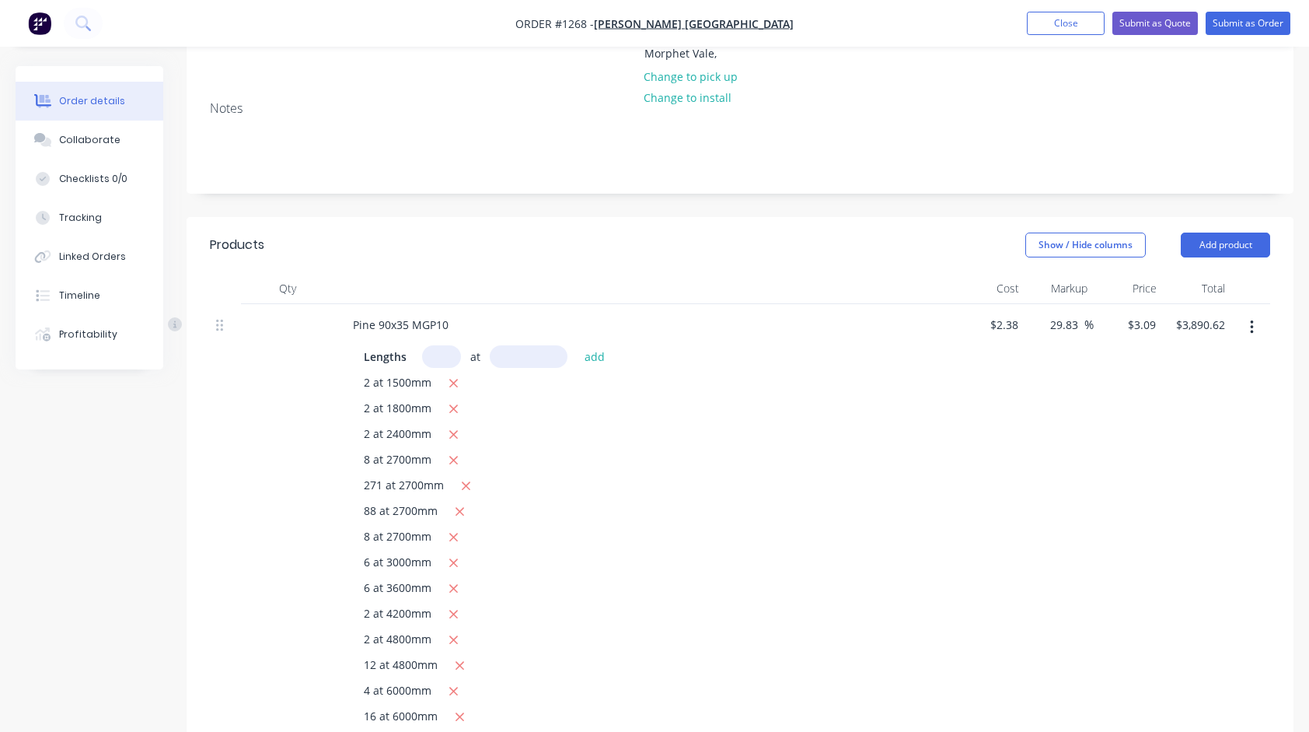
scroll to position [191, 0]
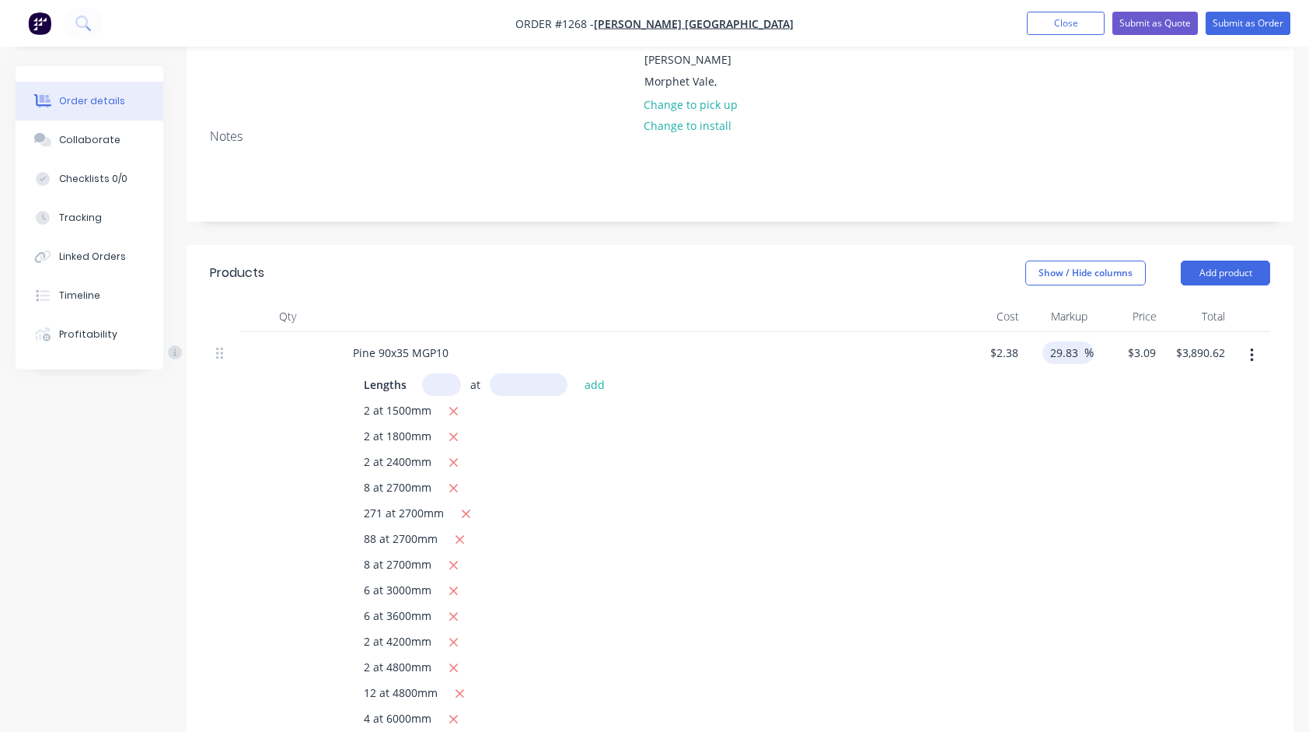
click at [1067, 341] on input "29.83" at bounding box center [1067, 352] width 36 height 23
click at [1072, 445] on div "25 25 %" at bounding box center [1059, 560] width 68 height 456
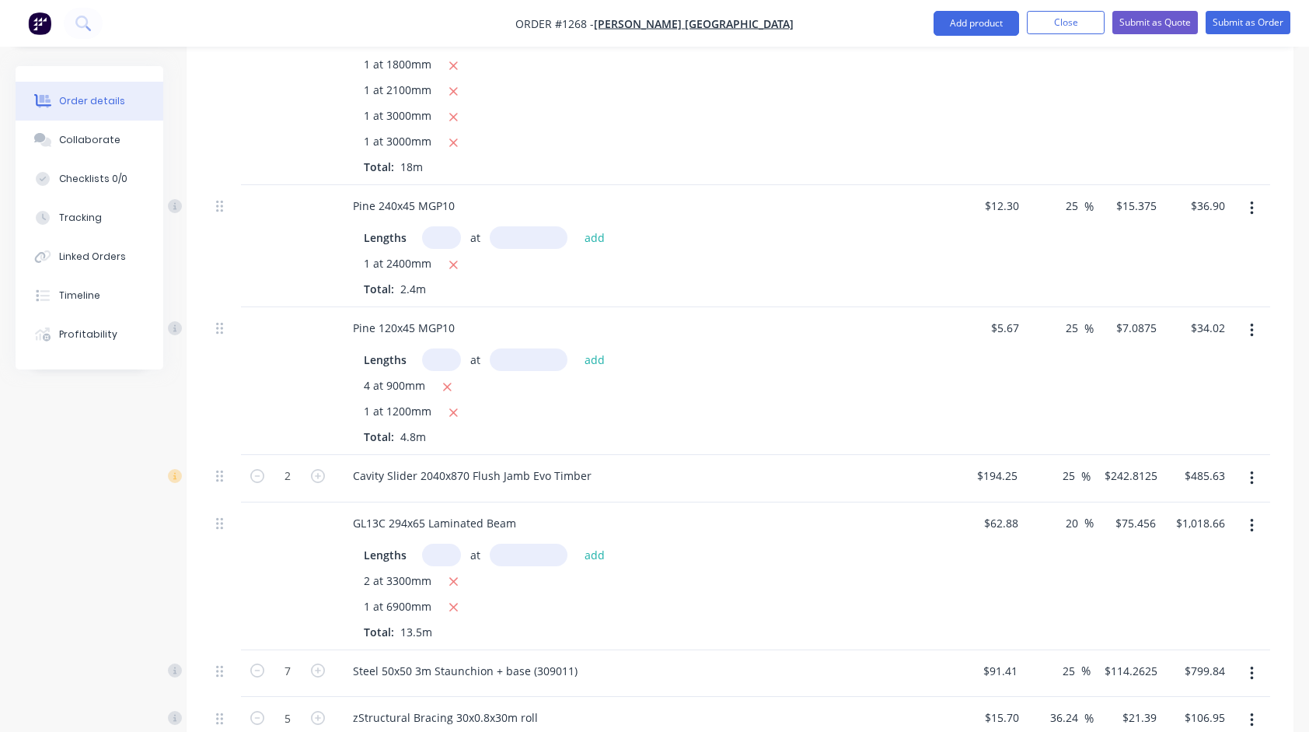
scroll to position [2180, 0]
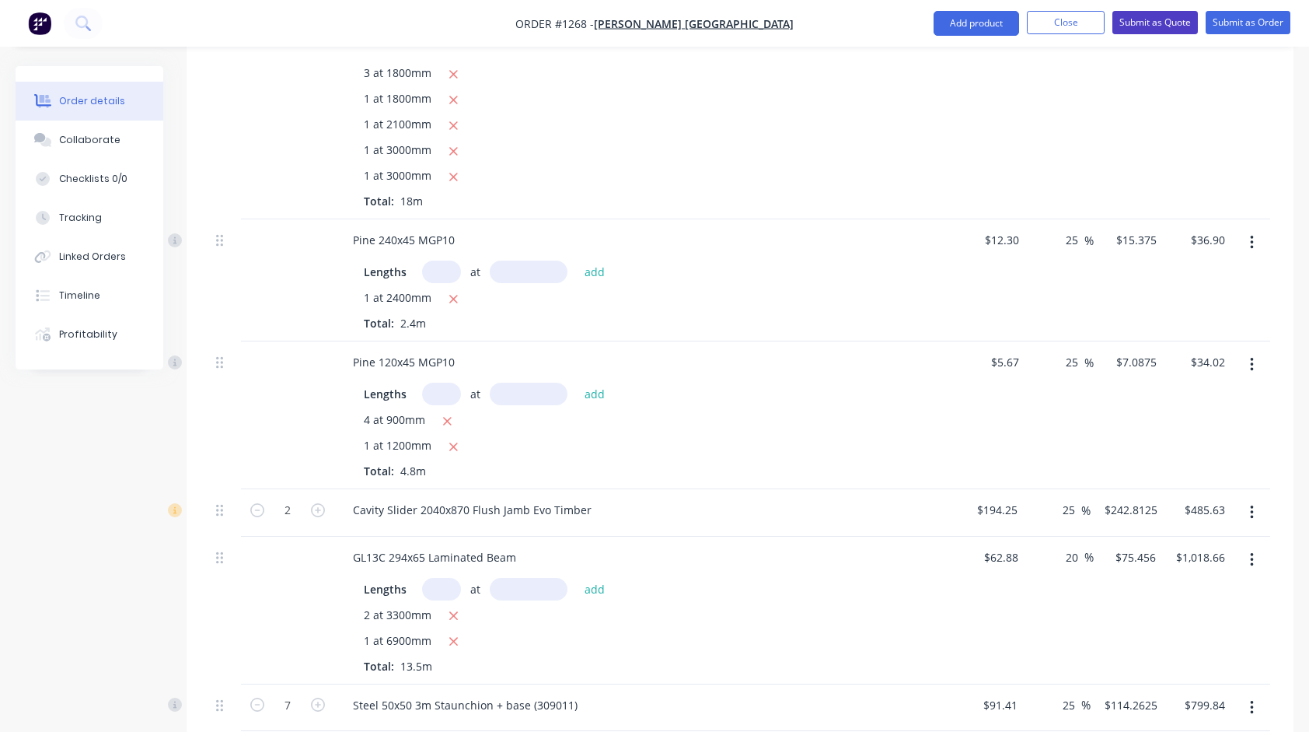
click at [1152, 20] on button "Submit as Quote" at bounding box center [1156, 22] width 86 height 23
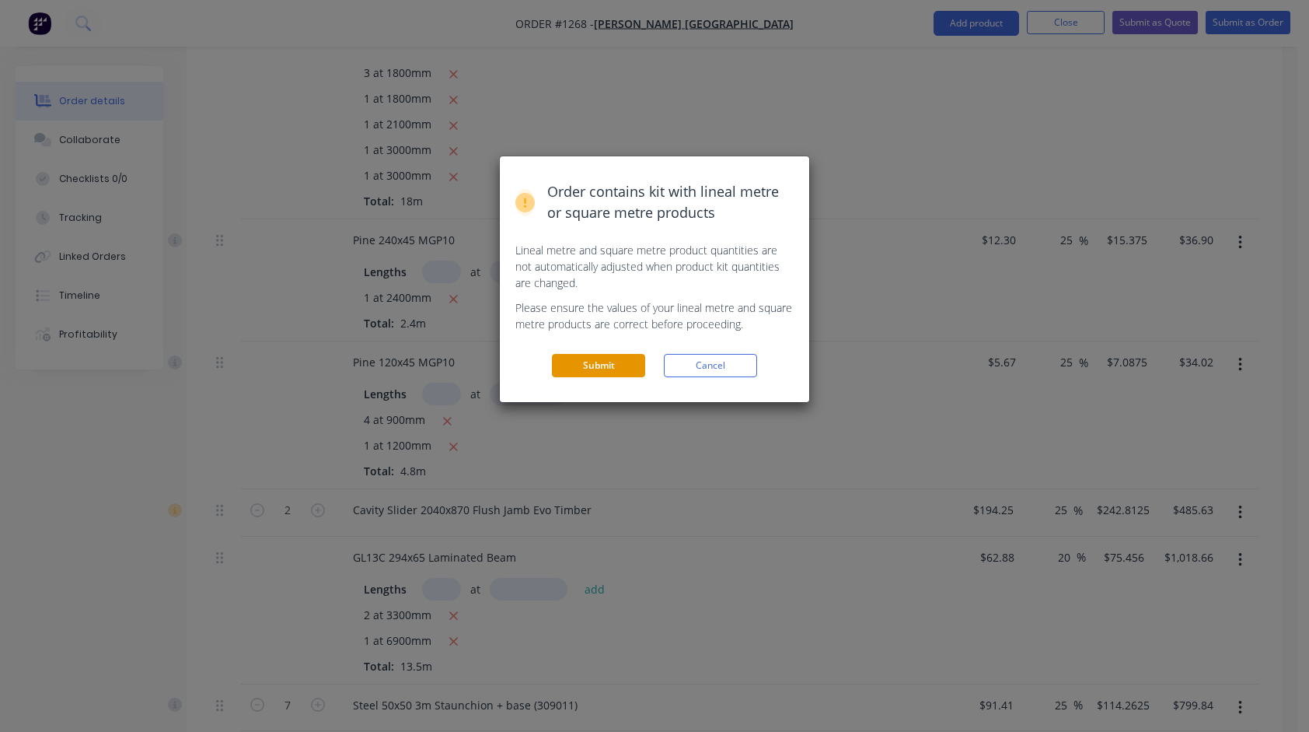
click at [600, 374] on button "Submit" at bounding box center [598, 365] width 93 height 23
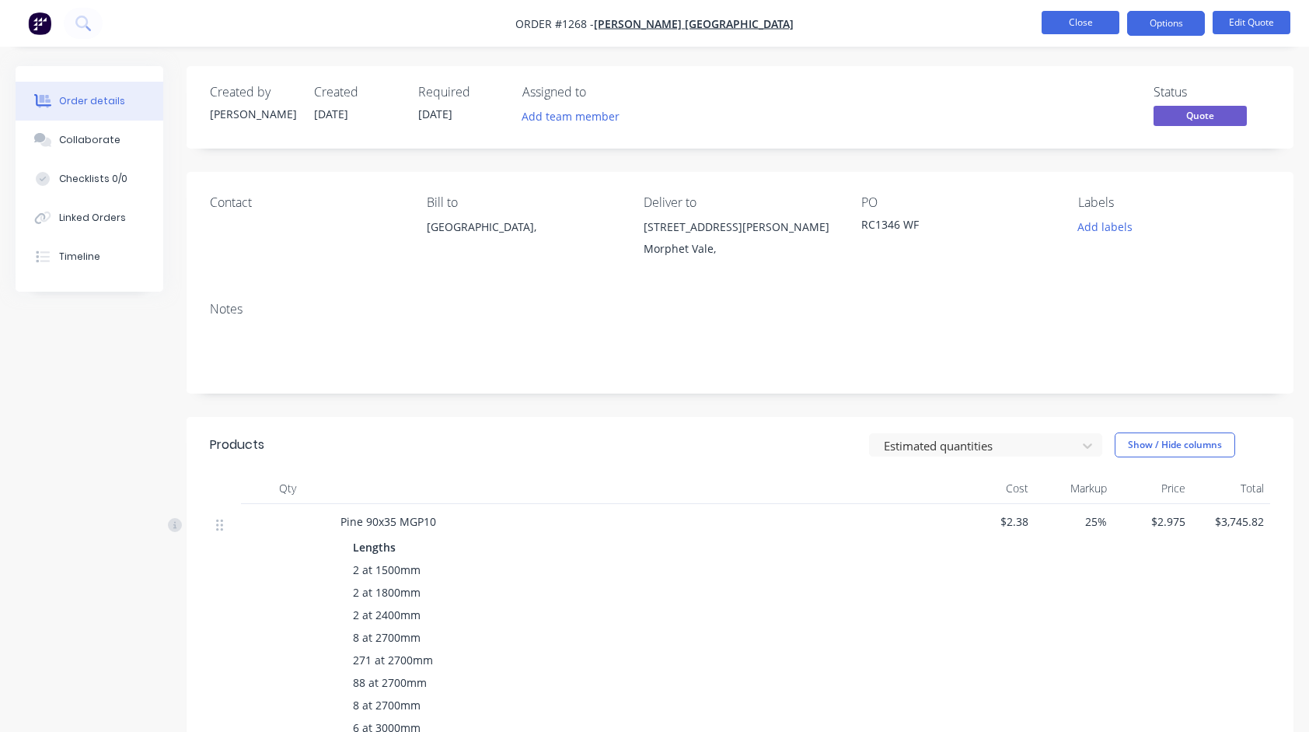
click at [1056, 29] on button "Close" at bounding box center [1081, 22] width 78 height 23
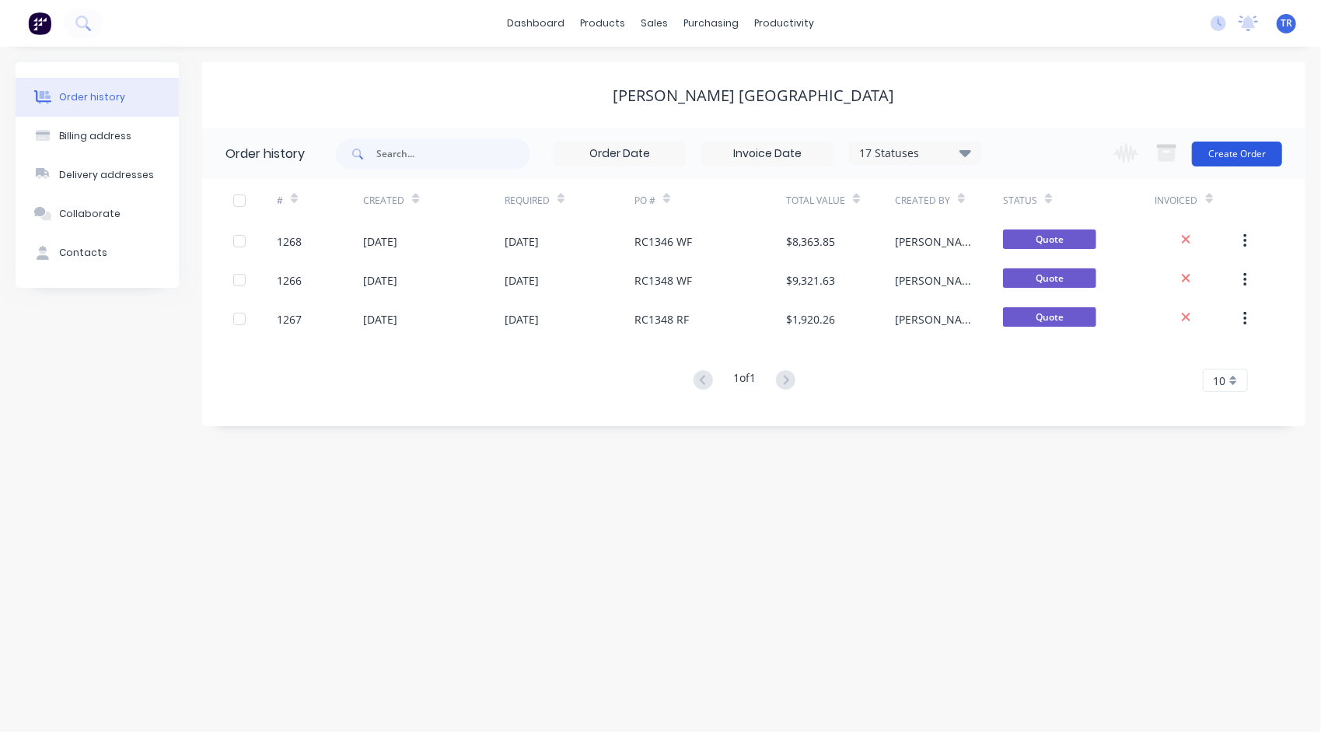
click at [1227, 159] on button "Create Order" at bounding box center [1237, 154] width 90 height 25
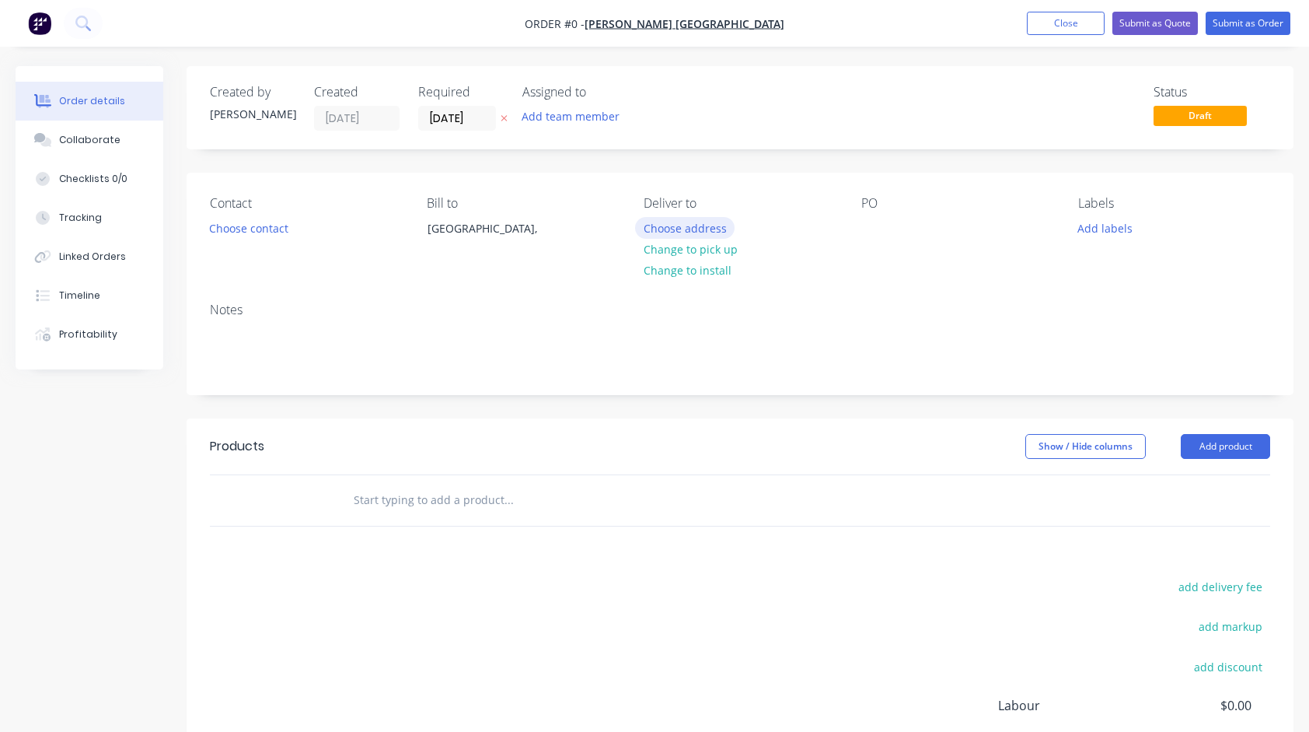
click at [680, 222] on button "Choose address" at bounding box center [685, 227] width 100 height 21
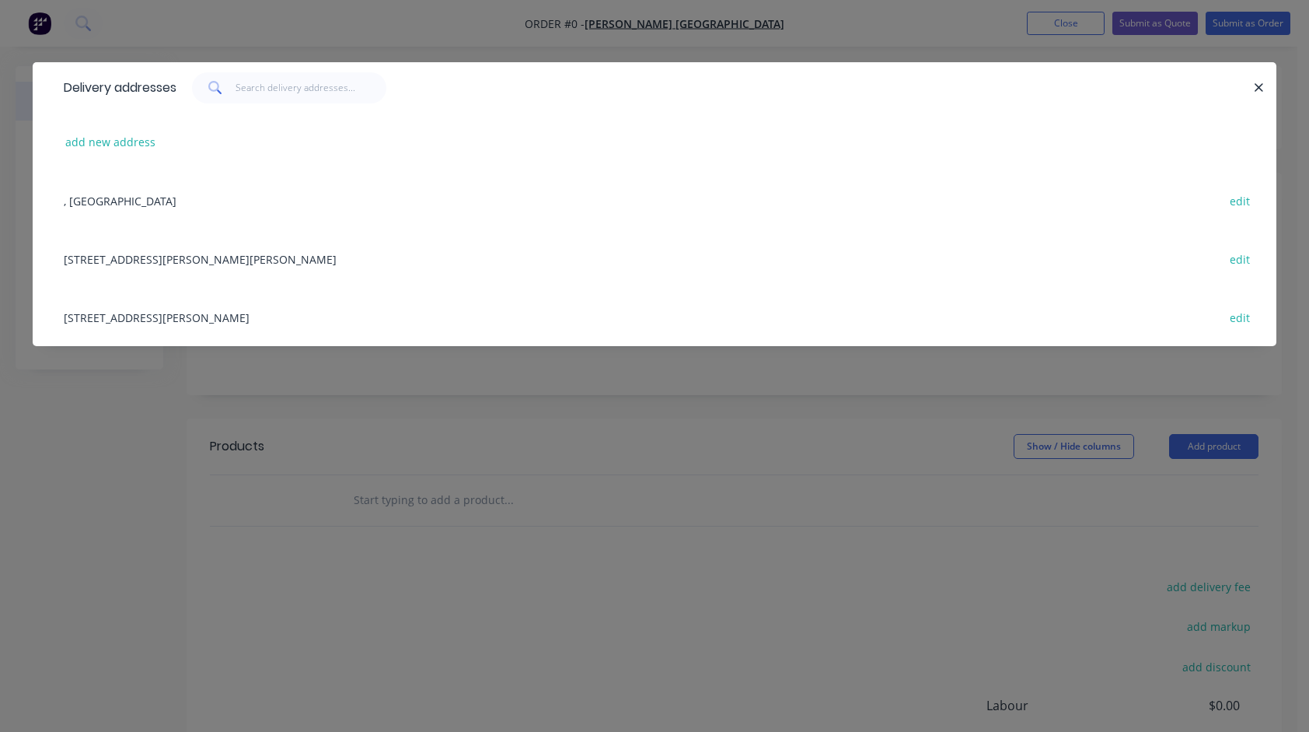
click at [202, 252] on div "[STREET_ADDRESS][PERSON_NAME][PERSON_NAME] edit" at bounding box center [654, 258] width 1197 height 58
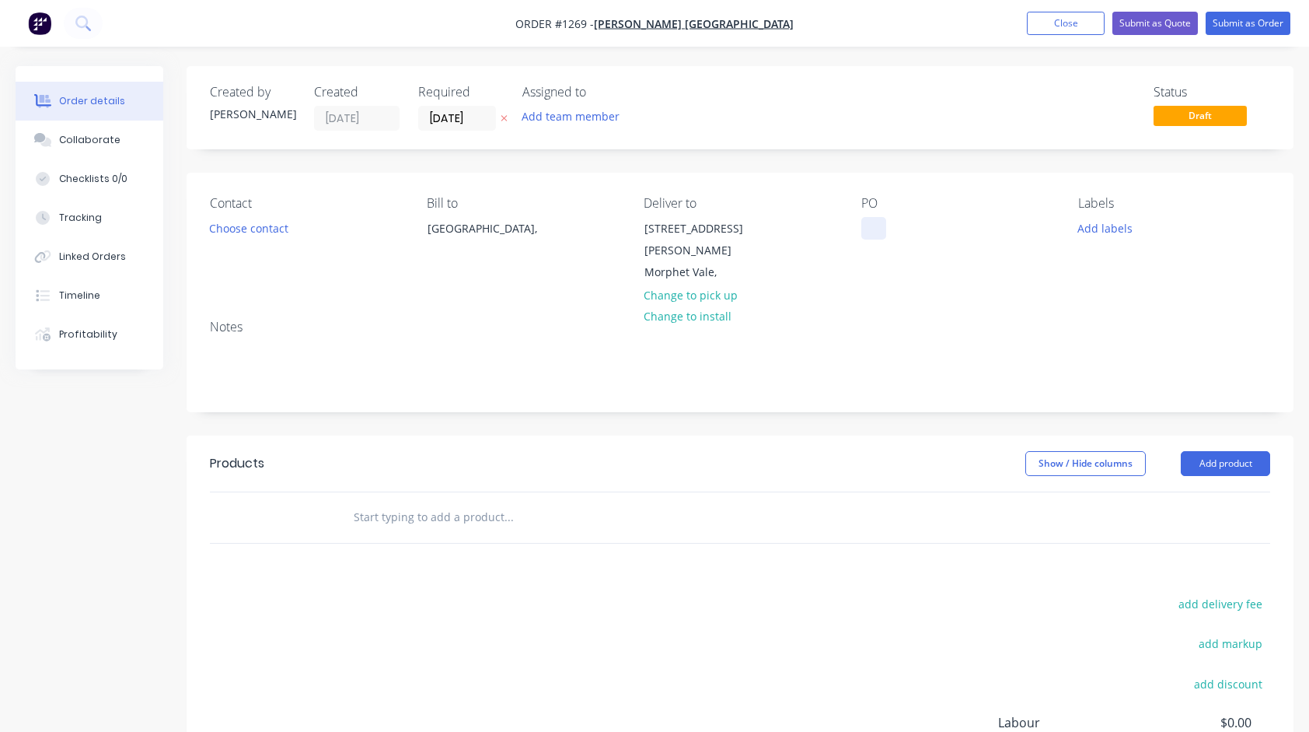
click at [872, 224] on div at bounding box center [874, 228] width 25 height 23
click at [869, 371] on div "Notes" at bounding box center [740, 359] width 1107 height 104
click at [454, 229] on div "[GEOGRAPHIC_DATA]," at bounding box center [492, 229] width 129 height 22
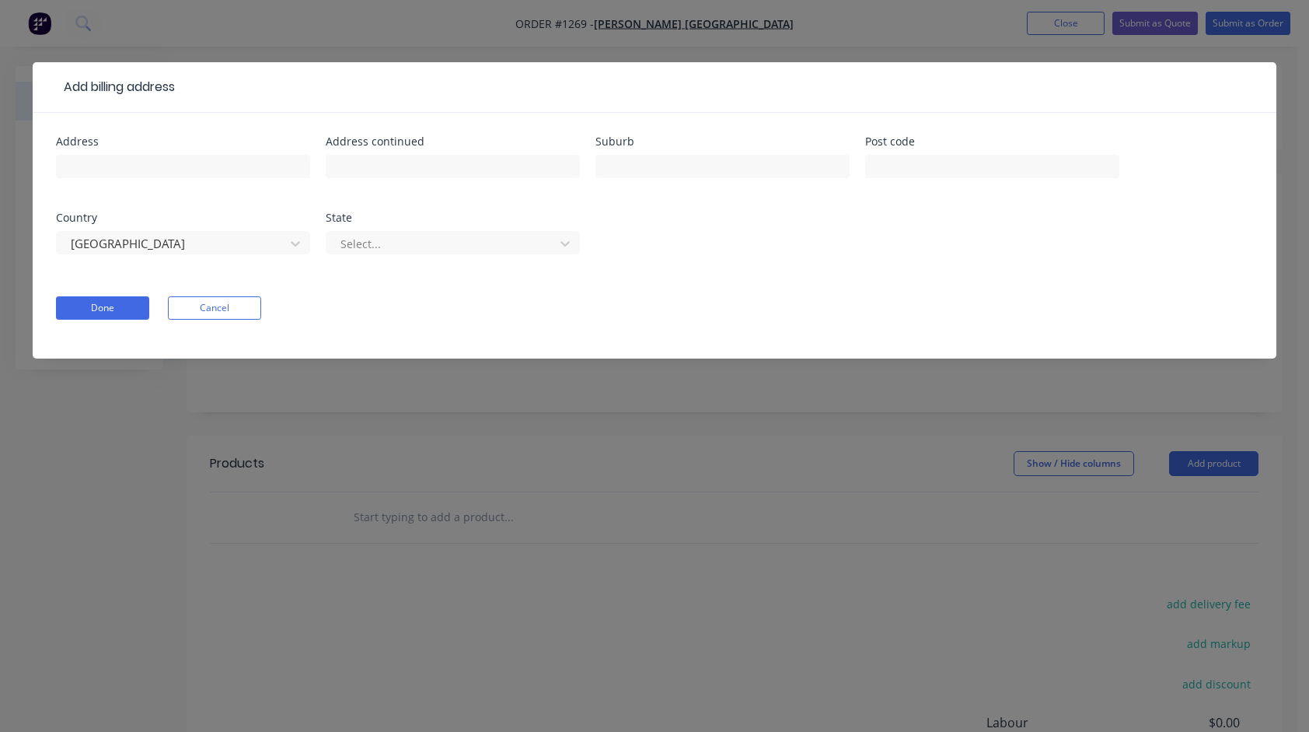
click at [1289, 210] on div "Add billing address Address Address continued Suburb Post code Country [GEOGRAP…" at bounding box center [654, 366] width 1309 height 732
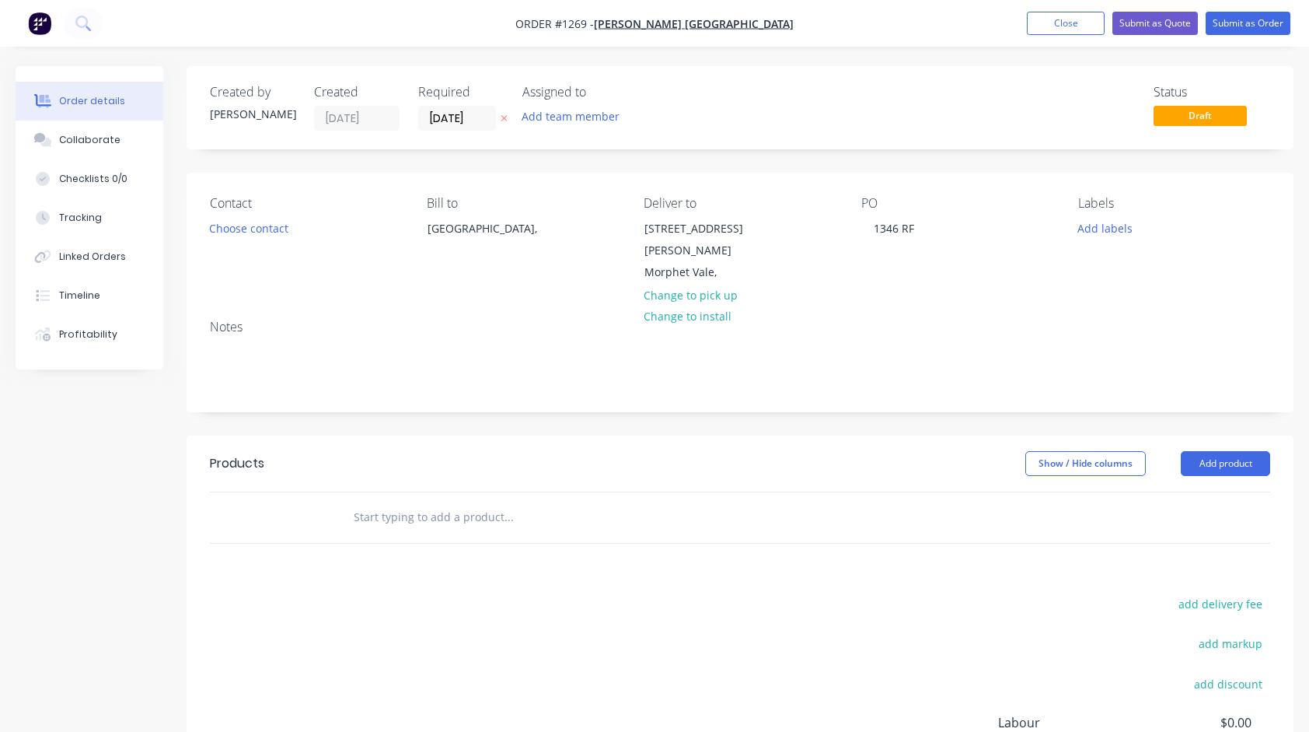
click at [414, 506] on input "text" at bounding box center [508, 517] width 311 height 31
click at [452, 502] on input "text" at bounding box center [508, 517] width 311 height 31
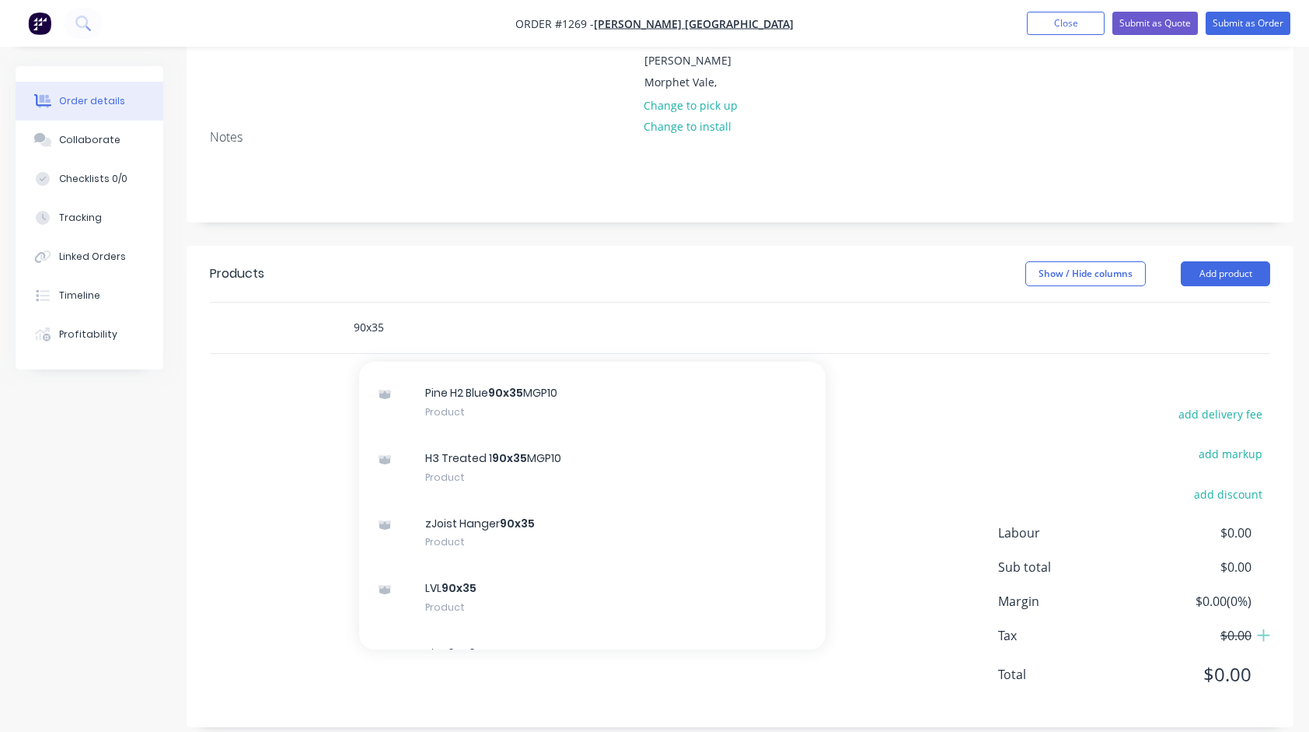
scroll to position [311, 0]
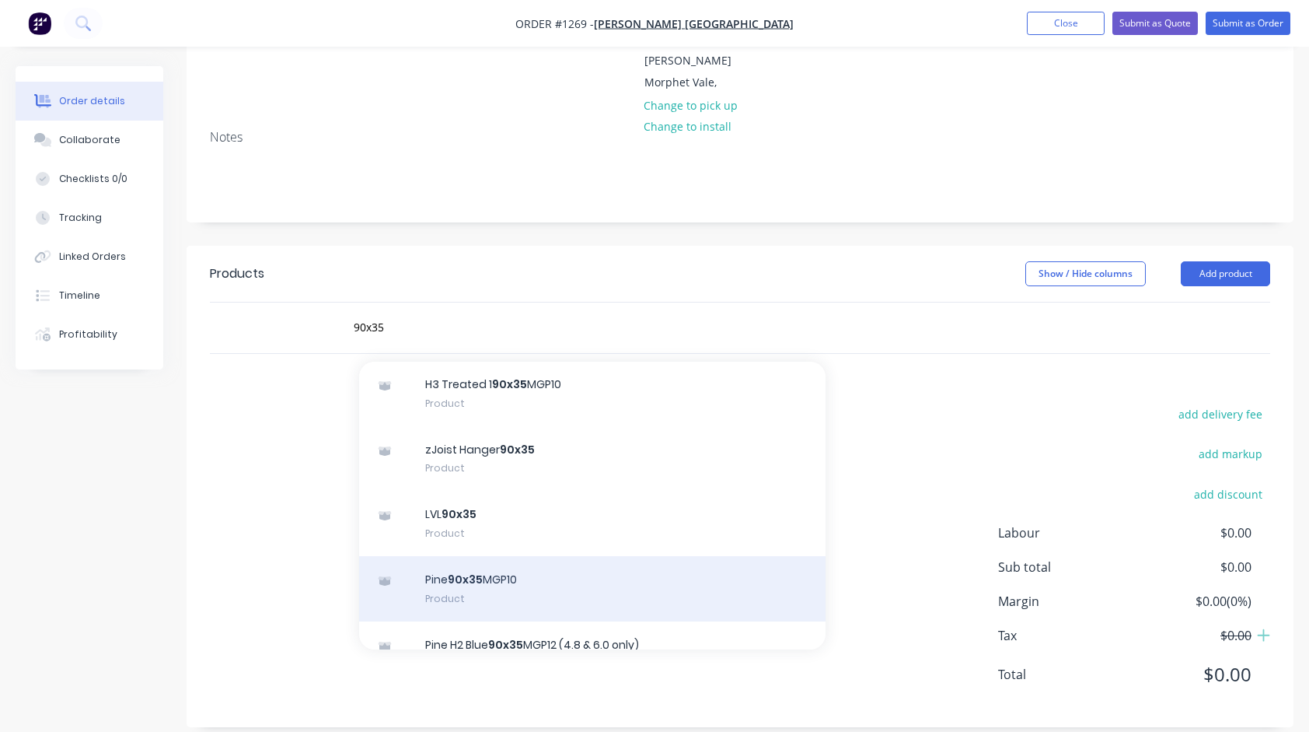
click at [509, 568] on div "Pine 90x35 MGP10 Product" at bounding box center [592, 588] width 467 height 65
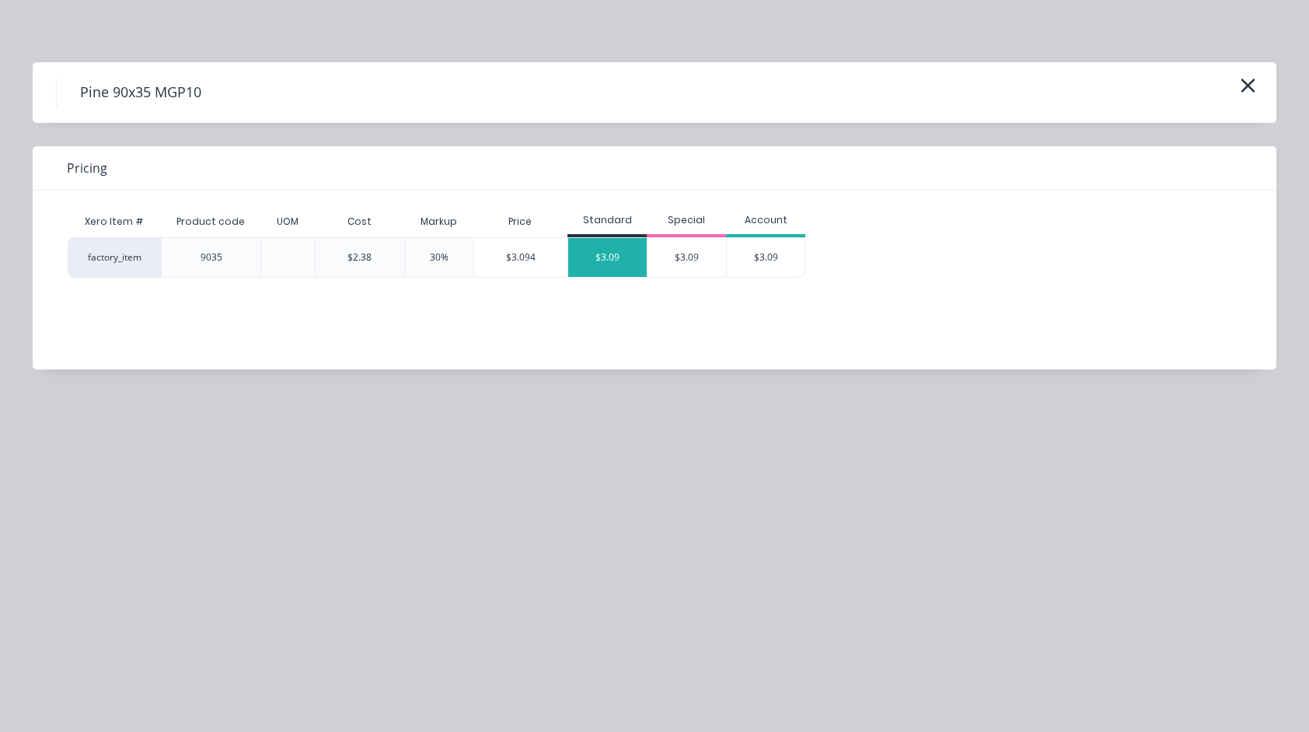
click at [614, 255] on div "$3.09" at bounding box center [607, 257] width 79 height 39
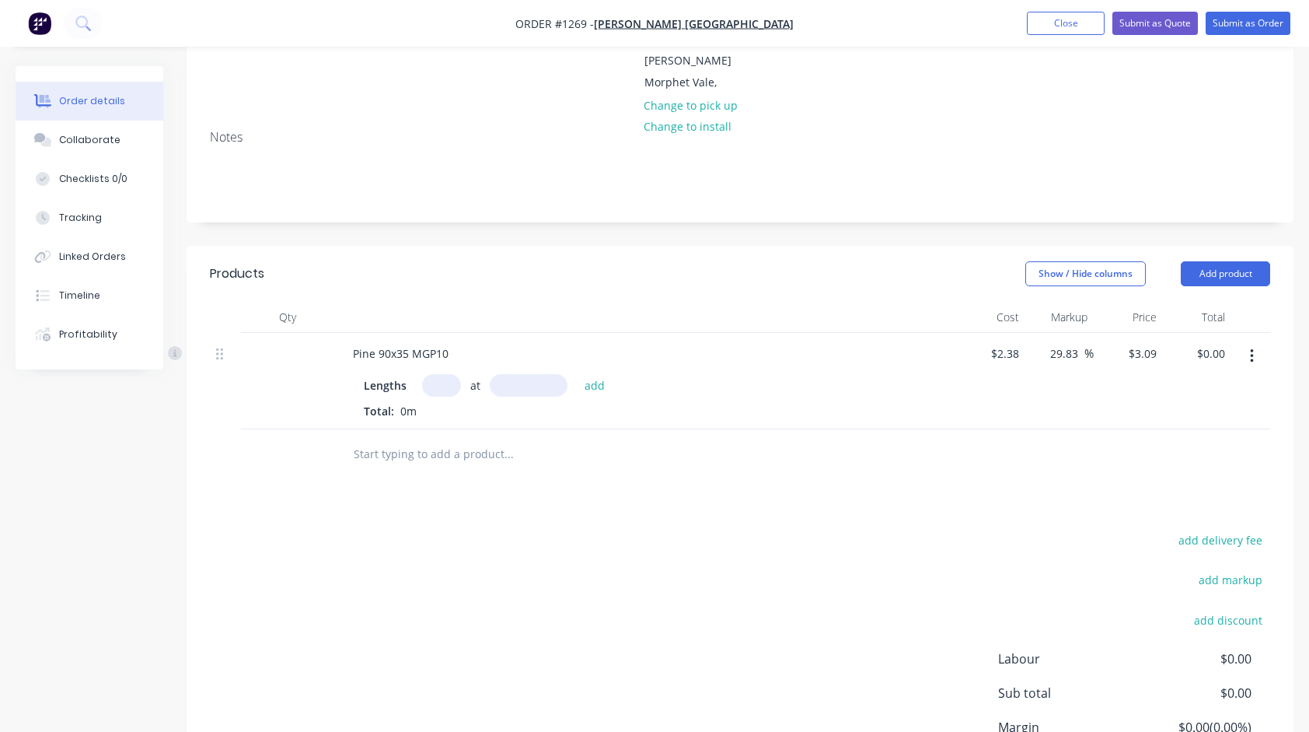
click at [440, 374] on input "text" at bounding box center [441, 385] width 39 height 23
click at [577, 374] on button "add" at bounding box center [595, 384] width 37 height 21
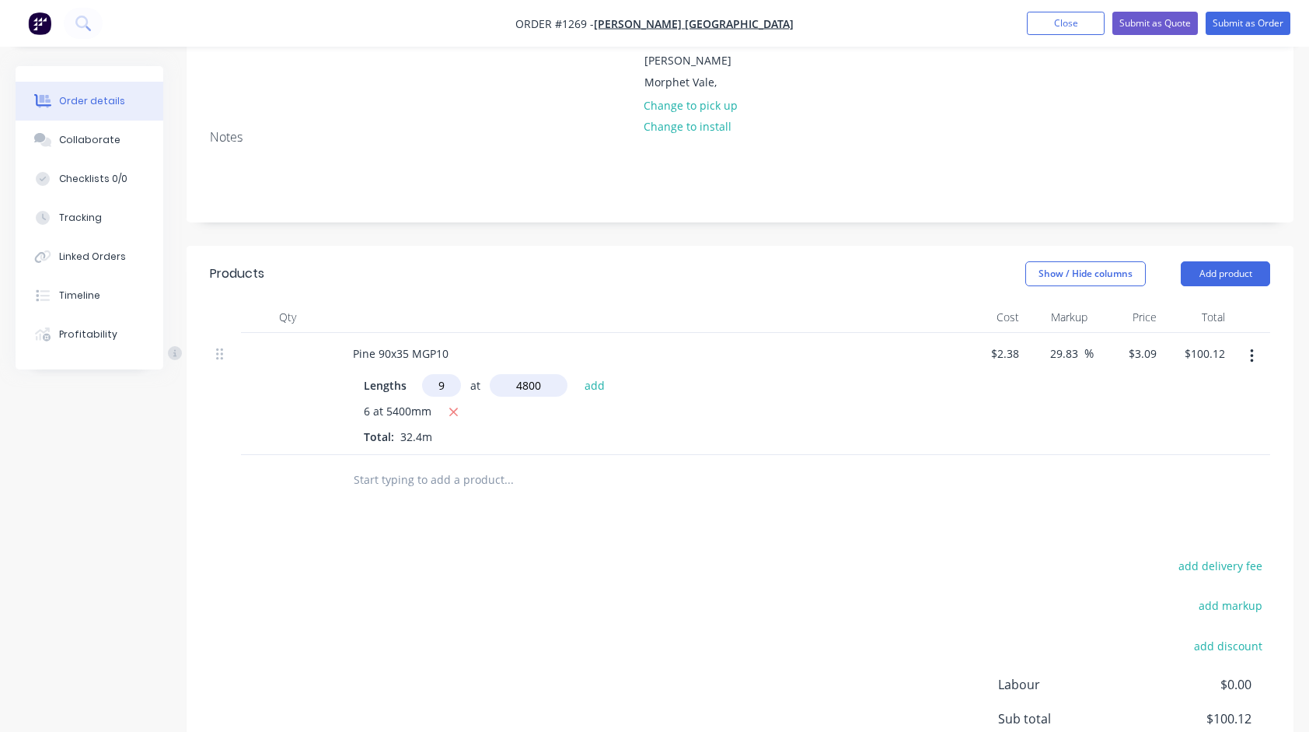
click at [577, 374] on button "add" at bounding box center [595, 384] width 37 height 21
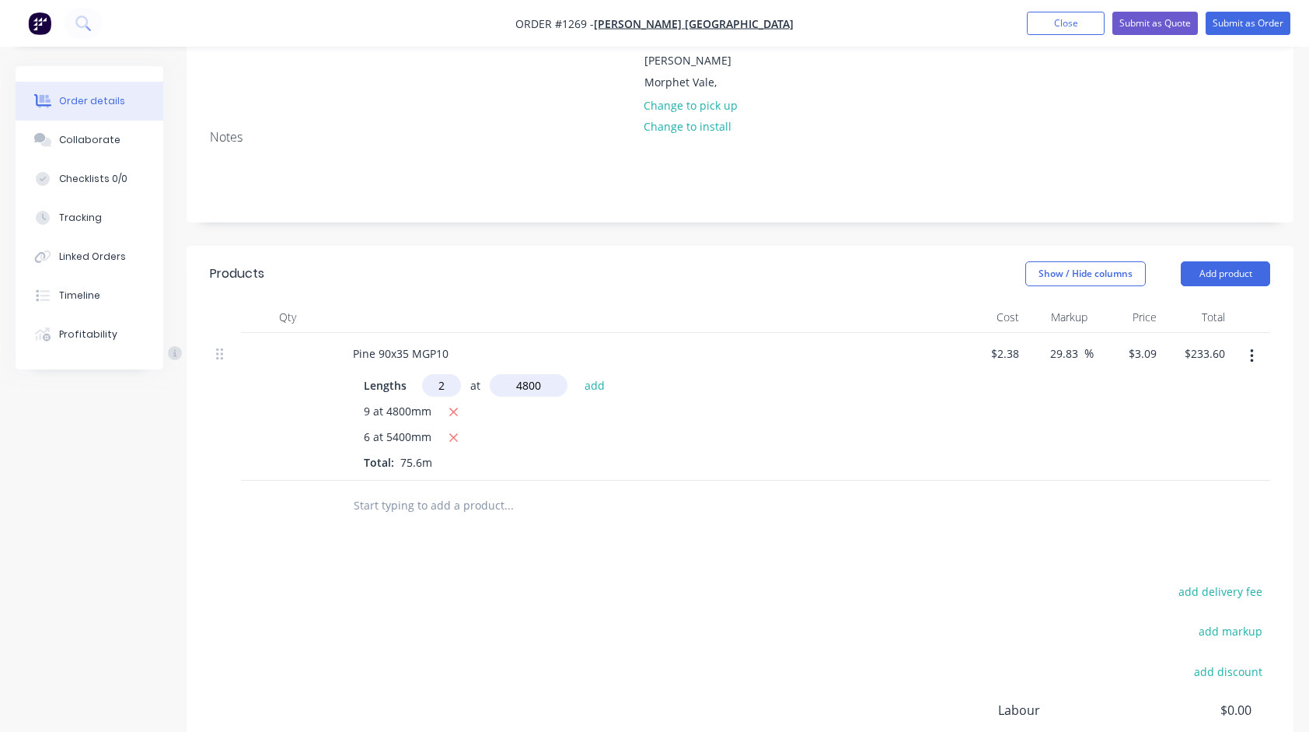
click at [577, 374] on button "add" at bounding box center [595, 384] width 37 height 21
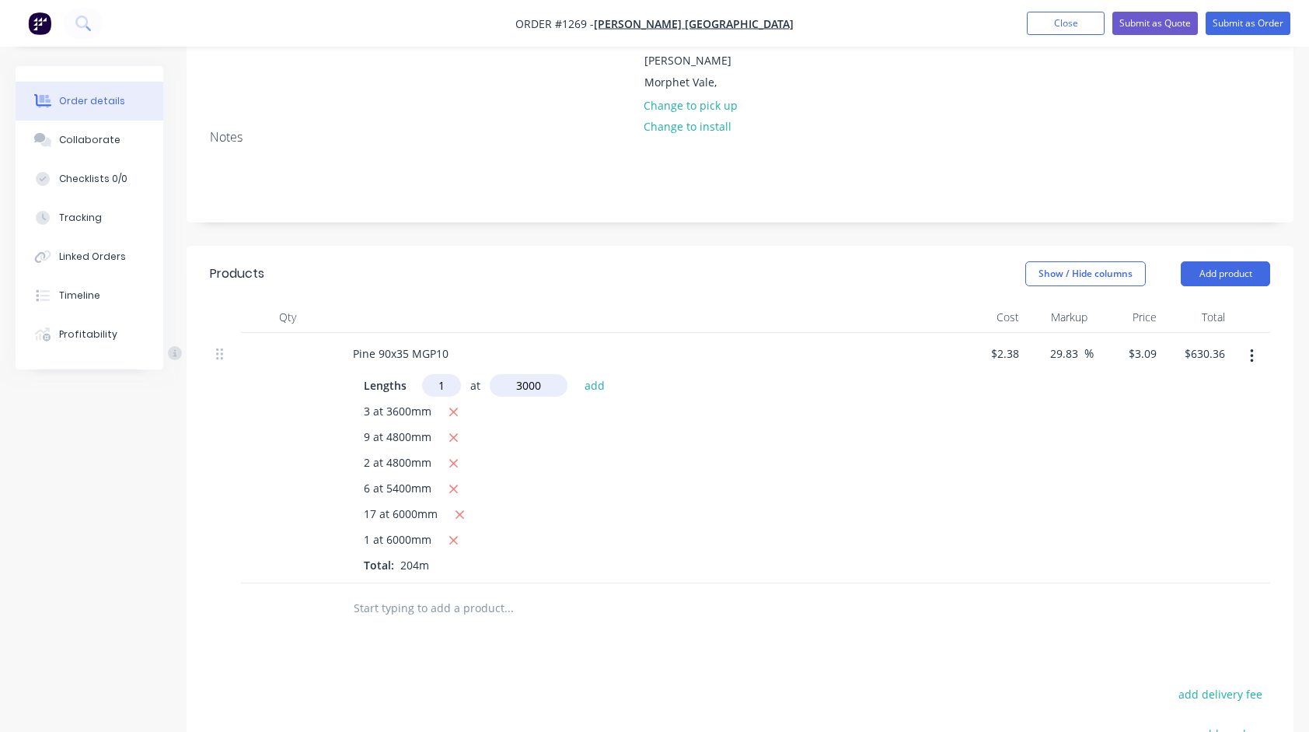
click at [577, 374] on button "add" at bounding box center [595, 384] width 37 height 21
click at [425, 646] on input "text" at bounding box center [508, 659] width 311 height 31
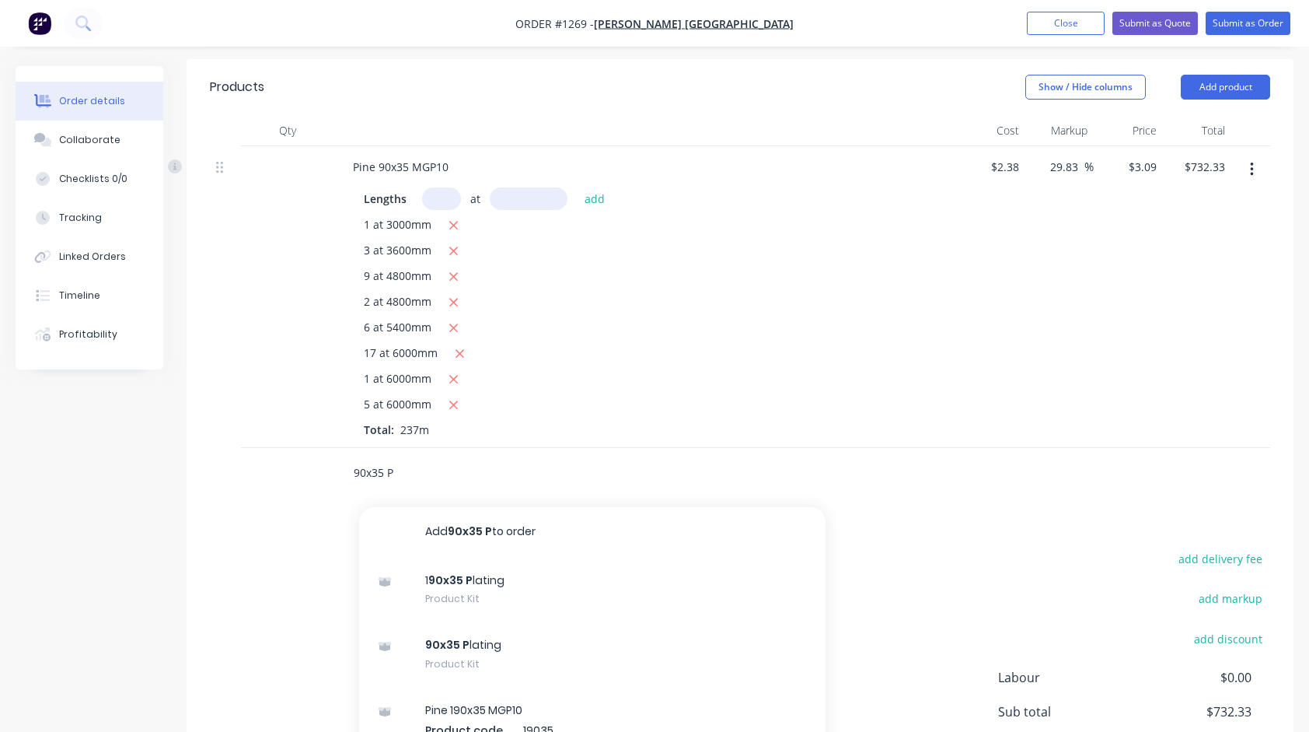
scroll to position [501, 0]
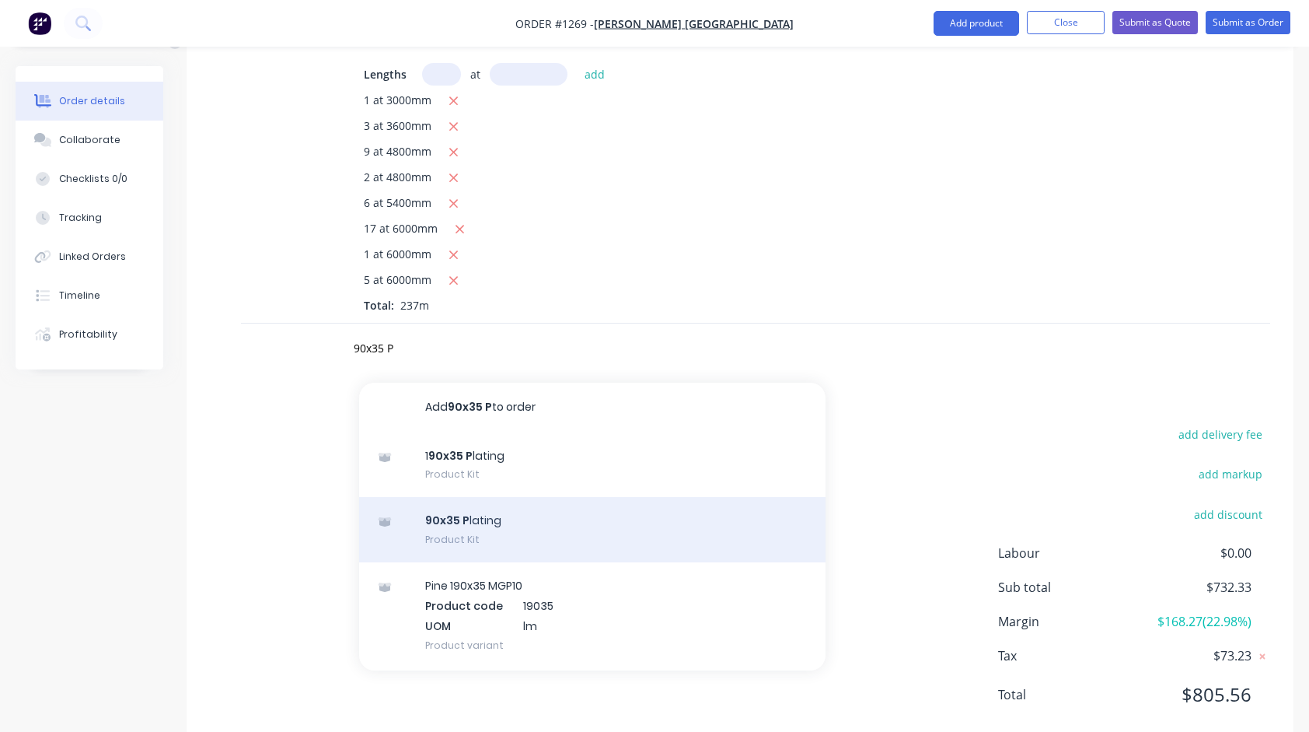
click at [443, 513] on div "90x35 P lating Product Kit" at bounding box center [592, 529] width 467 height 65
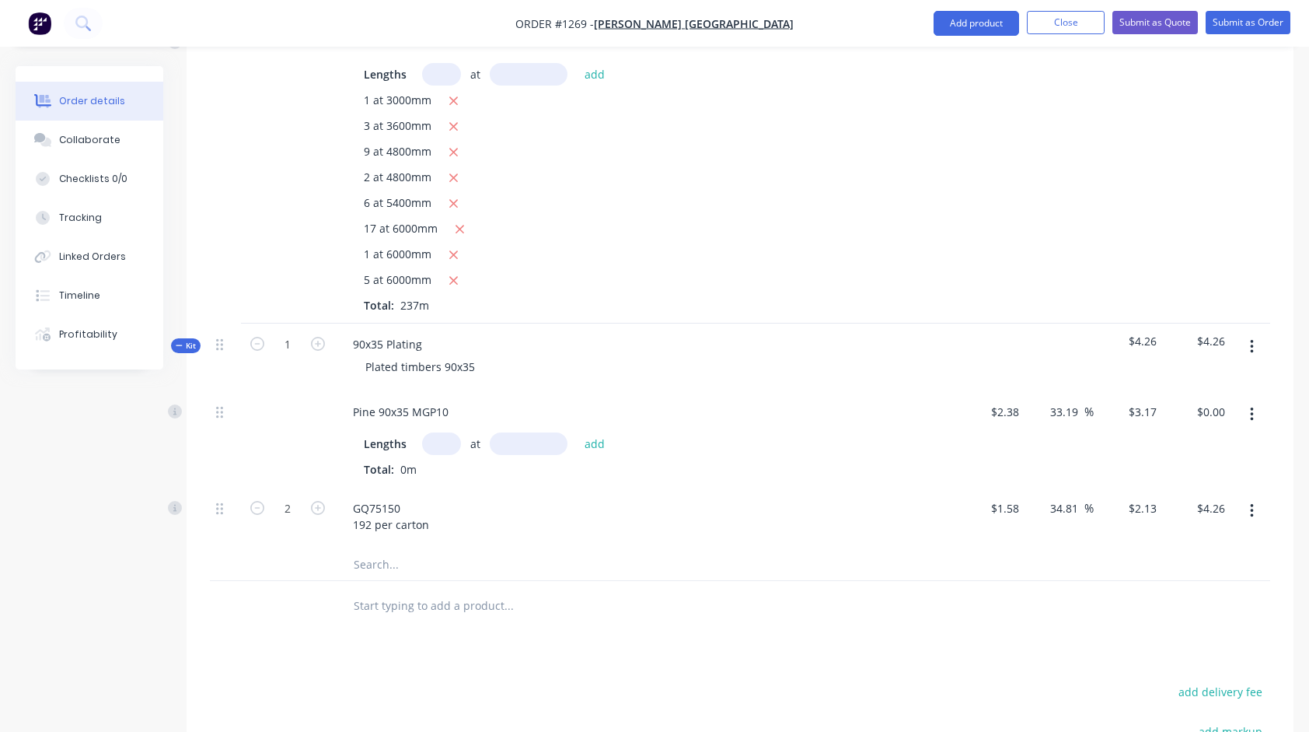
click at [441, 432] on input "text" at bounding box center [441, 443] width 39 height 23
click at [577, 432] on button "add" at bounding box center [595, 442] width 37 height 21
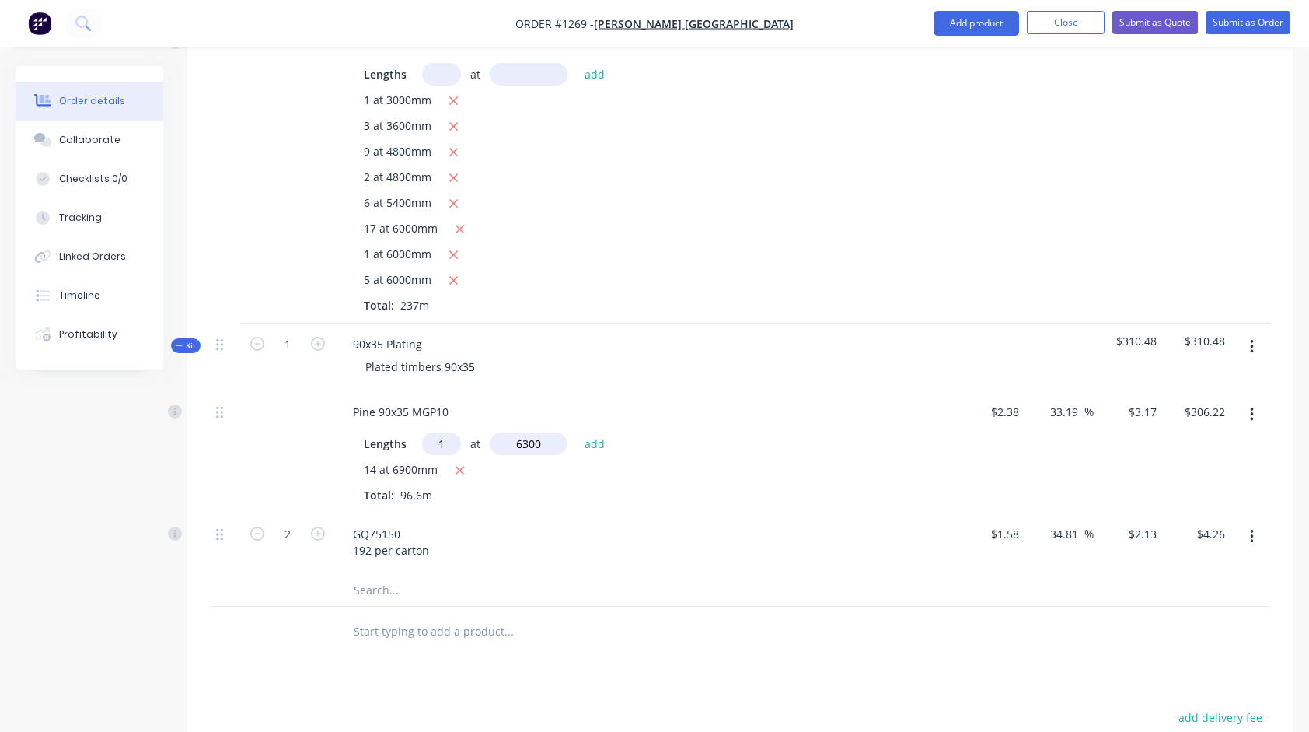
click at [577, 432] on button "add" at bounding box center [595, 442] width 37 height 21
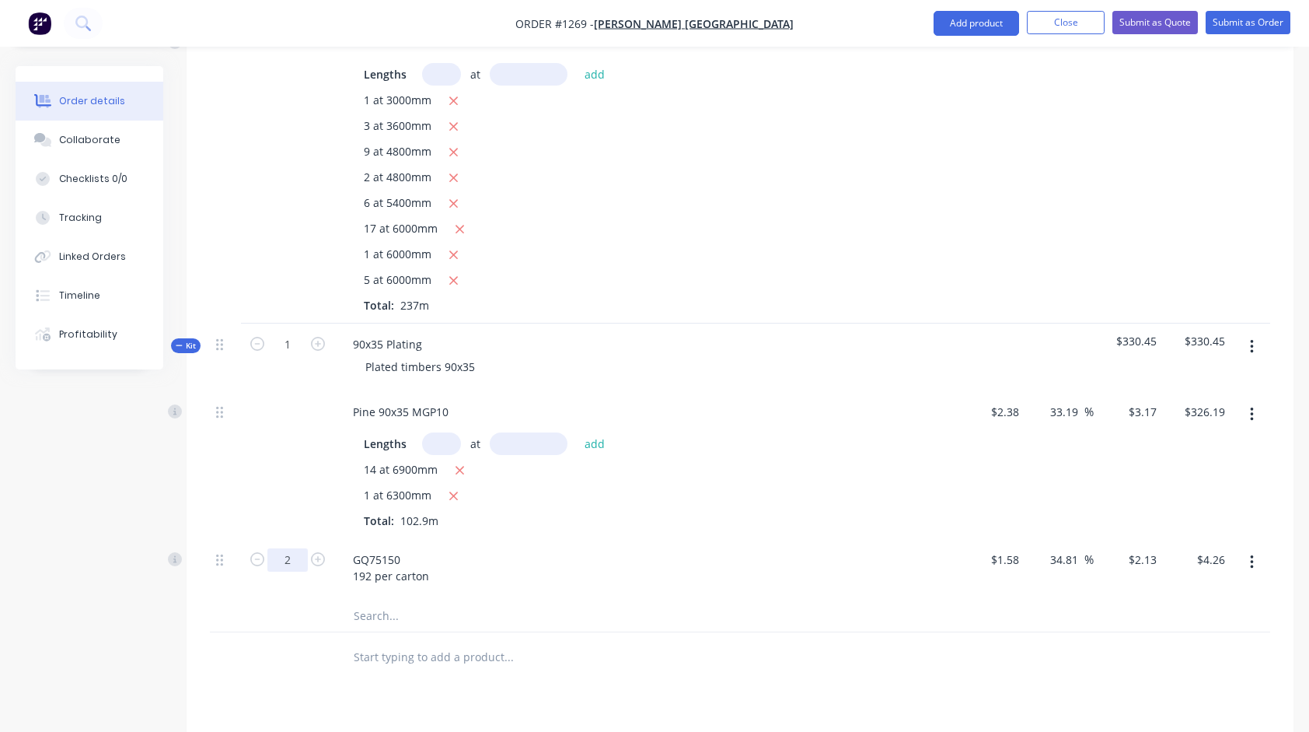
click at [303, 548] on input "2" at bounding box center [287, 559] width 40 height 23
click at [936, 638] on div at bounding box center [740, 657] width 1061 height 51
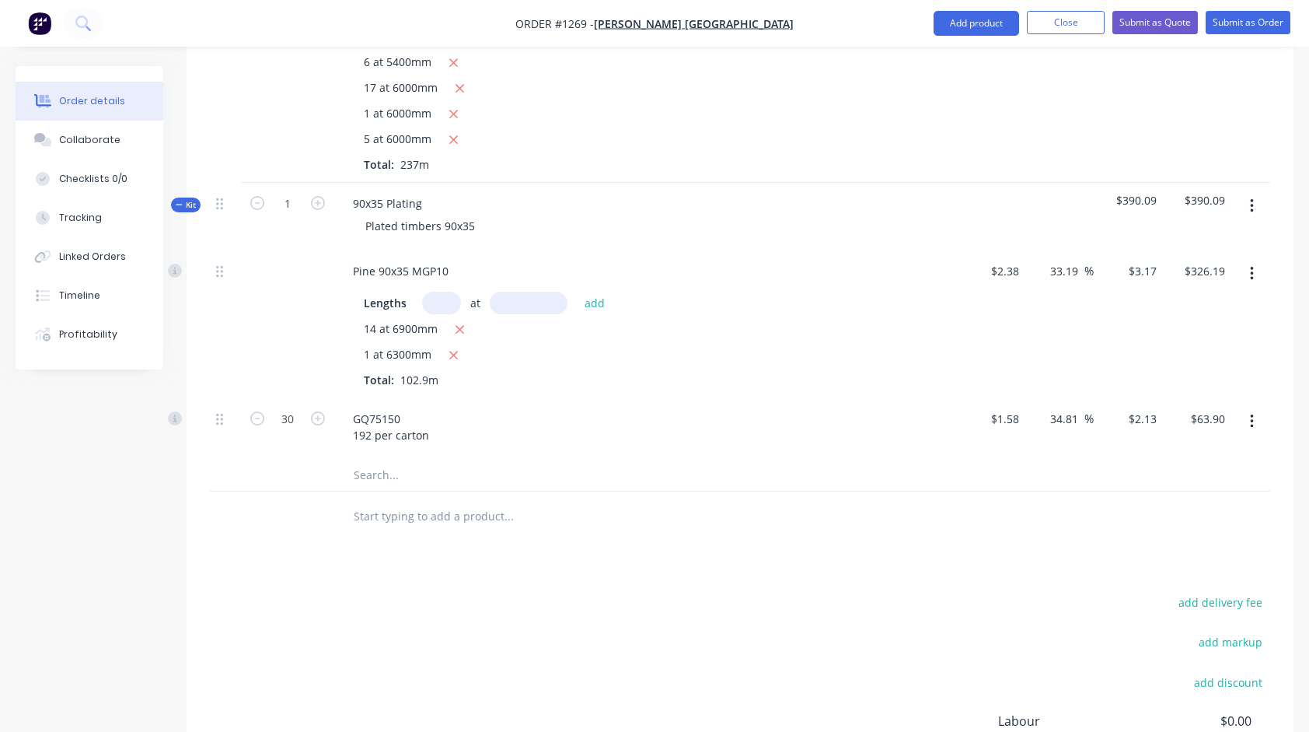
scroll to position [656, 0]
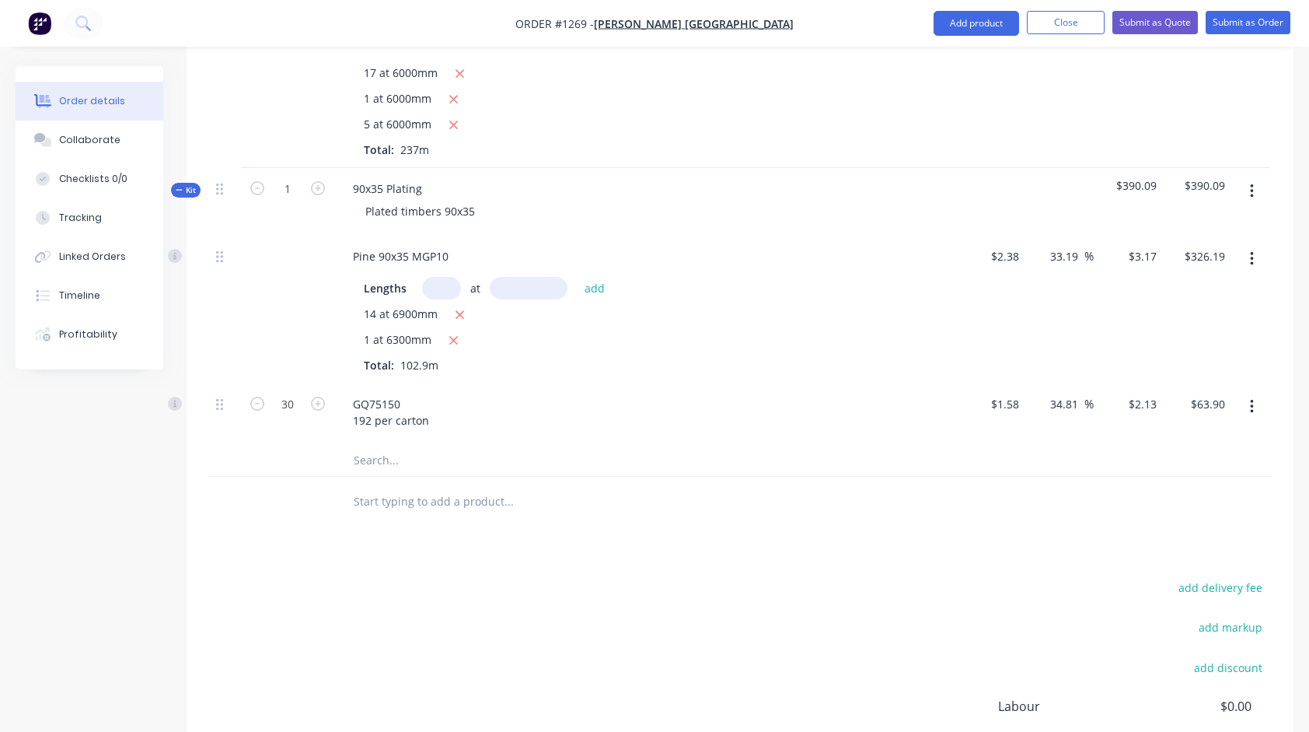
click at [431, 486] on input "text" at bounding box center [508, 501] width 311 height 31
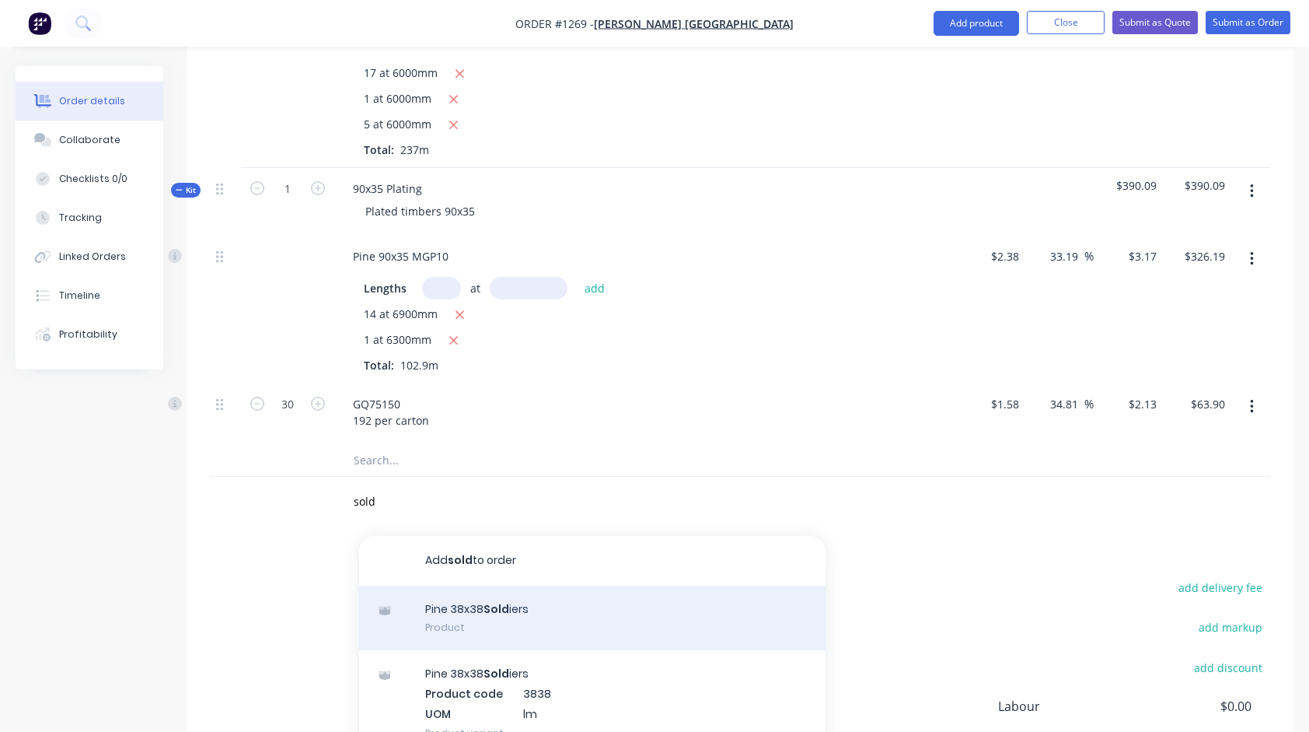
click at [474, 591] on div "Pine 38x38 Sold iers Product" at bounding box center [592, 618] width 467 height 65
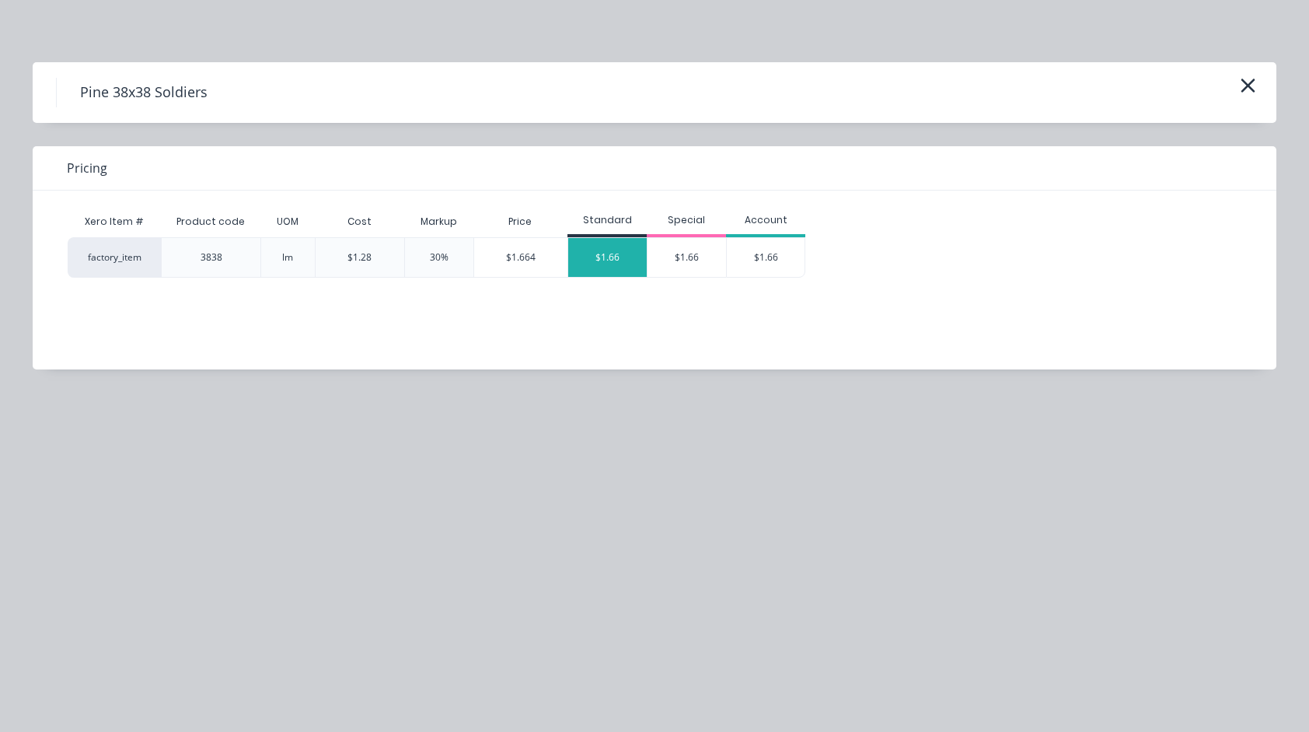
click at [586, 262] on div "$1.66" at bounding box center [607, 257] width 79 height 39
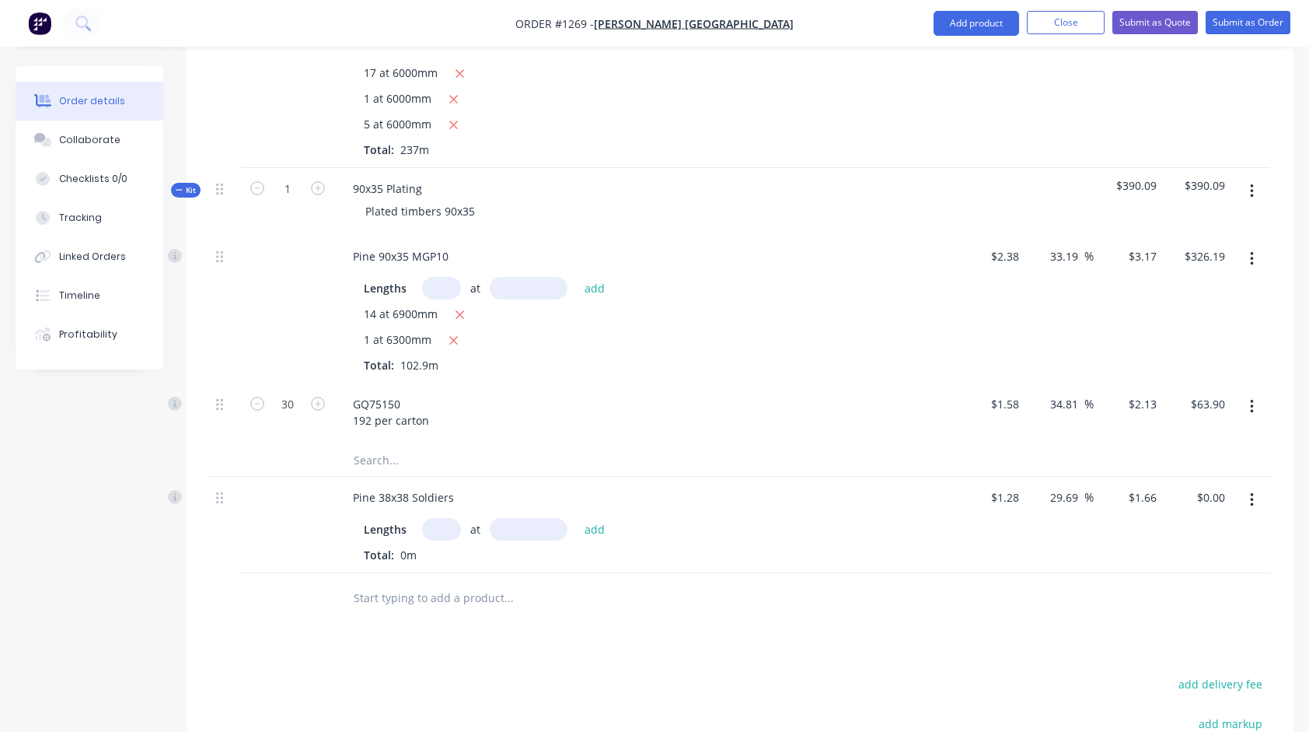
click at [435, 518] on input "text" at bounding box center [441, 529] width 39 height 23
click at [577, 518] on button "add" at bounding box center [595, 528] width 37 height 21
click at [481, 613] on input "text" at bounding box center [508, 623] width 311 height 31
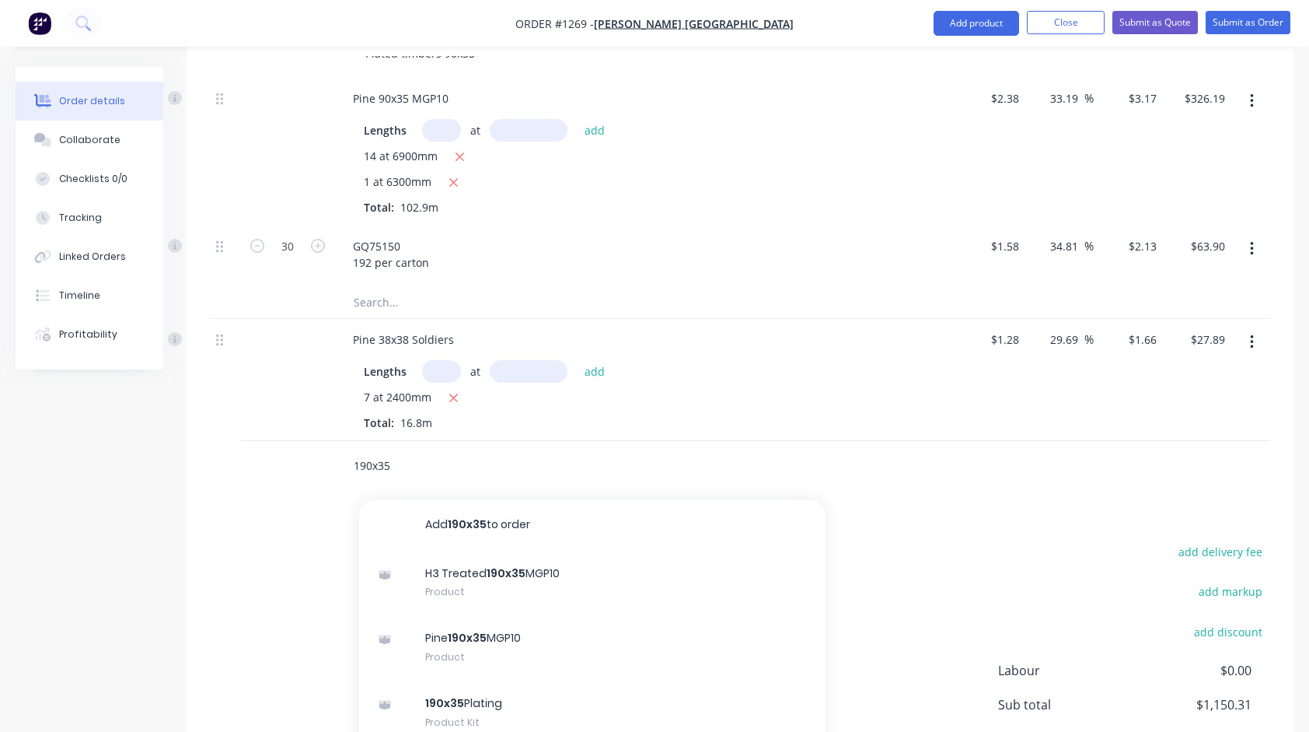
scroll to position [890, 0]
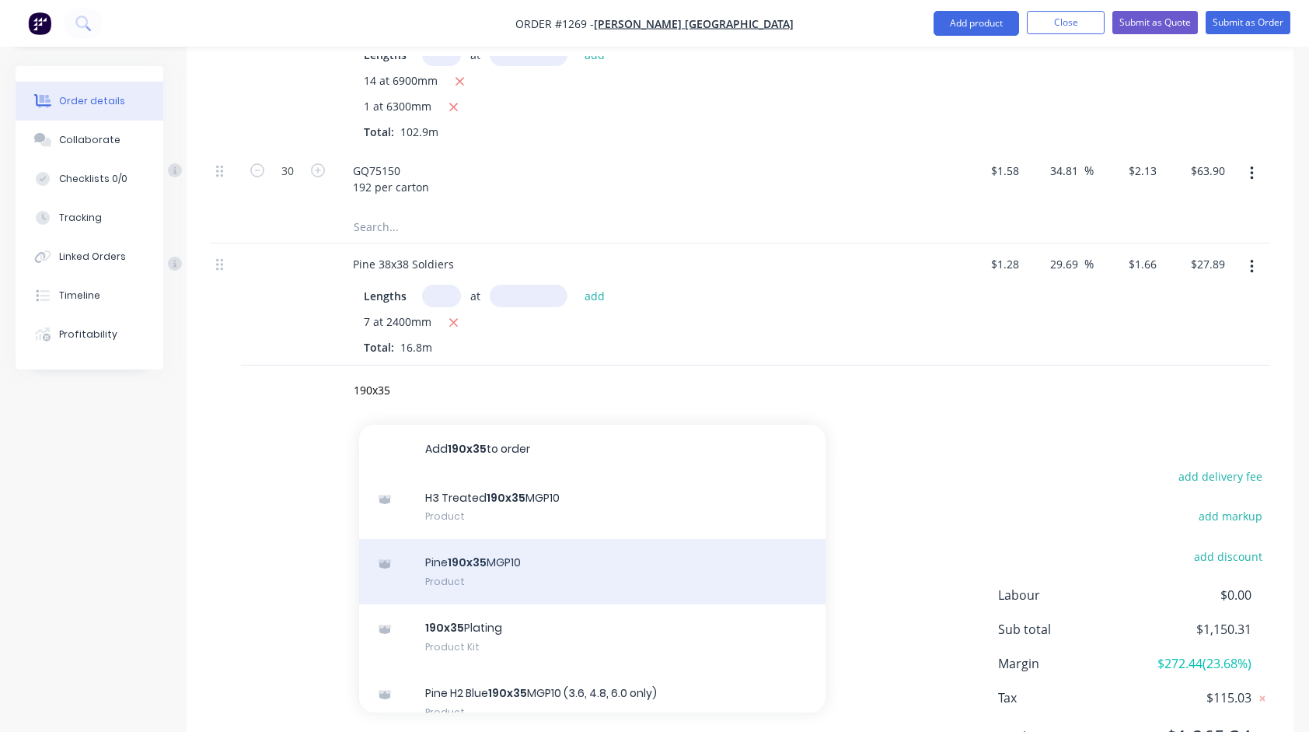
click at [485, 543] on div "Pine 190x35 MGP10 Product" at bounding box center [592, 571] width 467 height 65
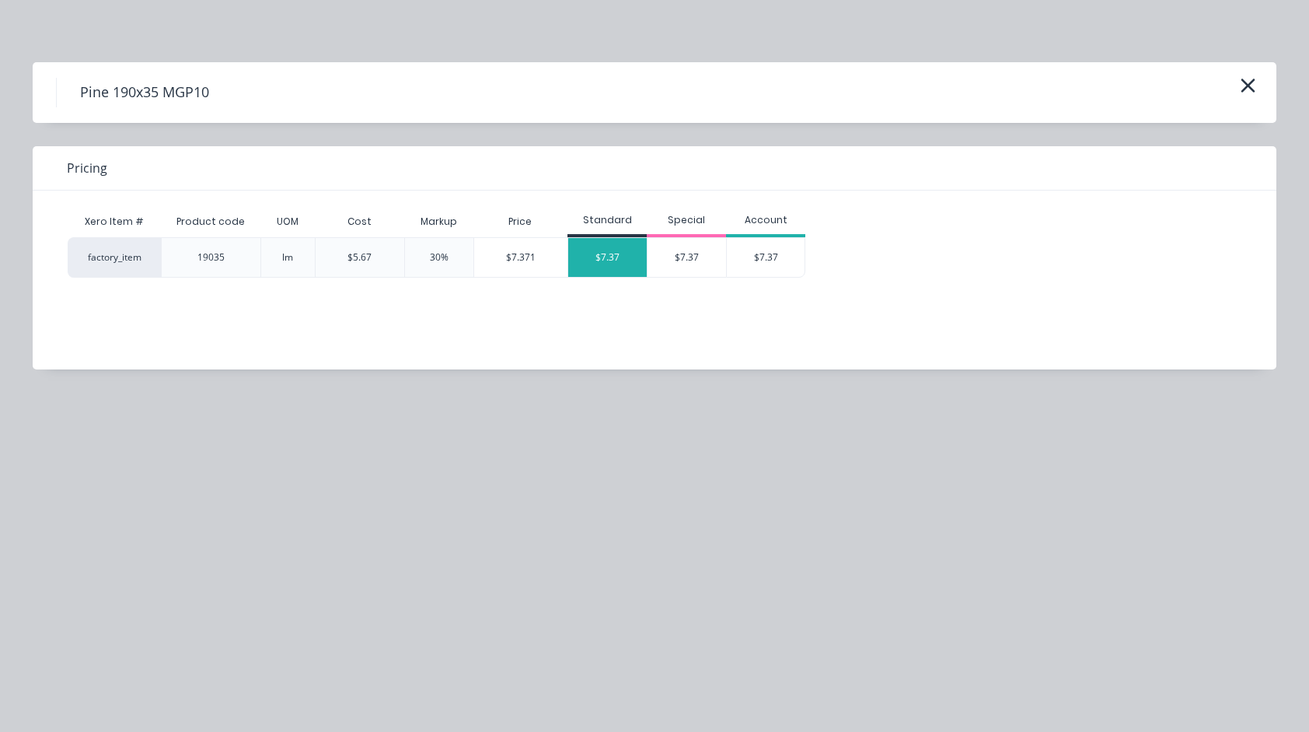
click at [589, 258] on div "$7.37" at bounding box center [607, 257] width 79 height 39
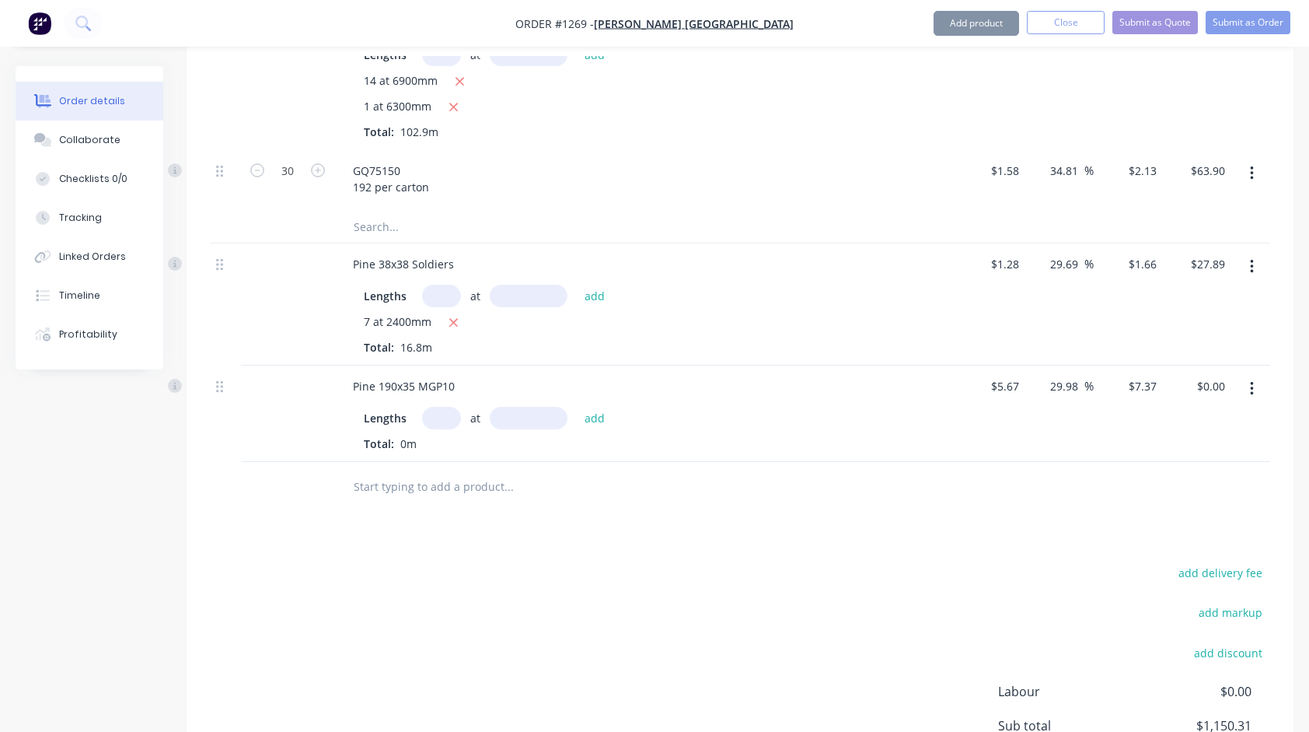
click at [437, 407] on input "text" at bounding box center [441, 418] width 39 height 23
click at [577, 407] on button "add" at bounding box center [595, 417] width 37 height 21
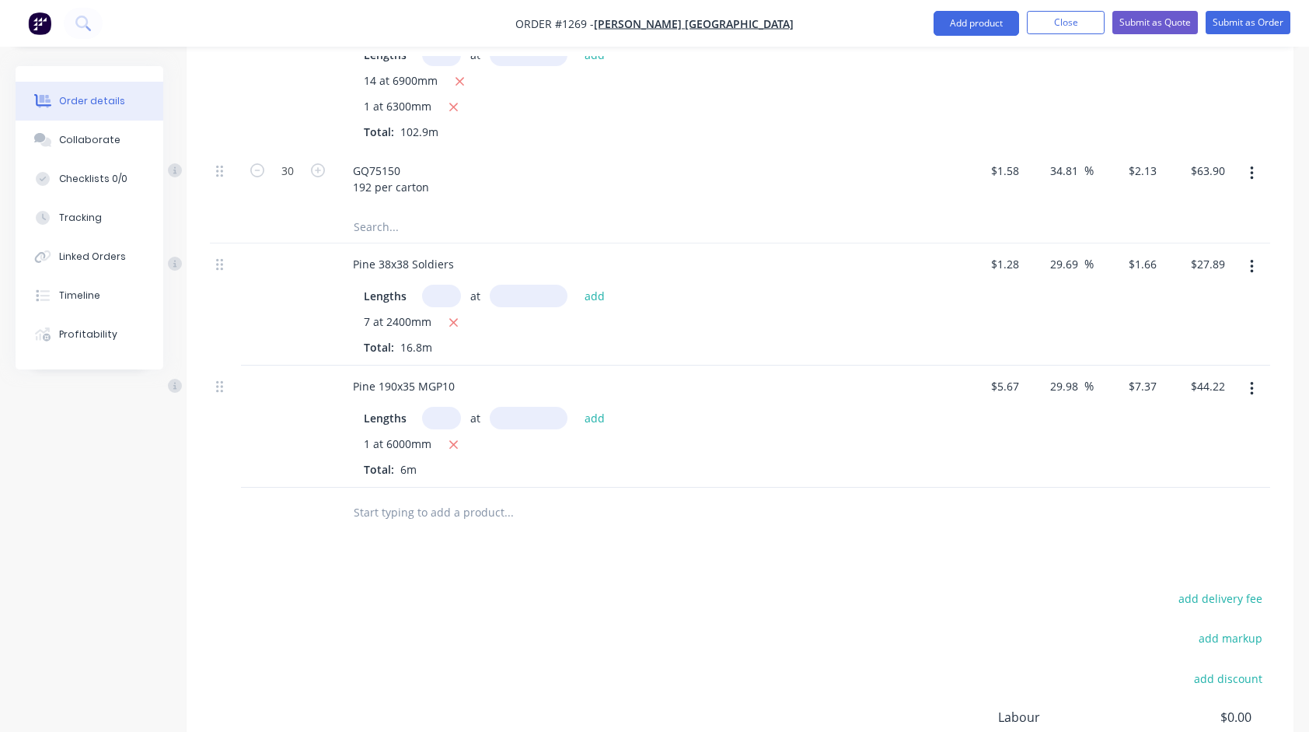
click at [402, 497] on input "text" at bounding box center [508, 512] width 311 height 31
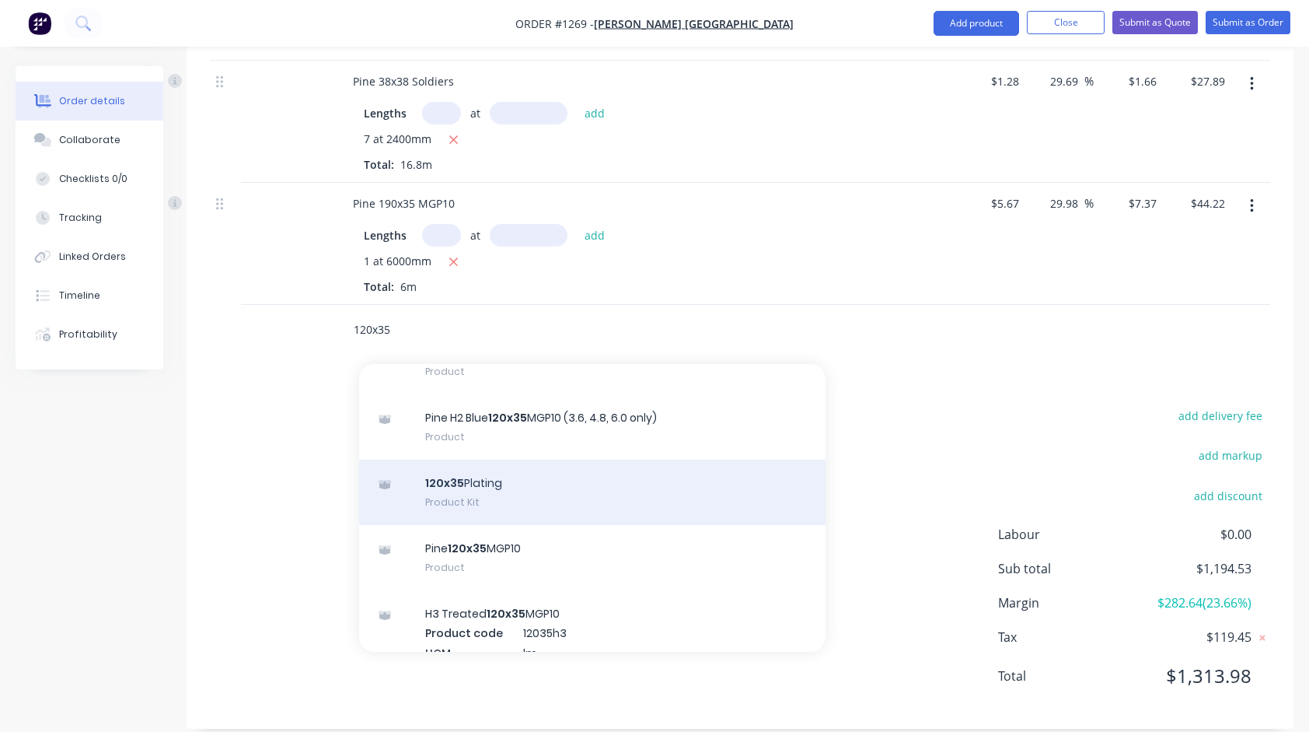
scroll to position [156, 0]
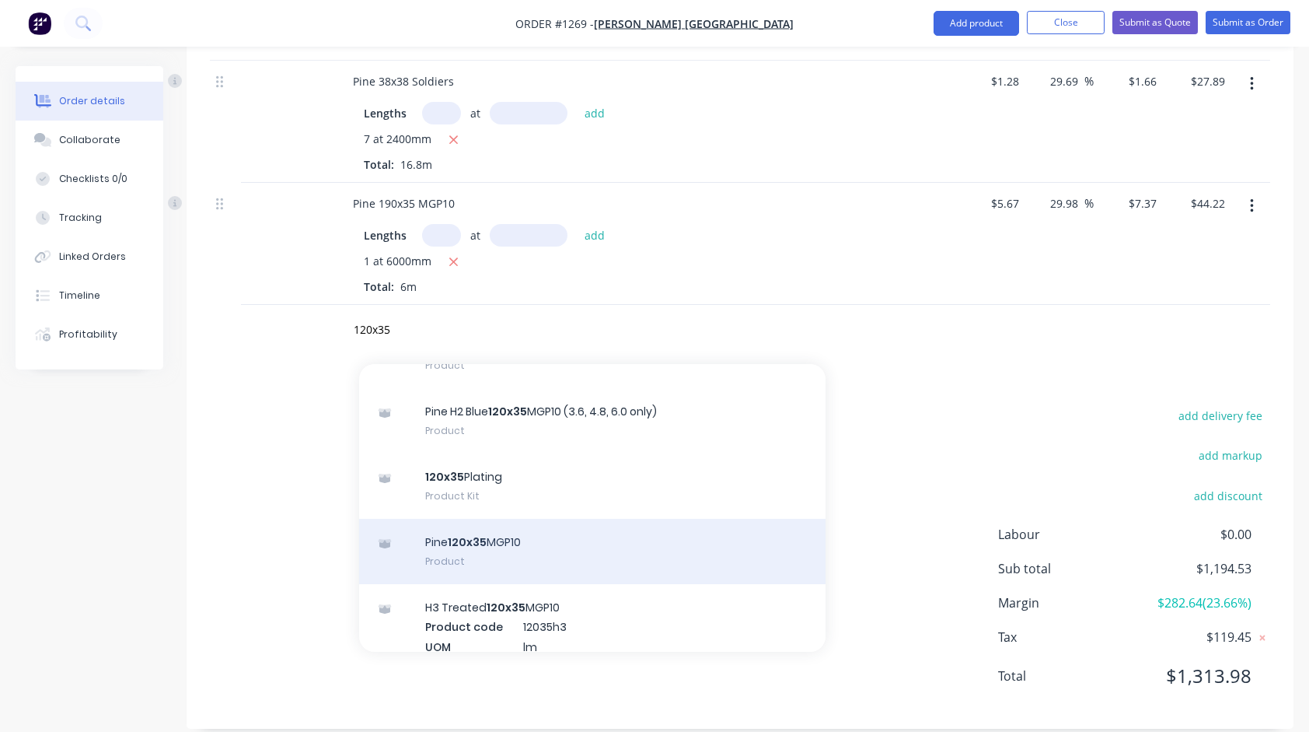
click at [516, 519] on div "Pine 120x35 MGP10 Product" at bounding box center [592, 551] width 467 height 65
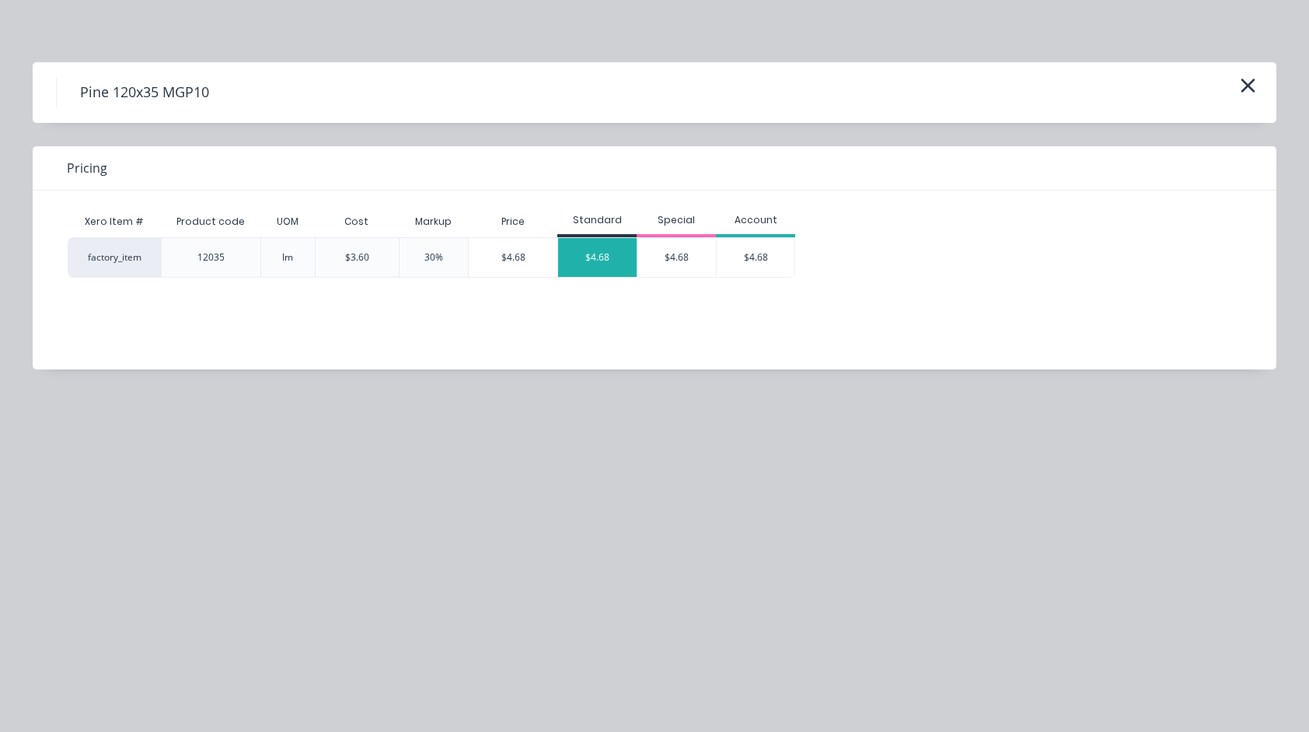
click at [609, 251] on div "$4.68" at bounding box center [597, 257] width 79 height 39
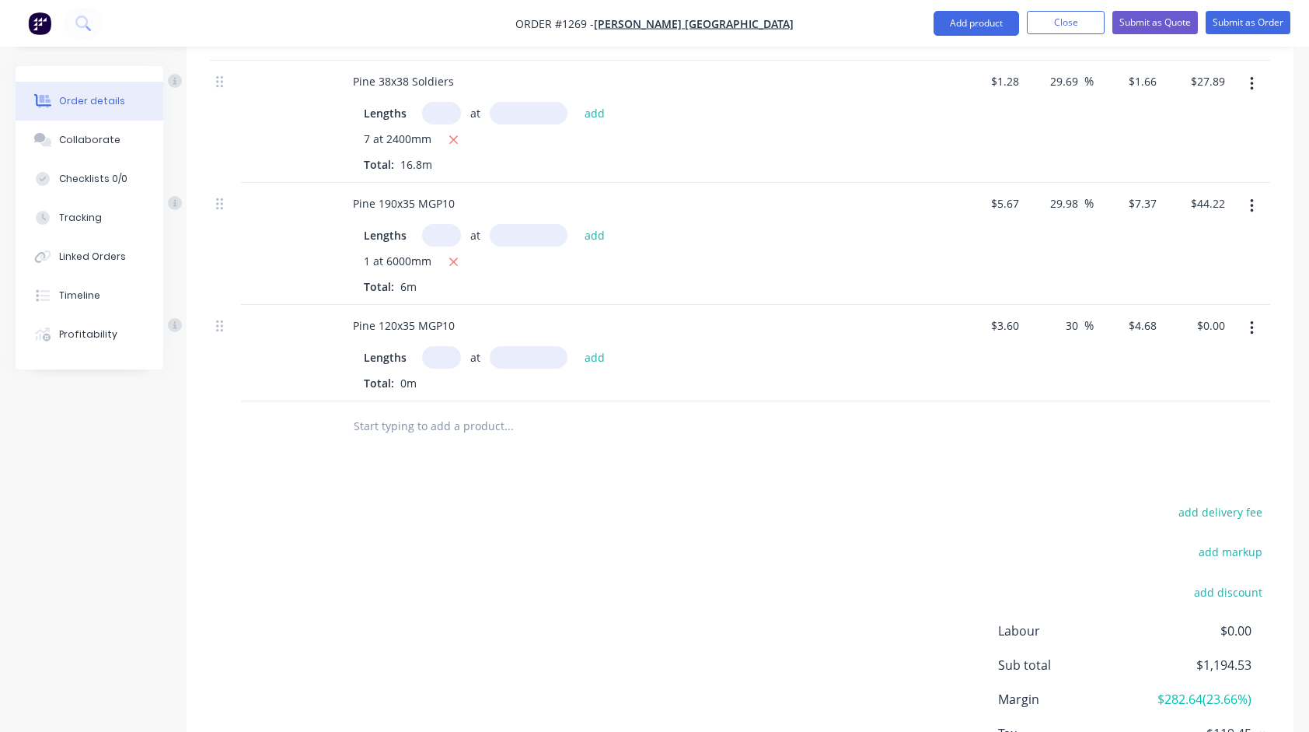
click at [439, 346] on input "text" at bounding box center [441, 357] width 39 height 23
click at [577, 346] on button "add" at bounding box center [595, 356] width 37 height 21
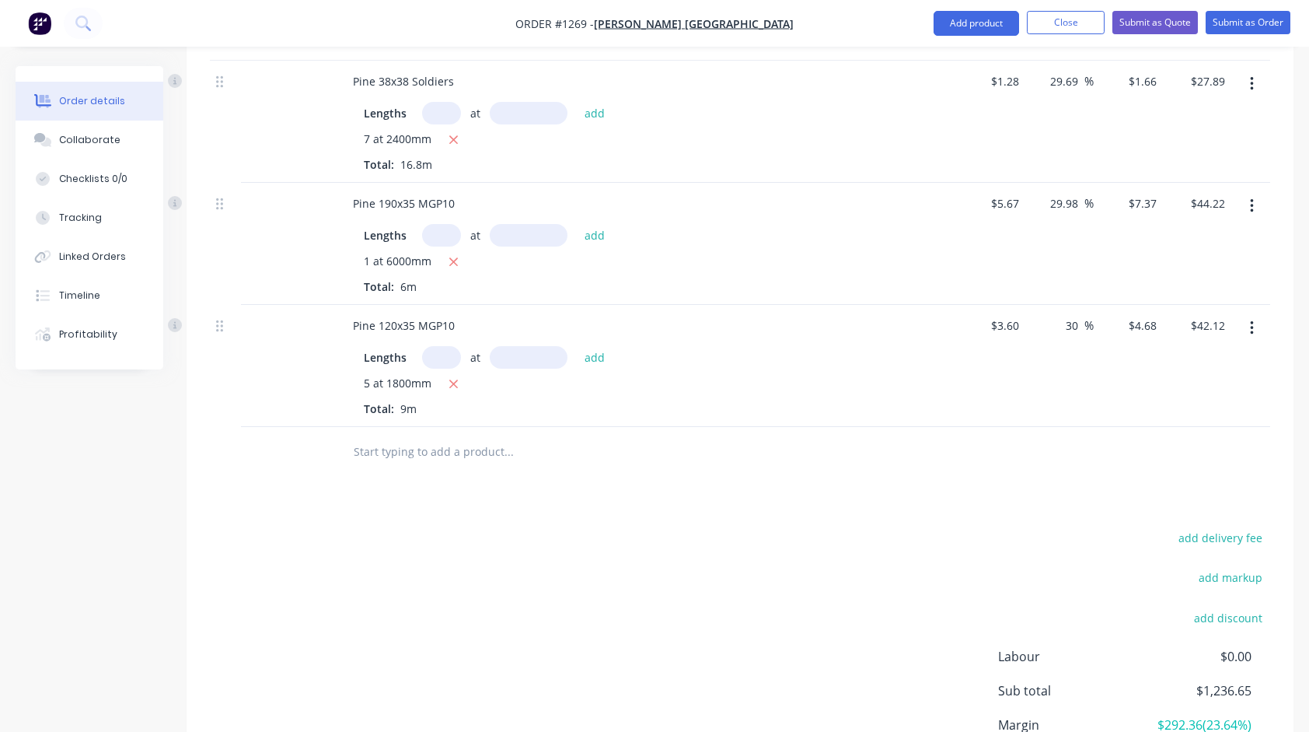
click at [456, 436] on input "text" at bounding box center [508, 451] width 311 height 31
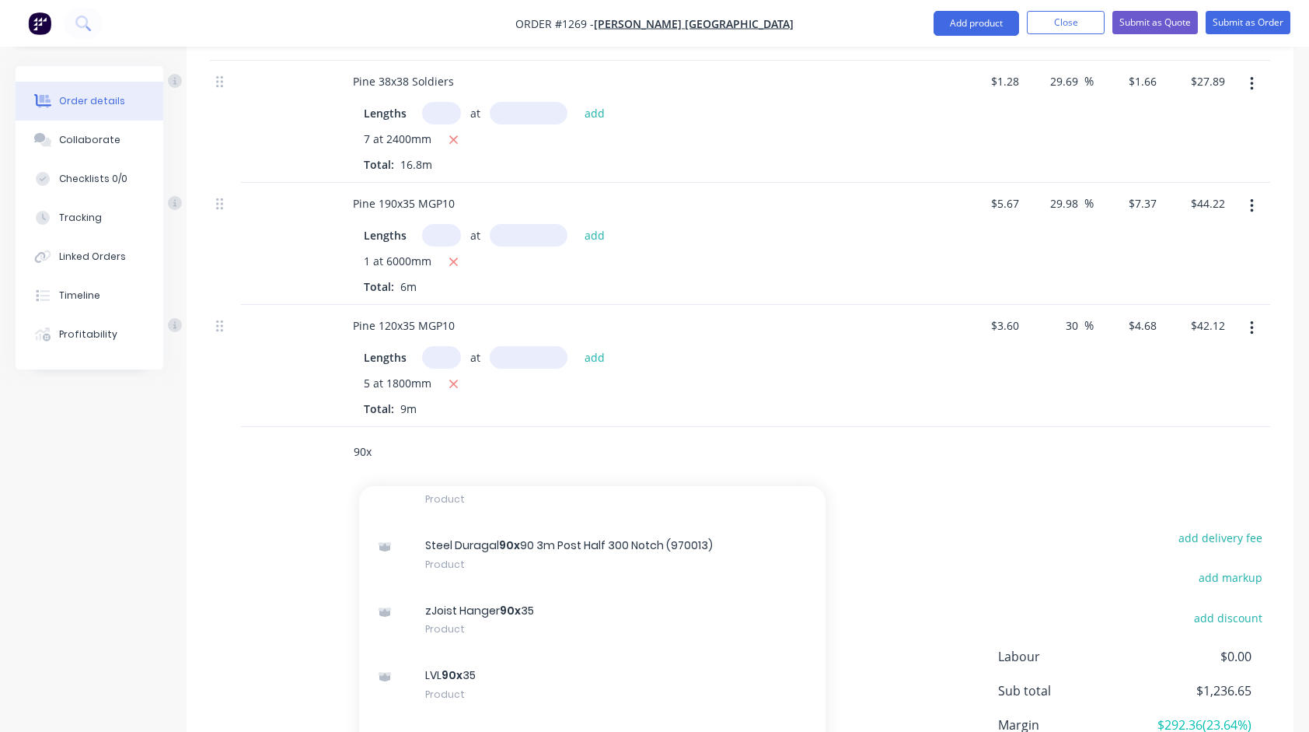
scroll to position [933, 0]
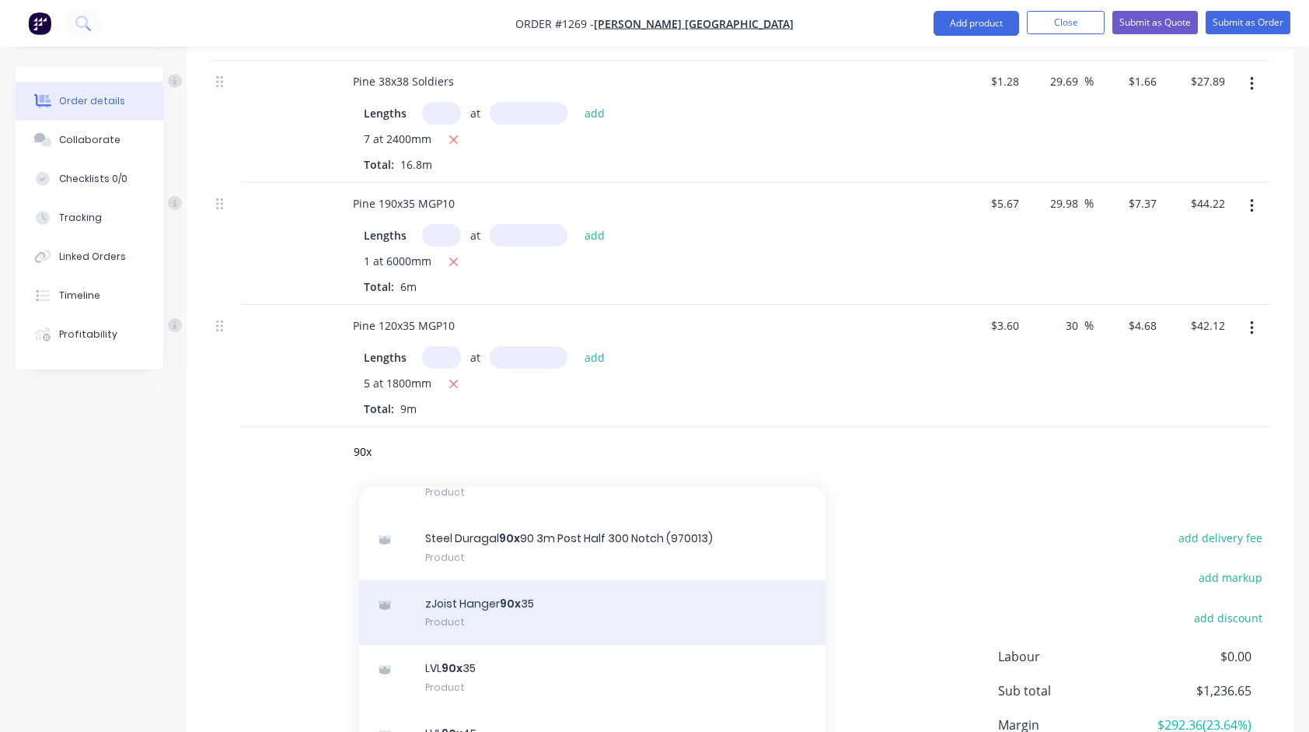
click at [488, 585] on div "zJoist Hanger 90x 35 Product" at bounding box center [592, 612] width 467 height 65
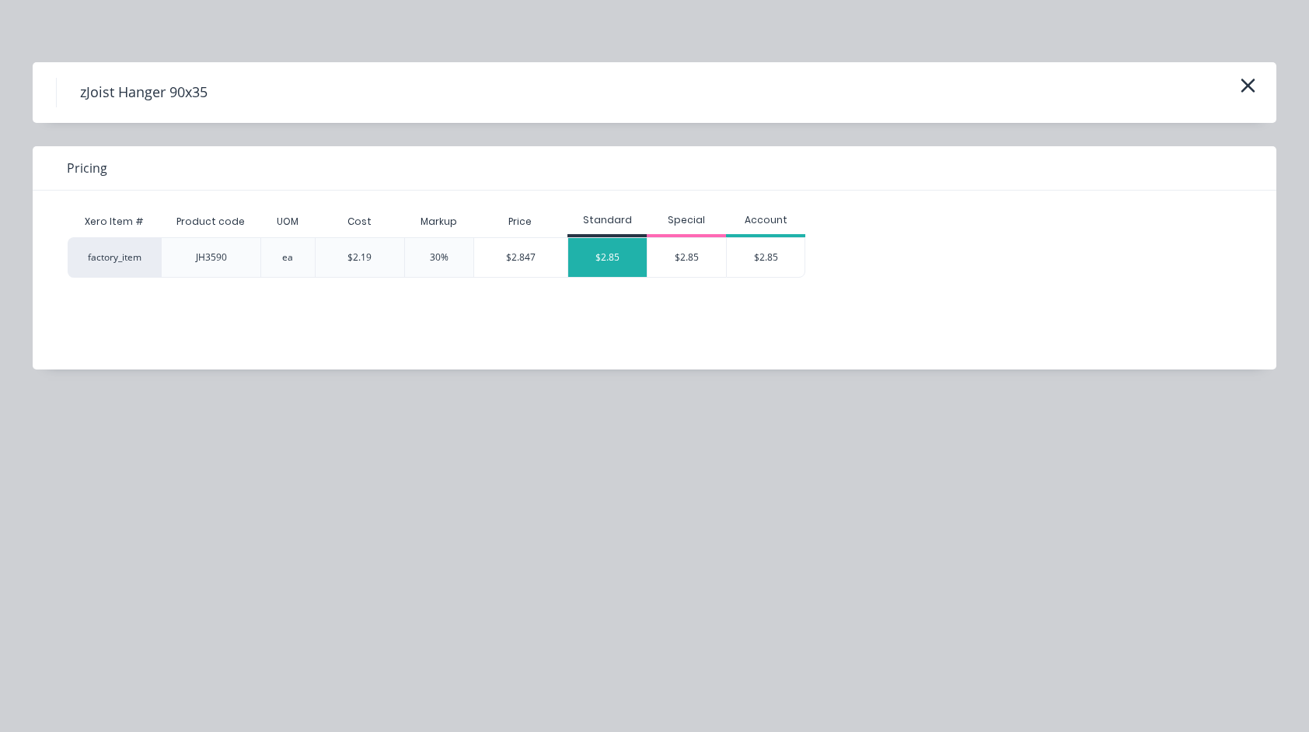
click at [589, 265] on div "$2.85" at bounding box center [607, 257] width 79 height 39
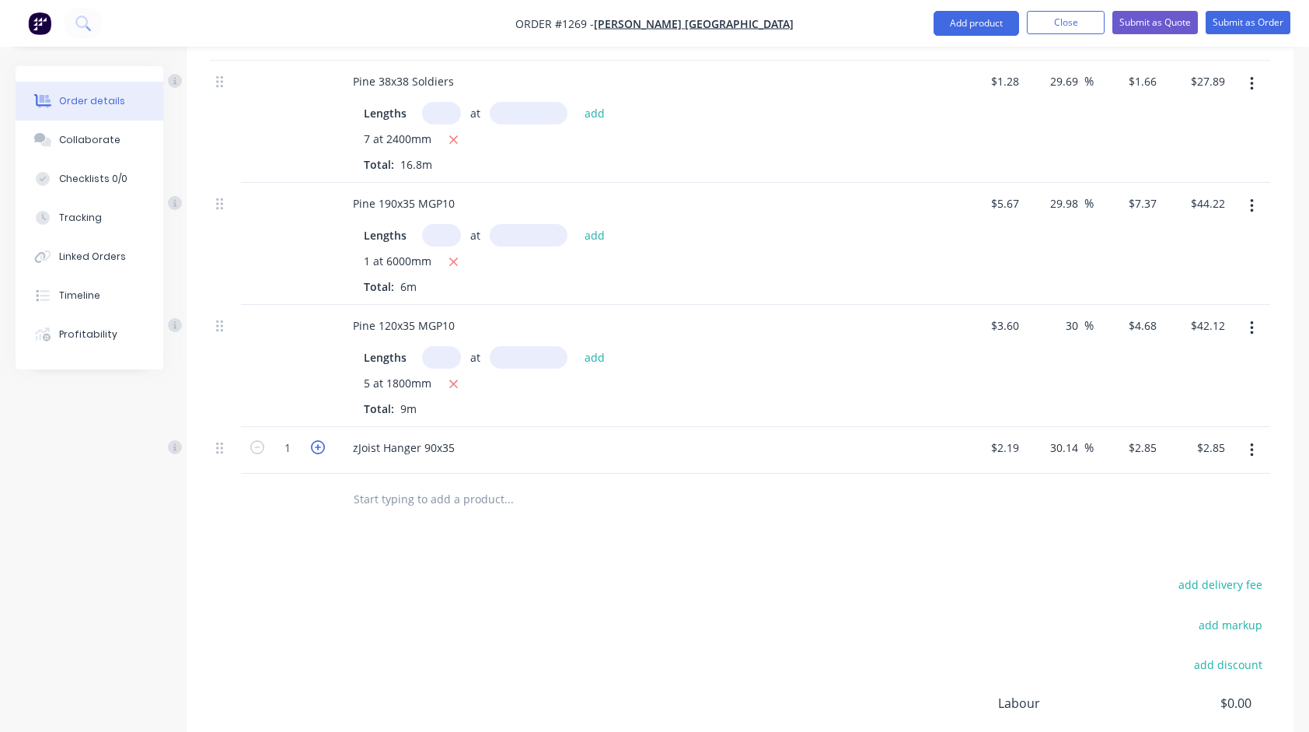
click at [318, 440] on icon "button" at bounding box center [318, 447] width 14 height 14
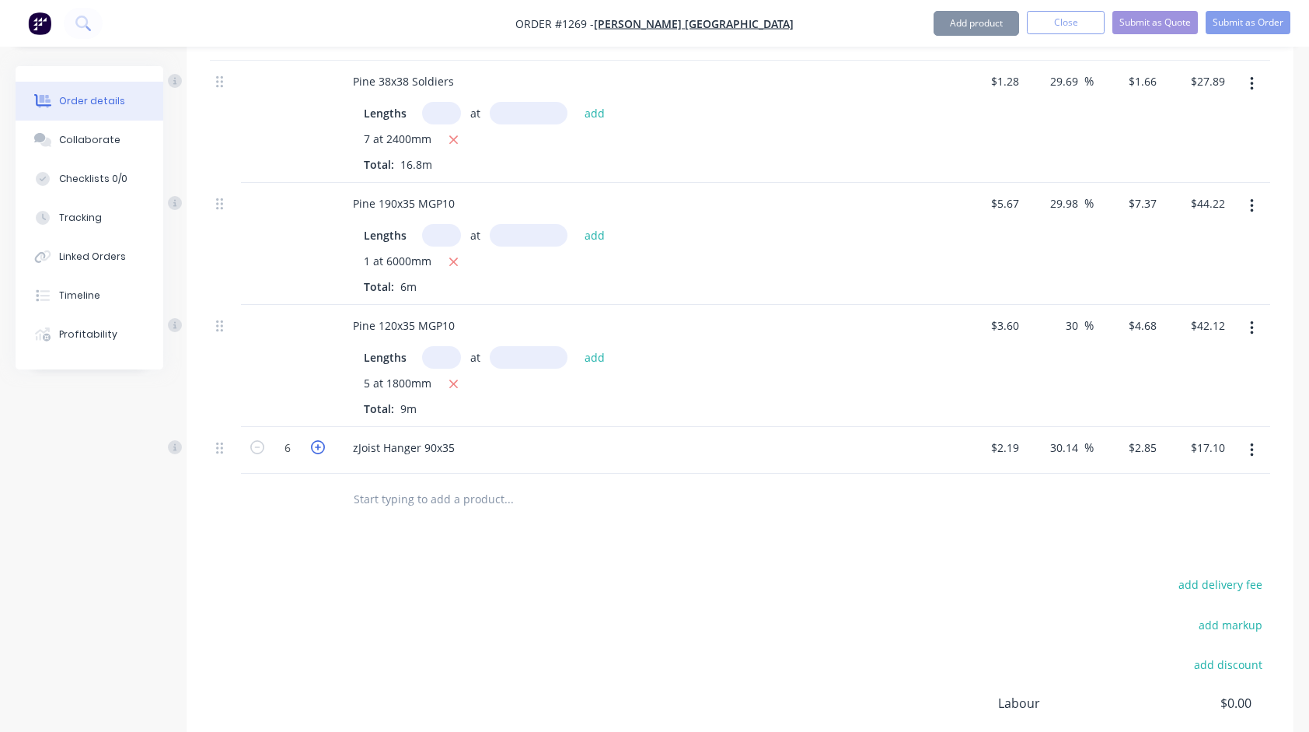
click at [318, 440] on icon "button" at bounding box center [318, 447] width 14 height 14
click at [412, 483] on input "text" at bounding box center [508, 498] width 311 height 31
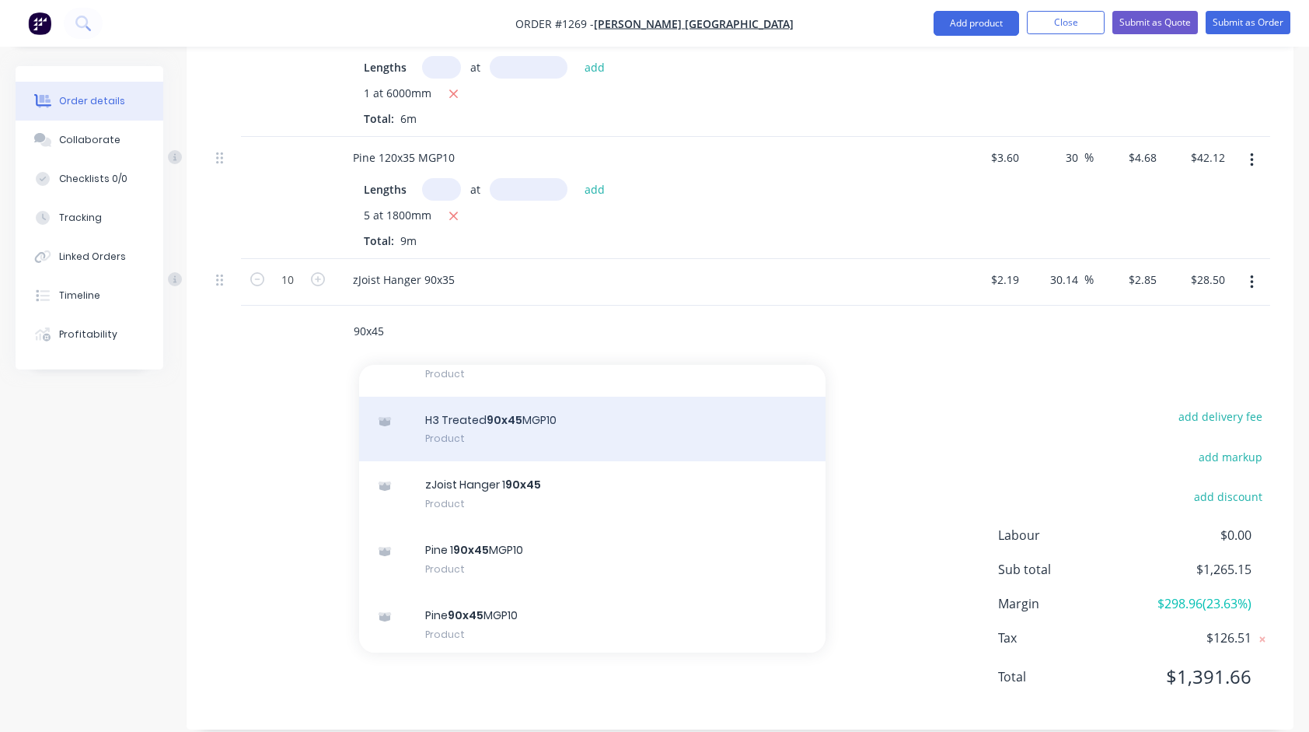
scroll to position [544, 0]
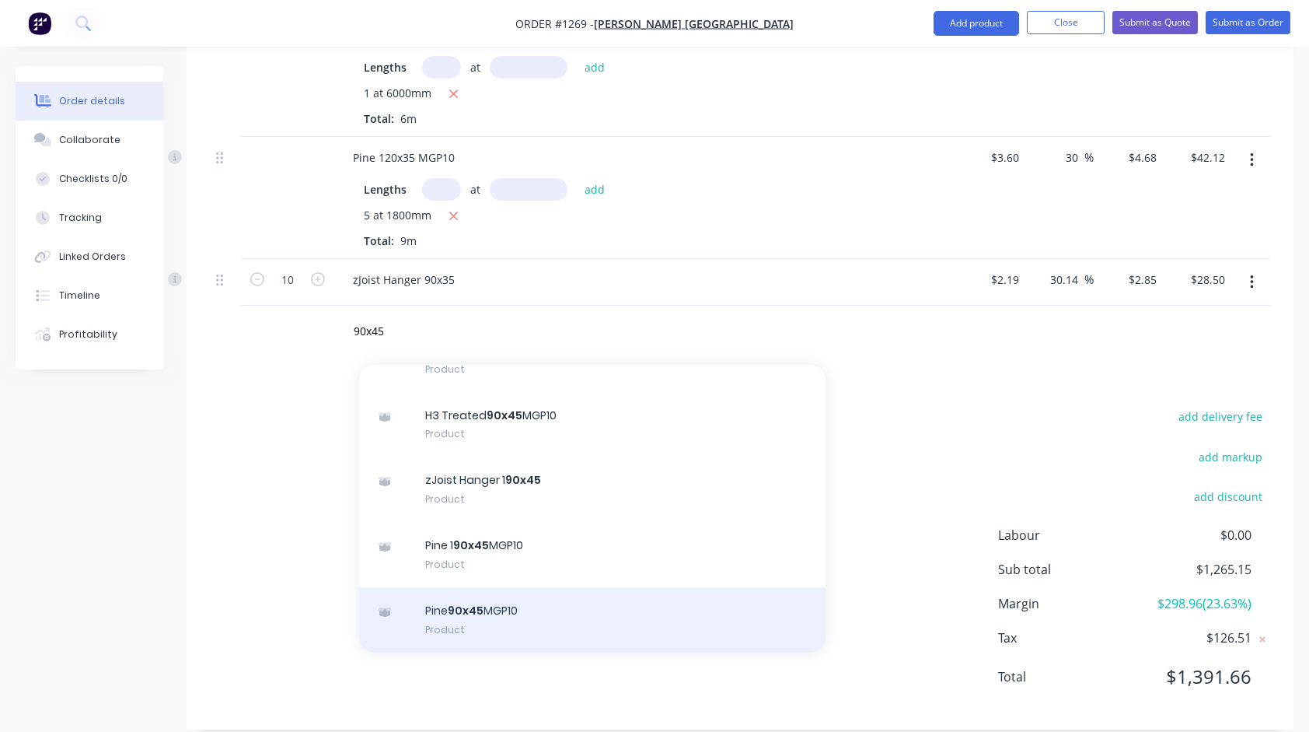
click at [516, 587] on div "Pine 90x45 MGP10 Product" at bounding box center [592, 619] width 467 height 65
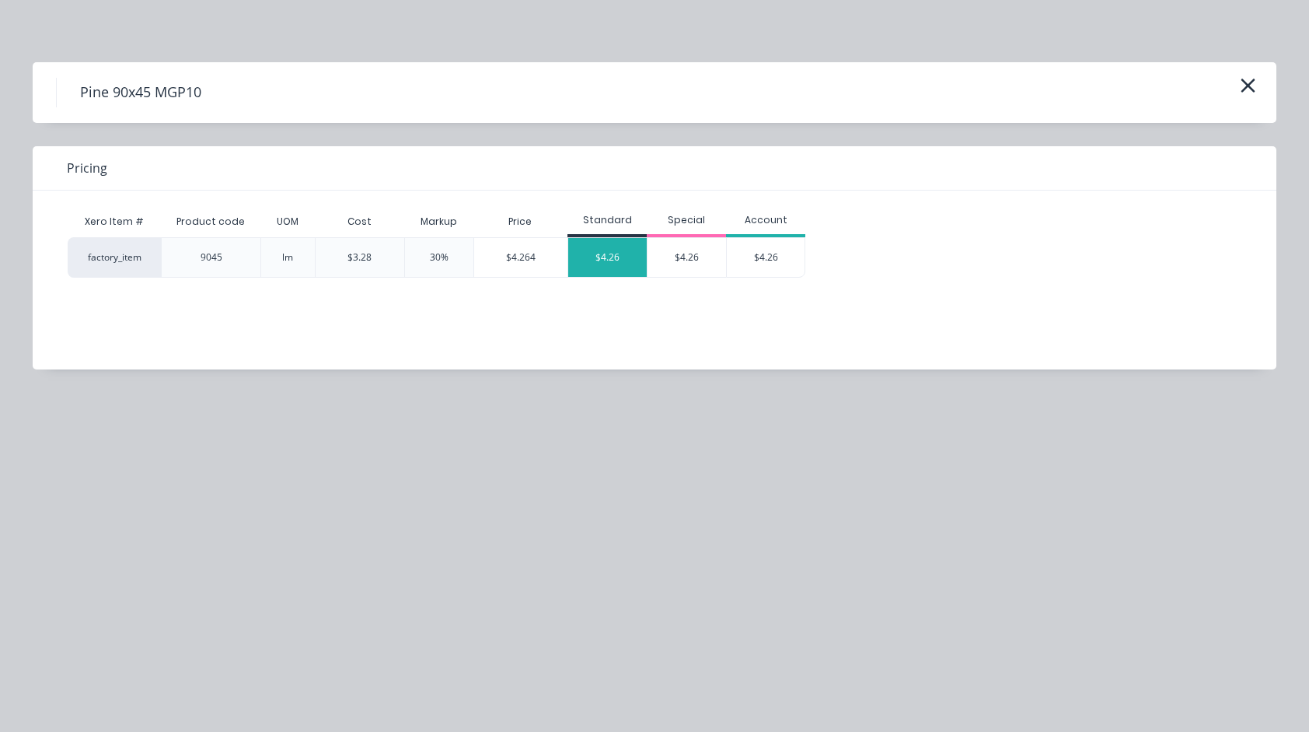
click at [625, 255] on div "$4.26" at bounding box center [607, 257] width 79 height 39
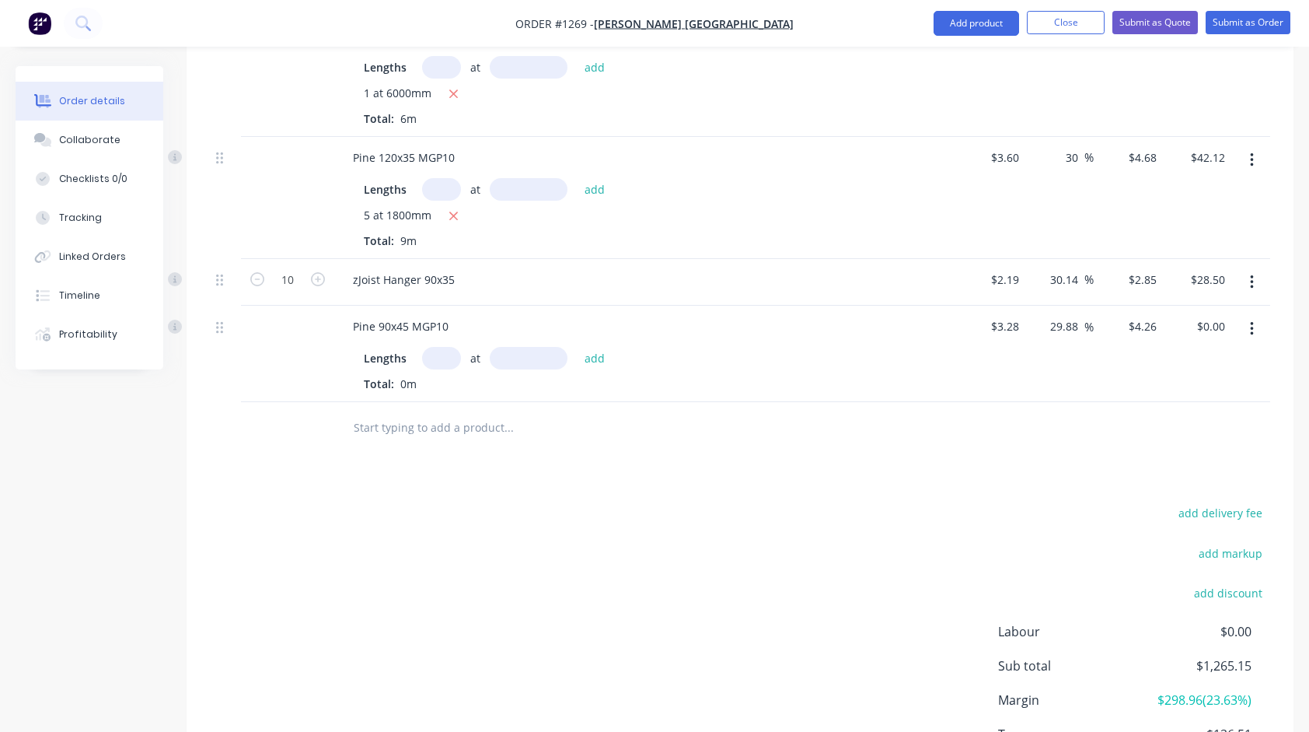
click at [440, 347] on input "text" at bounding box center [441, 358] width 39 height 23
click at [577, 348] on button "add" at bounding box center [595, 358] width 37 height 21
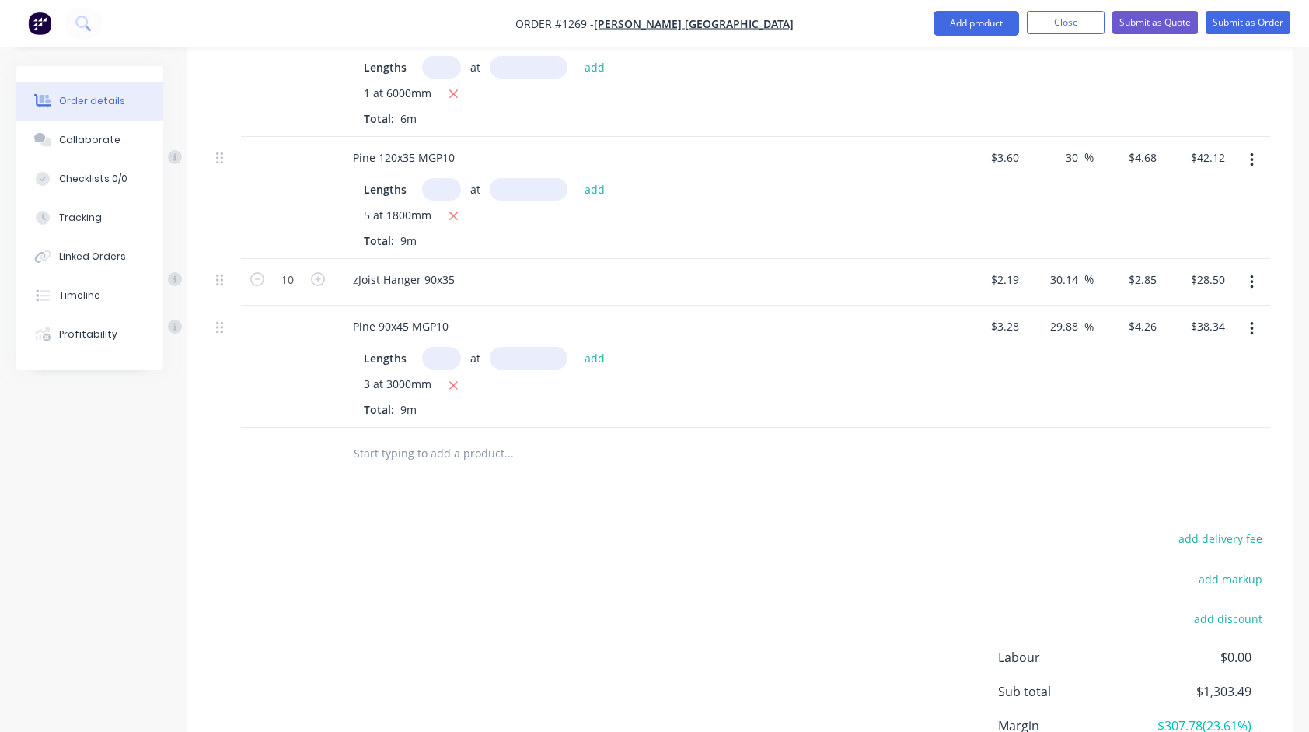
click at [463, 439] on input "text" at bounding box center [508, 452] width 311 height 31
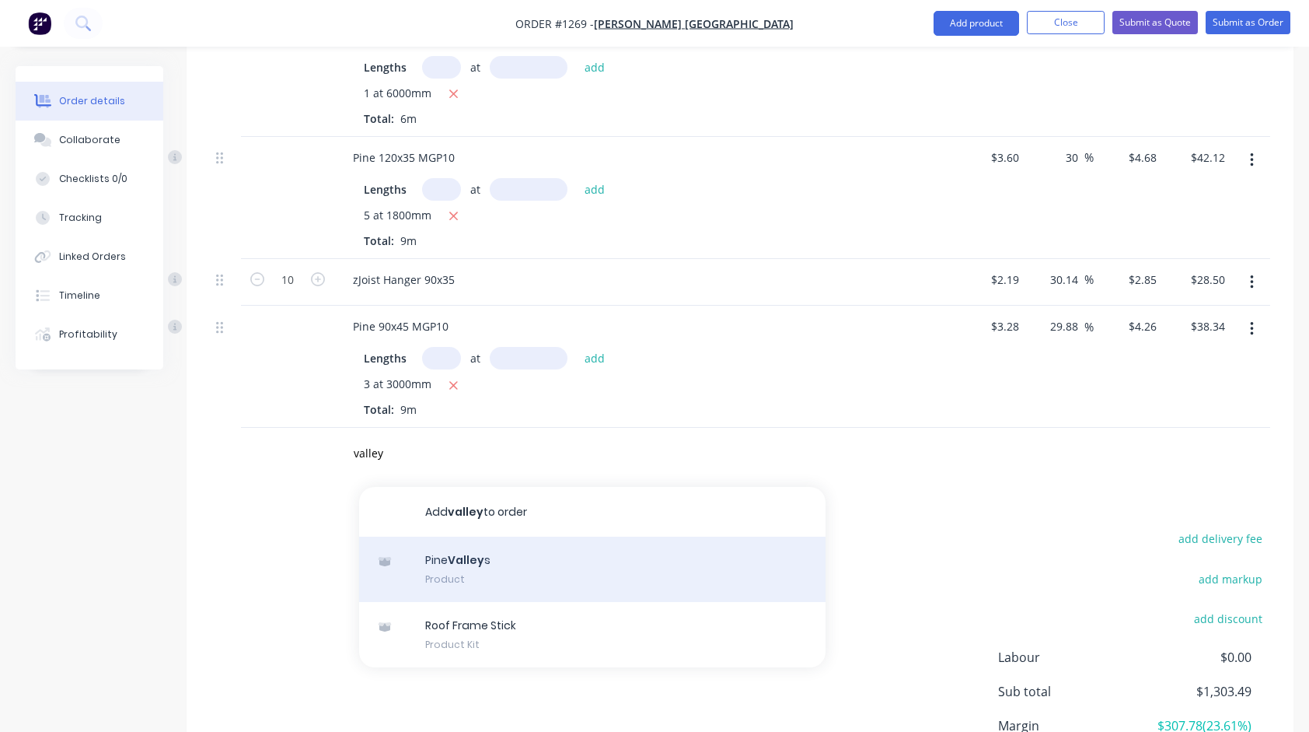
click at [464, 541] on div "Pine Valley s Product" at bounding box center [592, 569] width 467 height 65
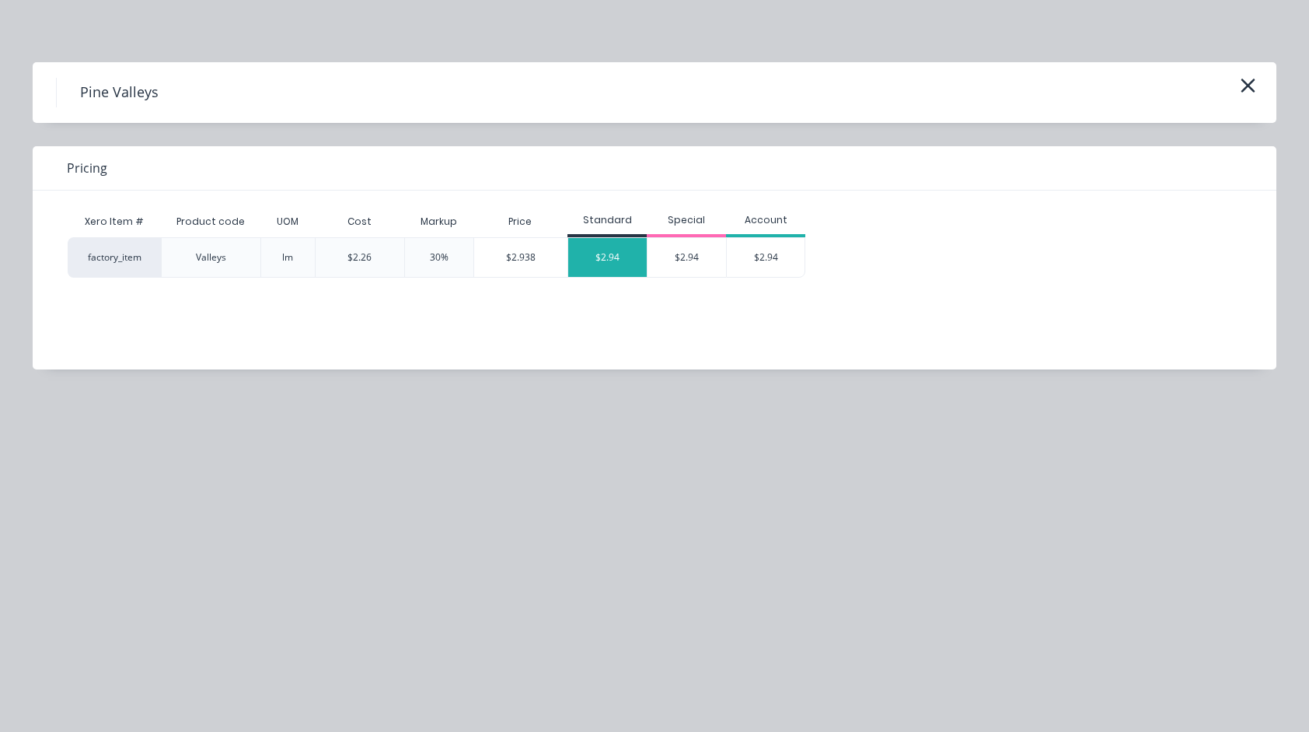
click at [596, 260] on div "$2.94" at bounding box center [607, 257] width 79 height 39
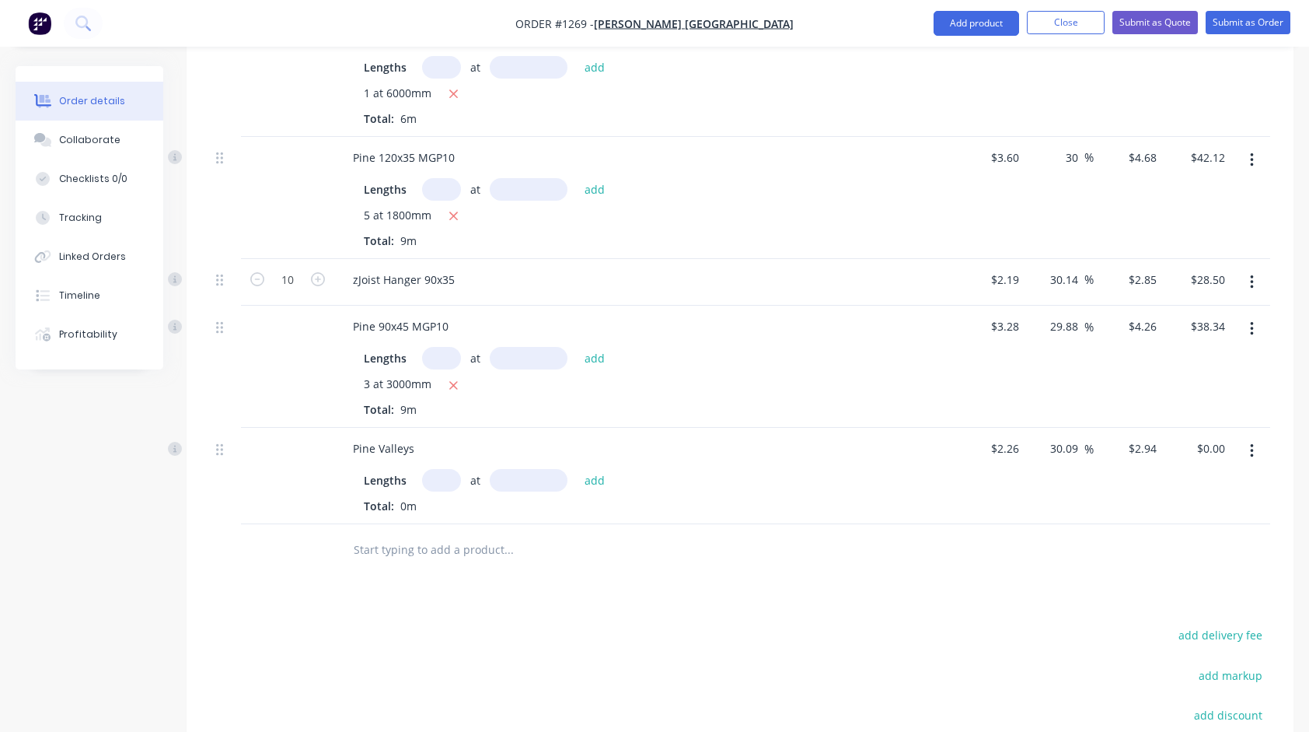
click at [442, 469] on input "text" at bounding box center [441, 480] width 39 height 23
click at [502, 546] on div at bounding box center [614, 549] width 560 height 51
click at [556, 577] on div "Products Show / Hide columns Add product Qty Cost Markup Price Total Pine 90x35…" at bounding box center [740, 71] width 1107 height 1753
click at [596, 470] on button "add" at bounding box center [595, 480] width 37 height 21
click at [409, 559] on input "text" at bounding box center [508, 574] width 311 height 31
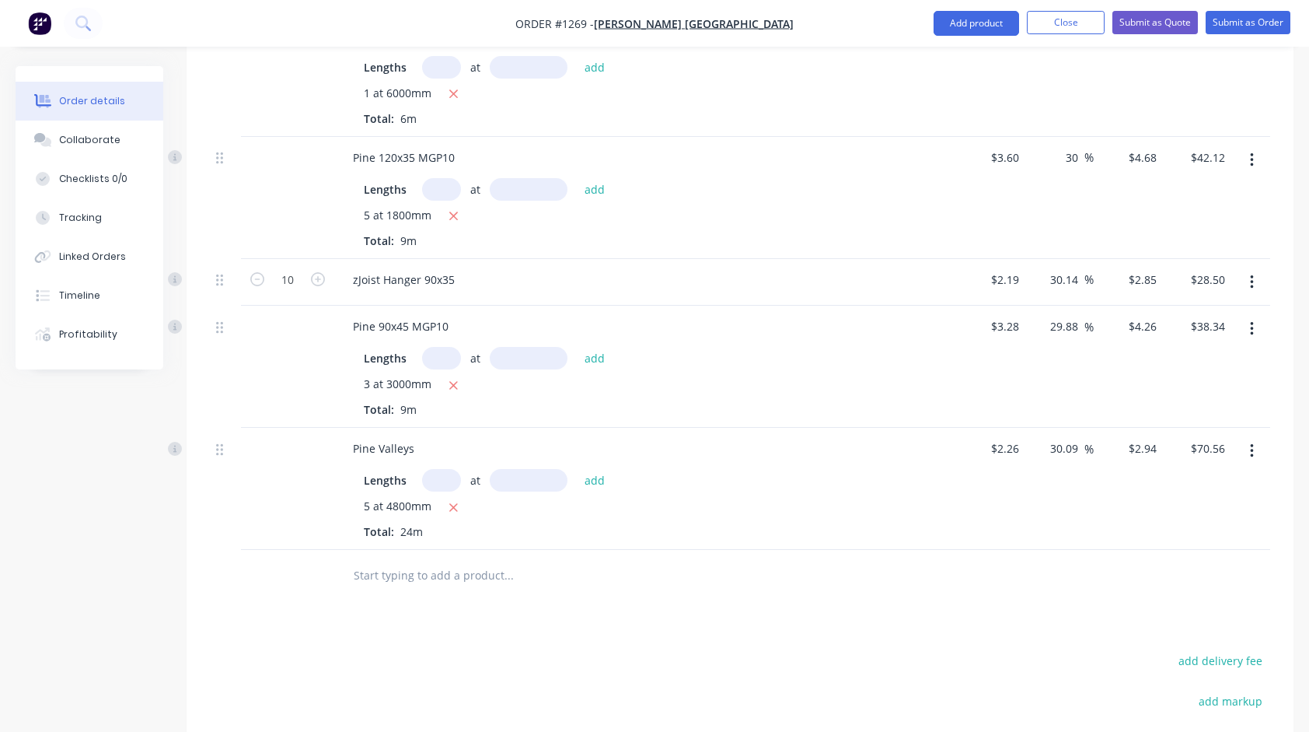
click at [924, 550] on div at bounding box center [740, 575] width 1061 height 51
click at [1065, 437] on input "30.09" at bounding box center [1067, 448] width 36 height 23
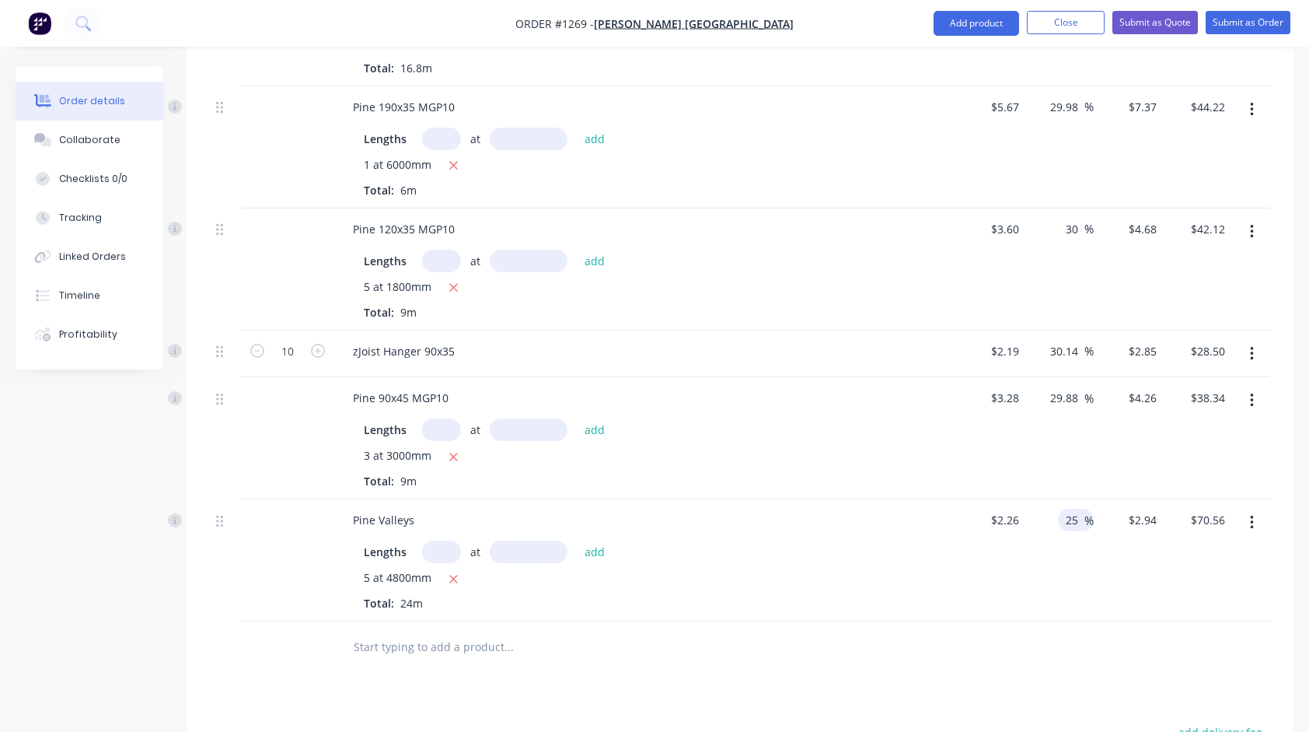
scroll to position [1162, 0]
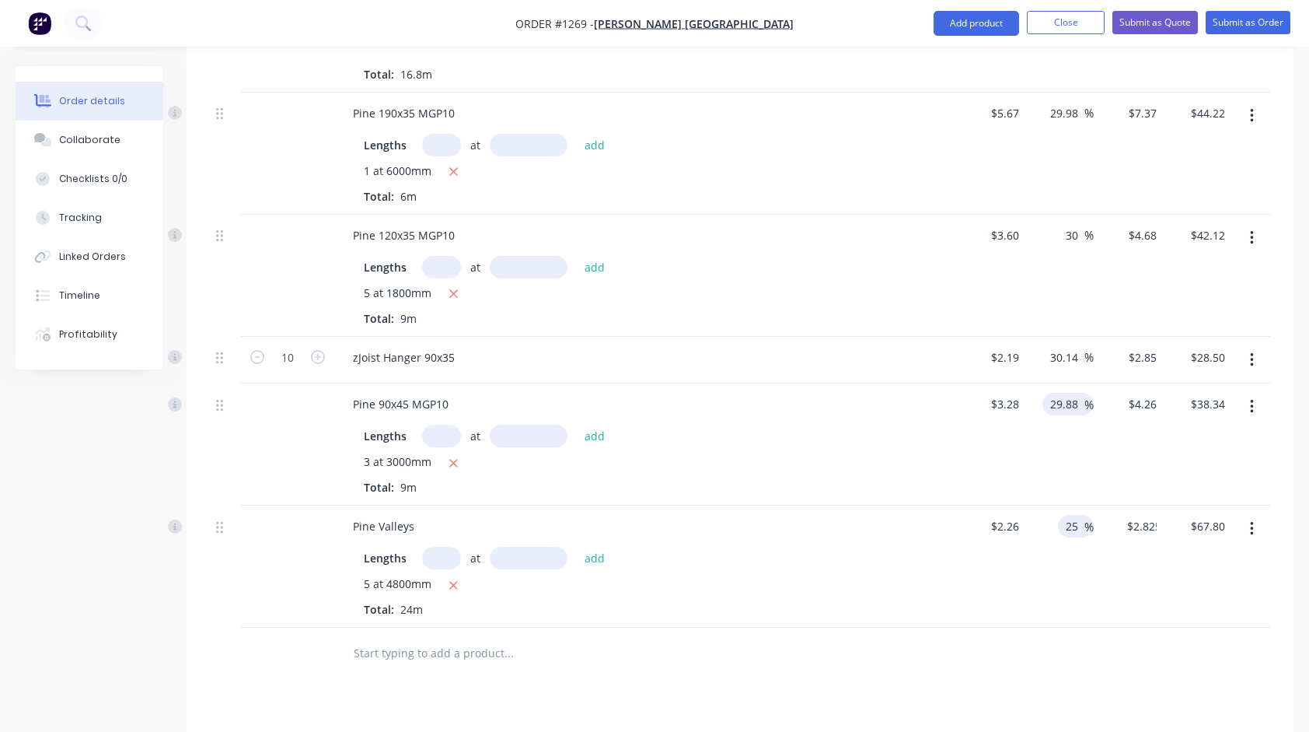
click at [1061, 393] on input "29.88" at bounding box center [1067, 404] width 36 height 23
click at [922, 418] on div "Lengths at add 3 at 3000mm Total: 9m" at bounding box center [646, 456] width 610 height 77
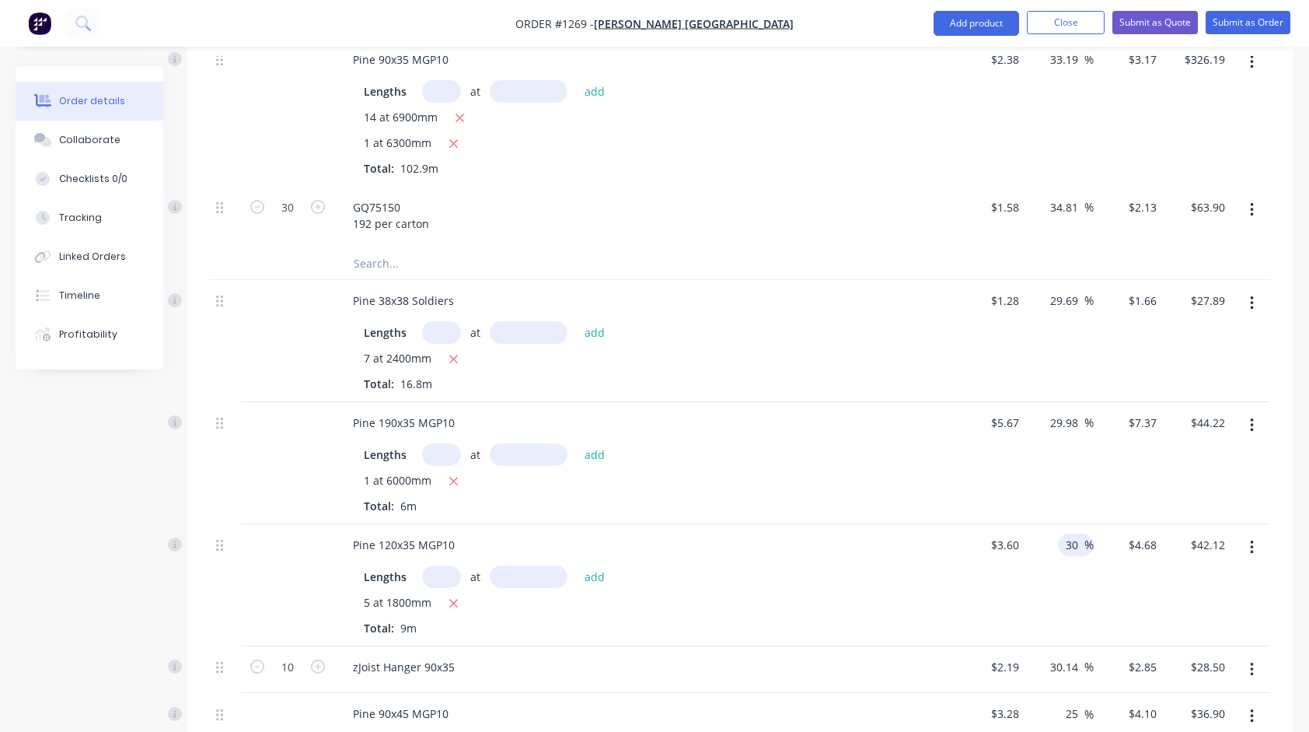
scroll to position [851, 0]
click at [1065, 291] on input "29.69" at bounding box center [1067, 302] width 36 height 23
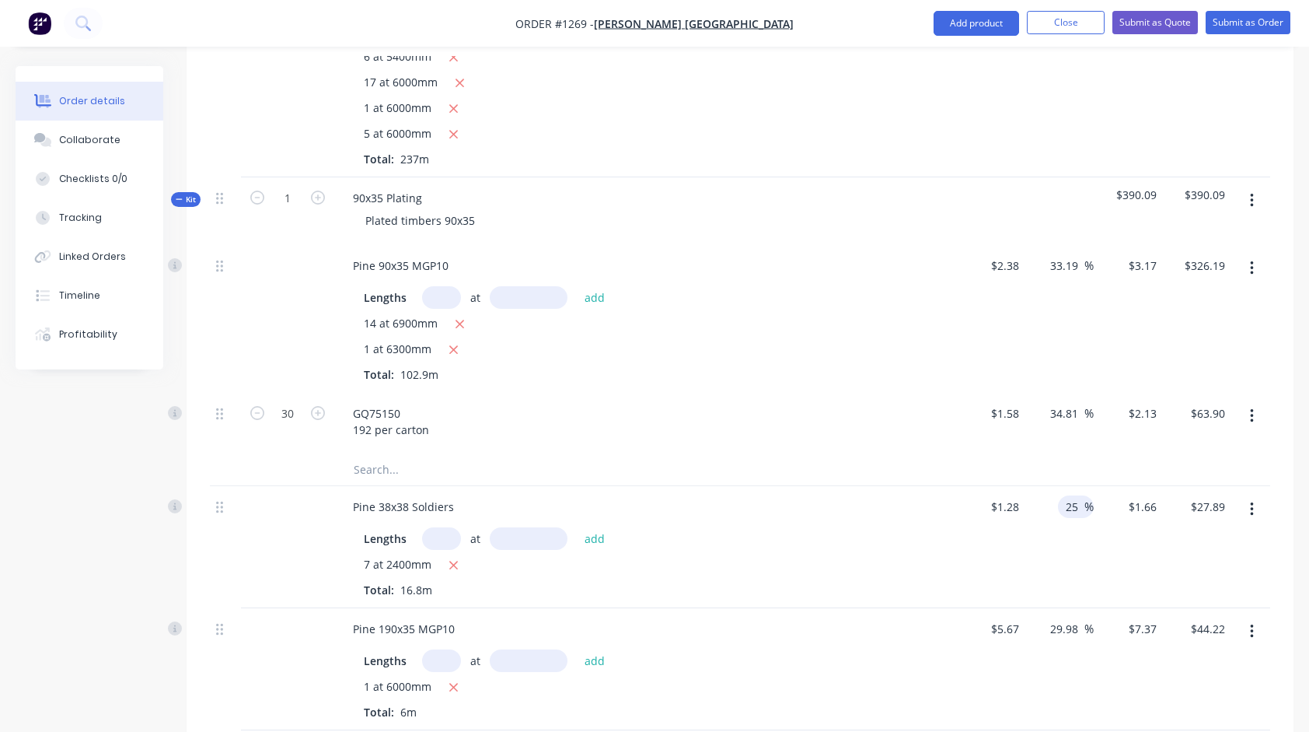
scroll to position [618, 0]
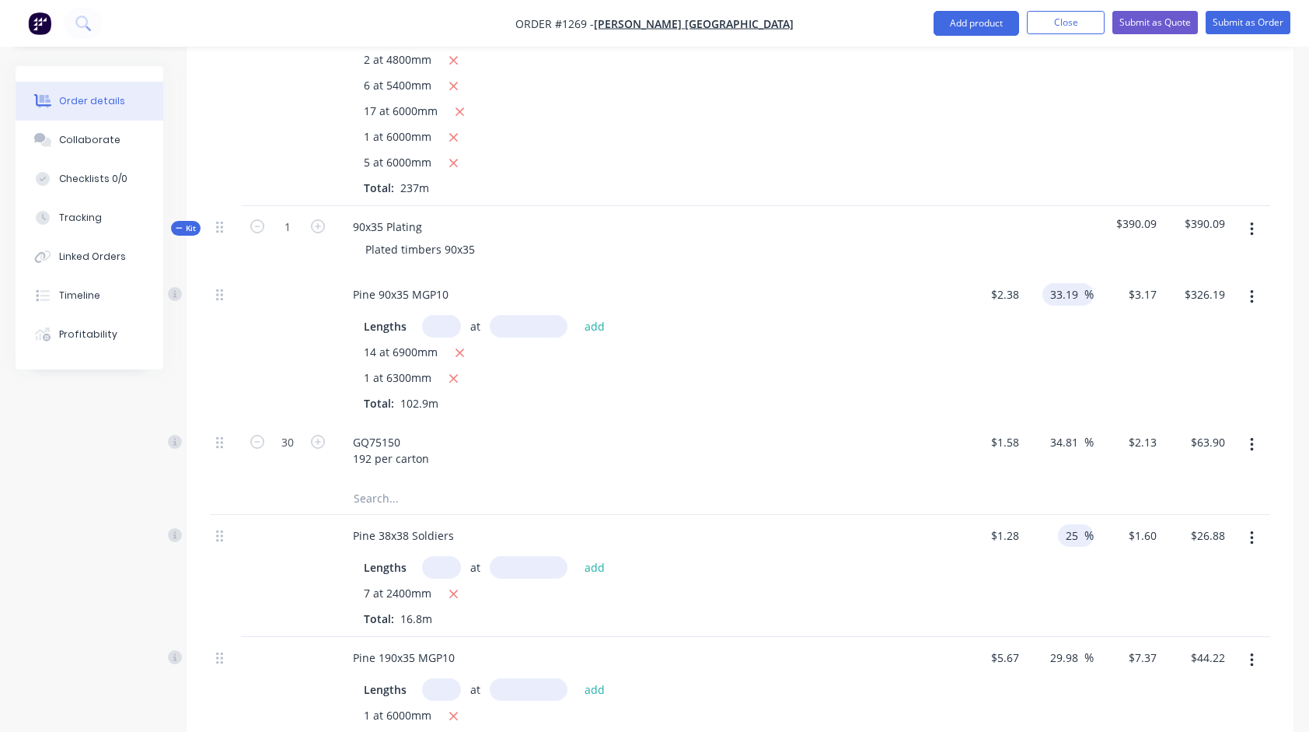
click at [1061, 283] on input "33.19" at bounding box center [1067, 294] width 36 height 23
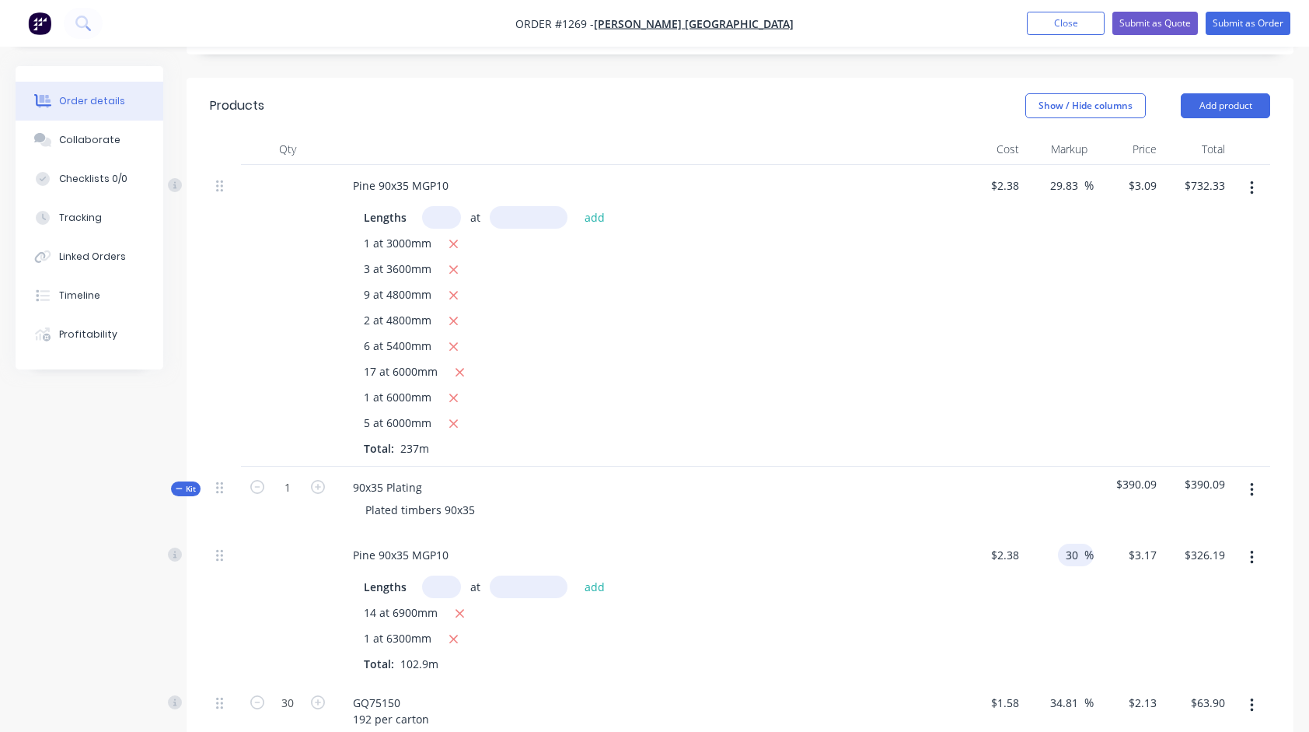
scroll to position [307, 0]
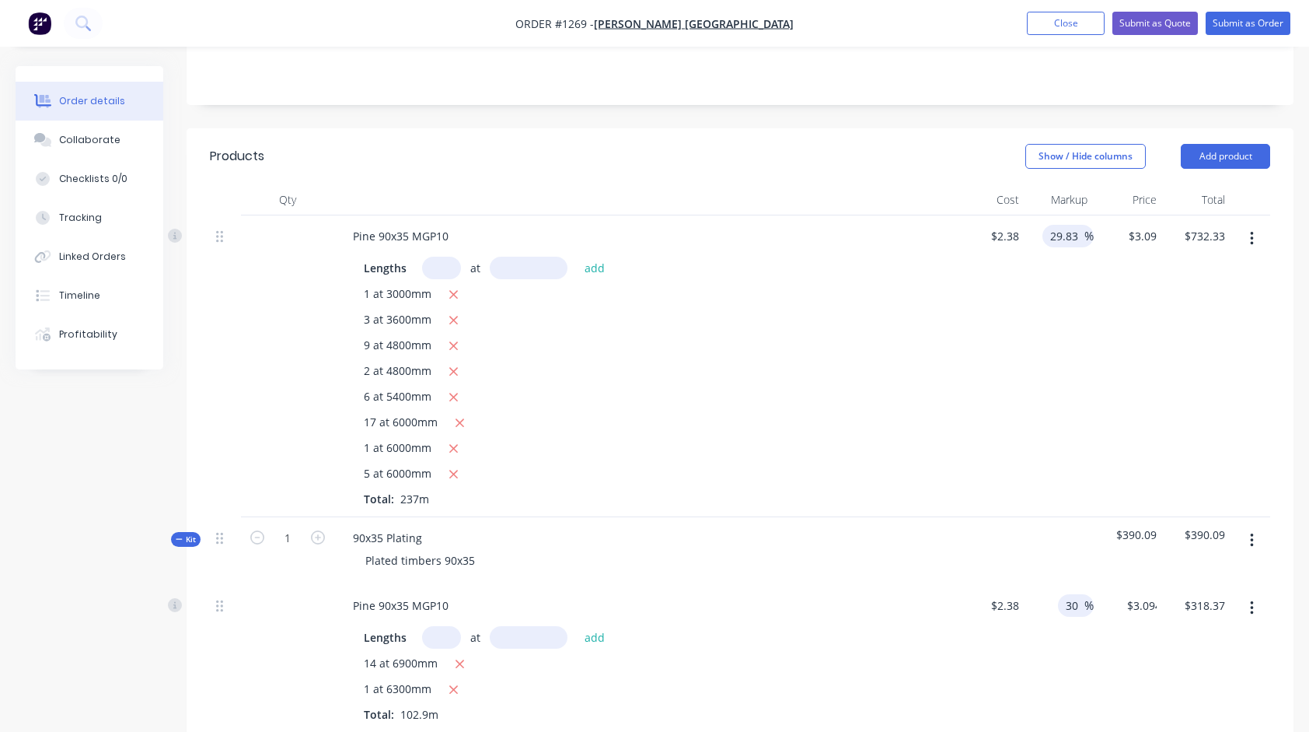
click at [1078, 225] on input "29.83" at bounding box center [1067, 236] width 36 height 23
click at [1071, 286] on div "25 25 %" at bounding box center [1060, 366] width 69 height 302
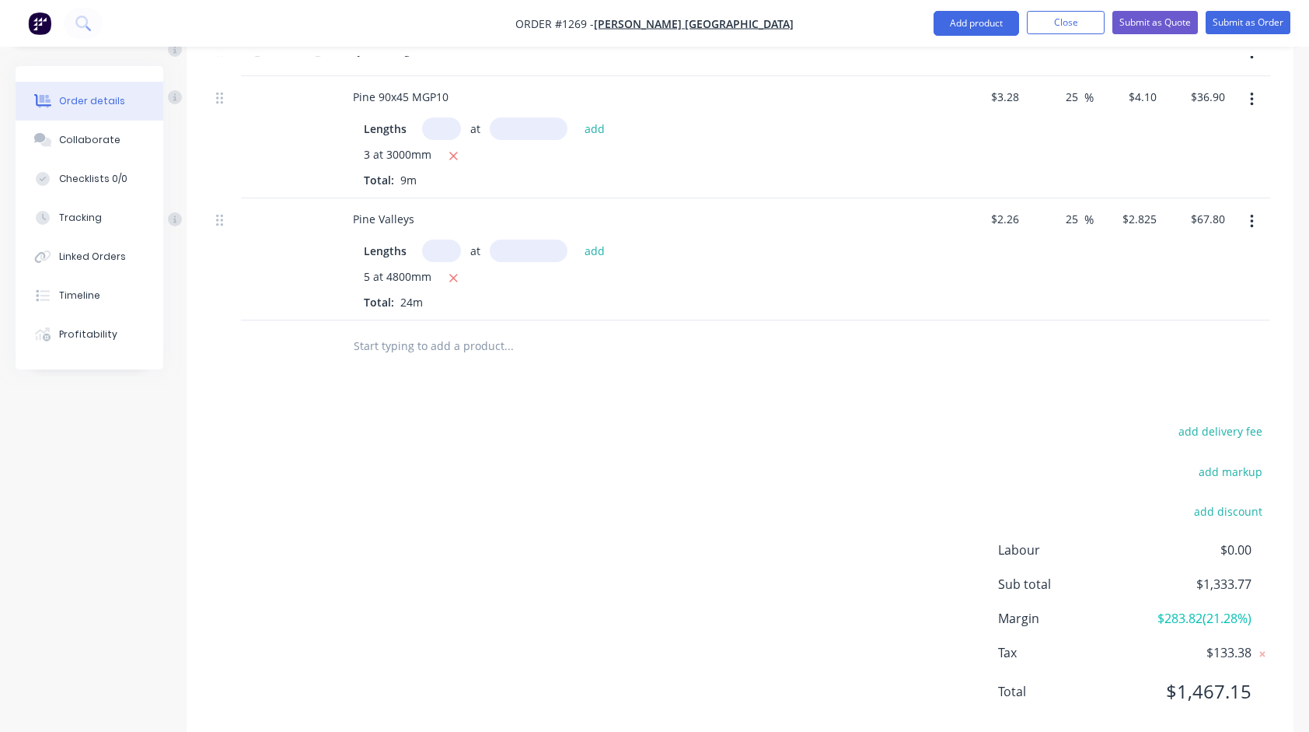
scroll to position [1474, 0]
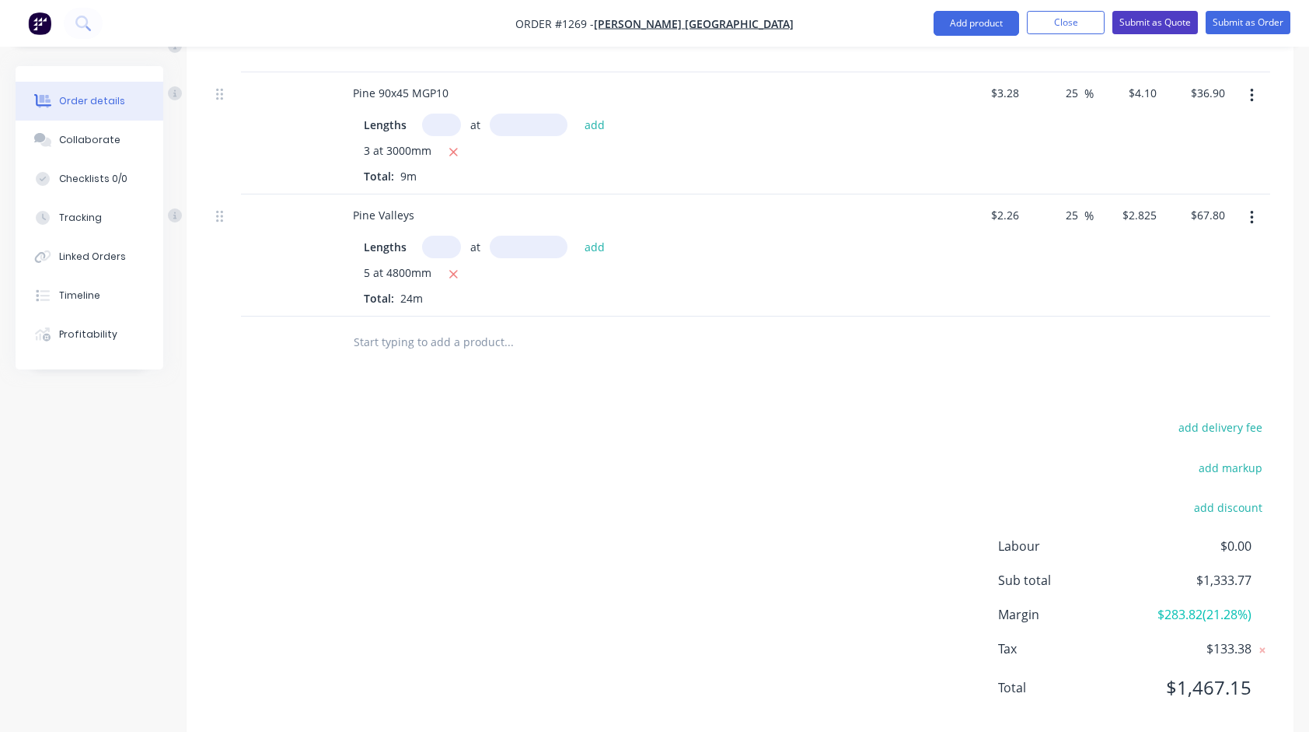
click at [1145, 20] on button "Submit as Quote" at bounding box center [1156, 22] width 86 height 23
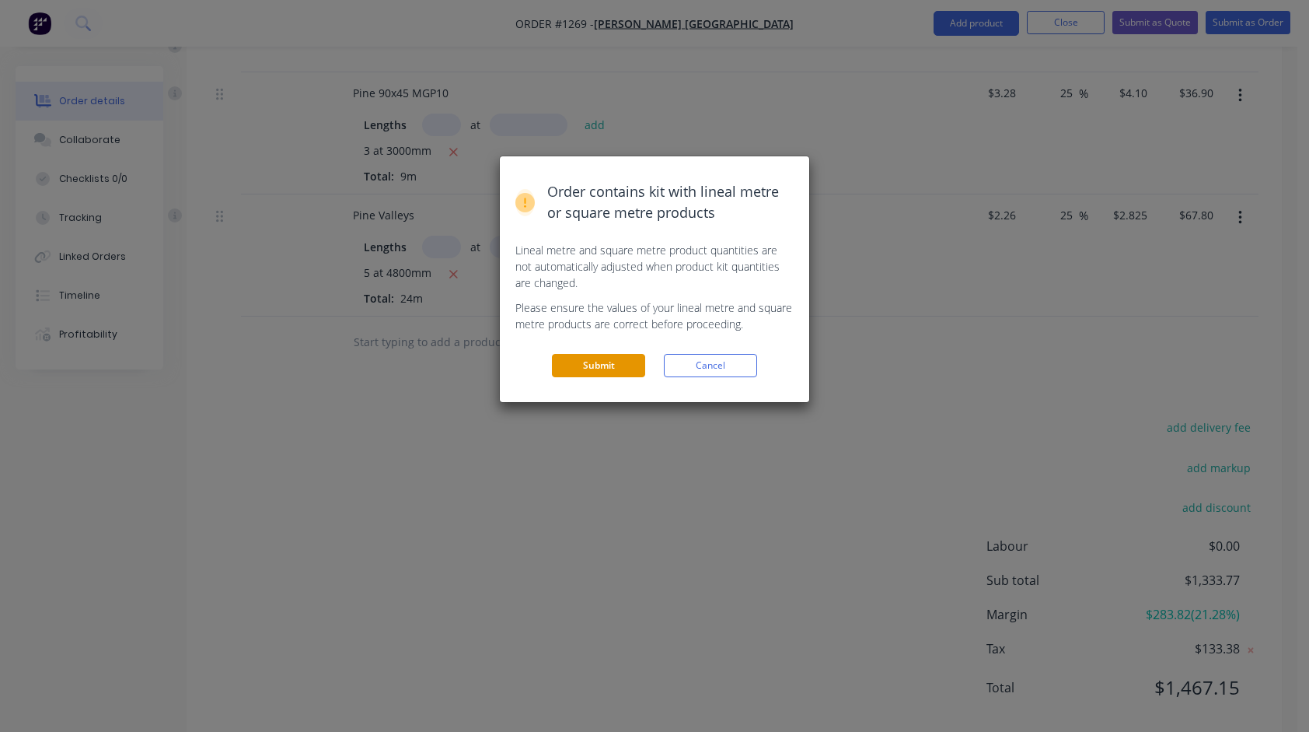
click at [619, 358] on button "Submit" at bounding box center [598, 365] width 93 height 23
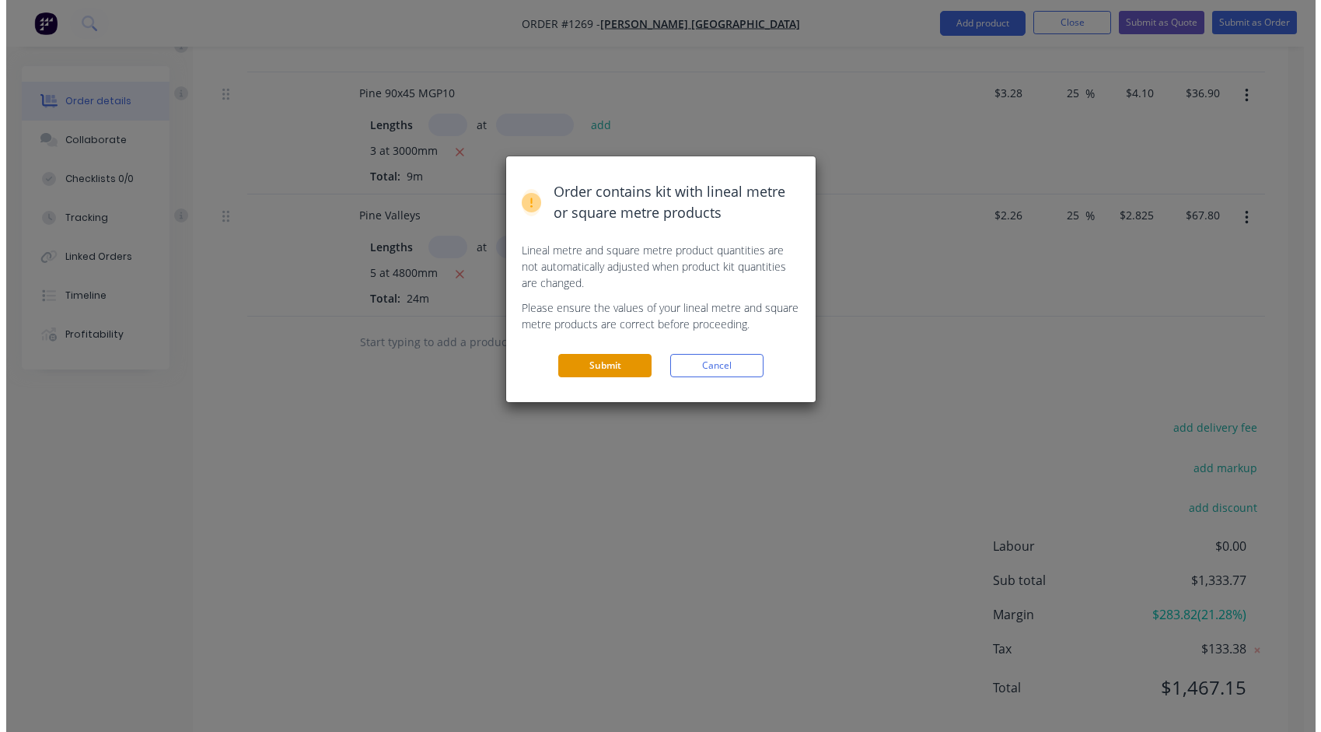
scroll to position [0, 0]
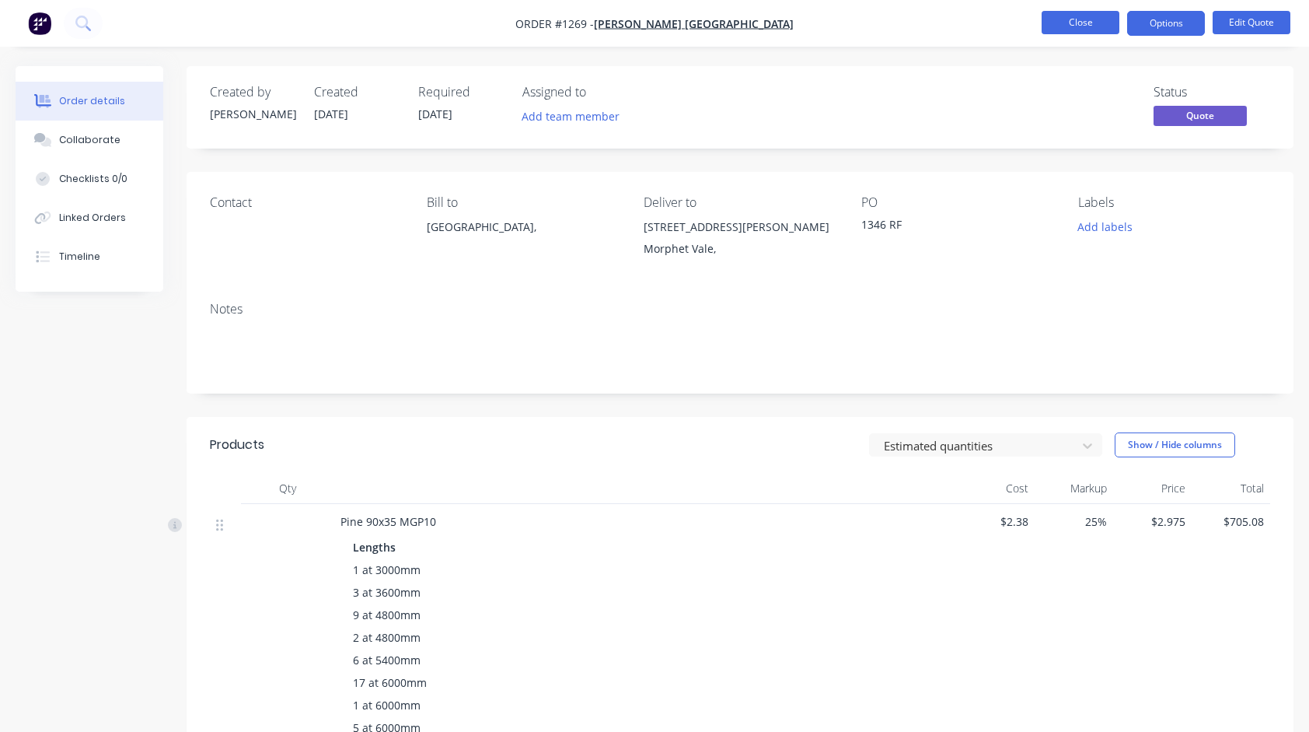
click at [1098, 28] on button "Close" at bounding box center [1081, 22] width 78 height 23
